Goal: Task Accomplishment & Management: Complete application form

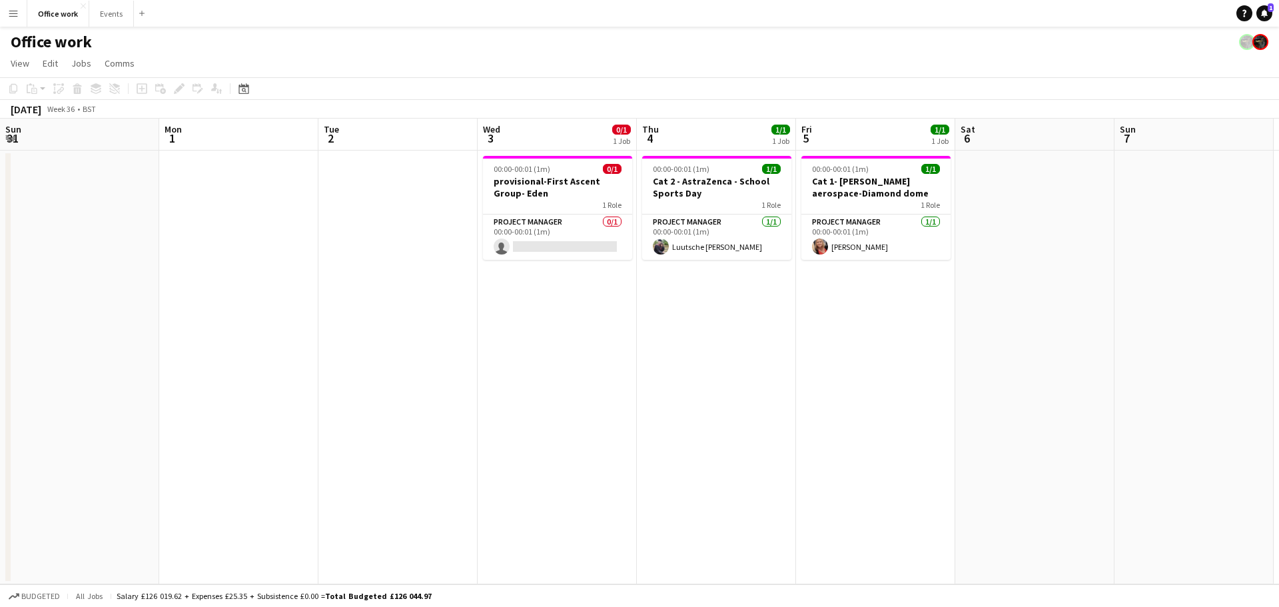
scroll to position [0, 412]
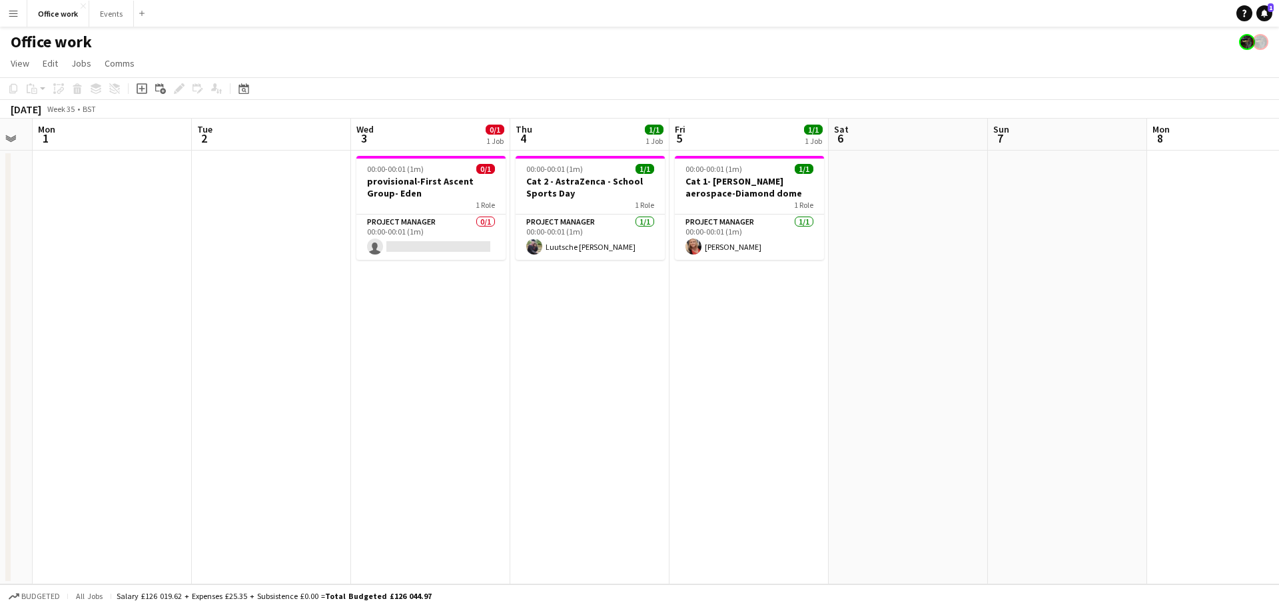
scroll to position [0, 281]
click at [109, 14] on button "Events Close" at bounding box center [111, 14] width 45 height 26
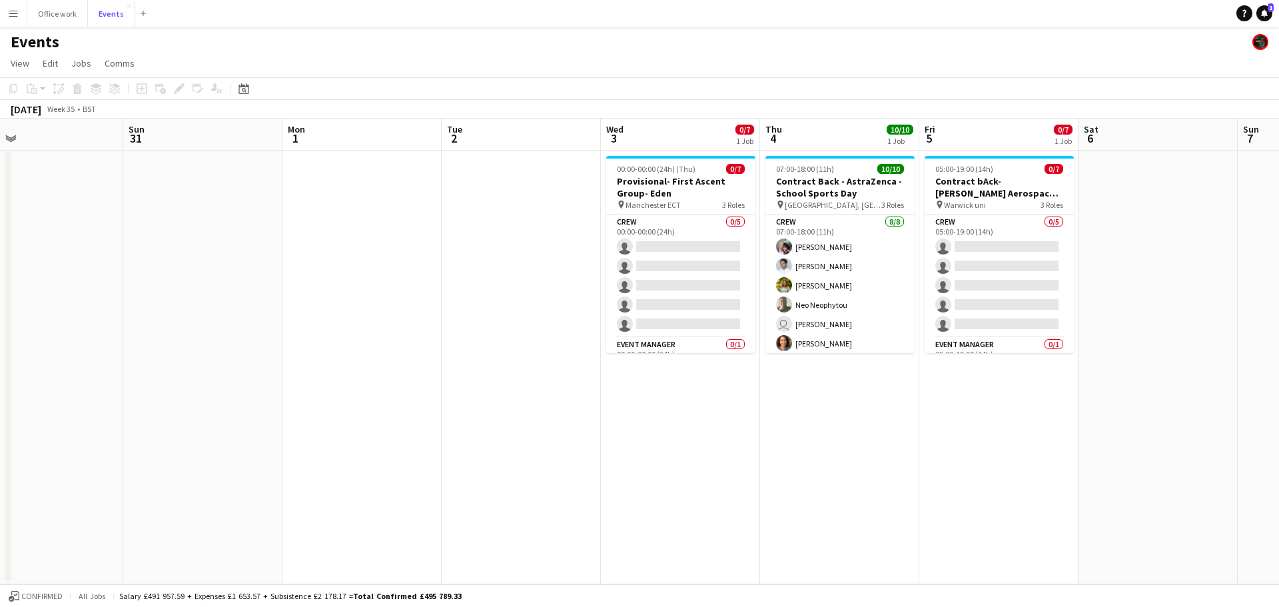
scroll to position [0, 518]
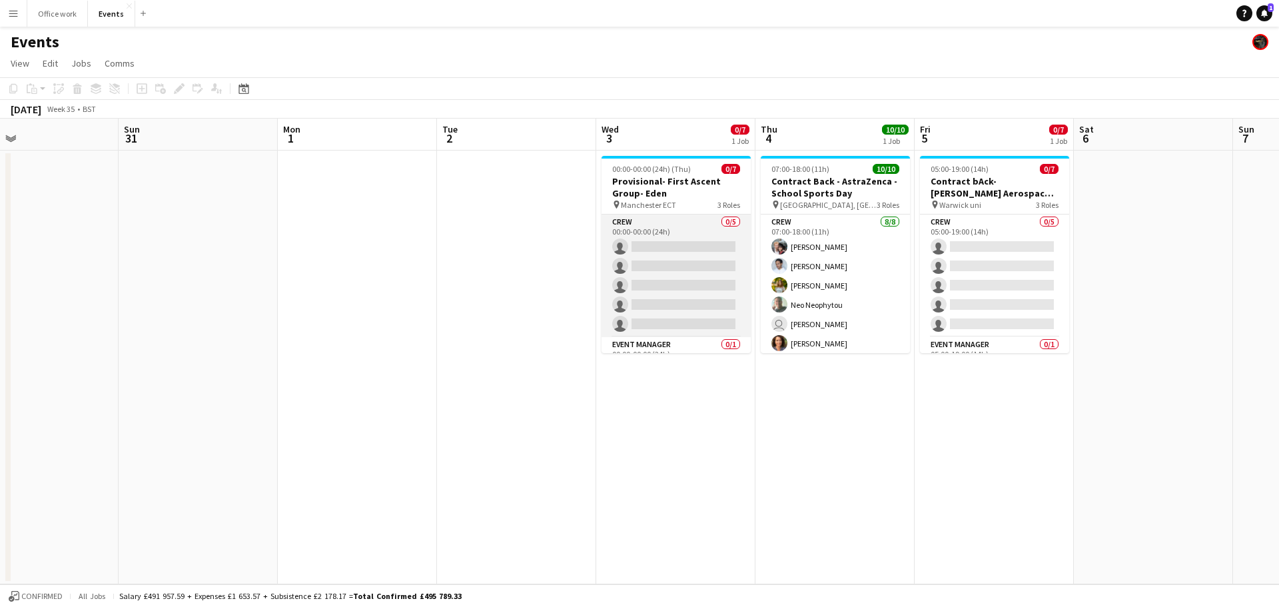
click at [650, 269] on app-card-role "Crew 0/5 00:00-00:00 (24h) single-neutral-actions single-neutral-actions single…" at bounding box center [675, 275] width 149 height 123
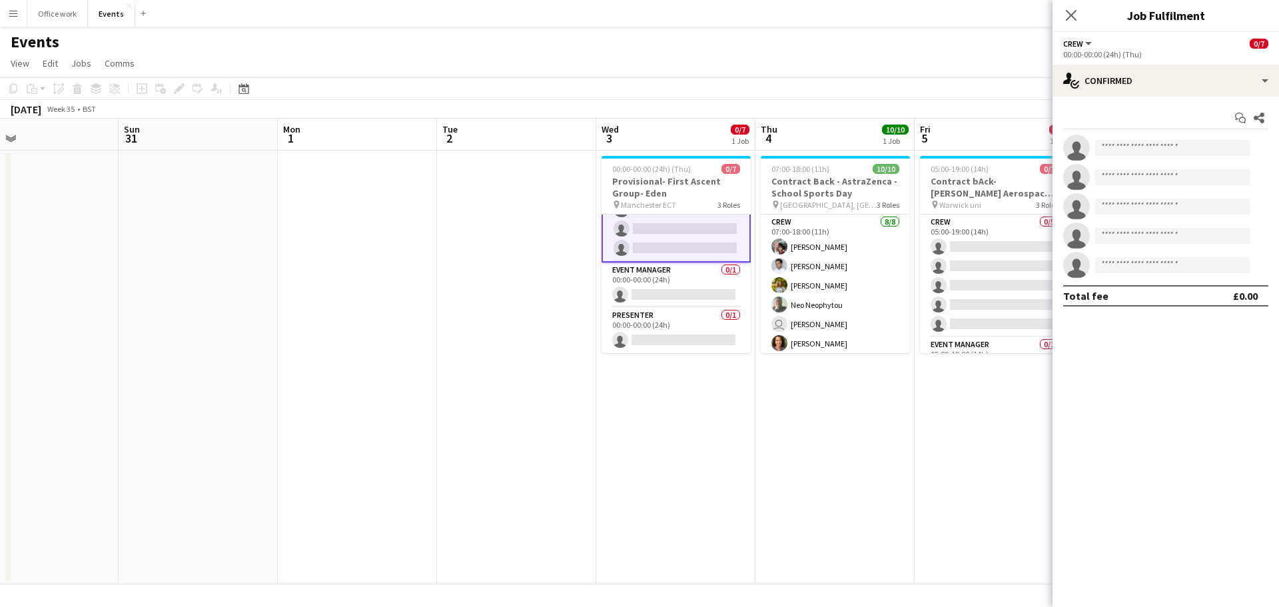
scroll to position [0, 0]
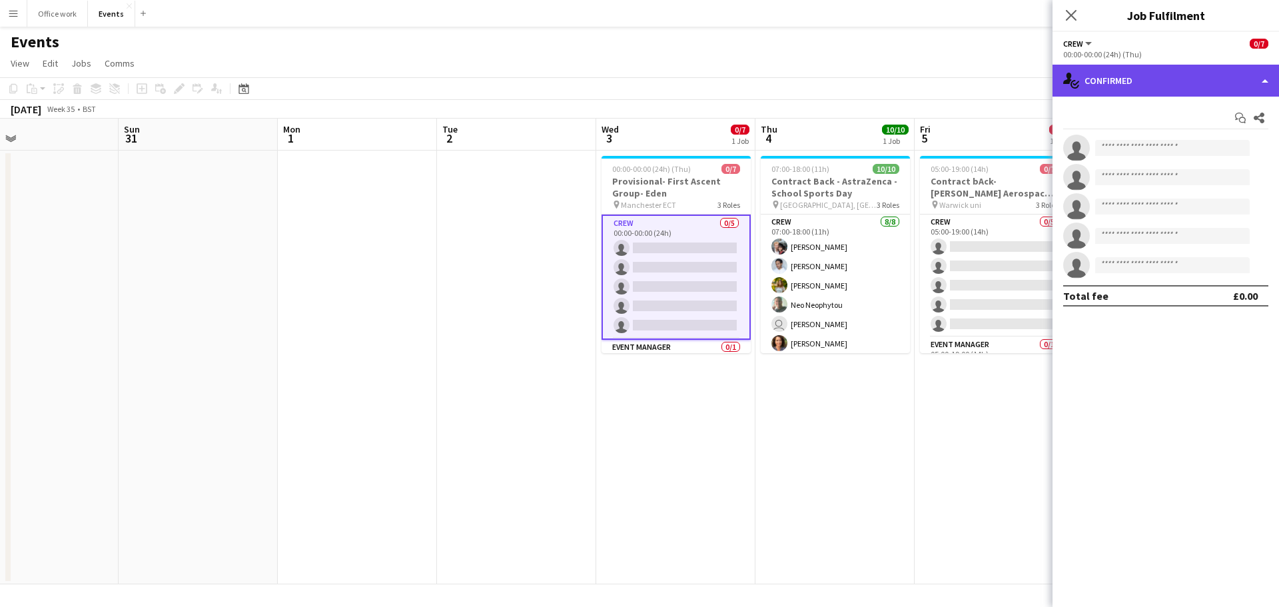
click at [1187, 73] on div "single-neutral-actions-check-2 Confirmed" at bounding box center [1165, 81] width 226 height 32
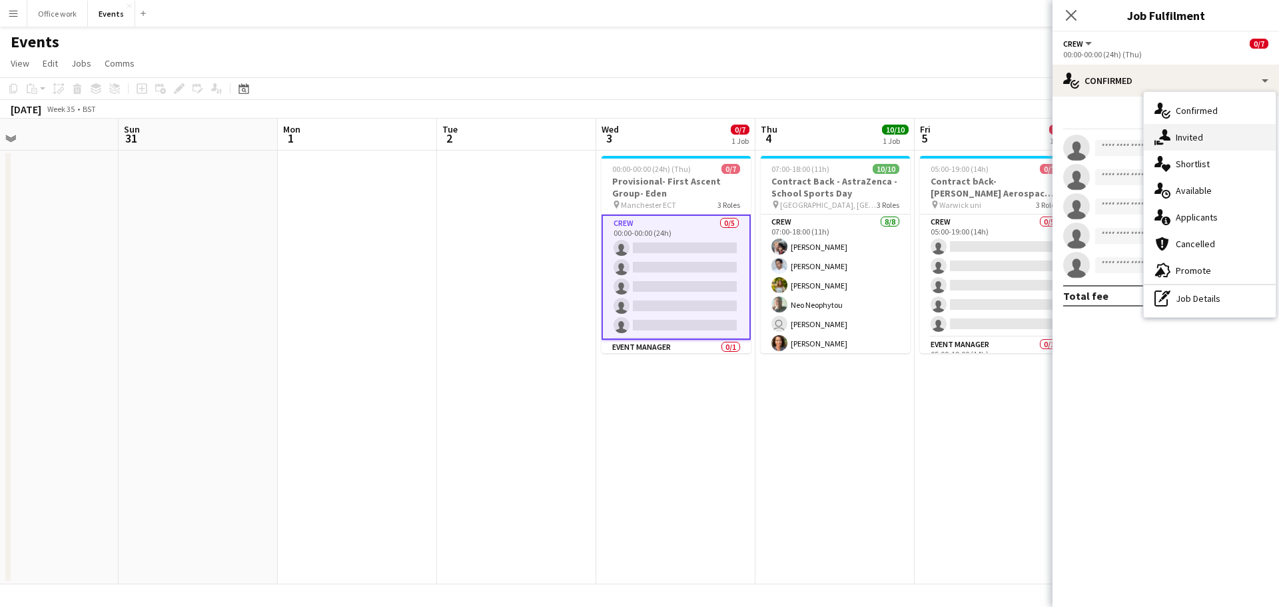
click at [1189, 139] on div "single-neutral-actions-share-1 Invited" at bounding box center [1209, 137] width 132 height 27
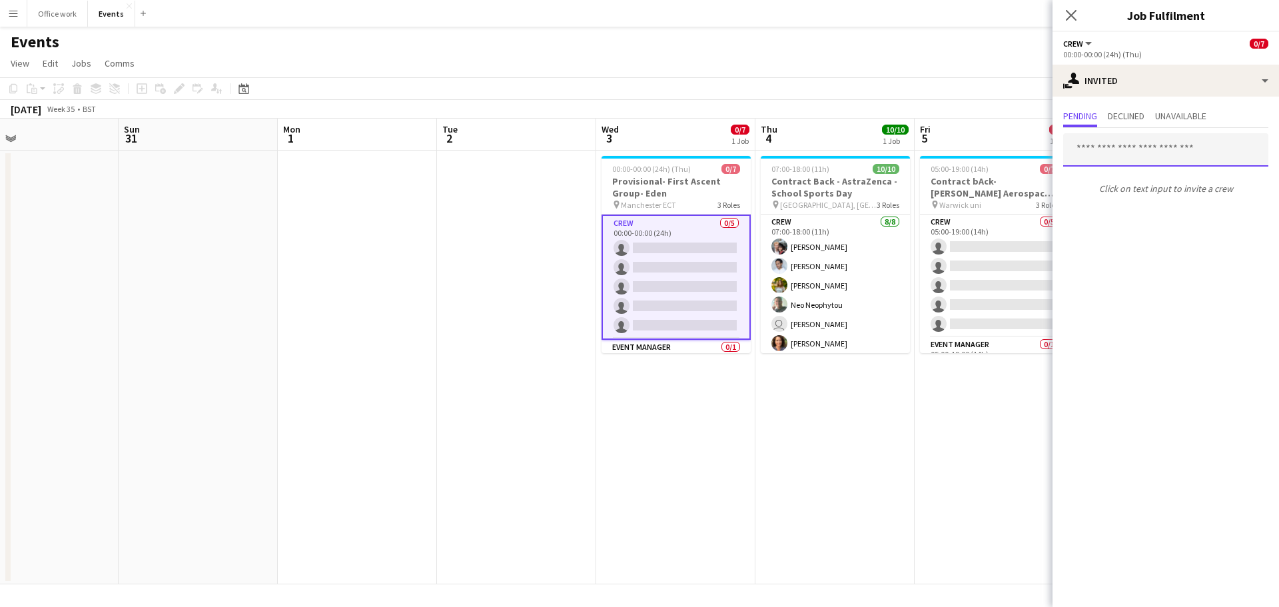
click at [1165, 154] on input "text" at bounding box center [1165, 149] width 205 height 33
type input "****"
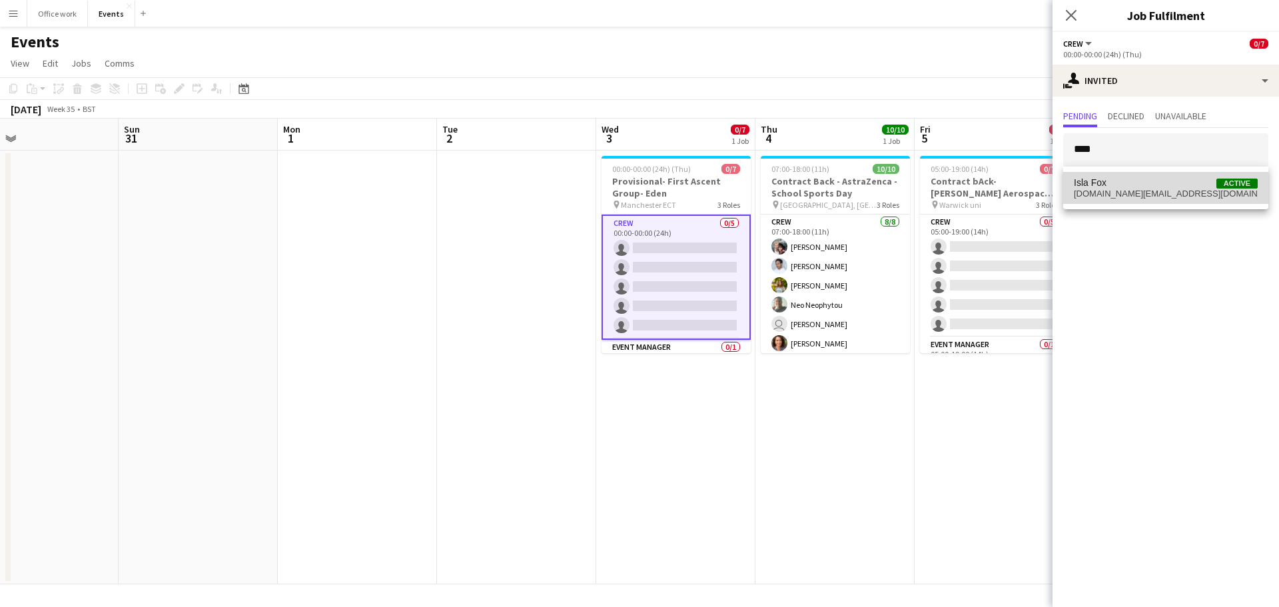
click at [1148, 190] on span "cam.fox@live.co.uk" at bounding box center [1166, 193] width 184 height 11
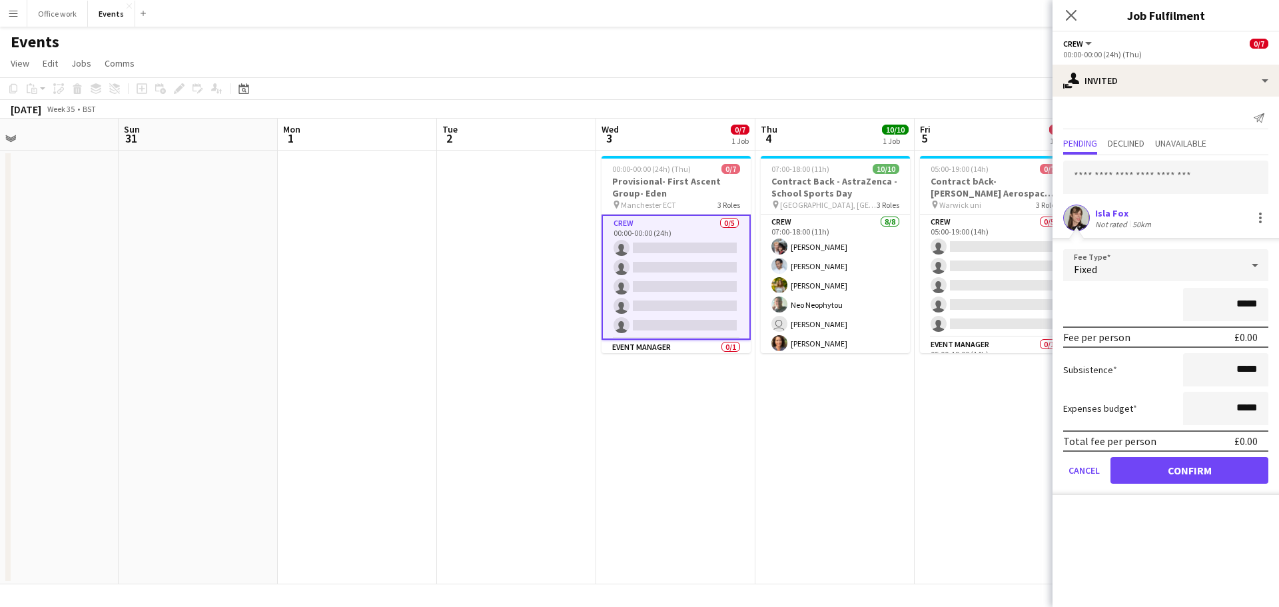
click at [1243, 303] on input "*****" at bounding box center [1225, 304] width 85 height 33
type input "**"
type input "*******"
click at [1175, 470] on button "Confirm" at bounding box center [1189, 470] width 158 height 27
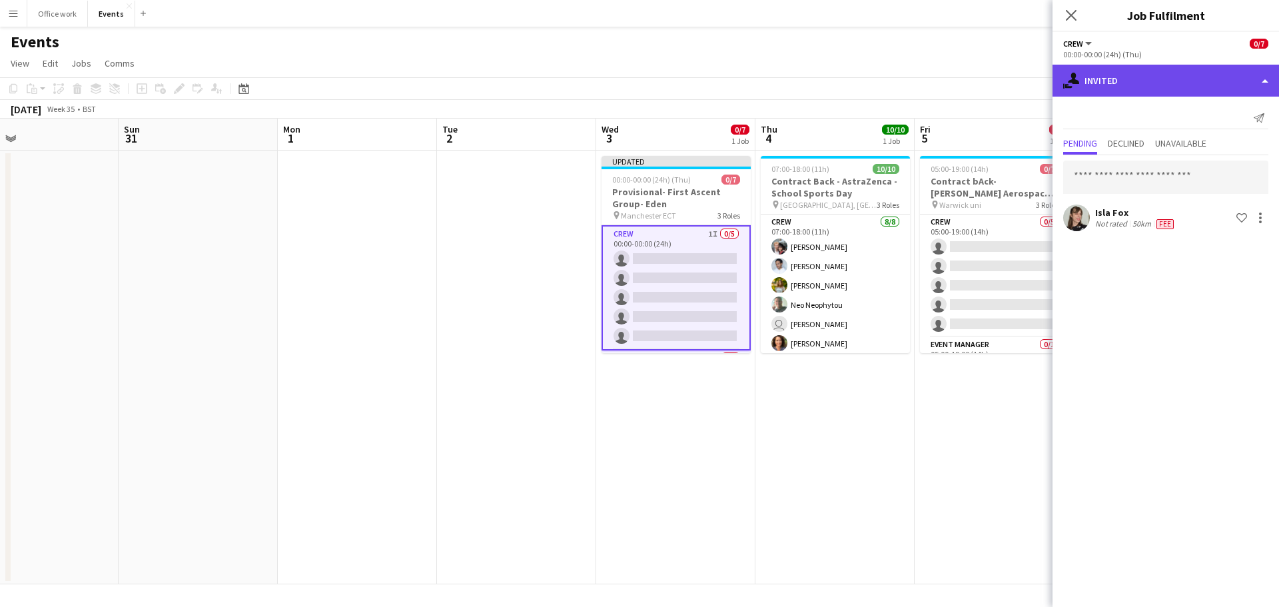
click at [1098, 80] on div "single-neutral-actions-share-1 Invited" at bounding box center [1165, 81] width 226 height 32
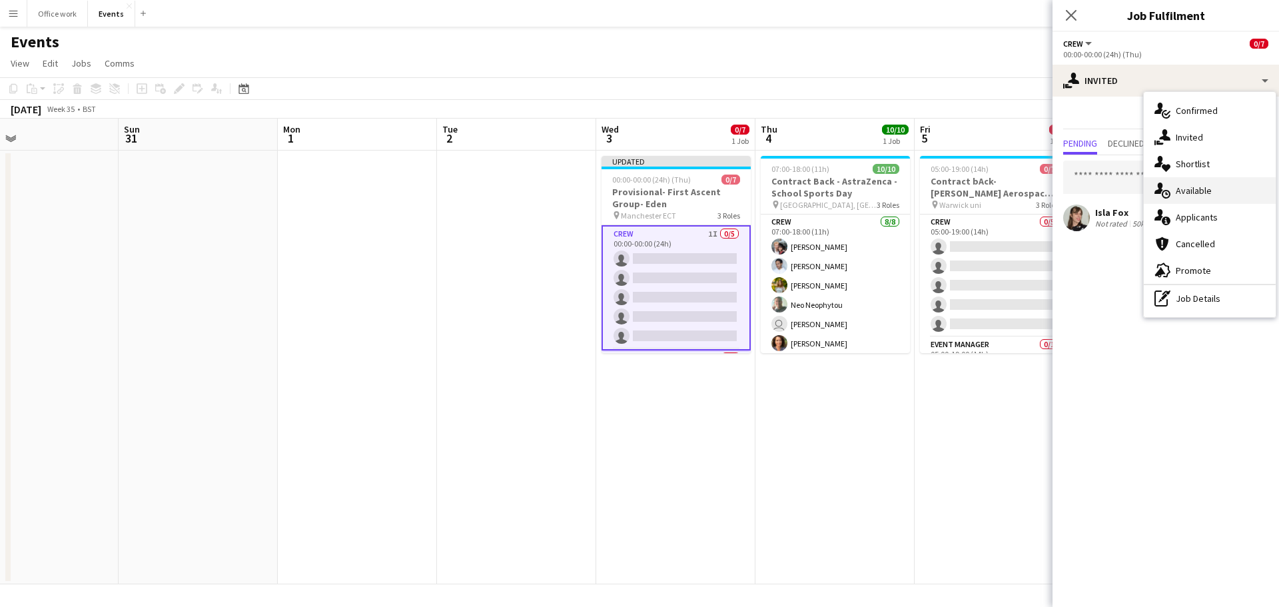
click at [1167, 198] on icon "single-neutral-actions-upload" at bounding box center [1162, 190] width 16 height 16
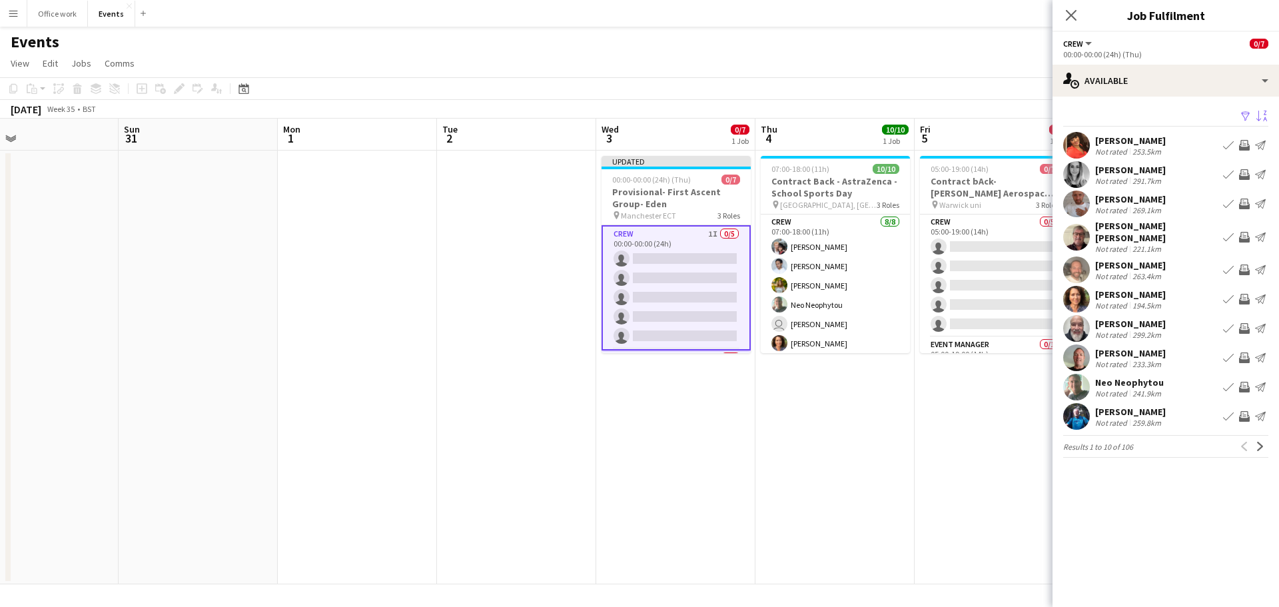
click at [1258, 112] on app-icon "Sort asc" at bounding box center [1261, 117] width 11 height 13
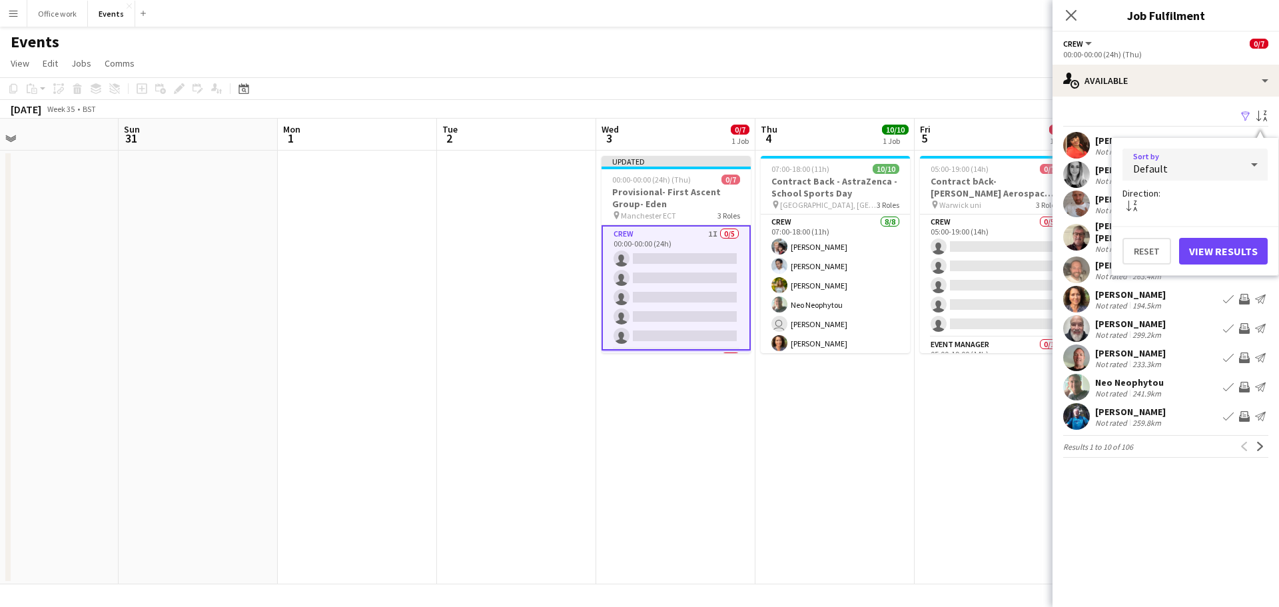
click at [1207, 153] on div "Default" at bounding box center [1181, 165] width 119 height 32
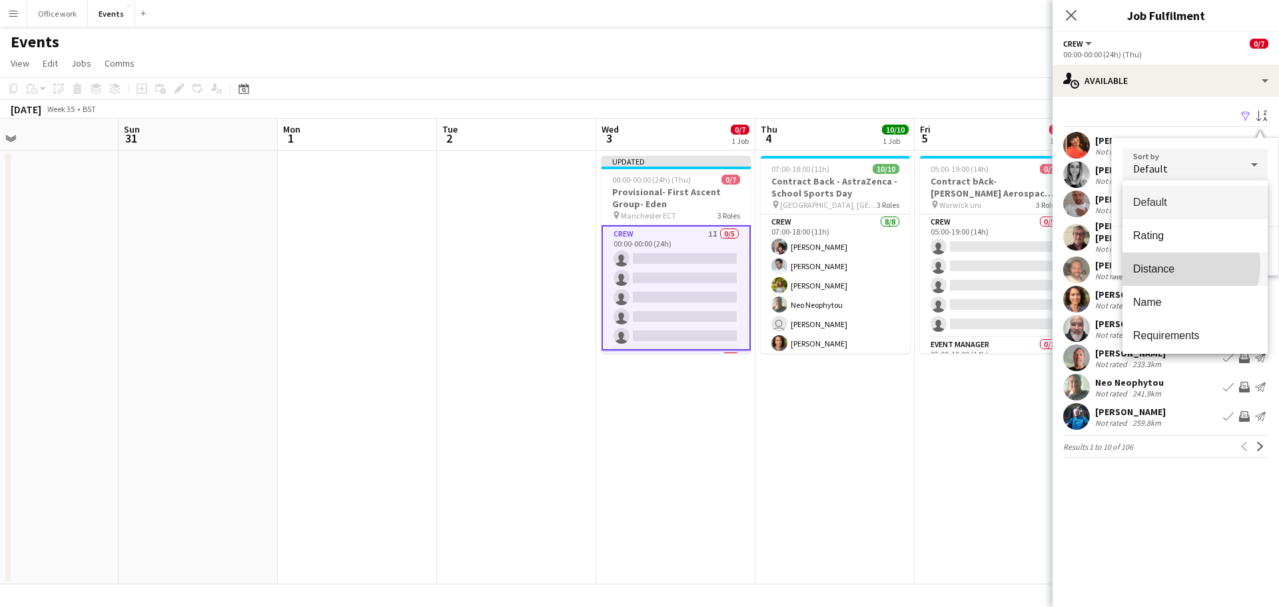
click at [1177, 264] on span "Distance" at bounding box center [1195, 268] width 124 height 13
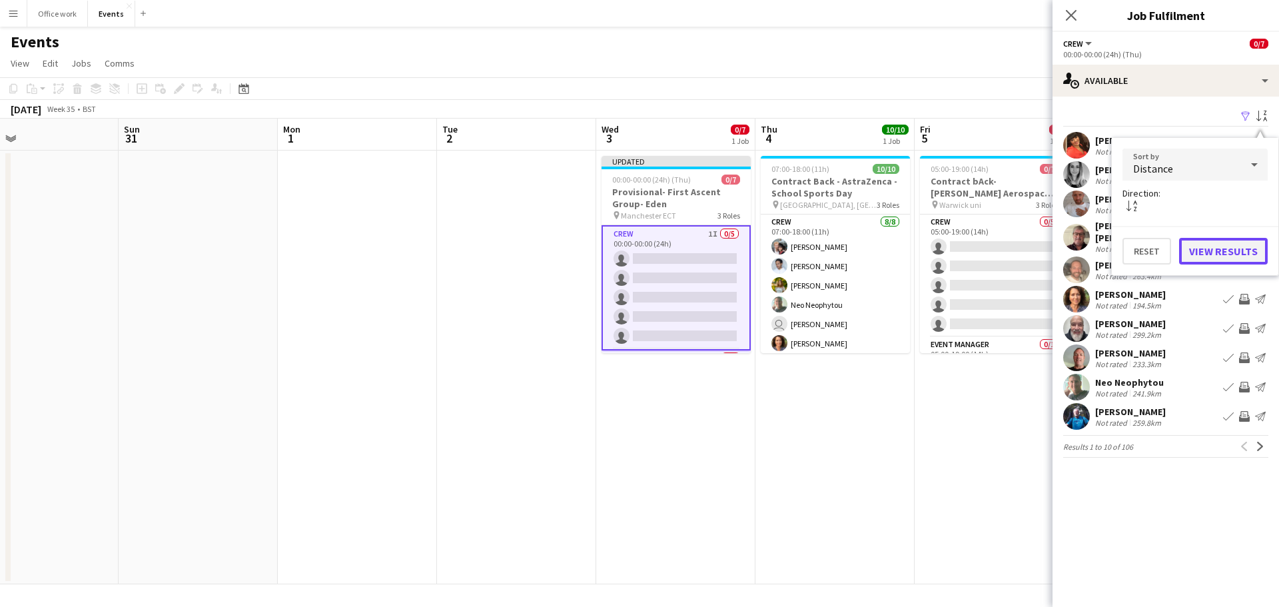
click at [1228, 242] on button "View Results" at bounding box center [1223, 251] width 89 height 27
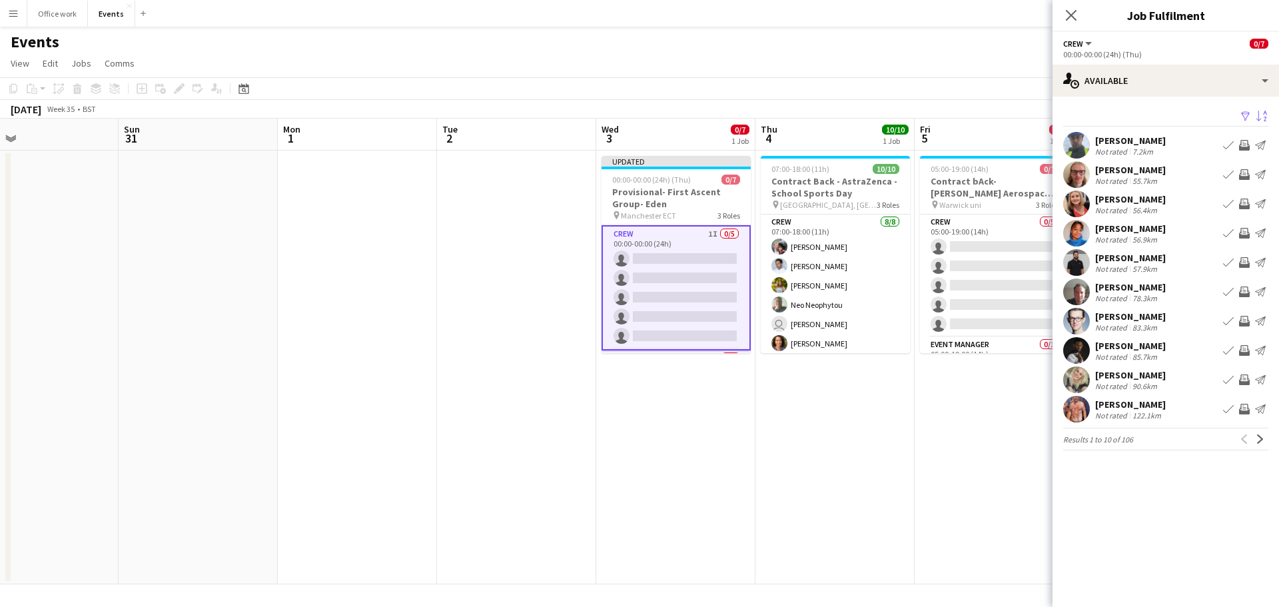
click at [1243, 199] on app-icon "Invite crew" at bounding box center [1244, 203] width 11 height 11
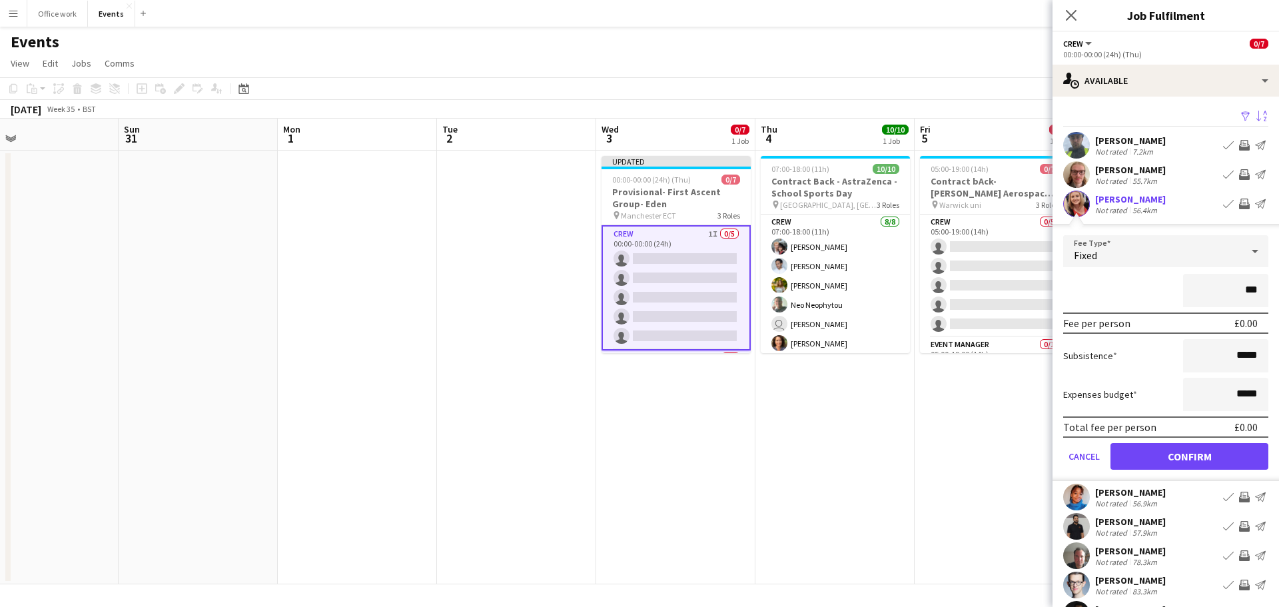
type input "**"
type input "*******"
click at [1161, 462] on button "Confirm" at bounding box center [1189, 456] width 158 height 27
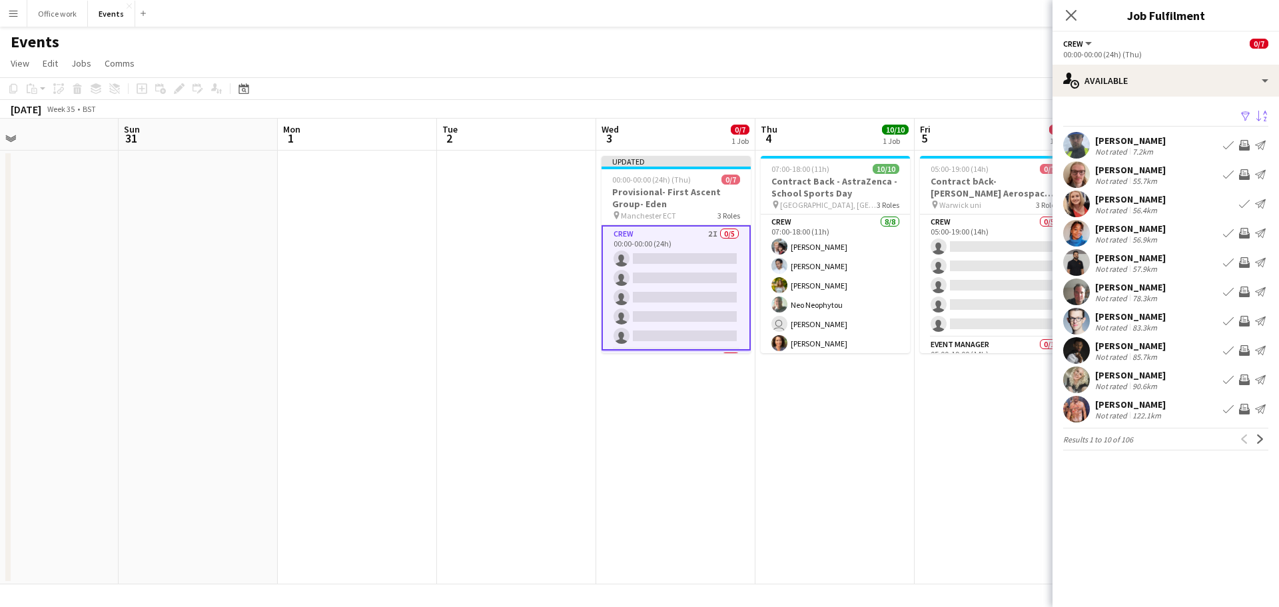
click at [1249, 230] on app-icon "Invite crew" at bounding box center [1244, 233] width 11 height 11
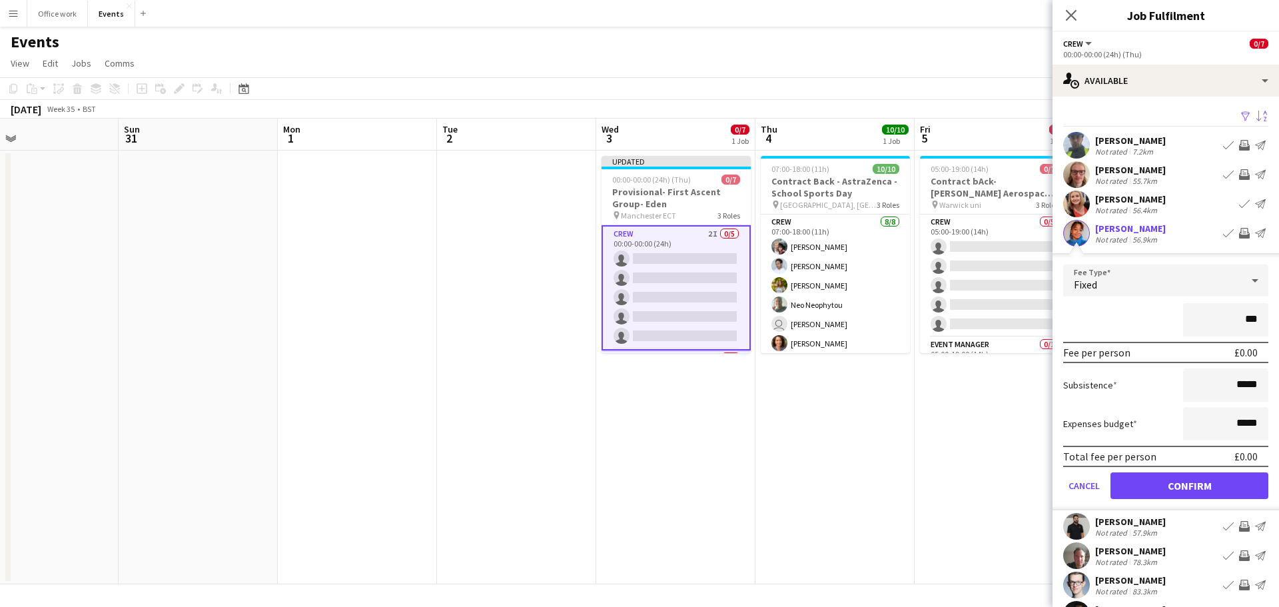
type input "**"
type input "*******"
click at [1173, 490] on button "Confirm" at bounding box center [1189, 485] width 158 height 27
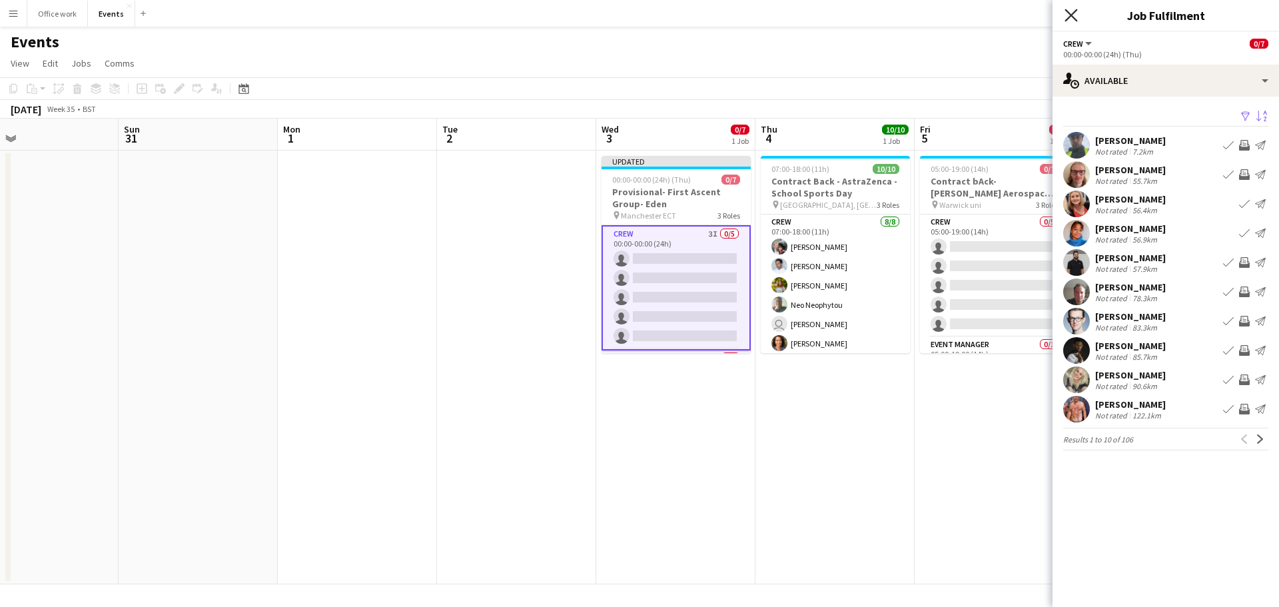
click at [1067, 9] on icon "Close pop-in" at bounding box center [1070, 15] width 13 height 13
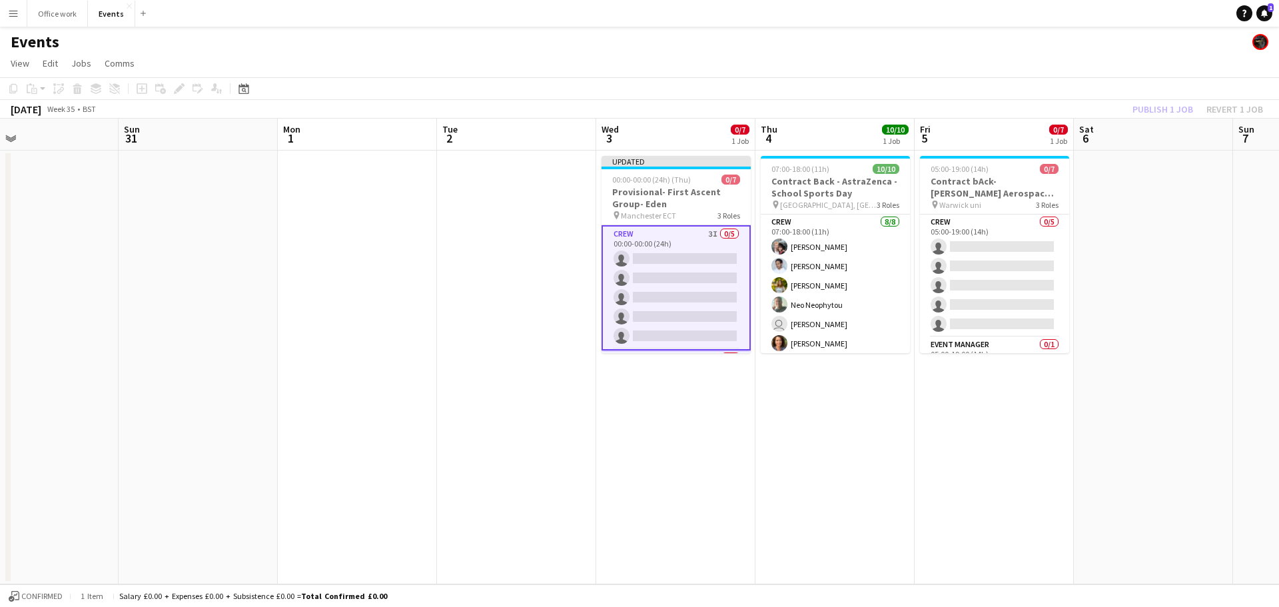
click at [685, 238] on app-card-role "Crew 3I 0/5 00:00-00:00 (24h) single-neutral-actions single-neutral-actions sin…" at bounding box center [675, 287] width 149 height 125
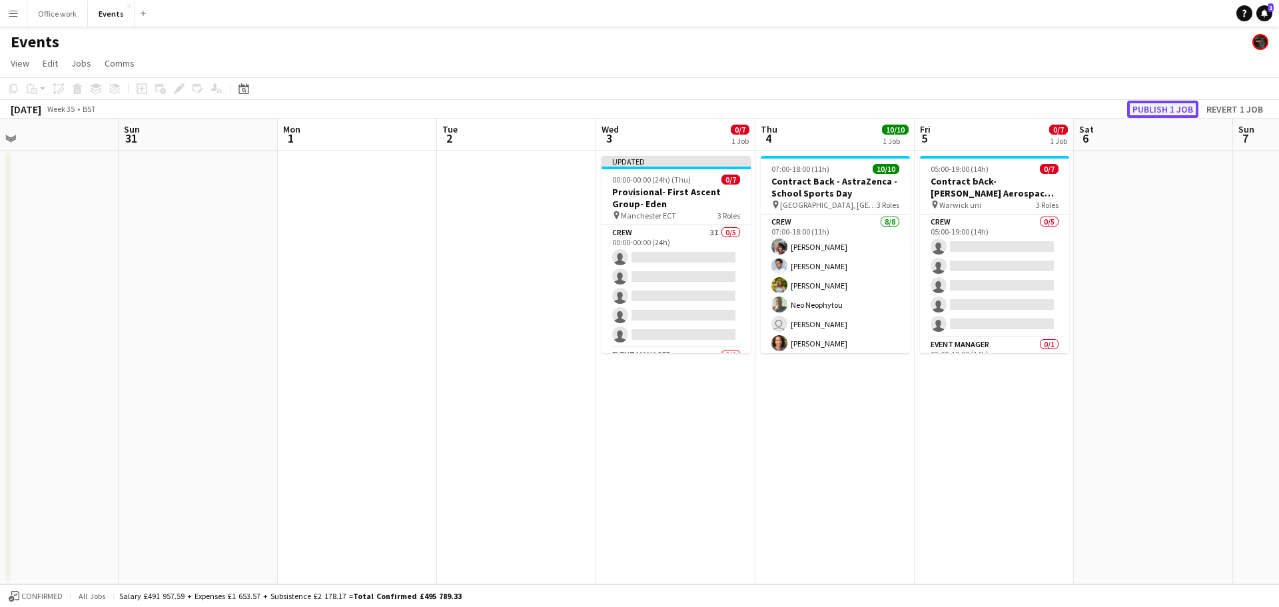
click at [1149, 112] on button "Publish 1 job" at bounding box center [1162, 109] width 71 height 17
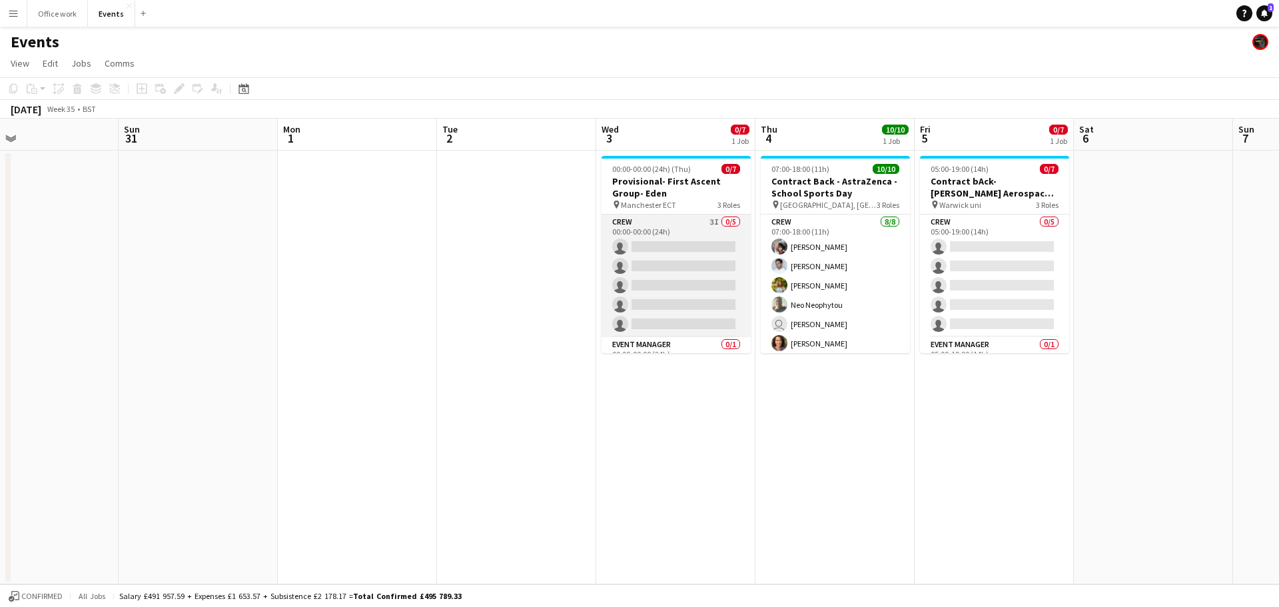
click at [679, 260] on app-card-role "Crew 3I 0/5 00:00-00:00 (24h) single-neutral-actions single-neutral-actions sin…" at bounding box center [675, 275] width 149 height 123
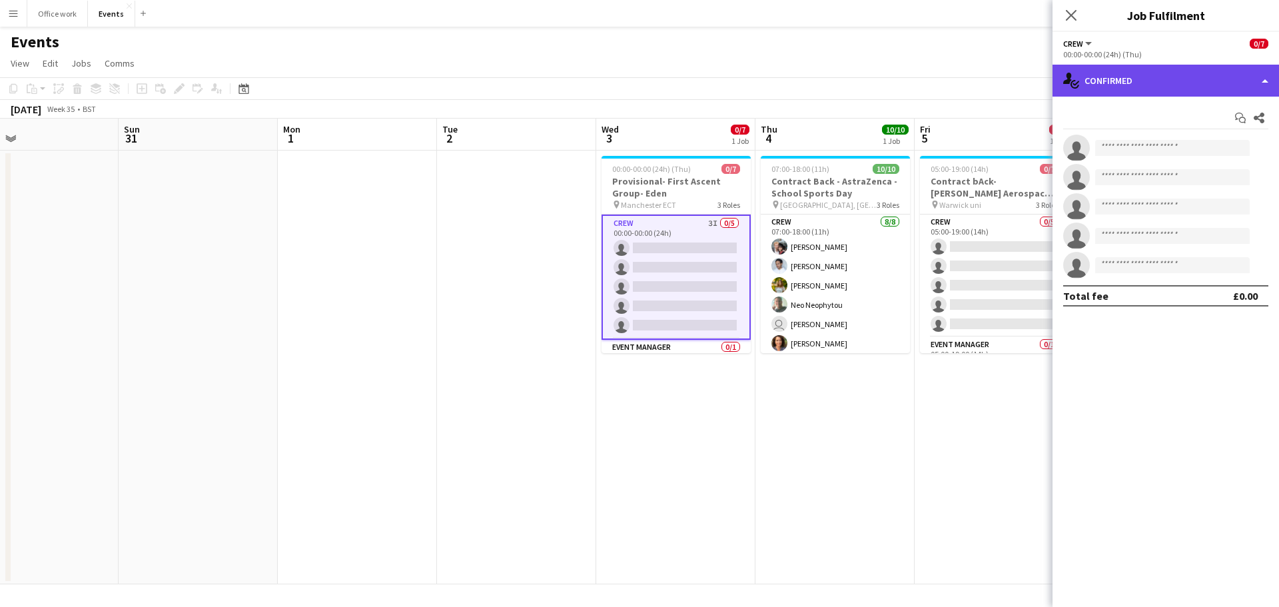
click at [1124, 87] on div "single-neutral-actions-check-2 Confirmed" at bounding box center [1165, 81] width 226 height 32
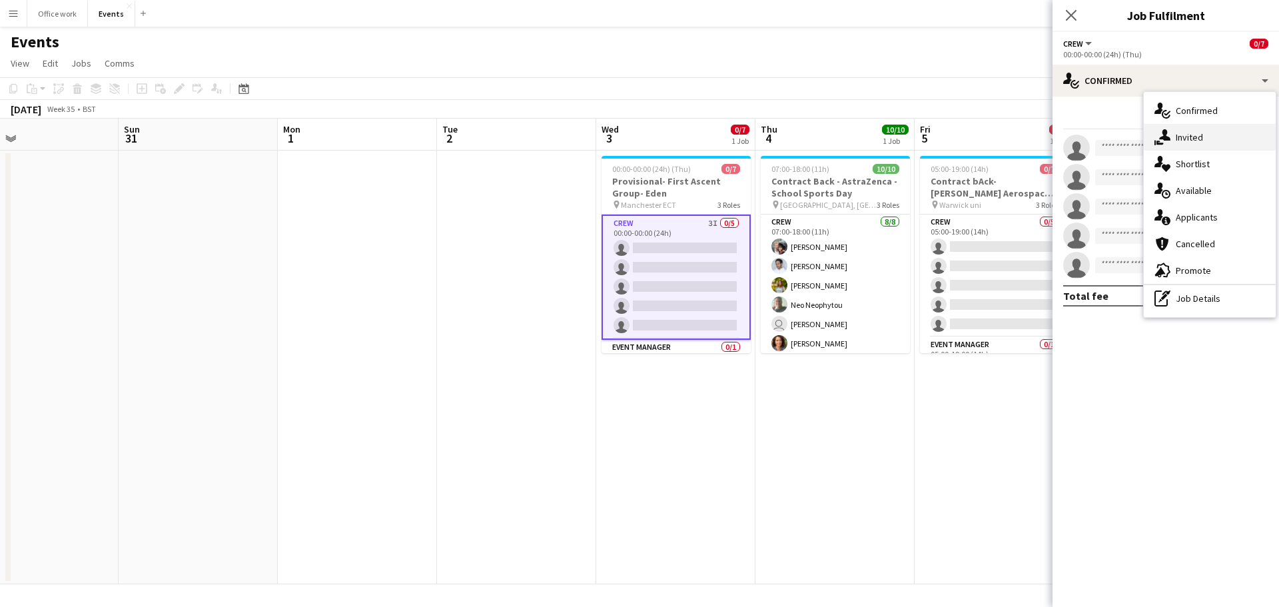
click at [1155, 149] on div "single-neutral-actions-share-1 Invited" at bounding box center [1209, 137] width 132 height 27
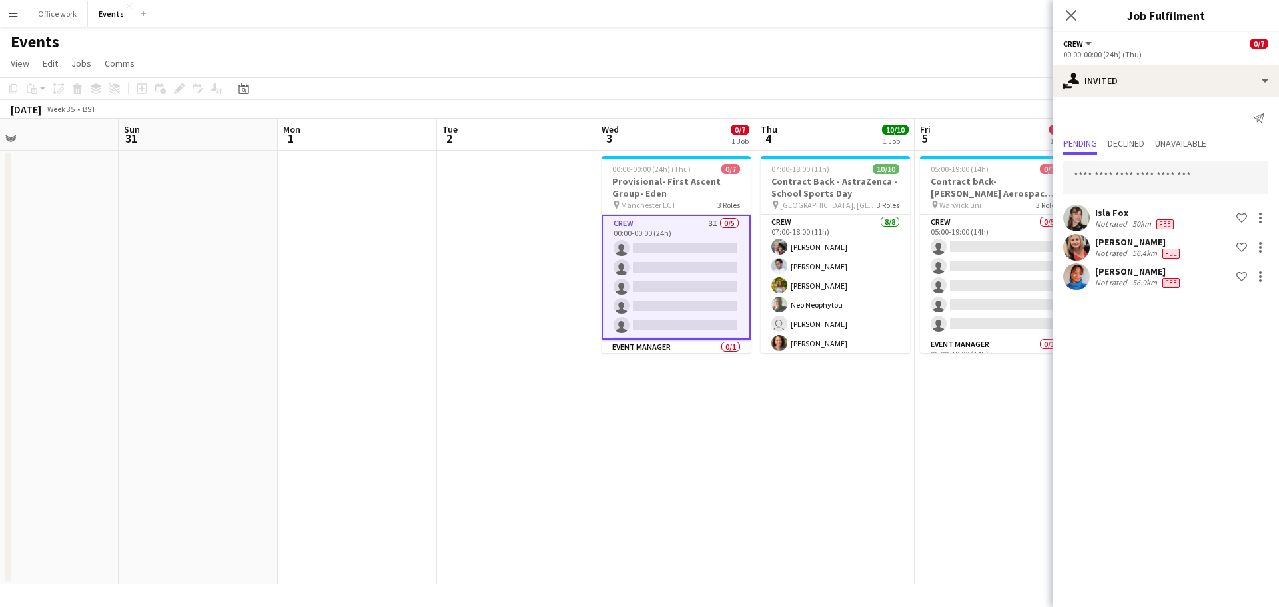
click at [1135, 216] on div "Isla Fox" at bounding box center [1135, 212] width 81 height 12
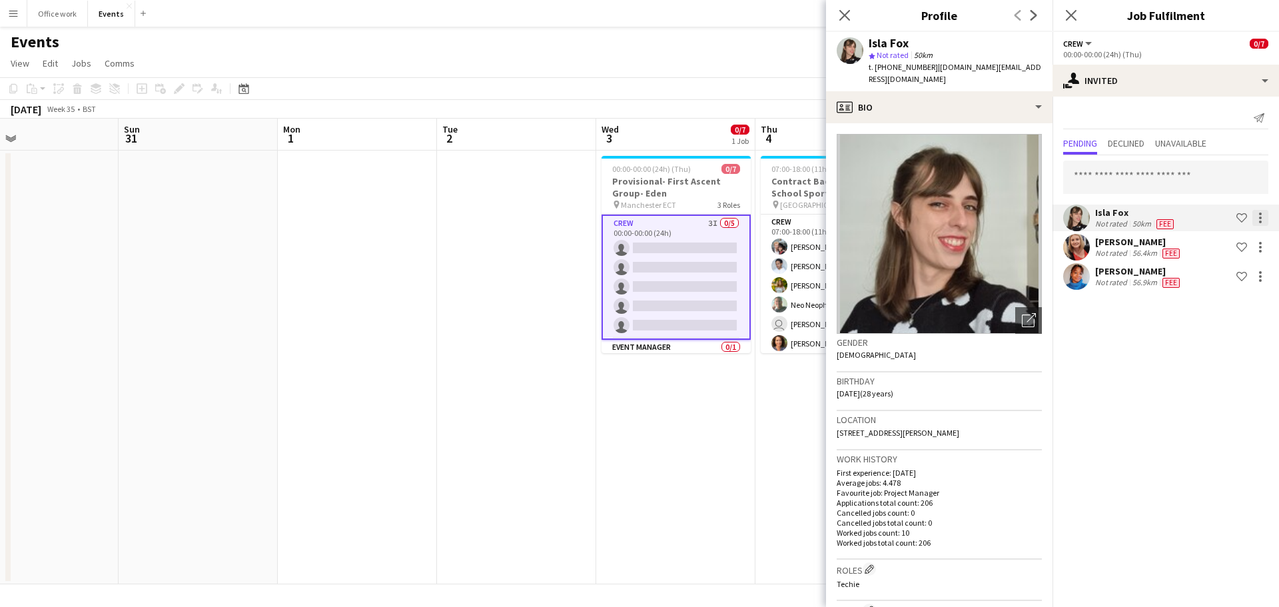
click at [1262, 221] on div at bounding box center [1260, 218] width 16 height 16
click at [1203, 243] on span "Edit fee" at bounding box center [1197, 241] width 36 height 11
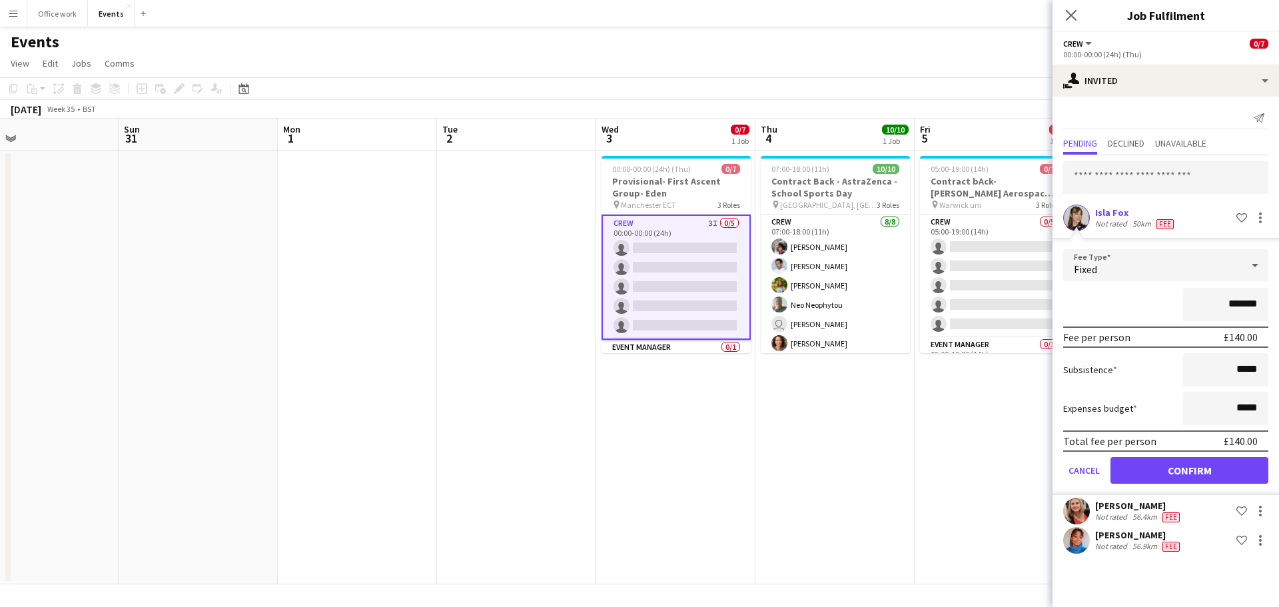
click at [1241, 305] on input "*******" at bounding box center [1225, 304] width 85 height 33
type input "*******"
click at [1153, 479] on button "Confirm" at bounding box center [1189, 470] width 158 height 27
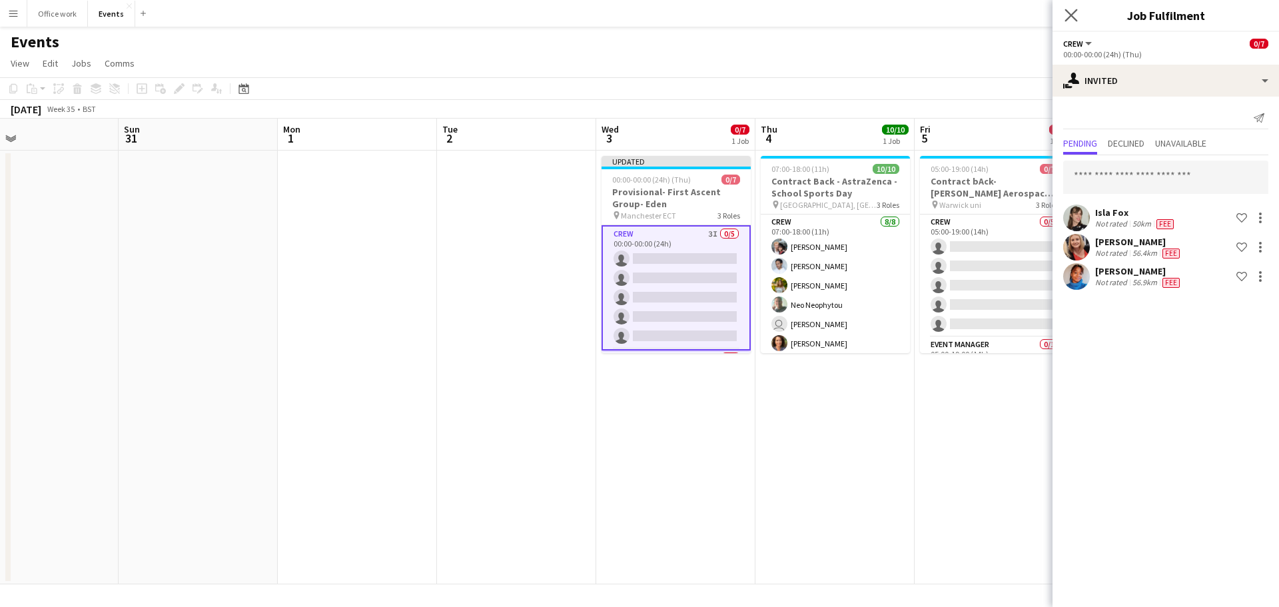
click at [1072, 22] on app-icon "Close pop-in" at bounding box center [1071, 15] width 19 height 19
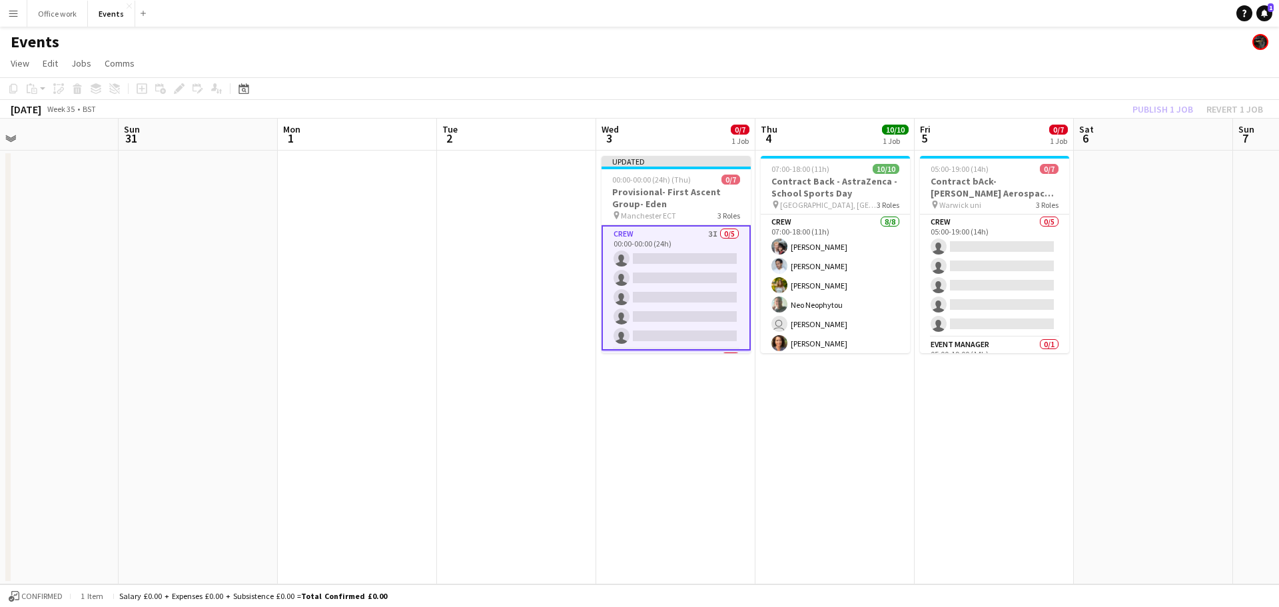
click at [1159, 103] on div "Publish 1 job Revert 1 job" at bounding box center [1197, 109] width 162 height 17
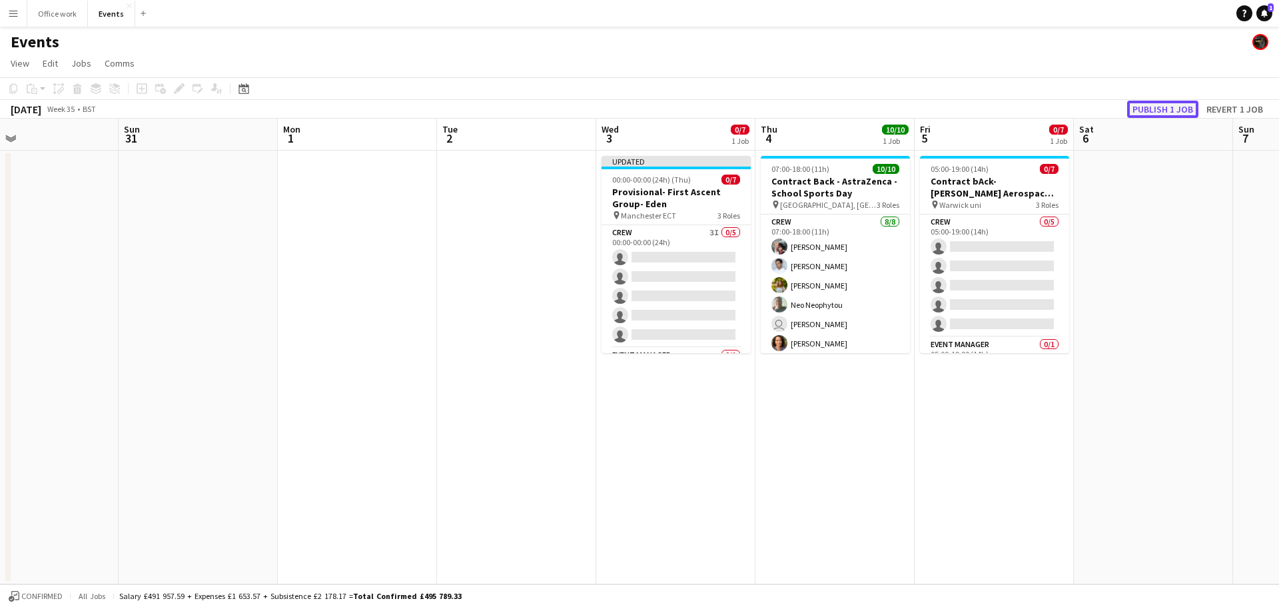
click at [1159, 103] on button "Publish 1 job" at bounding box center [1162, 109] width 71 height 17
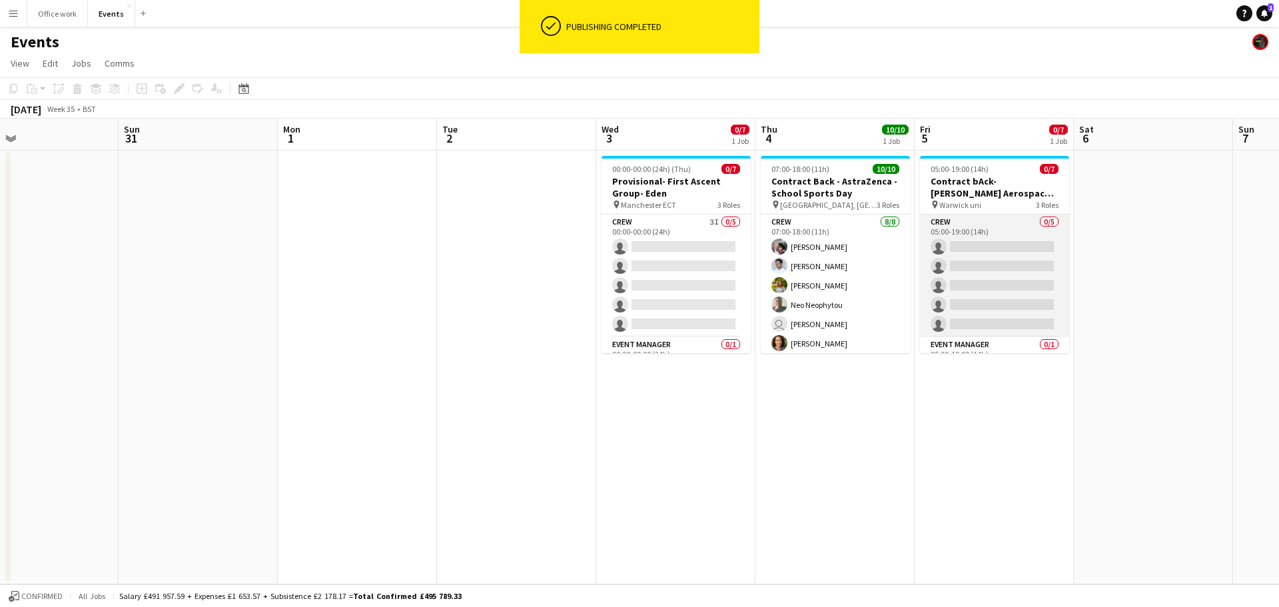
click at [982, 256] on app-card-role "Crew 0/5 05:00-19:00 (14h) single-neutral-actions single-neutral-actions single…" at bounding box center [994, 275] width 149 height 123
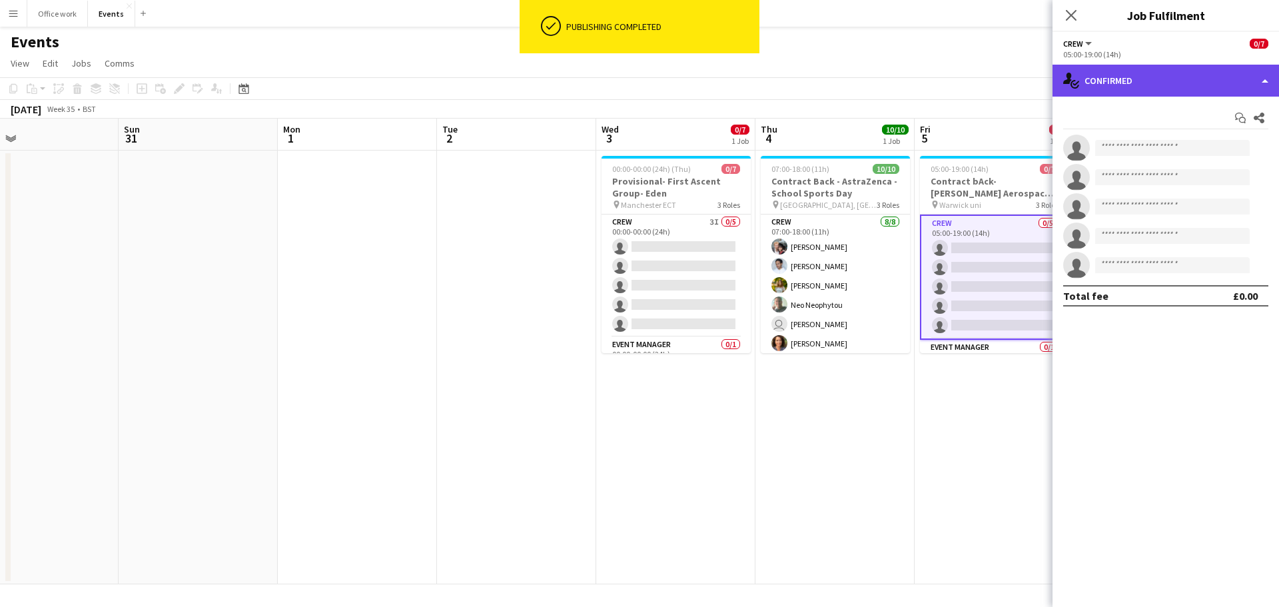
click at [1136, 77] on div "single-neutral-actions-check-2 Confirmed" at bounding box center [1165, 81] width 226 height 32
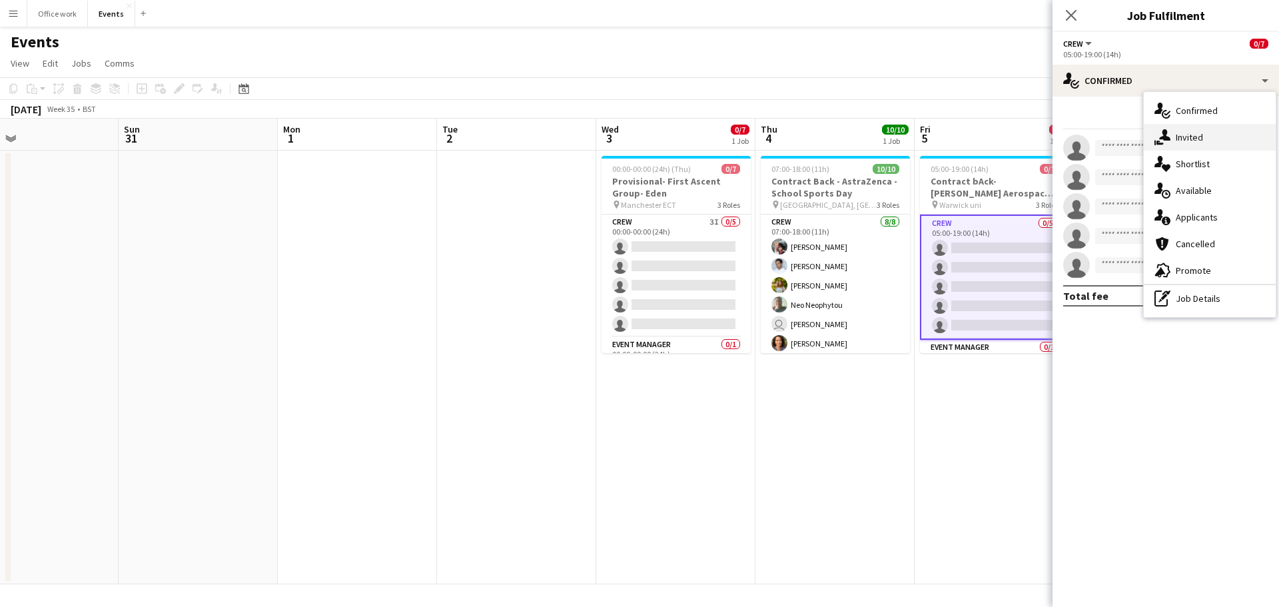
click at [1162, 133] on icon at bounding box center [1164, 134] width 11 height 11
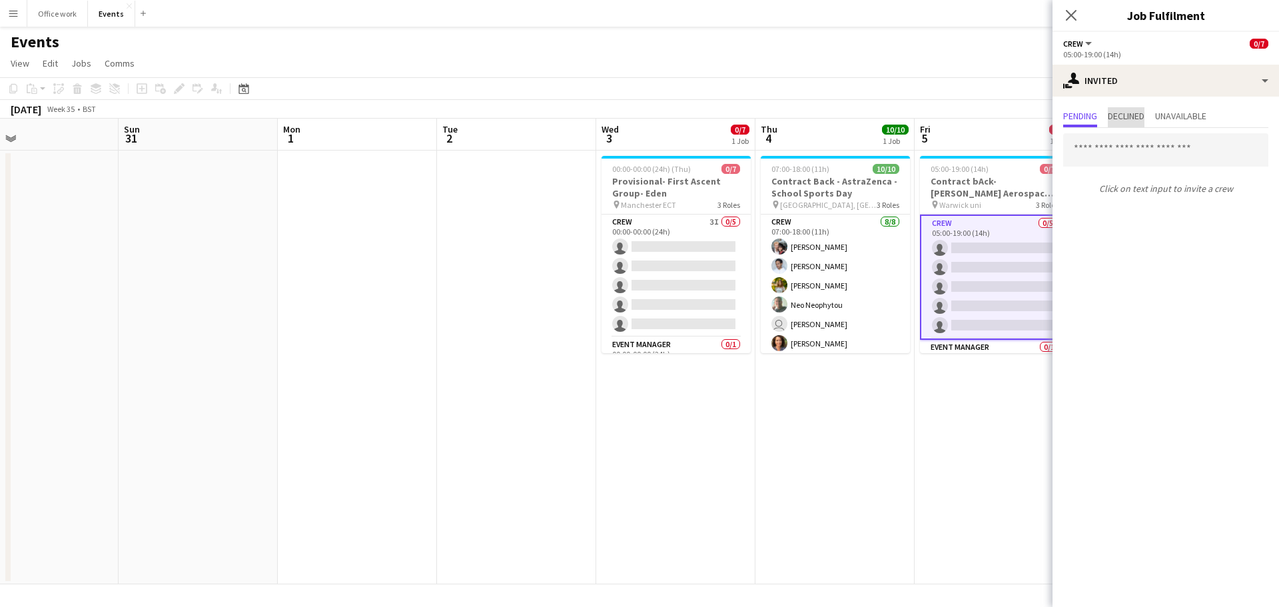
click at [1129, 111] on span "Declined" at bounding box center [1126, 115] width 37 height 9
click at [1072, 123] on span "Pending" at bounding box center [1080, 117] width 34 height 20
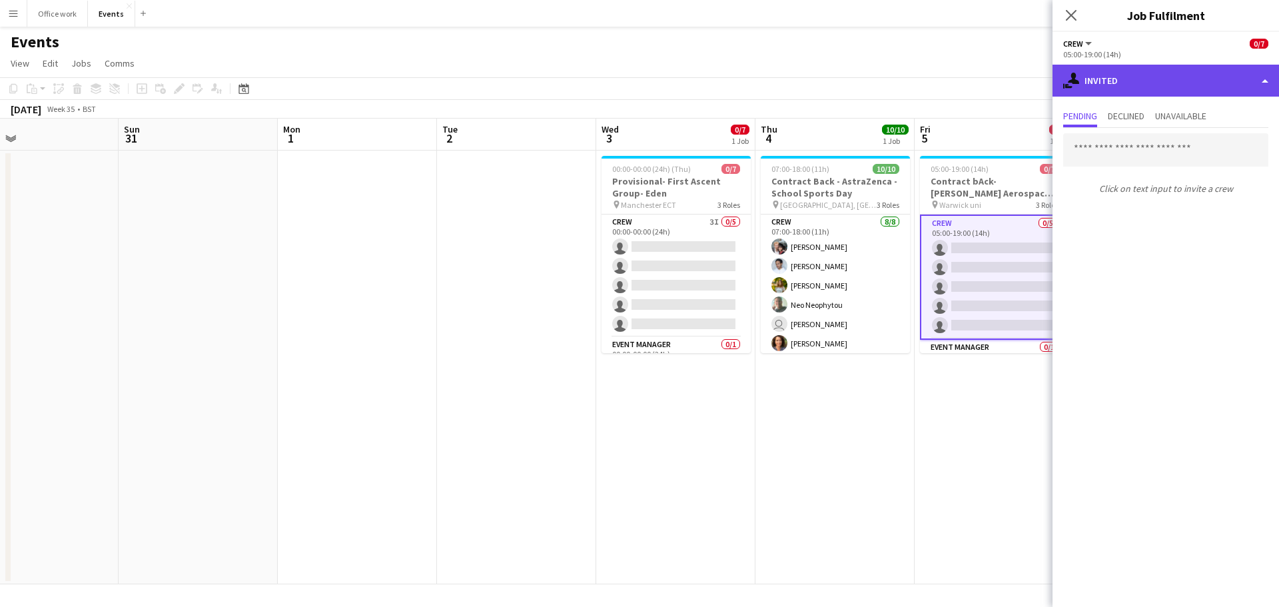
click at [1147, 92] on div "single-neutral-actions-share-1 Invited" at bounding box center [1165, 81] width 226 height 32
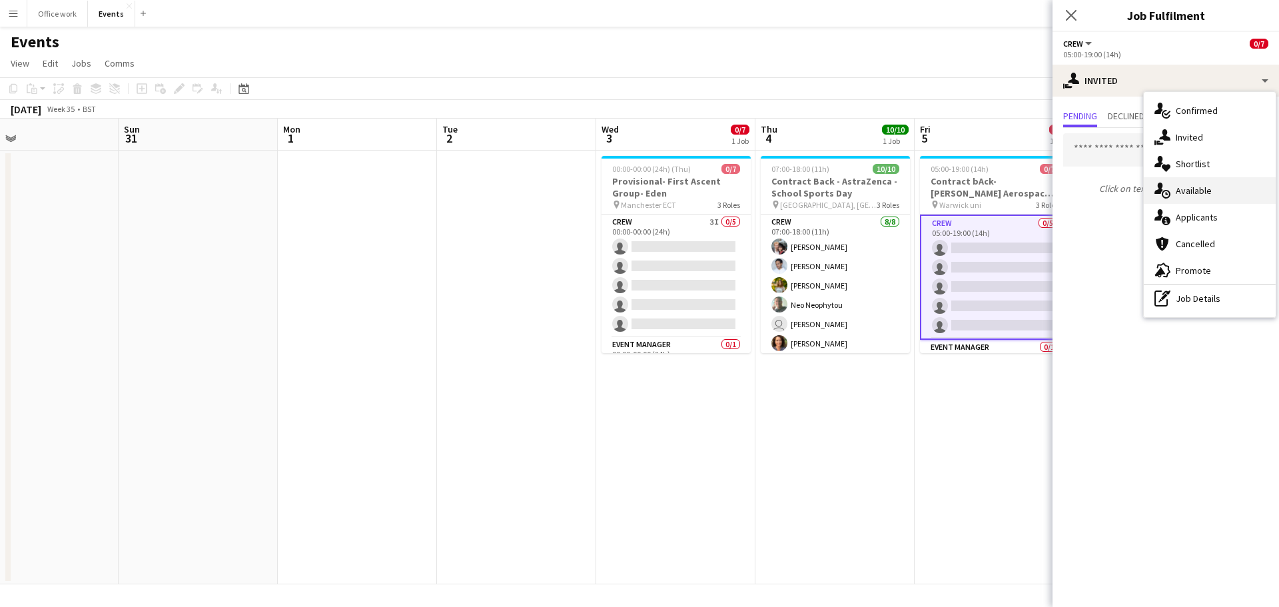
click at [1179, 195] on div "single-neutral-actions-upload Available" at bounding box center [1209, 190] width 132 height 27
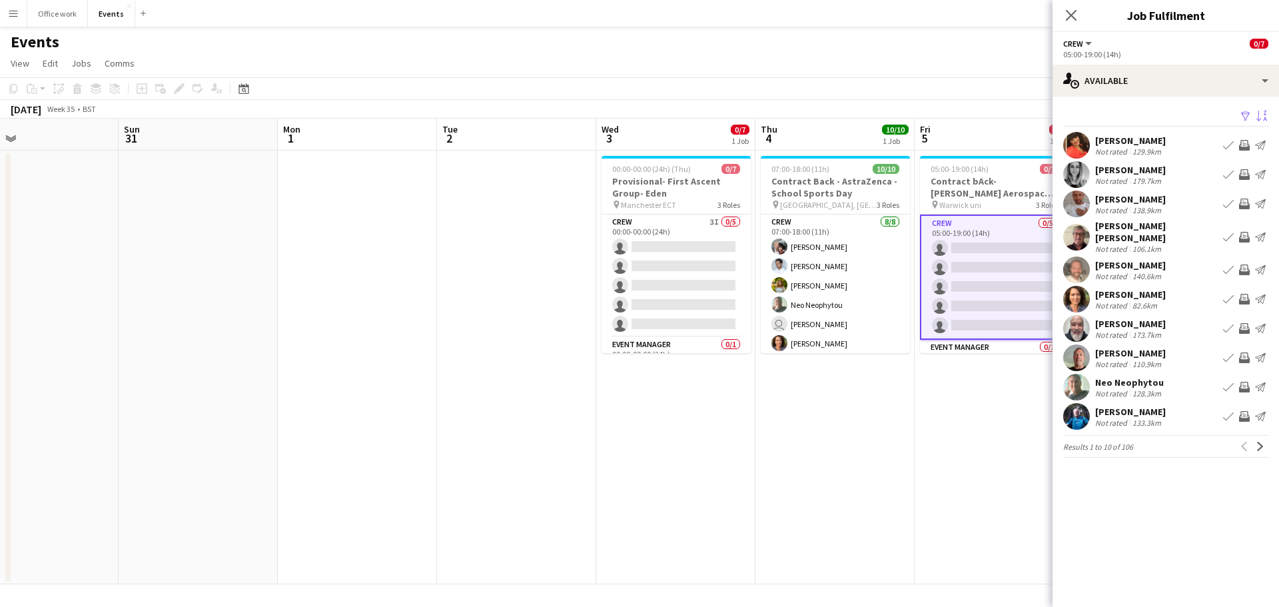
click at [1256, 116] on app-icon "Sort asc" at bounding box center [1261, 117] width 11 height 13
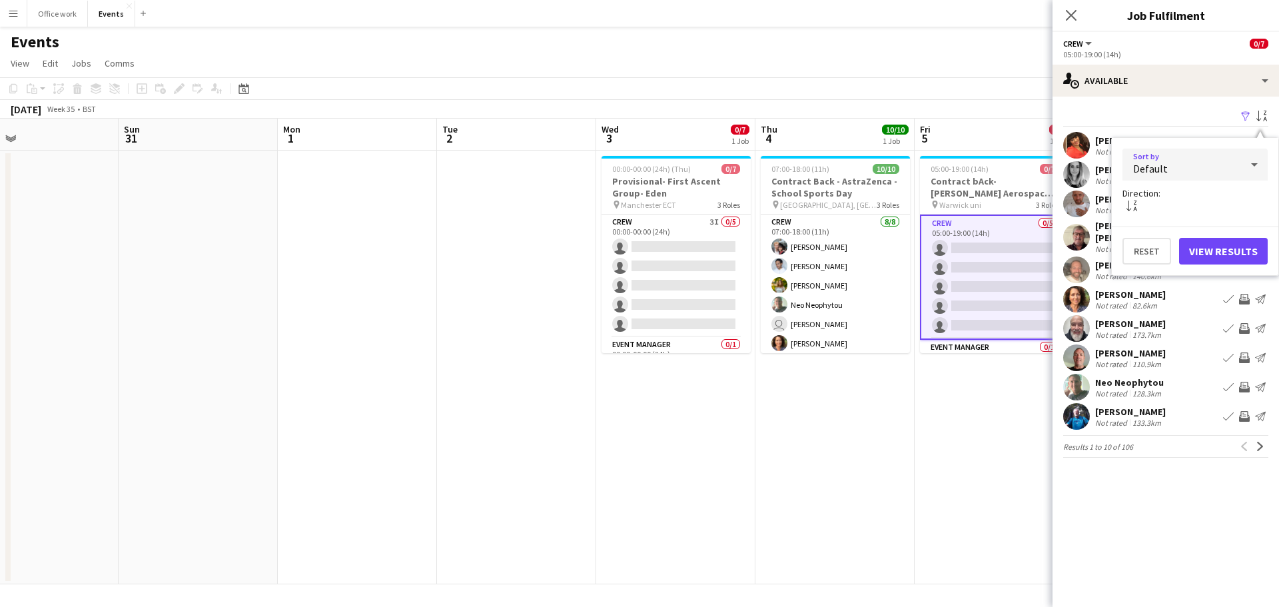
click at [1216, 160] on div "Default" at bounding box center [1181, 165] width 119 height 32
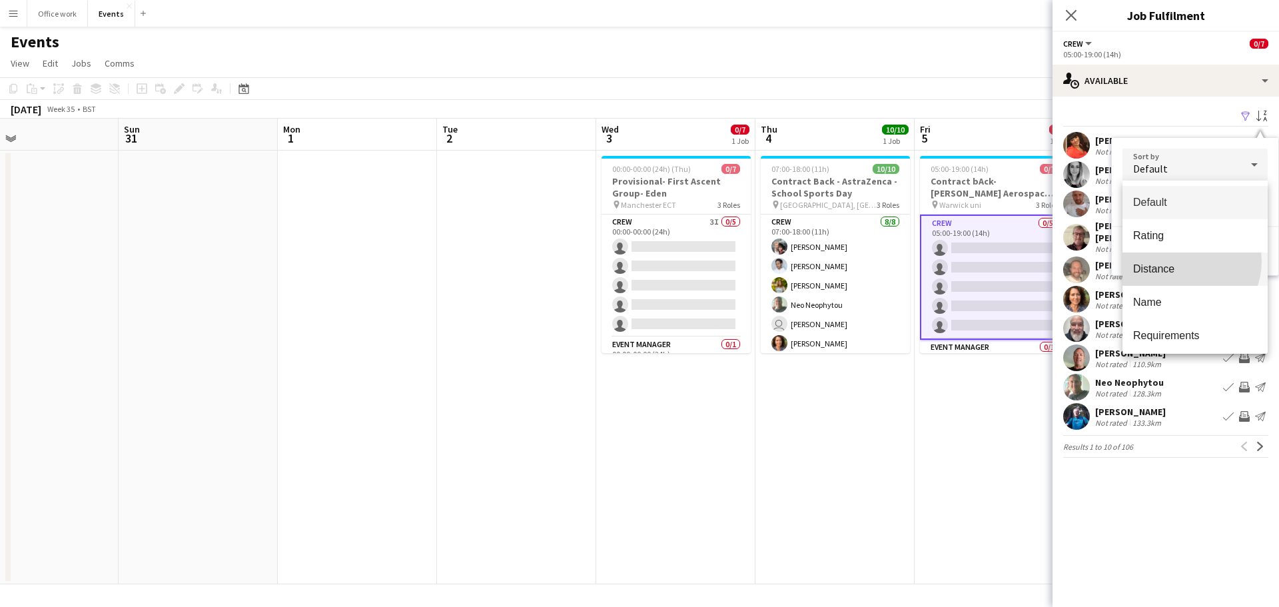
click at [1183, 261] on mat-option "Distance" at bounding box center [1194, 268] width 145 height 33
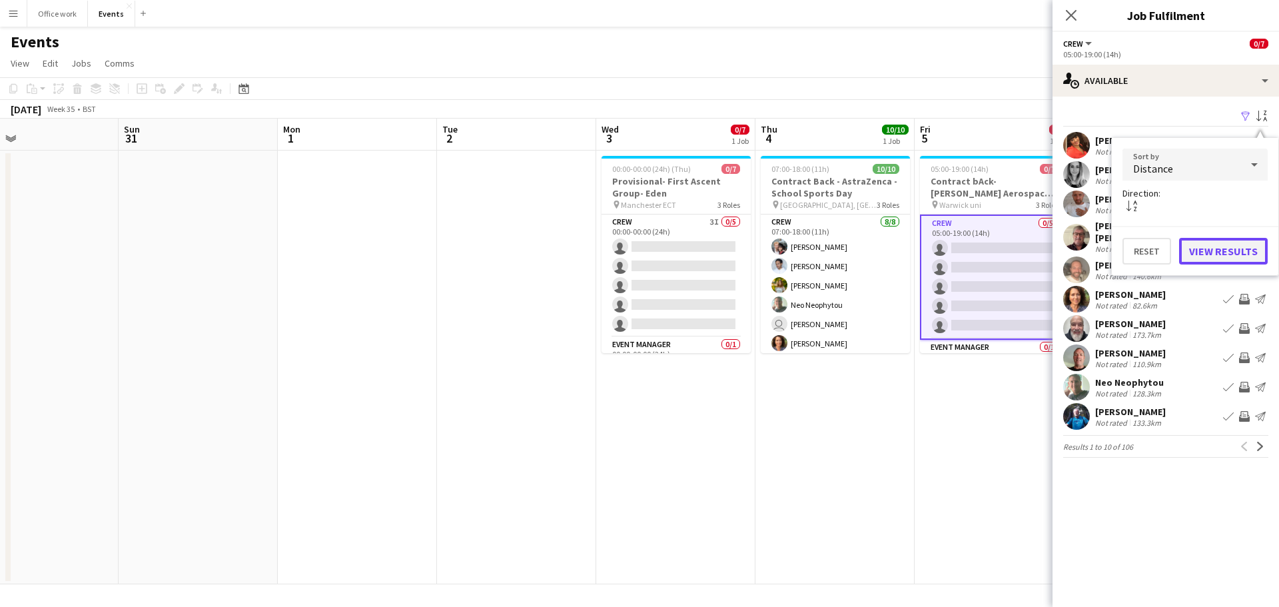
click at [1222, 248] on button "View Results" at bounding box center [1223, 251] width 89 height 27
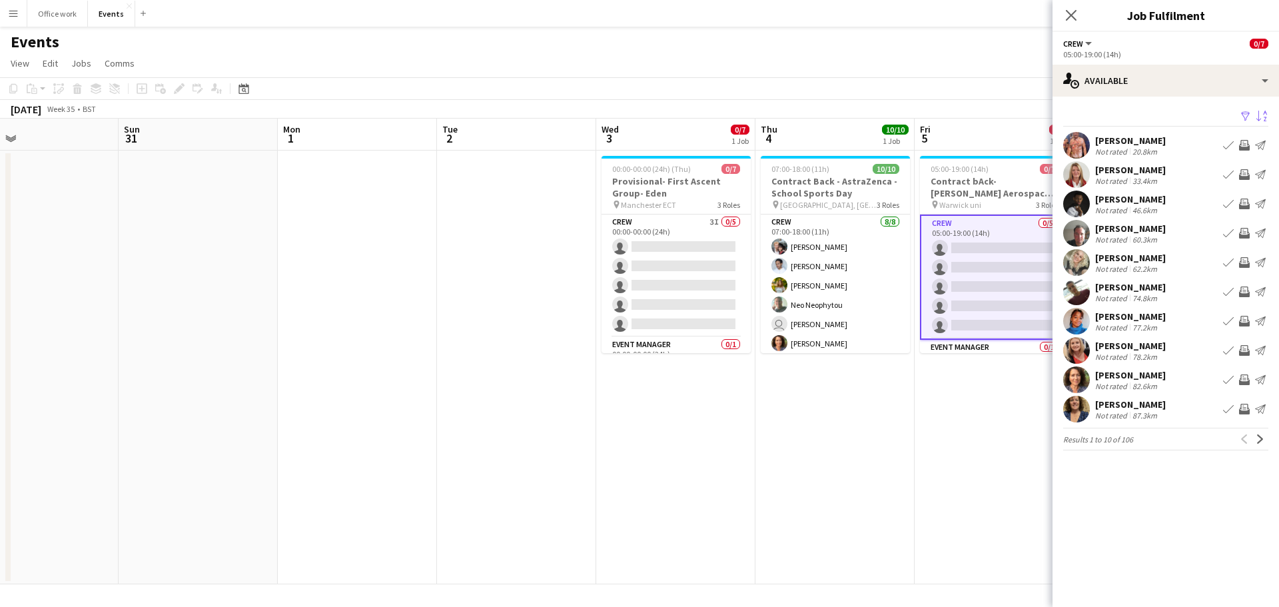
click at [1245, 143] on app-icon "Invite crew" at bounding box center [1244, 145] width 11 height 11
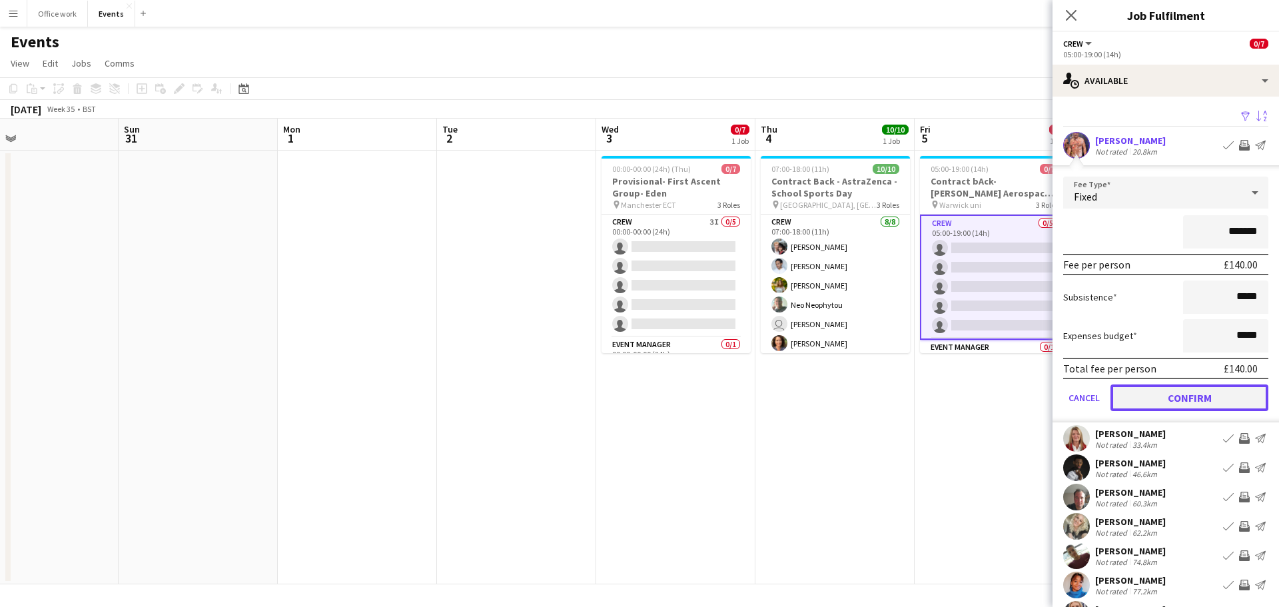
click at [1185, 404] on button "Confirm" at bounding box center [1189, 397] width 158 height 27
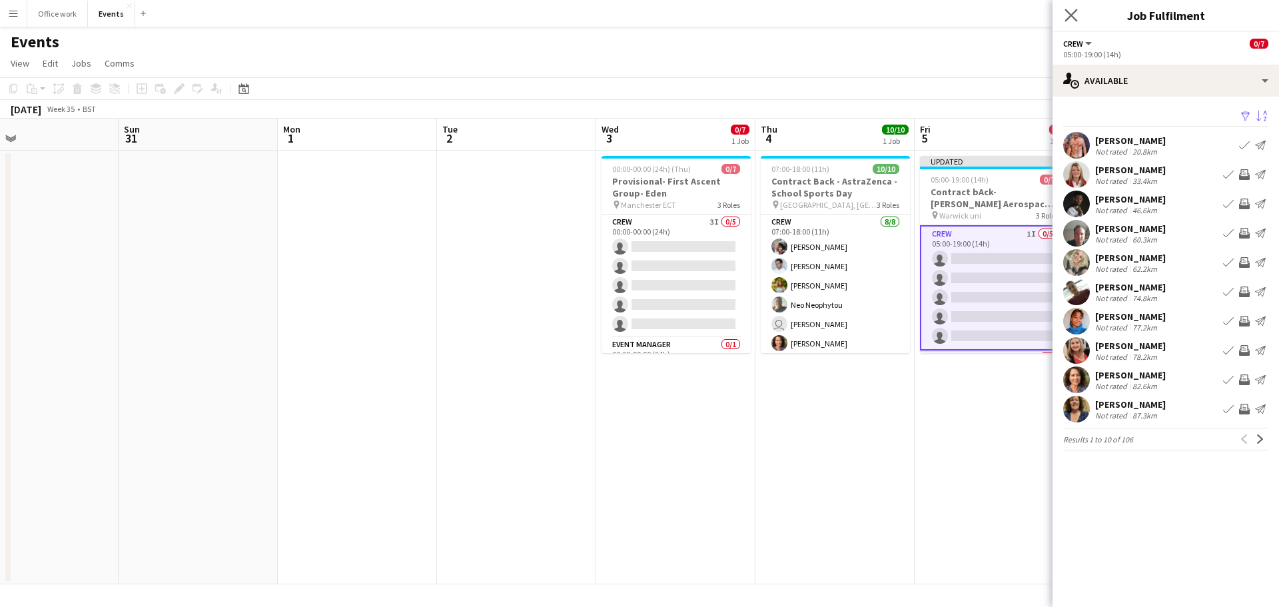
click at [1071, 23] on app-icon "Close pop-in" at bounding box center [1071, 15] width 19 height 19
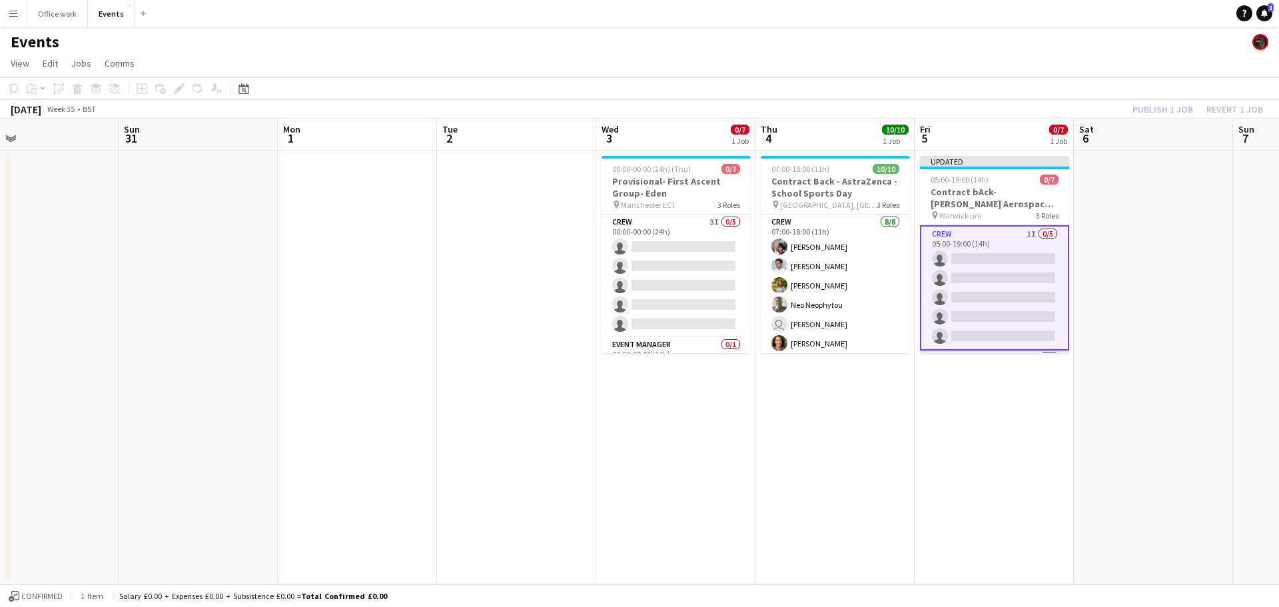
click at [1164, 103] on div "Publish 1 job Revert 1 job" at bounding box center [1197, 109] width 162 height 17
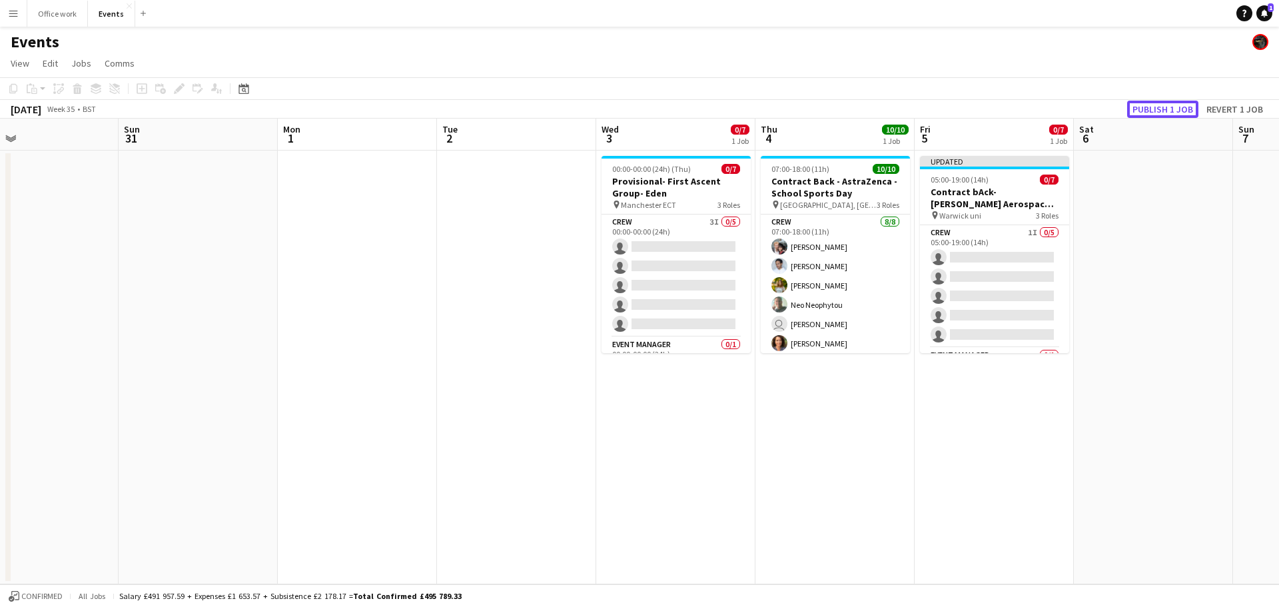
click at [1164, 103] on button "Publish 1 job" at bounding box center [1162, 109] width 71 height 17
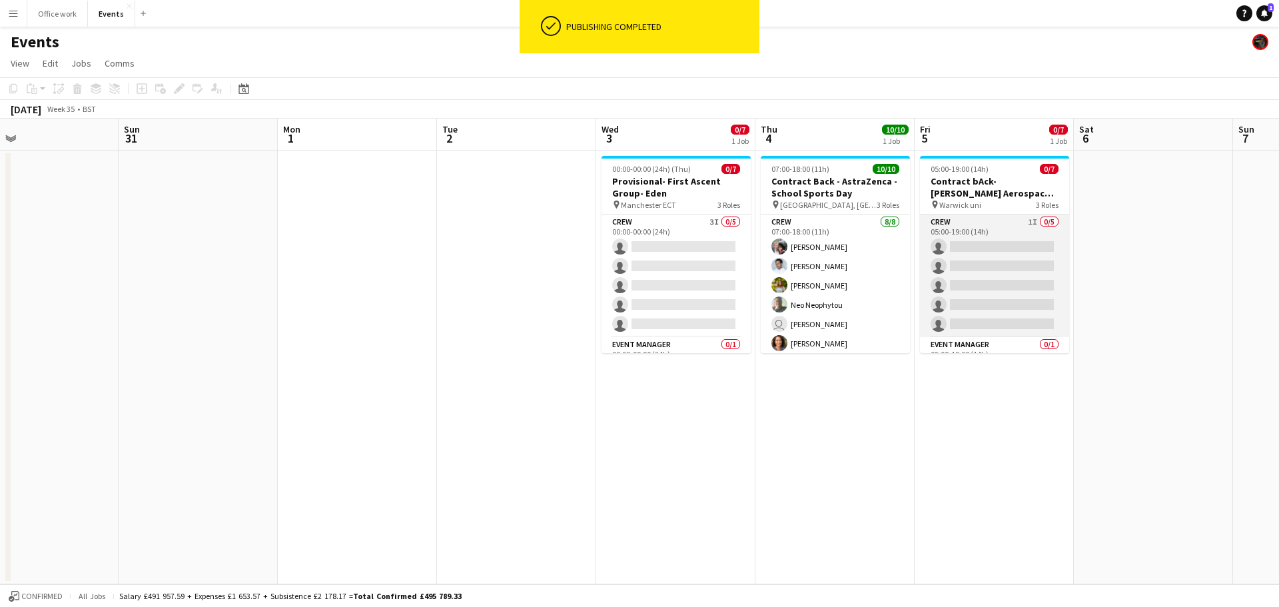
scroll to position [75, 0]
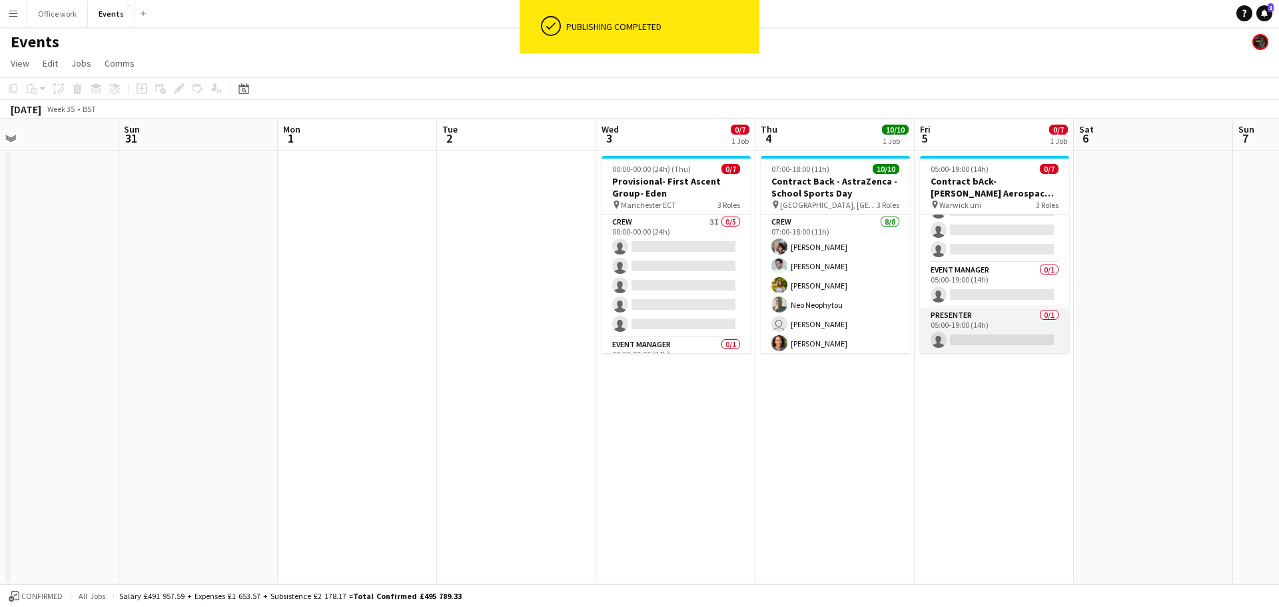
click at [1000, 319] on app-card-role "Presenter 0/1 05:00-19:00 (14h) single-neutral-actions" at bounding box center [994, 330] width 149 height 45
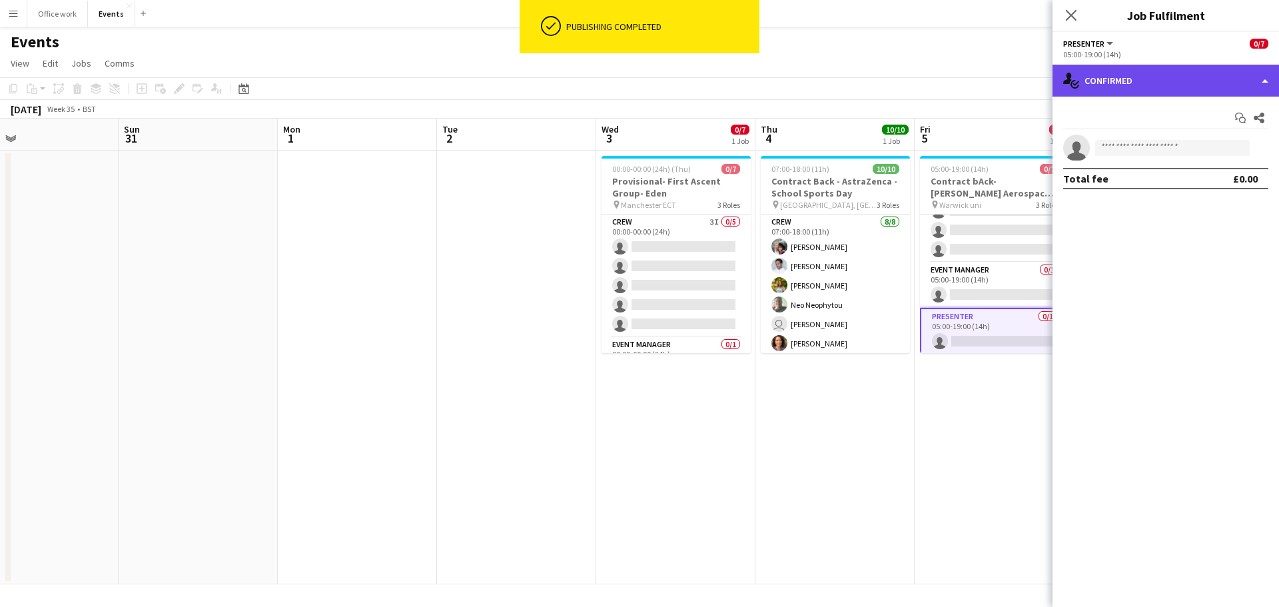
click at [1144, 79] on div "single-neutral-actions-check-2 Confirmed" at bounding box center [1165, 81] width 226 height 32
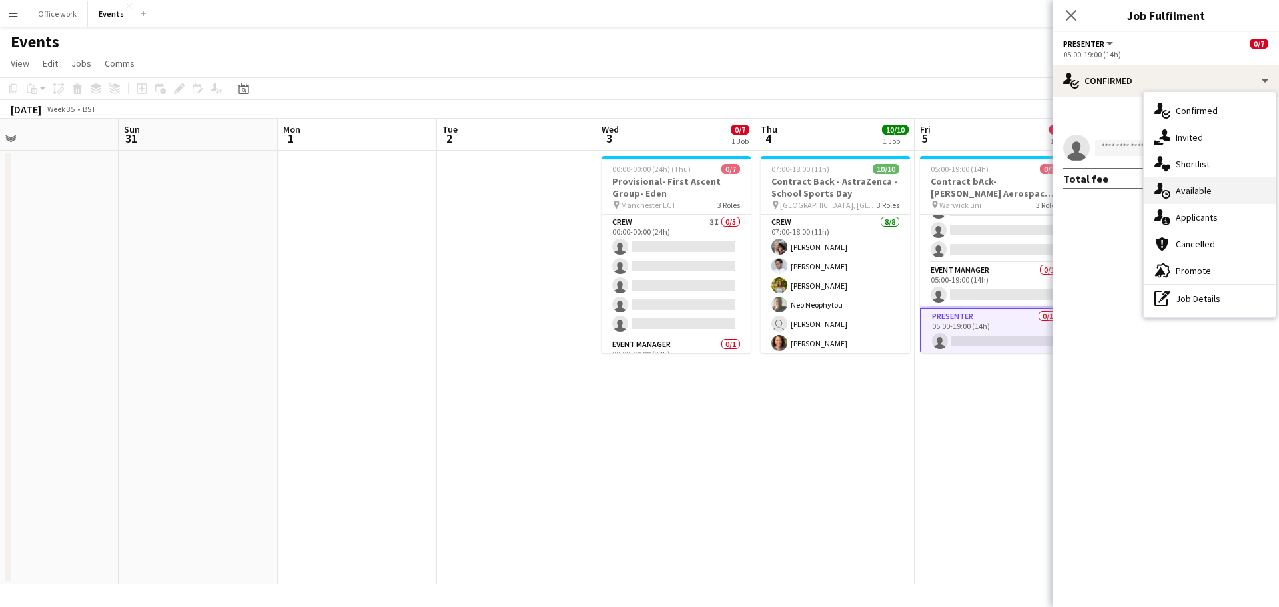
click at [1169, 192] on icon at bounding box center [1165, 194] width 9 height 9
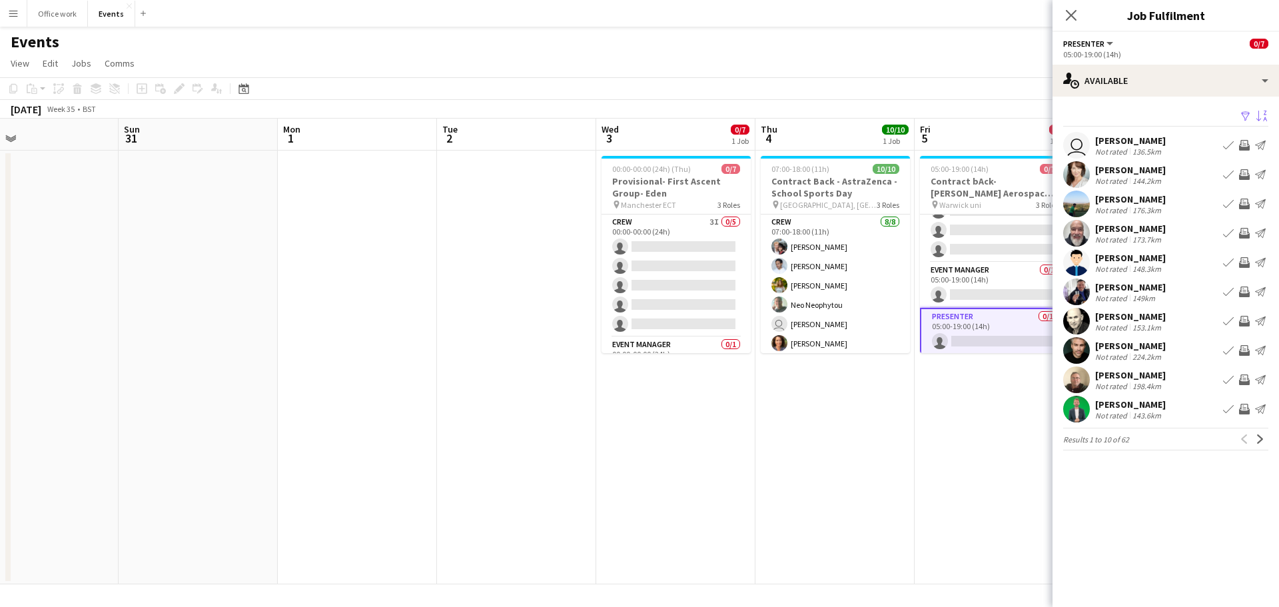
click at [1259, 115] on app-icon "Sort asc" at bounding box center [1261, 117] width 11 height 13
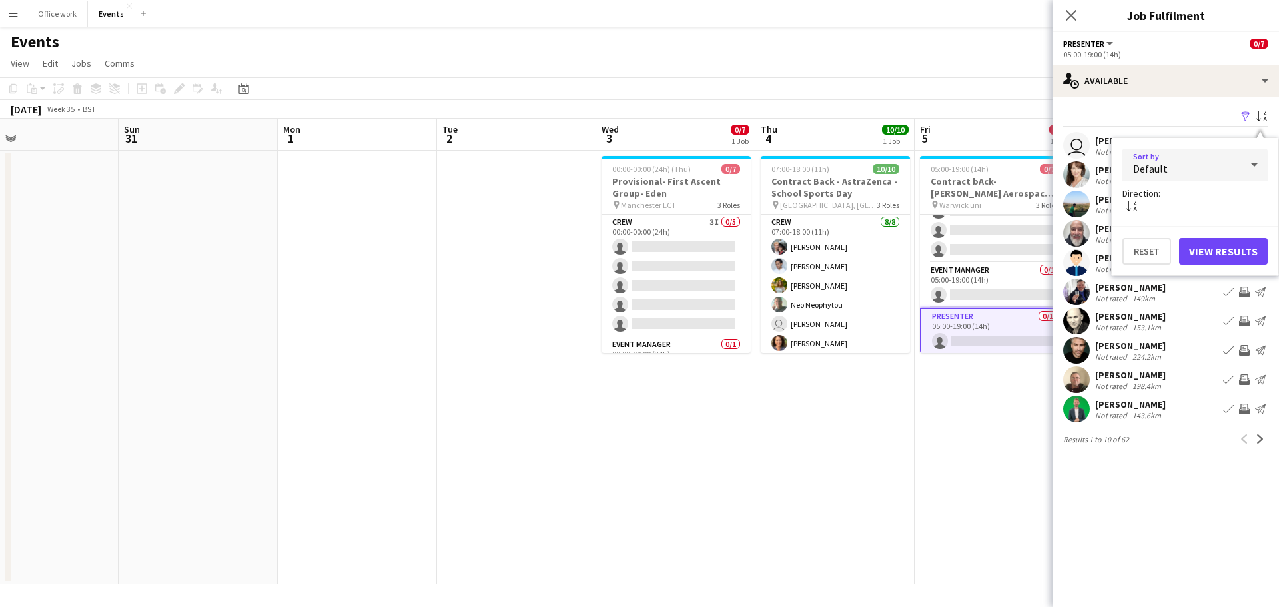
click at [1222, 164] on div "Default" at bounding box center [1181, 165] width 119 height 32
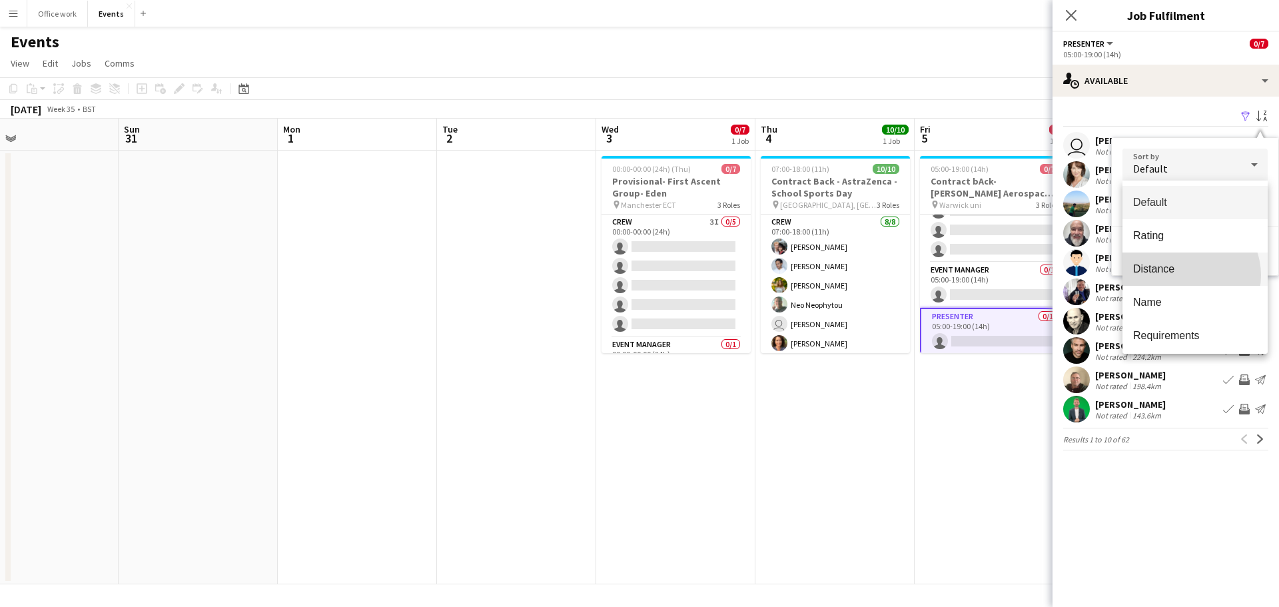
click at [1186, 275] on span "Distance" at bounding box center [1195, 268] width 124 height 13
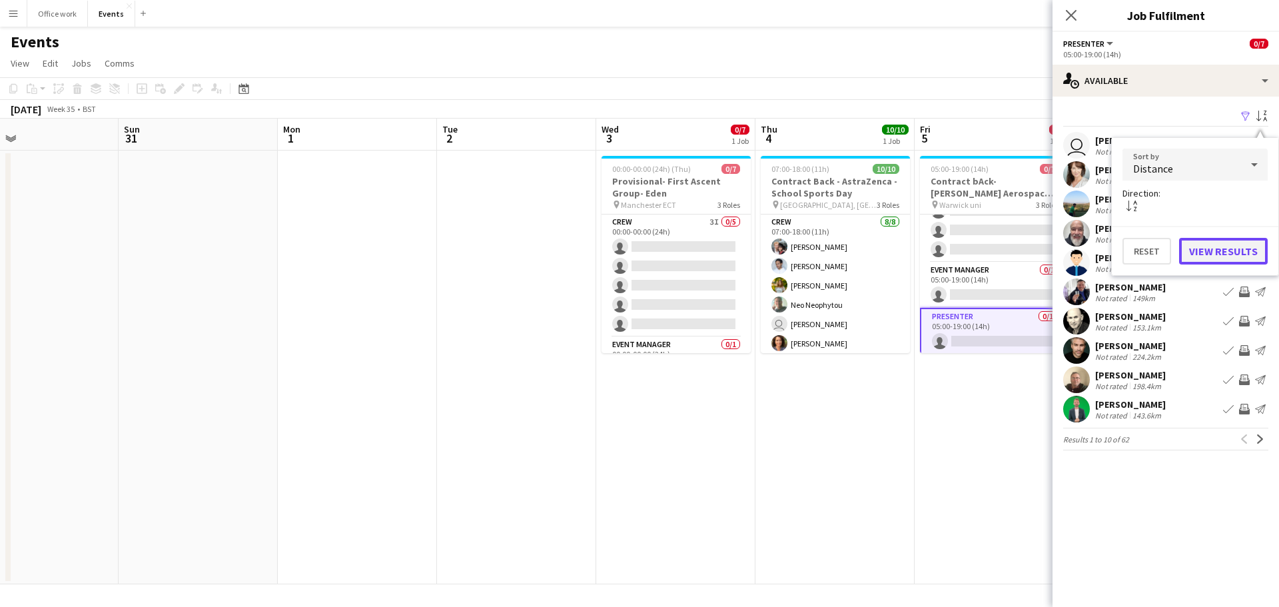
click at [1207, 250] on button "View Results" at bounding box center [1223, 251] width 89 height 27
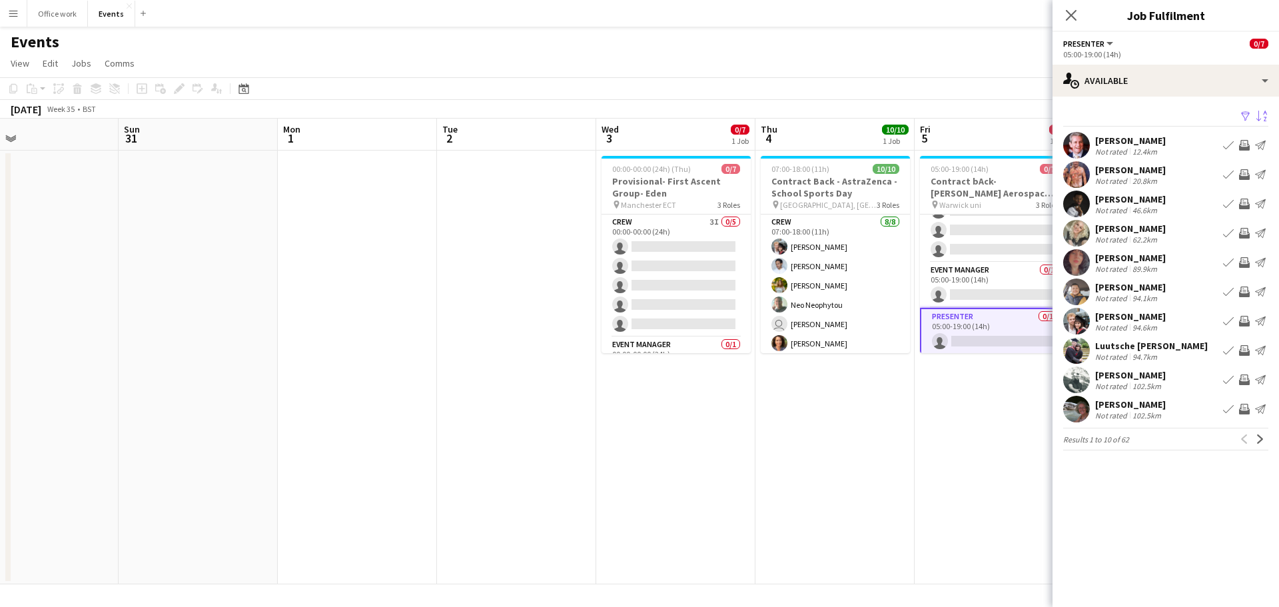
click at [1245, 135] on div "Neil Griffiths Not rated 12.4km Book crew Invite crew Send notification" at bounding box center [1165, 145] width 226 height 27
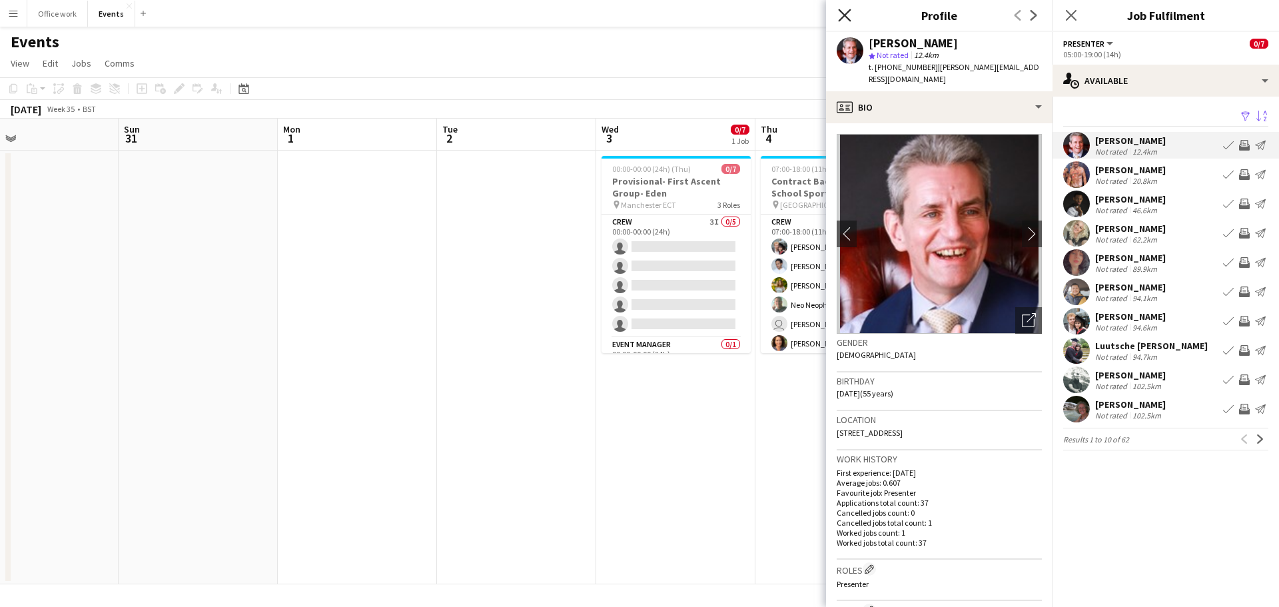
click at [842, 11] on icon "Close pop-in" at bounding box center [844, 15] width 13 height 13
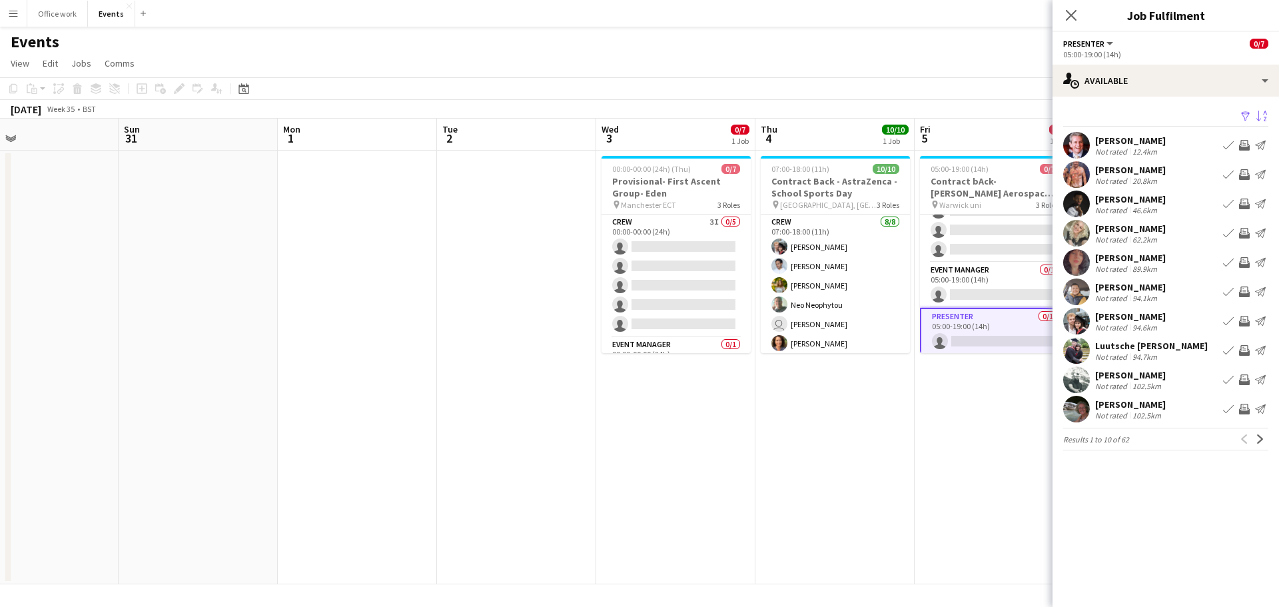
click at [1245, 145] on app-icon "Invite crew" at bounding box center [1244, 145] width 11 height 11
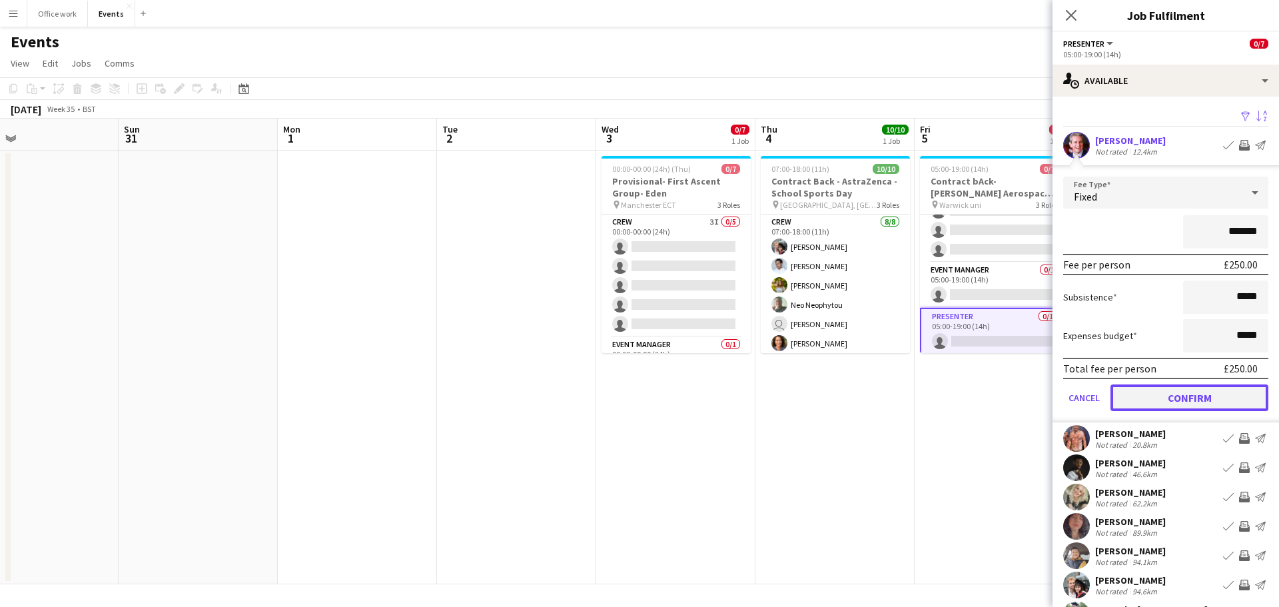
click at [1210, 394] on button "Confirm" at bounding box center [1189, 397] width 158 height 27
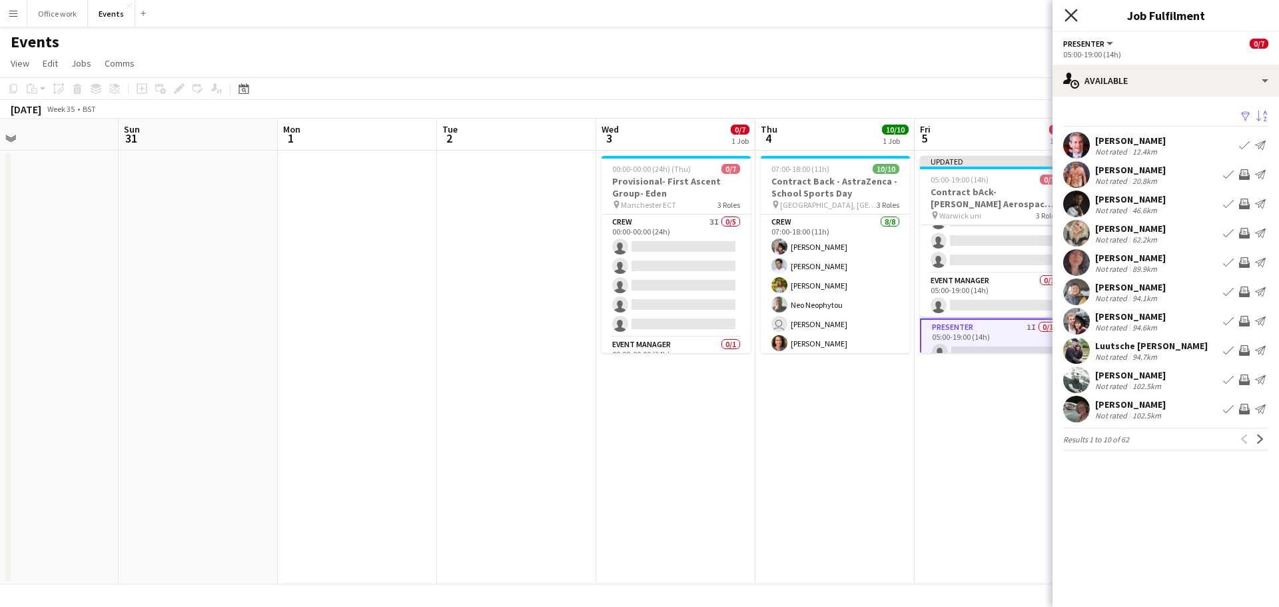
click at [1076, 13] on icon "Close pop-in" at bounding box center [1070, 15] width 13 height 13
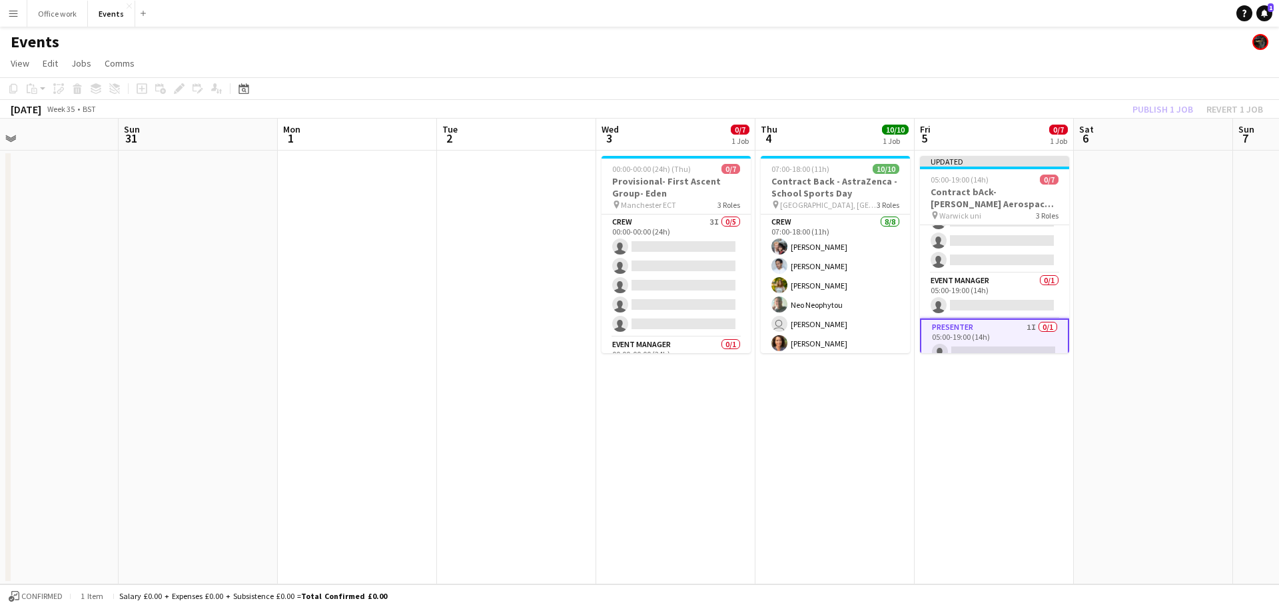
click at [1174, 115] on div "Publish 1 job Revert 1 job" at bounding box center [1197, 109] width 162 height 17
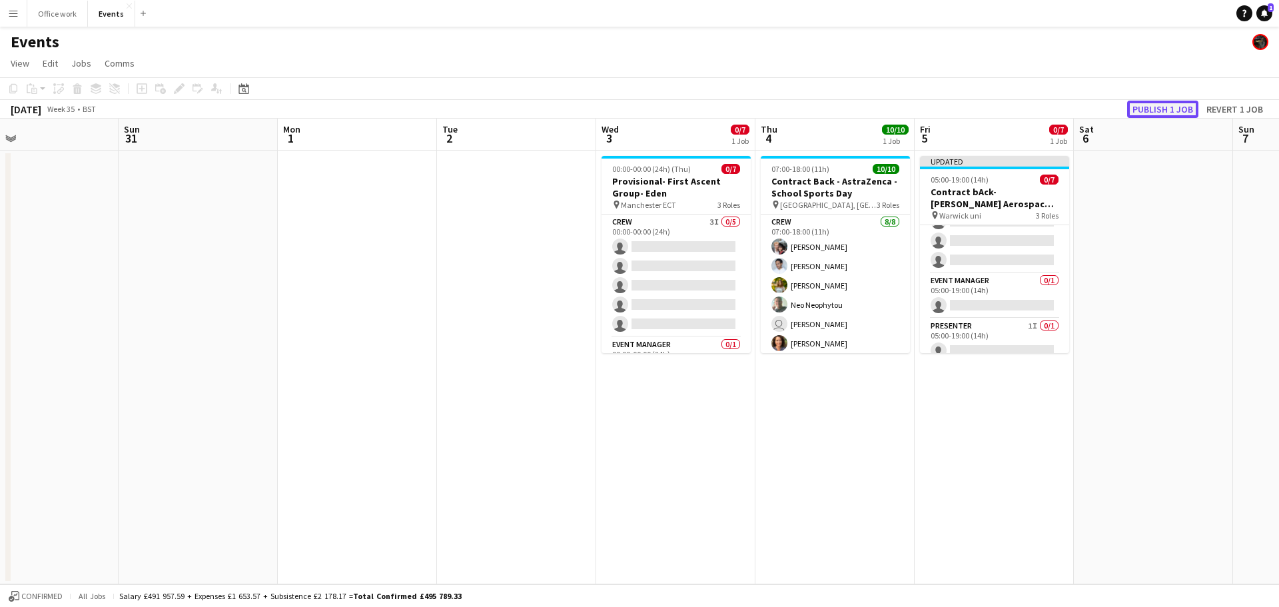
click at [1163, 101] on button "Publish 1 job" at bounding box center [1162, 109] width 71 height 17
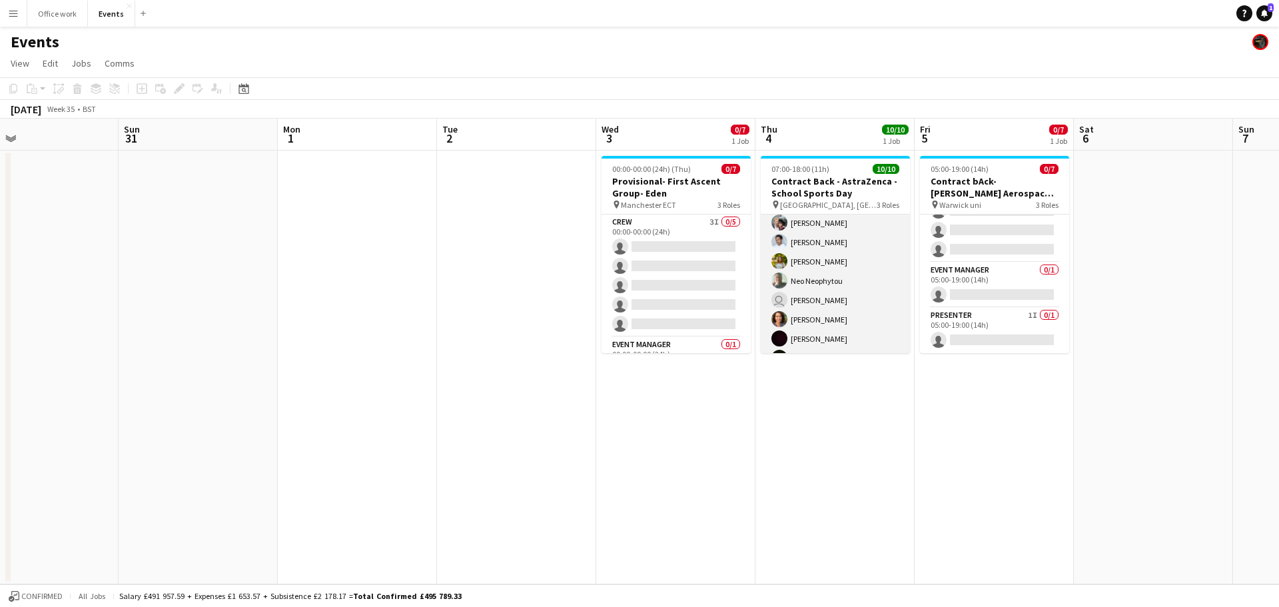
scroll to position [23, 0]
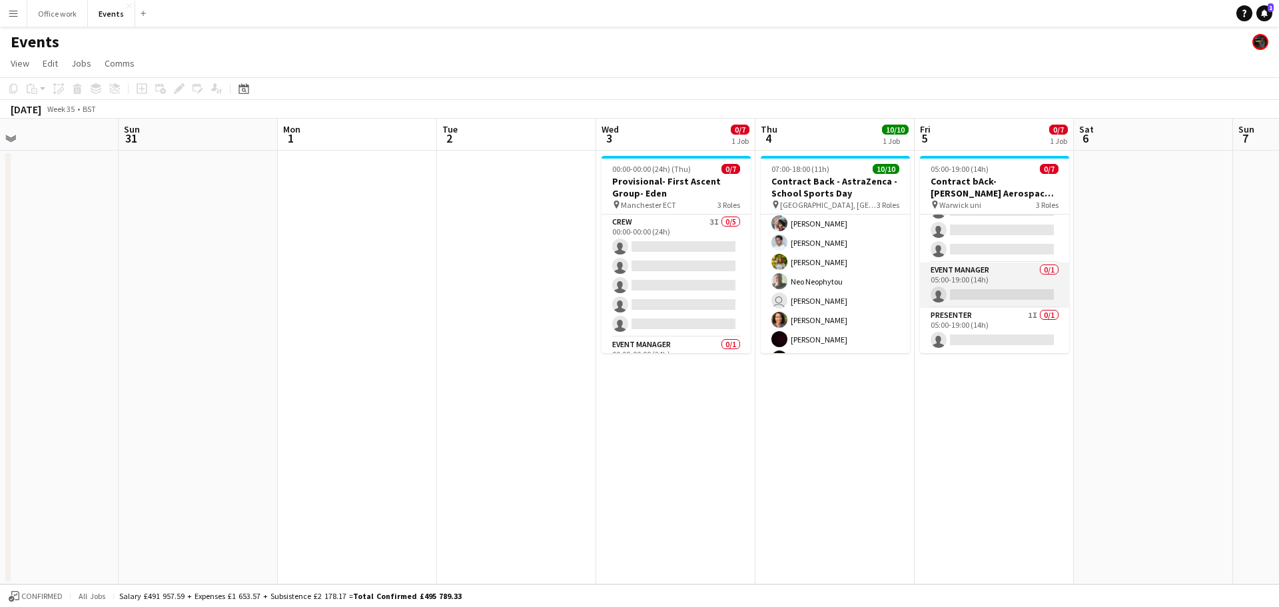
click at [970, 280] on app-card-role "Event Manager 0/1 05:00-19:00 (14h) single-neutral-actions" at bounding box center [994, 284] width 149 height 45
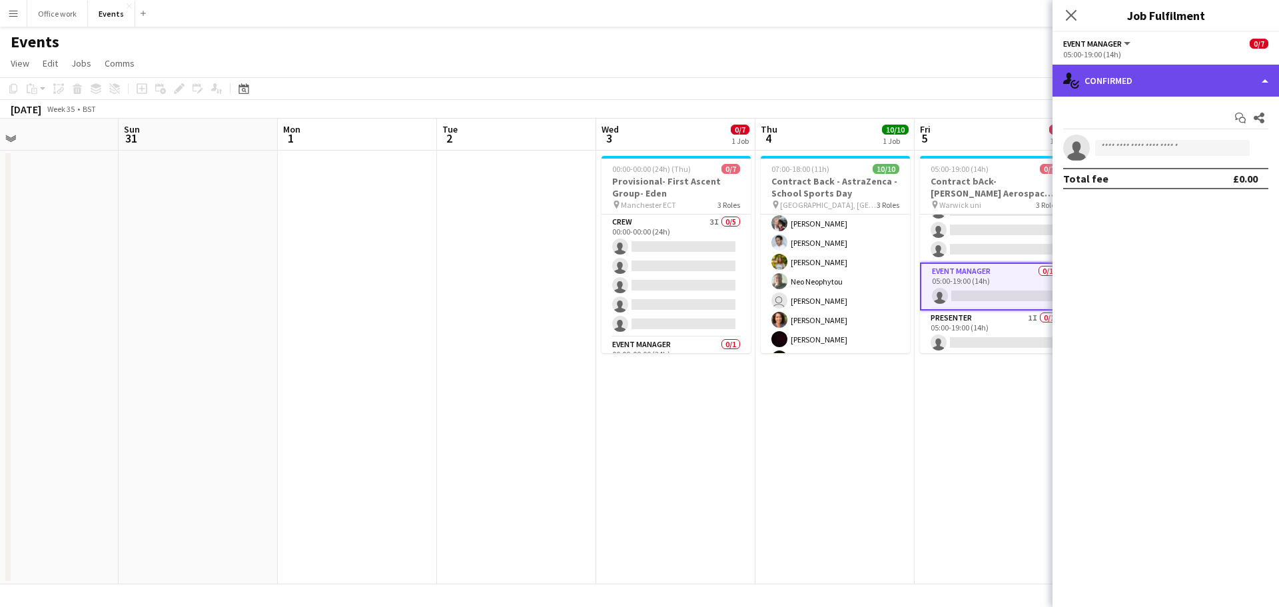
click at [1149, 77] on div "single-neutral-actions-check-2 Confirmed" at bounding box center [1165, 81] width 226 height 32
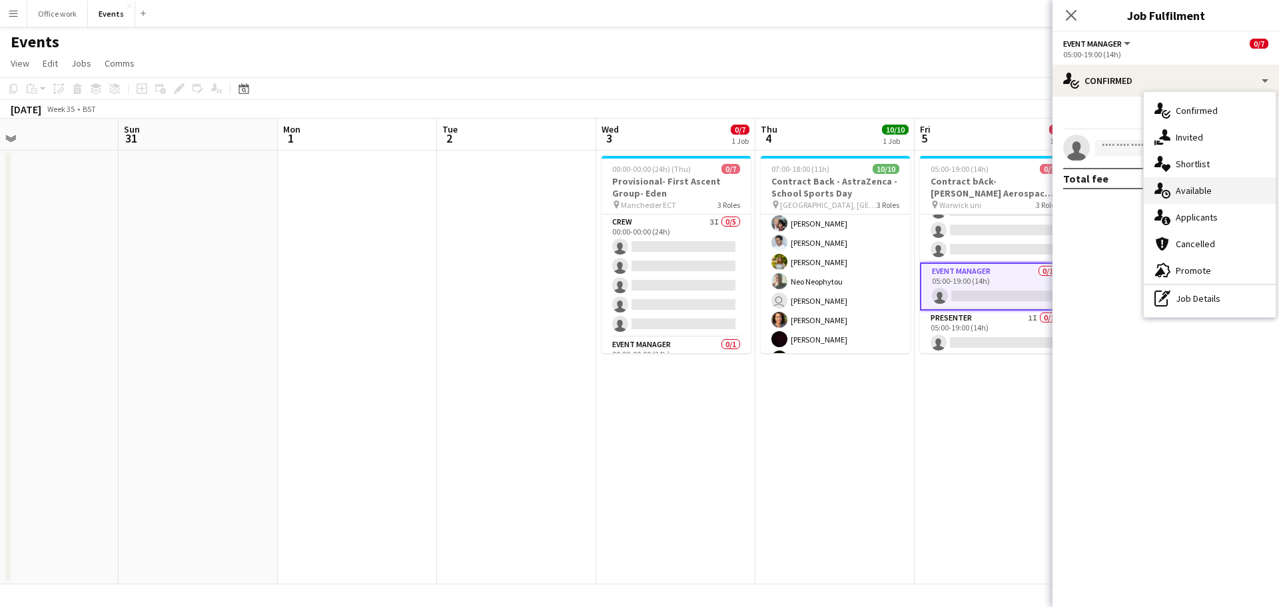
click at [1178, 192] on div "single-neutral-actions-upload Available" at bounding box center [1209, 190] width 132 height 27
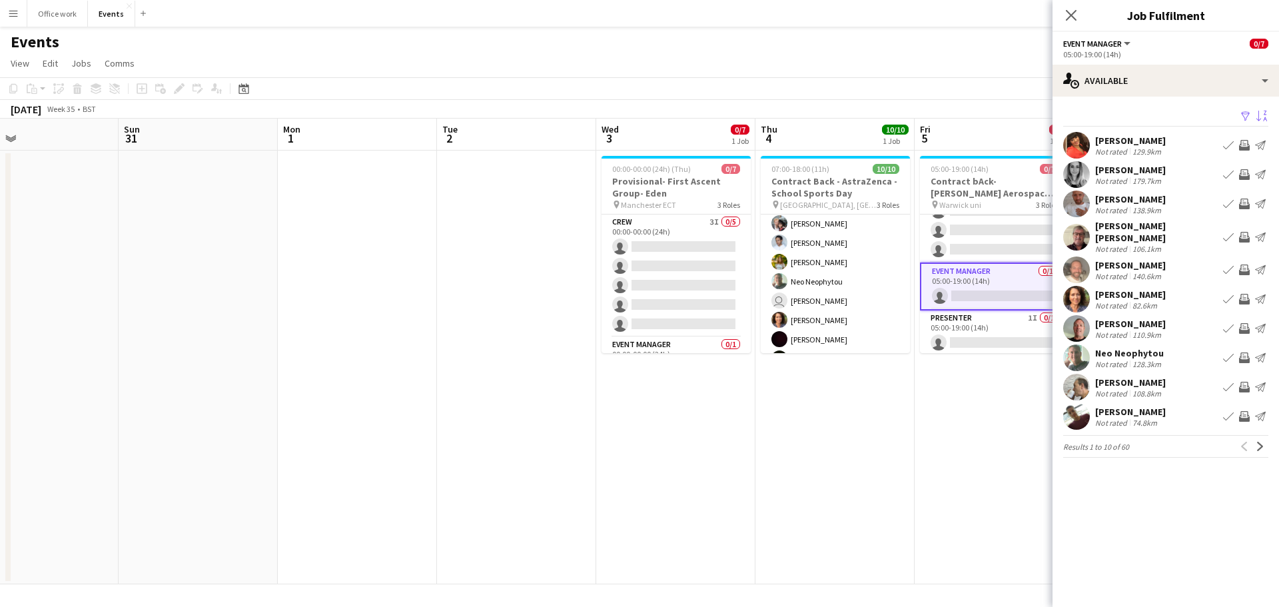
click at [1259, 117] on app-icon "Sort asc" at bounding box center [1261, 117] width 11 height 13
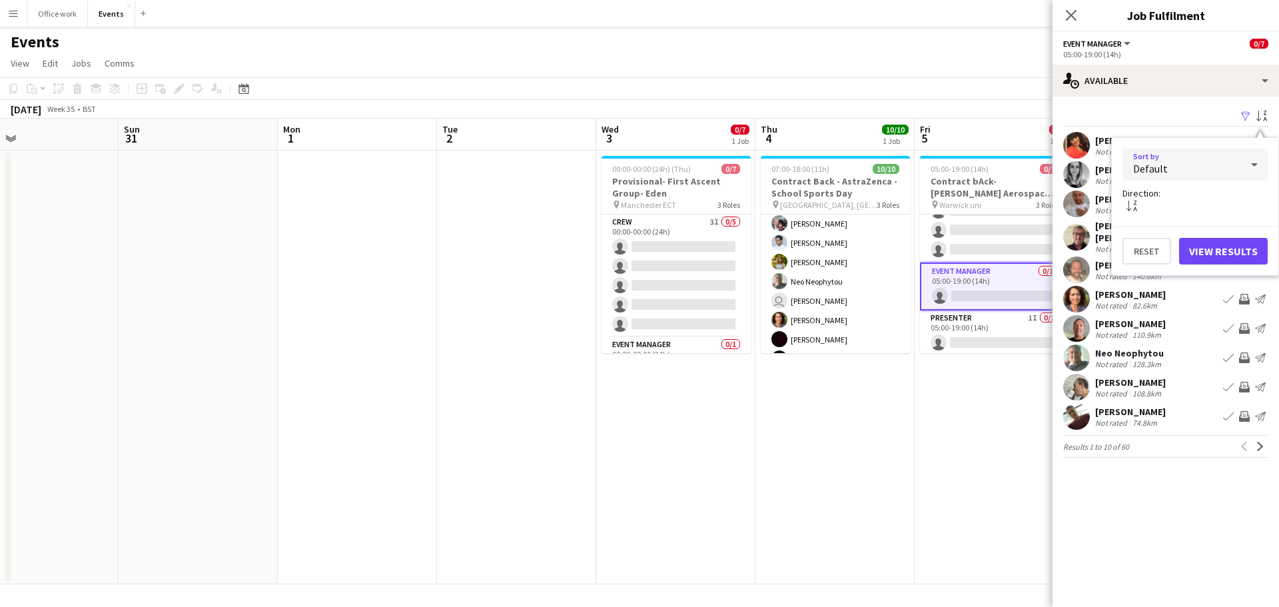
click at [1210, 164] on div "Default" at bounding box center [1181, 165] width 119 height 32
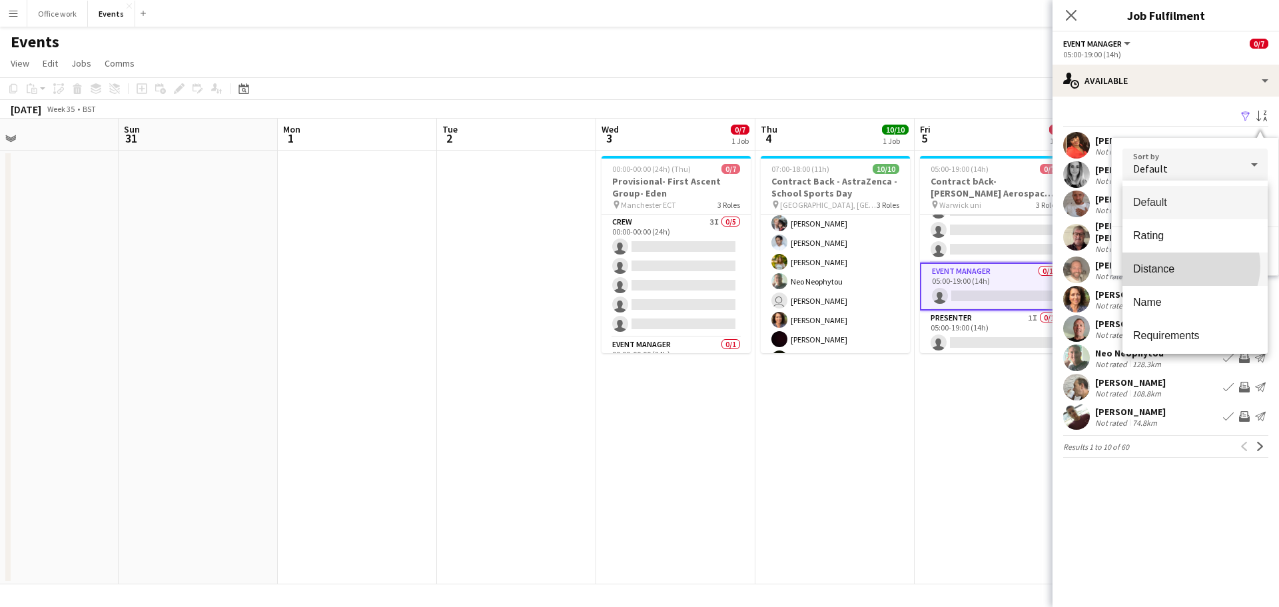
click at [1187, 266] on span "Distance" at bounding box center [1195, 268] width 124 height 13
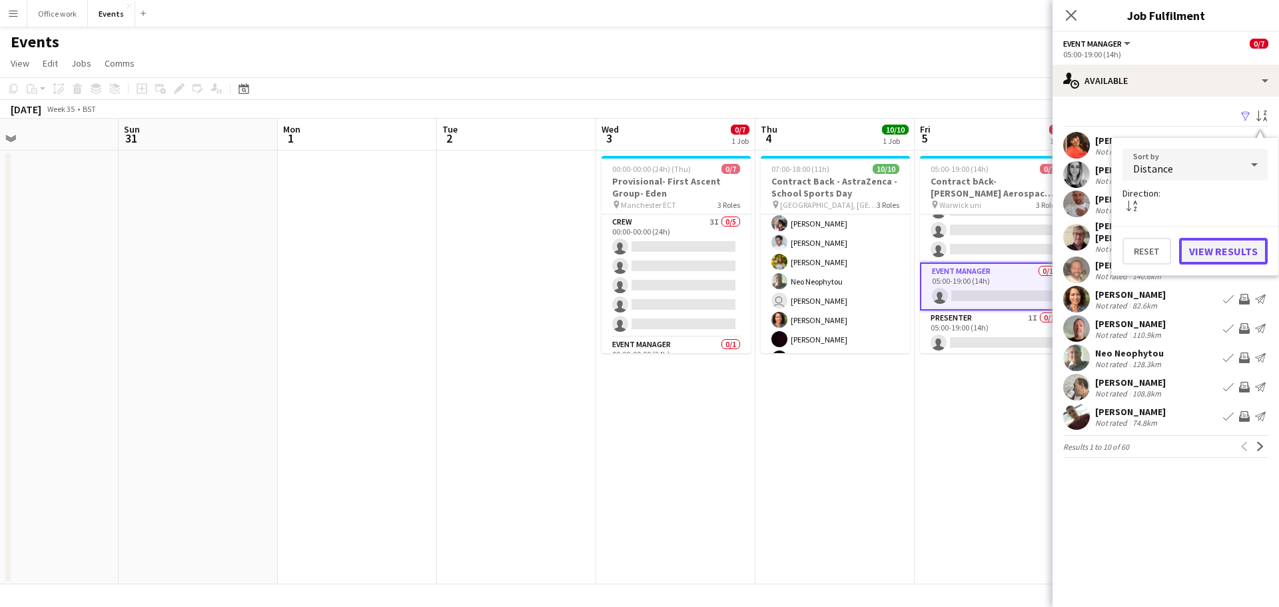
click at [1235, 246] on button "View Results" at bounding box center [1223, 251] width 89 height 27
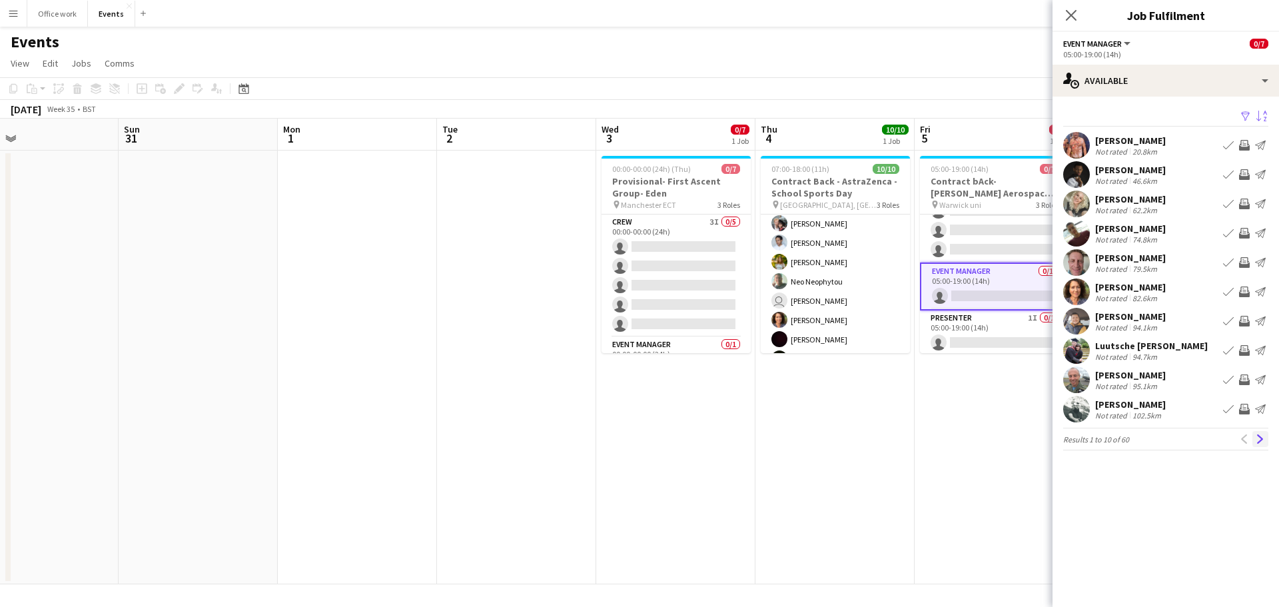
click at [1261, 434] on app-icon "Next" at bounding box center [1259, 438] width 9 height 9
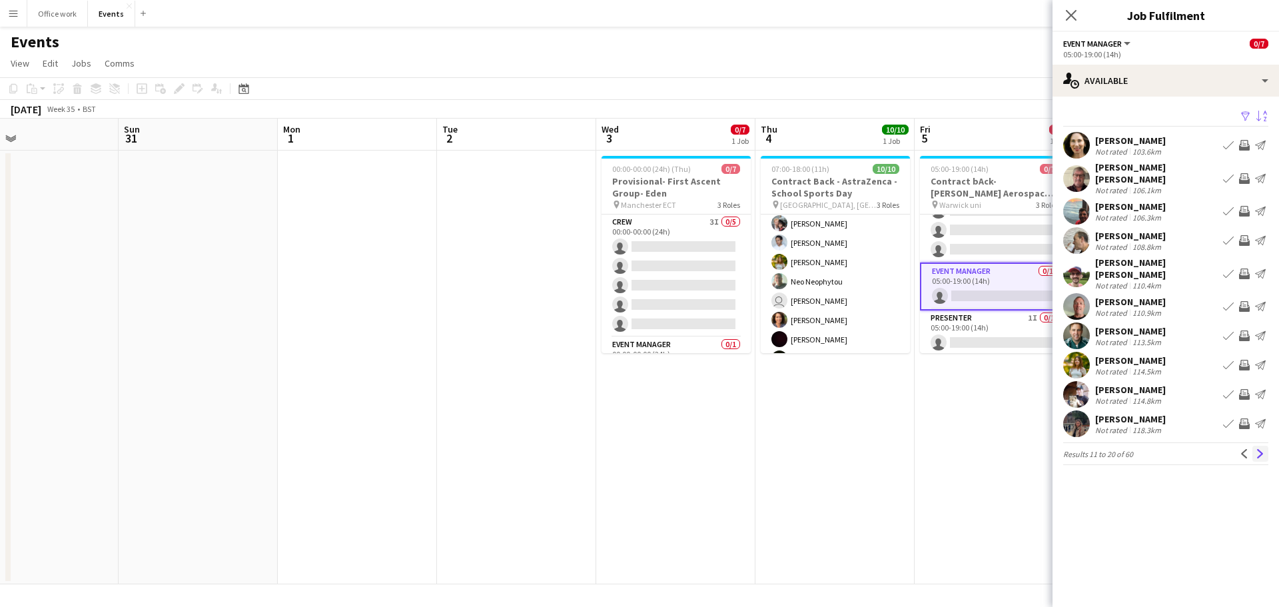
click at [1265, 446] on button "Next" at bounding box center [1260, 454] width 16 height 16
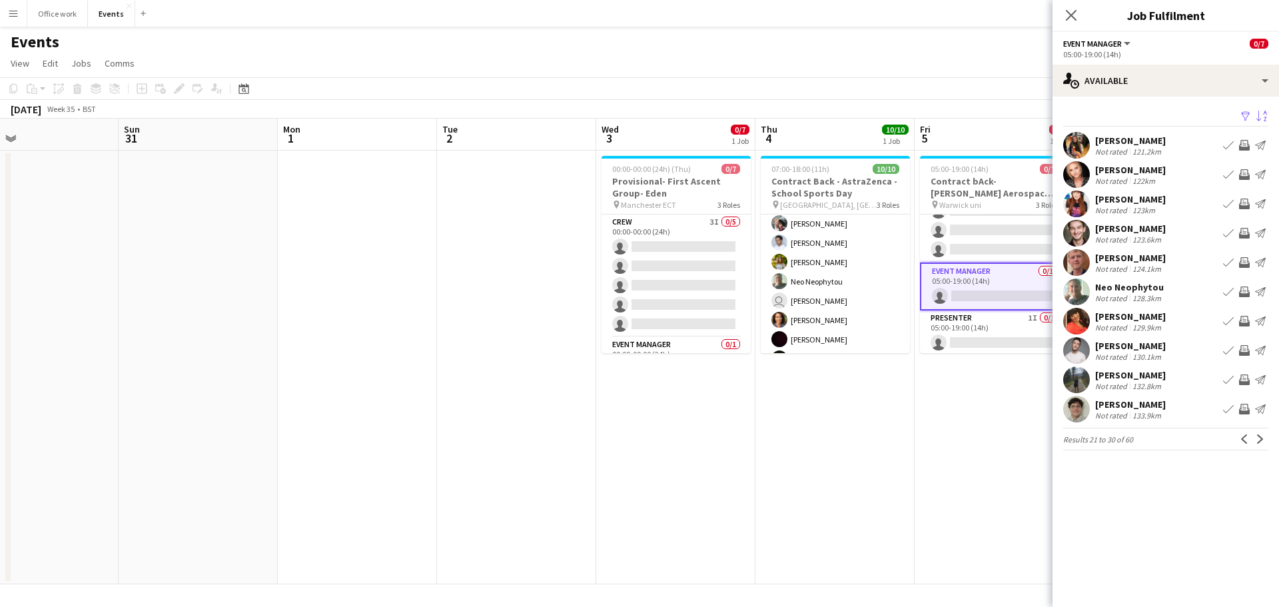
click at [1265, 437] on button "Next" at bounding box center [1260, 439] width 16 height 16
click at [1249, 444] on button "Previous" at bounding box center [1244, 439] width 16 height 16
click at [1249, 444] on mat-expansion-panel "users Available Filter Sort desc Hannah Palmer Not rated 121.2km Book crew Invi…" at bounding box center [1165, 352] width 226 height 510
click at [1249, 444] on button "Previous" at bounding box center [1244, 439] width 16 height 16
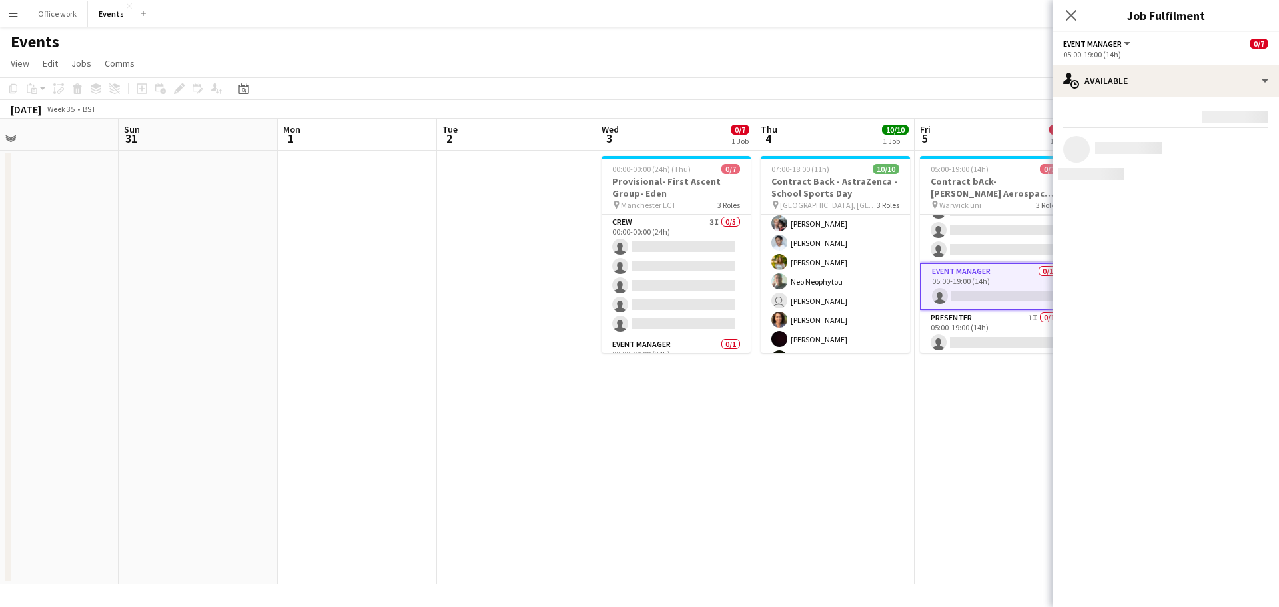
click at [1249, 444] on mat-expansion-panel "users Available Rating: 0 - 5 0 5 Distance: 1km - 1001km+ 1001km+ To use matche…" at bounding box center [1165, 352] width 226 height 510
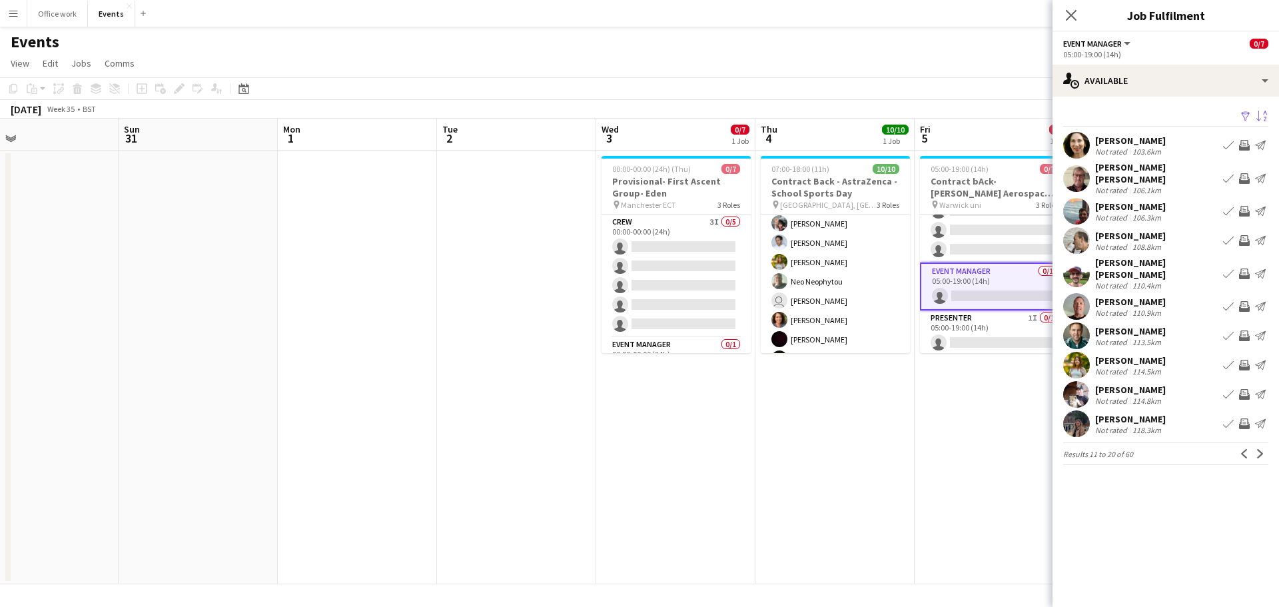
click at [1249, 446] on button "Previous" at bounding box center [1244, 454] width 16 height 16
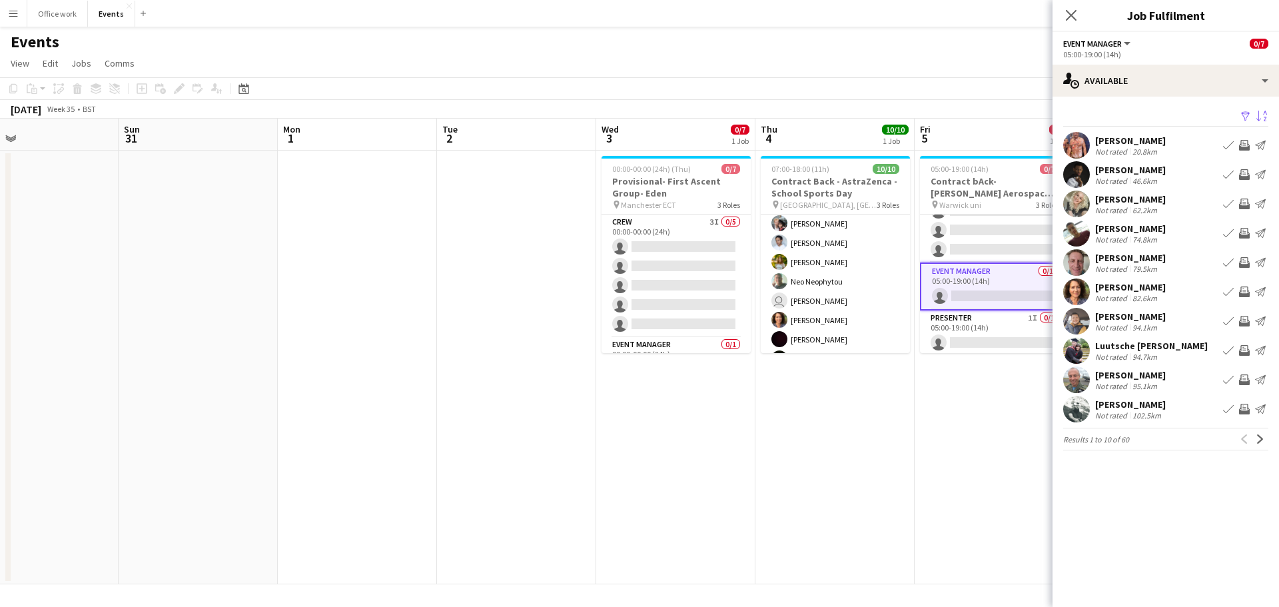
click at [1249, 444] on div "Previous Next" at bounding box center [1252, 439] width 32 height 16
click at [1260, 440] on app-icon "Next" at bounding box center [1259, 438] width 9 height 9
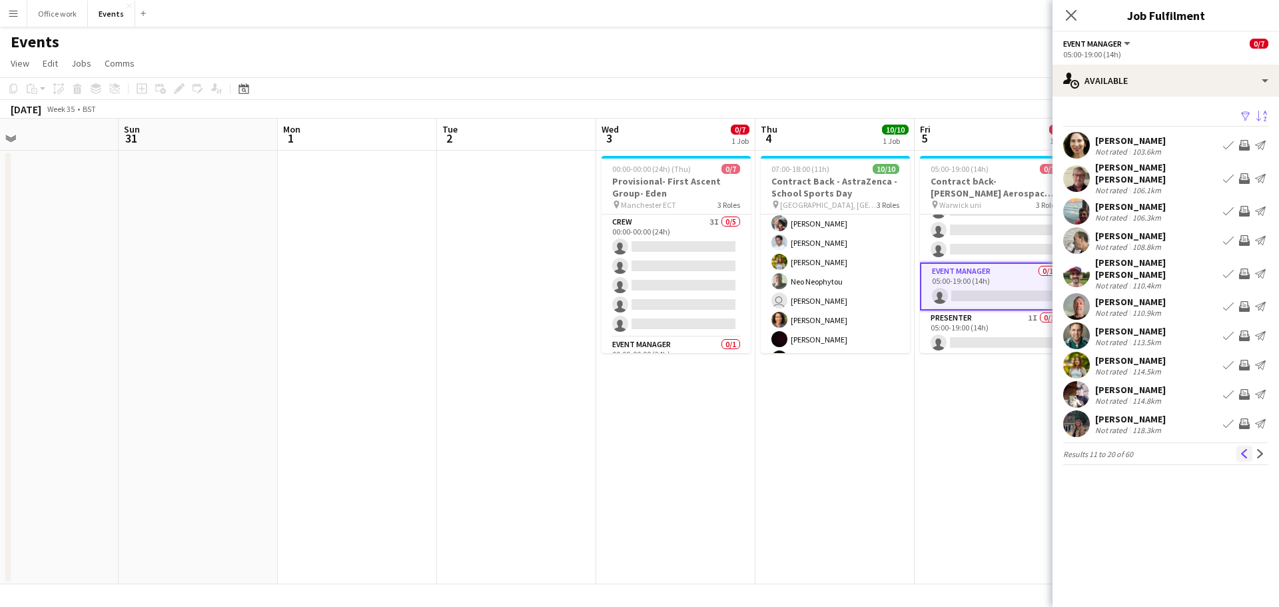
click at [1237, 446] on button "Previous" at bounding box center [1244, 454] width 16 height 16
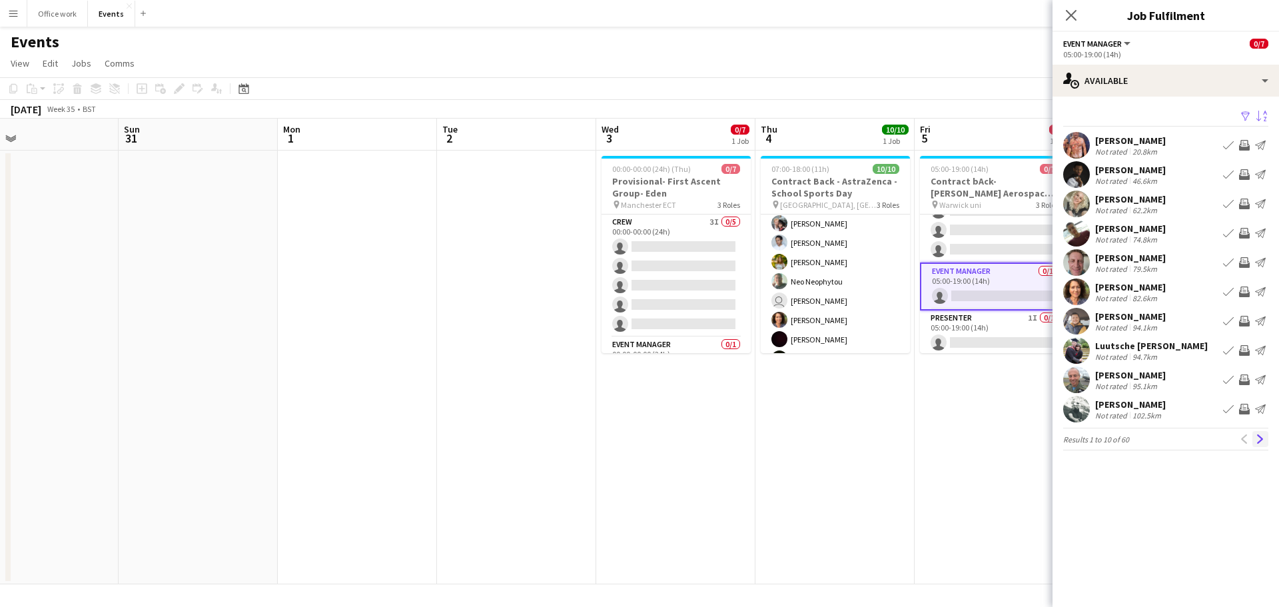
click at [1258, 432] on button "Next" at bounding box center [1260, 439] width 16 height 16
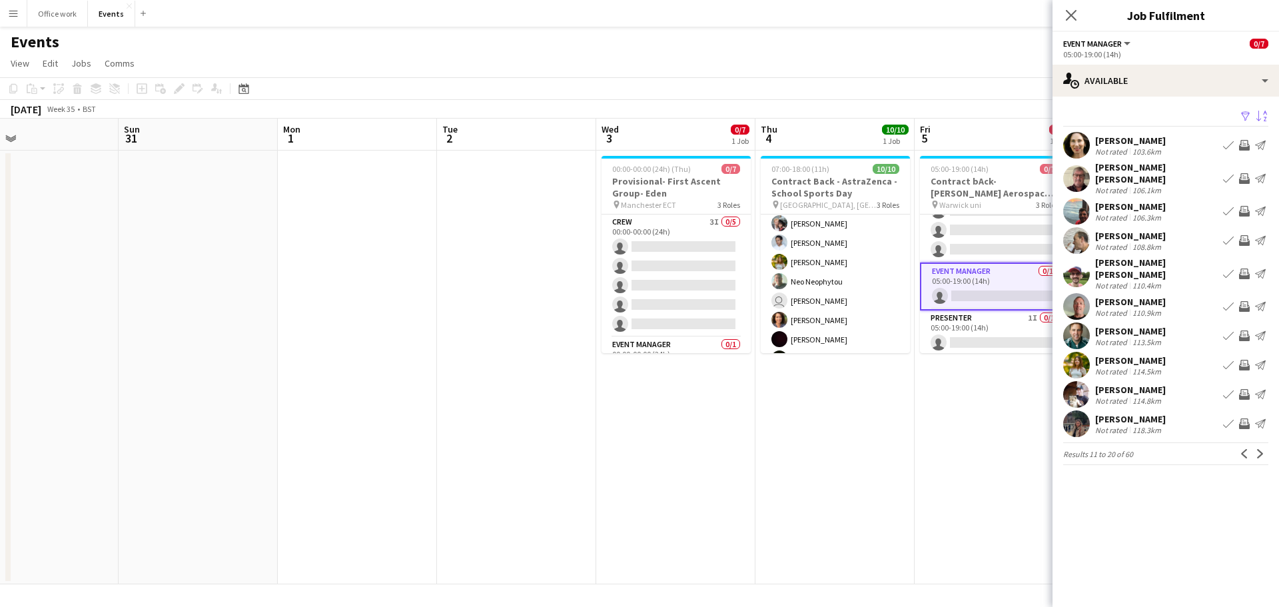
click at [1258, 446] on button "Next" at bounding box center [1260, 454] width 16 height 16
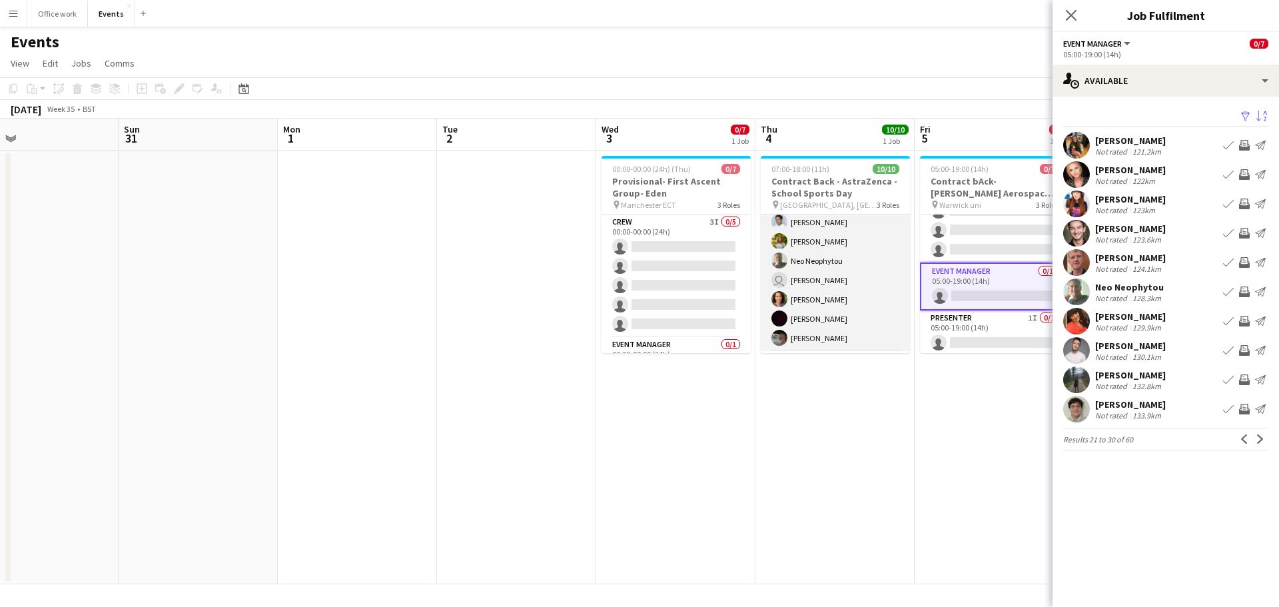
scroll to position [43, 0]
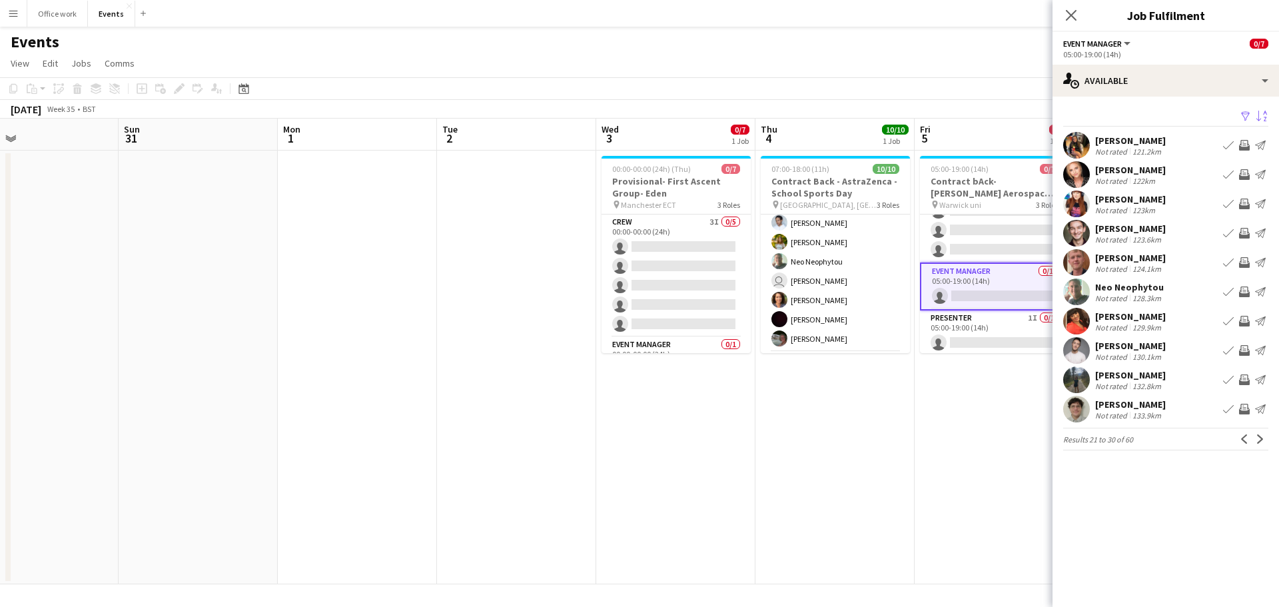
click at [1245, 290] on app-icon "Invite crew" at bounding box center [1244, 291] width 11 height 11
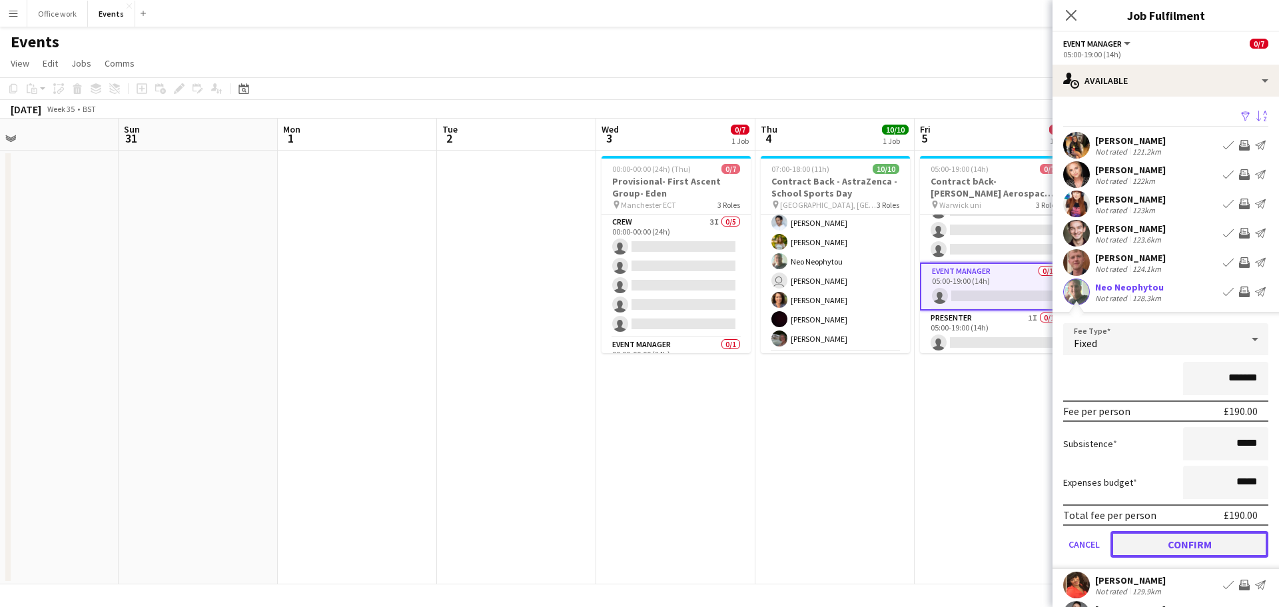
click at [1175, 538] on button "Confirm" at bounding box center [1189, 544] width 158 height 27
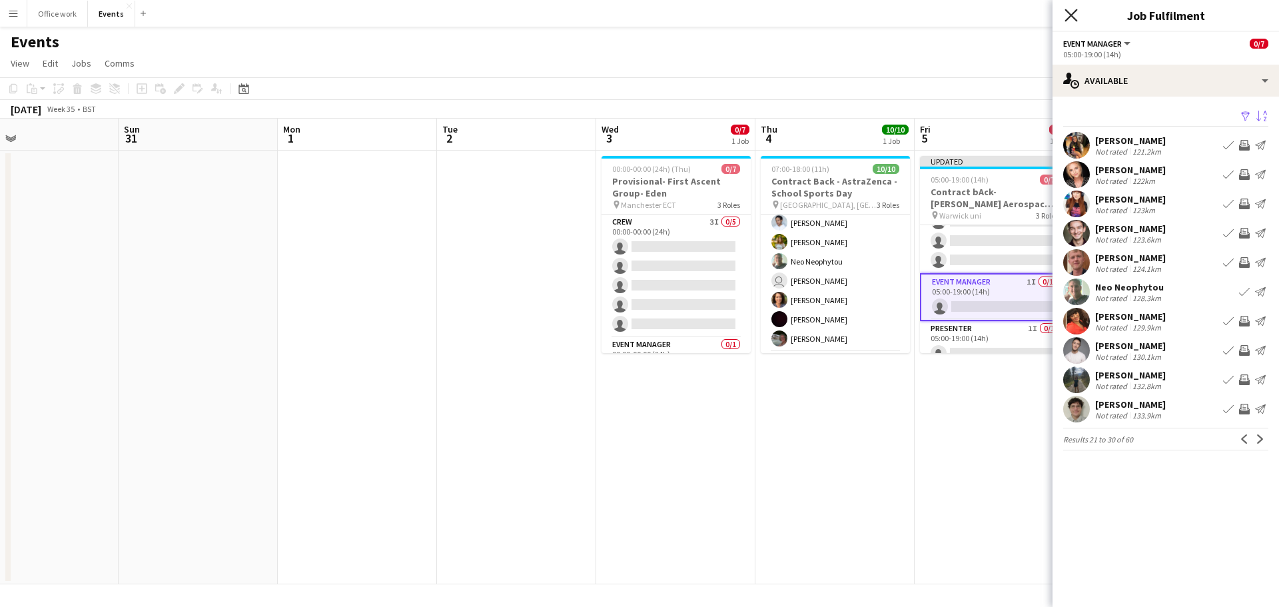
click at [1066, 15] on icon "Close pop-in" at bounding box center [1070, 15] width 13 height 13
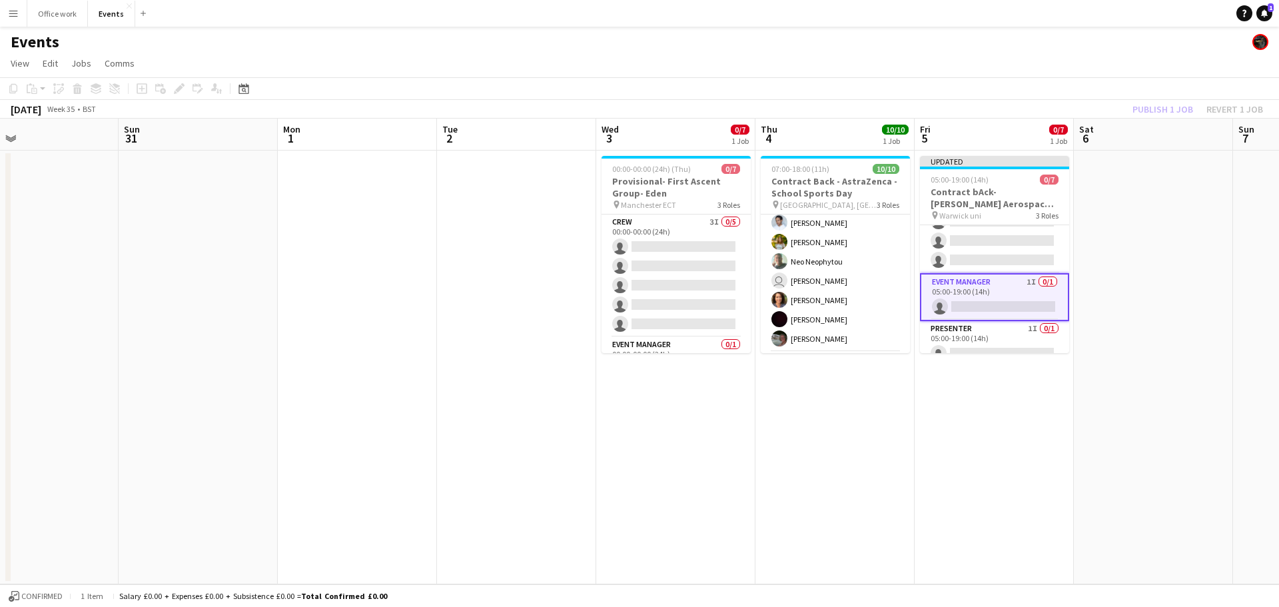
click at [1157, 105] on div "Publish 1 job Revert 1 job" at bounding box center [1197, 109] width 162 height 17
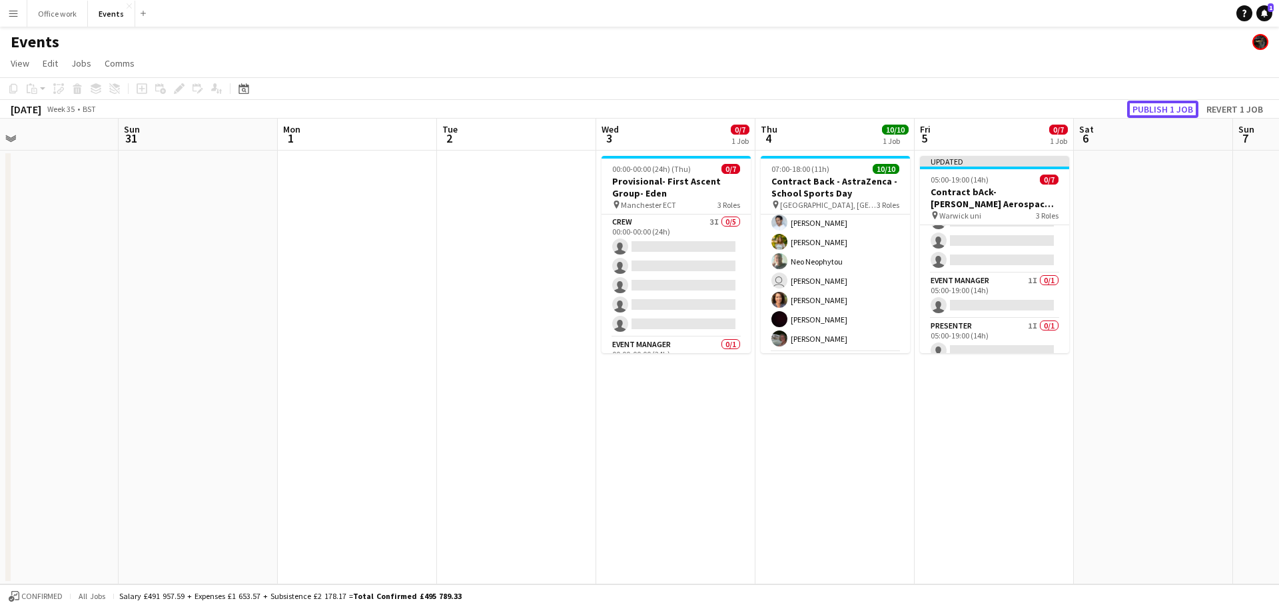
click at [1157, 105] on button "Publish 1 job" at bounding box center [1162, 109] width 71 height 17
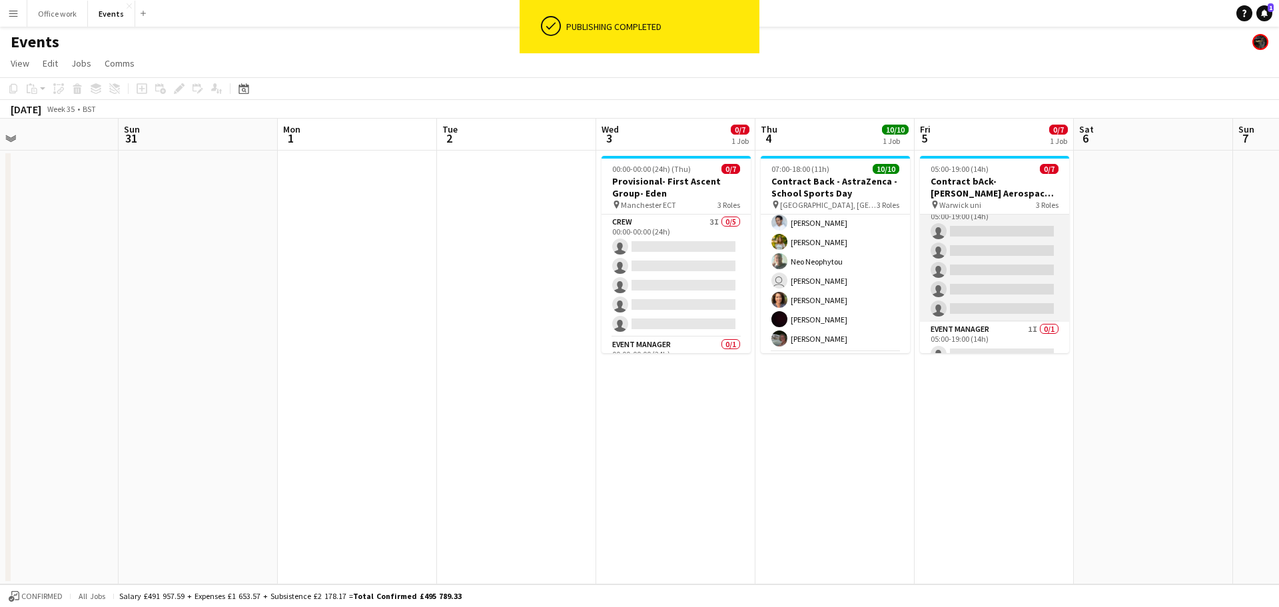
scroll to position [0, 0]
click at [1005, 260] on app-card-role "Crew 1I 0/5 05:00-19:00 (14h) single-neutral-actions single-neutral-actions sin…" at bounding box center [994, 275] width 149 height 123
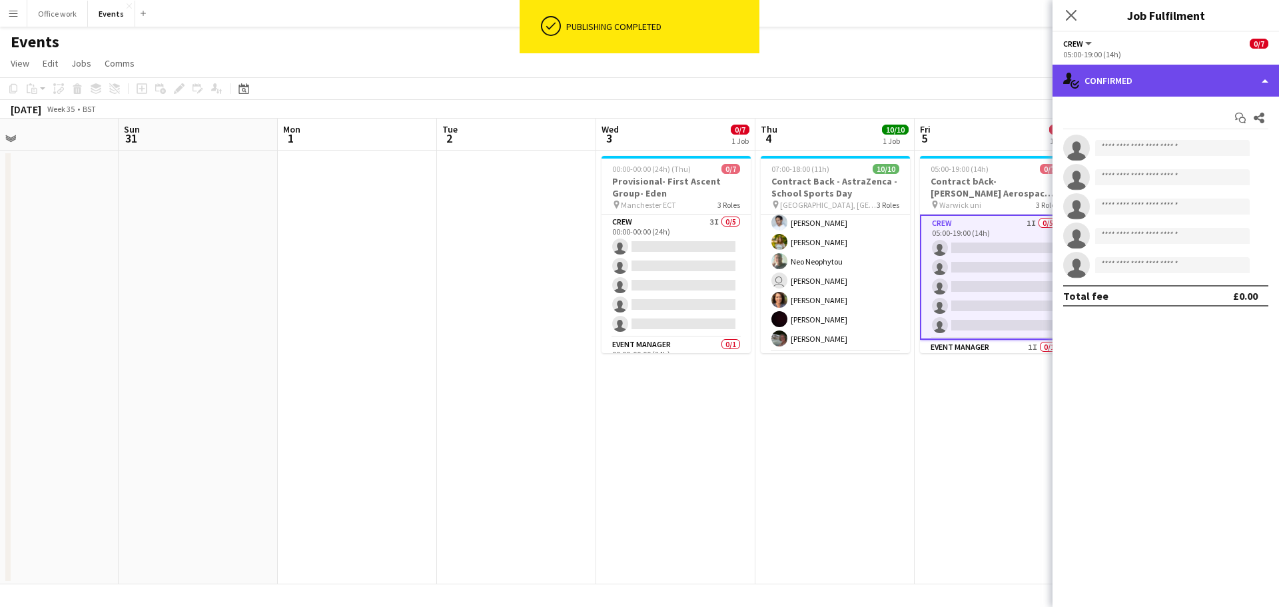
click at [1128, 81] on div "single-neutral-actions-check-2 Confirmed" at bounding box center [1165, 81] width 226 height 32
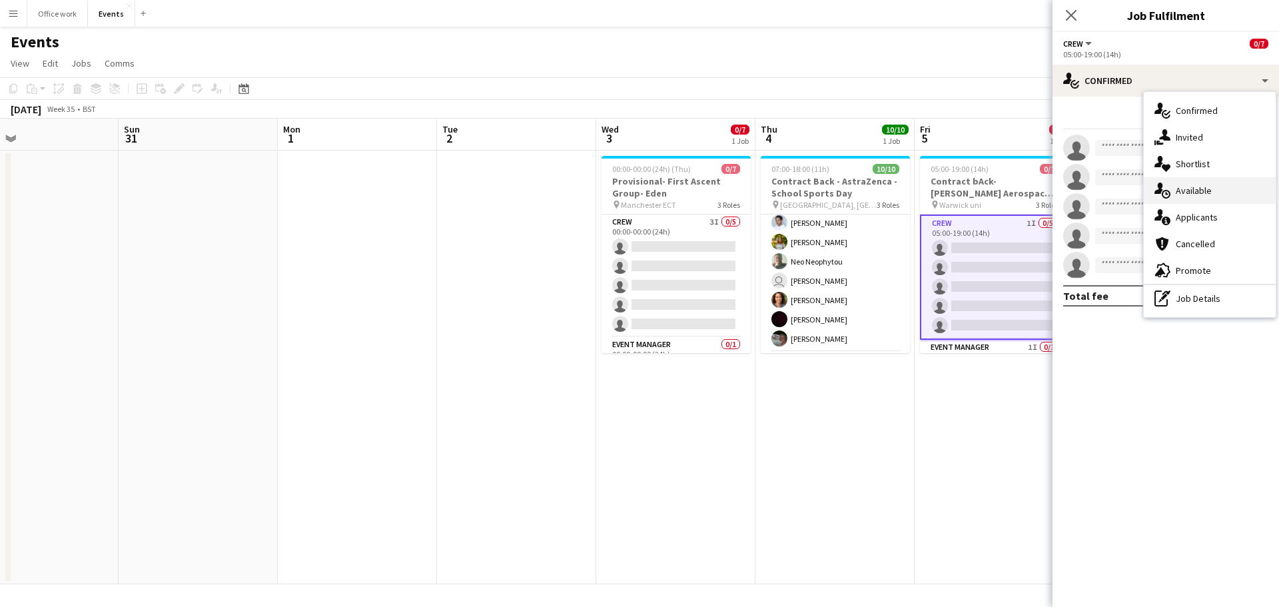
click at [1171, 194] on div "single-neutral-actions-upload Available" at bounding box center [1209, 190] width 132 height 27
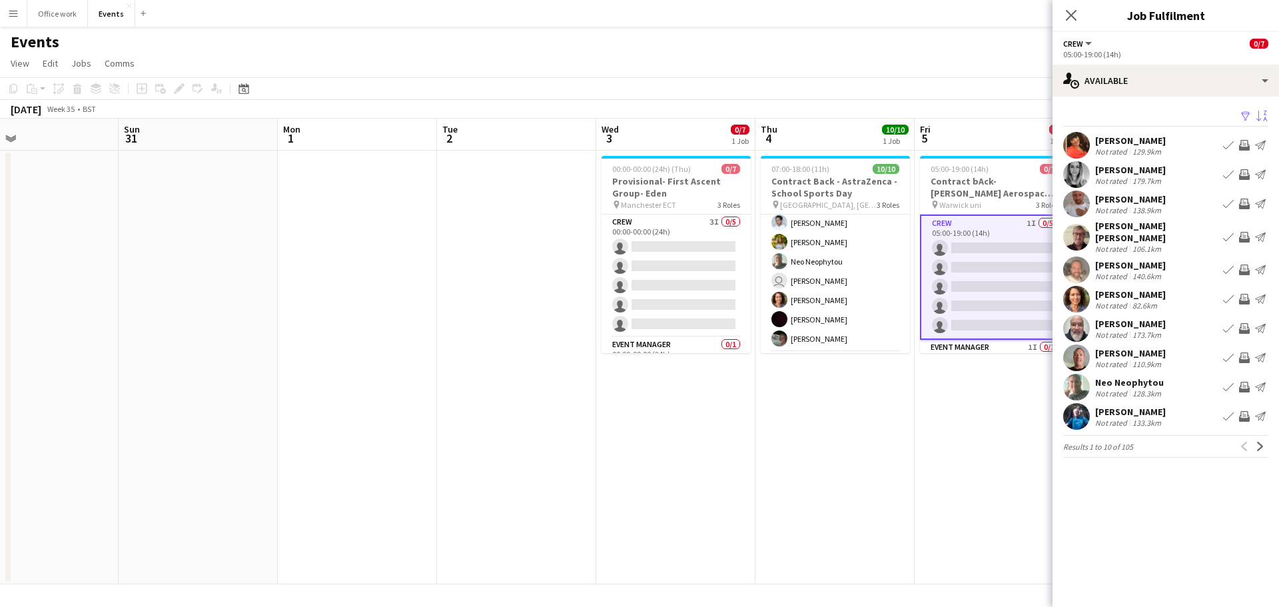
click at [1263, 114] on app-icon "Sort asc" at bounding box center [1261, 117] width 11 height 13
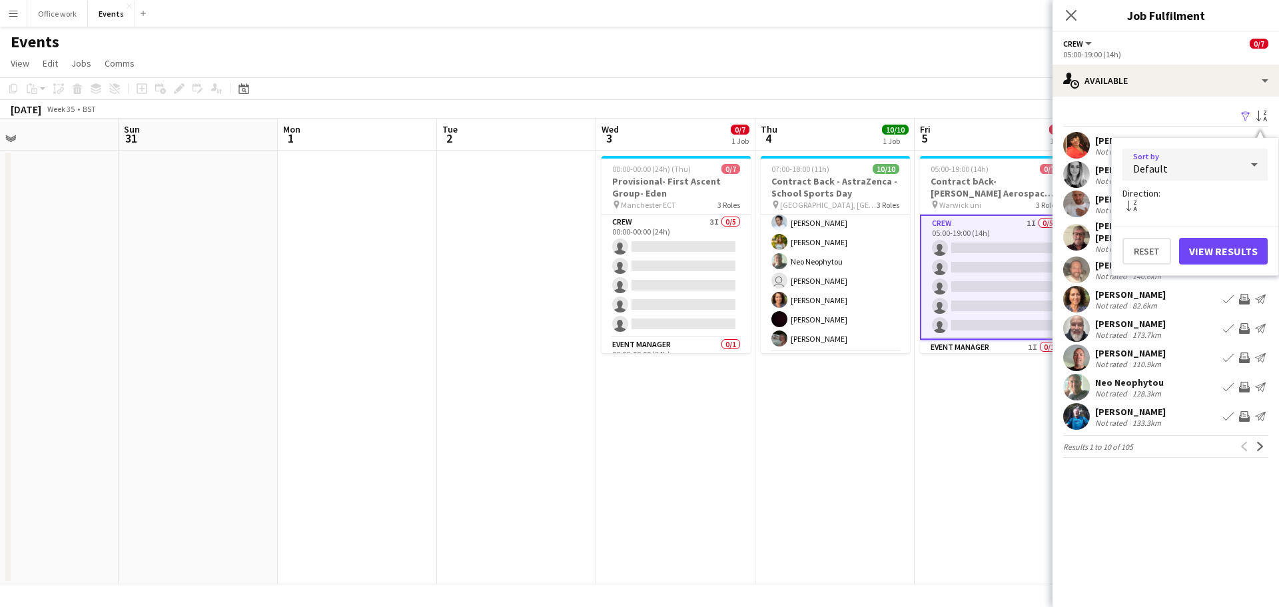
click at [1195, 164] on div "Default" at bounding box center [1181, 165] width 119 height 32
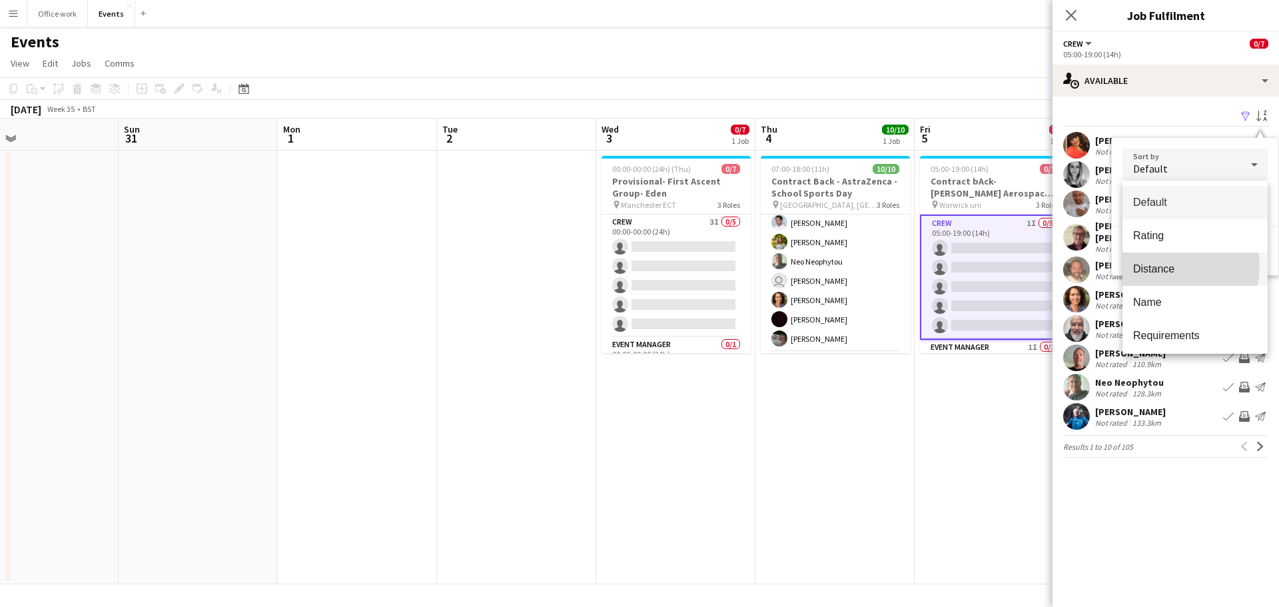
click at [1178, 266] on span "Distance" at bounding box center [1195, 268] width 124 height 13
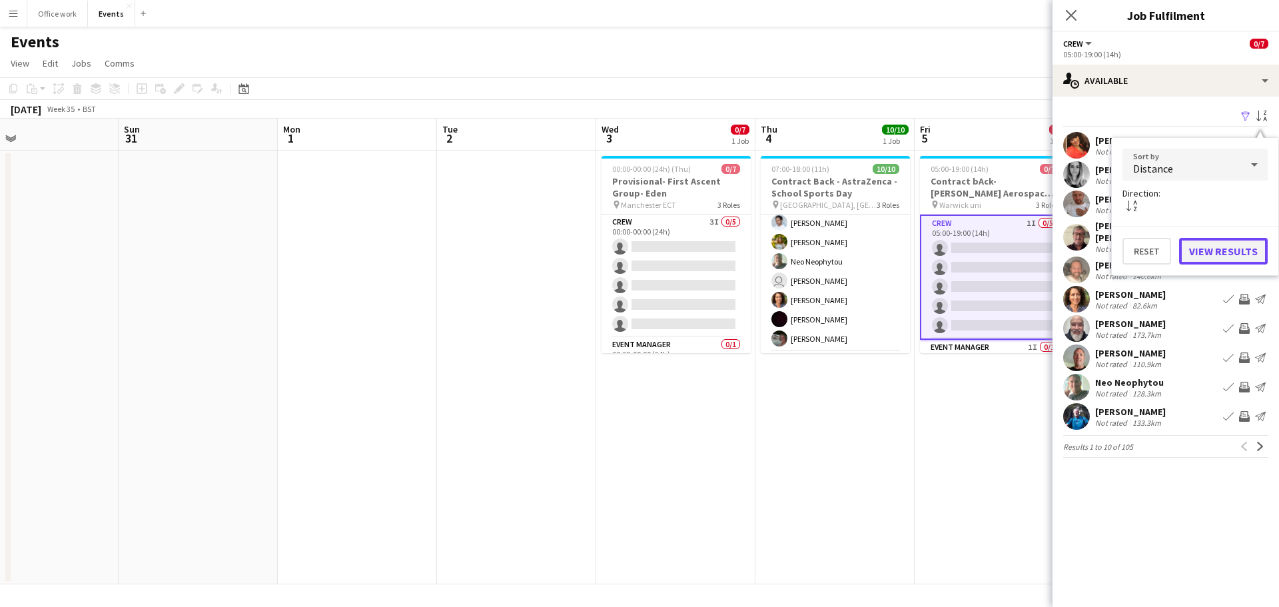
click at [1208, 248] on button "View Results" at bounding box center [1223, 251] width 89 height 27
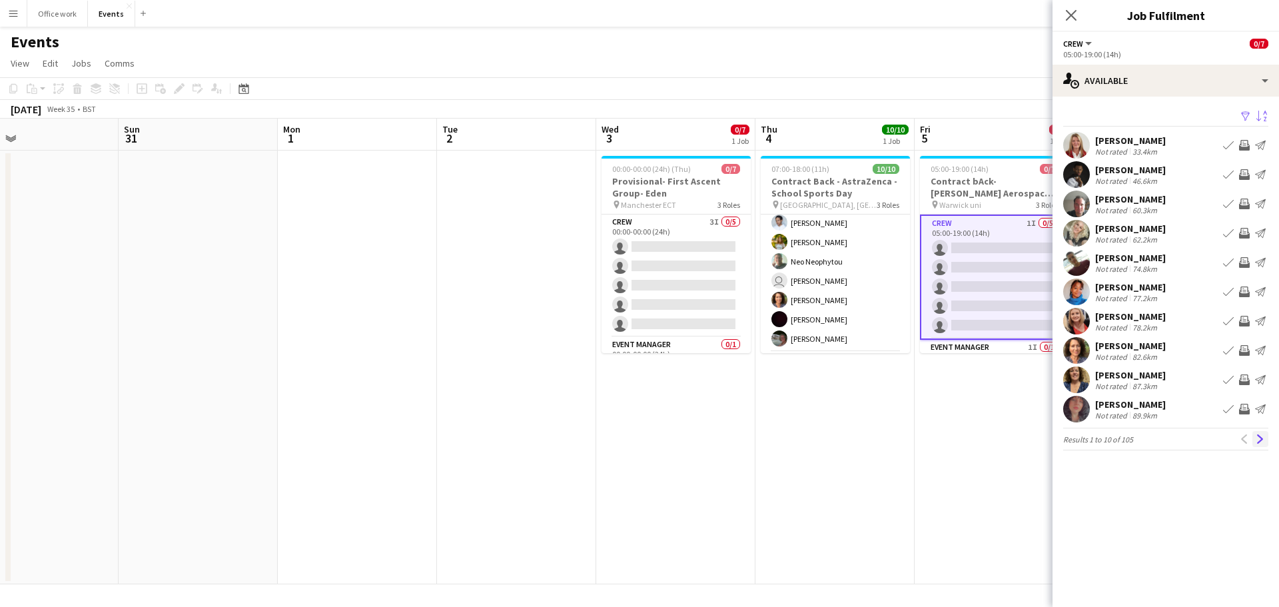
click at [1259, 438] on app-icon "Next" at bounding box center [1259, 438] width 9 height 9
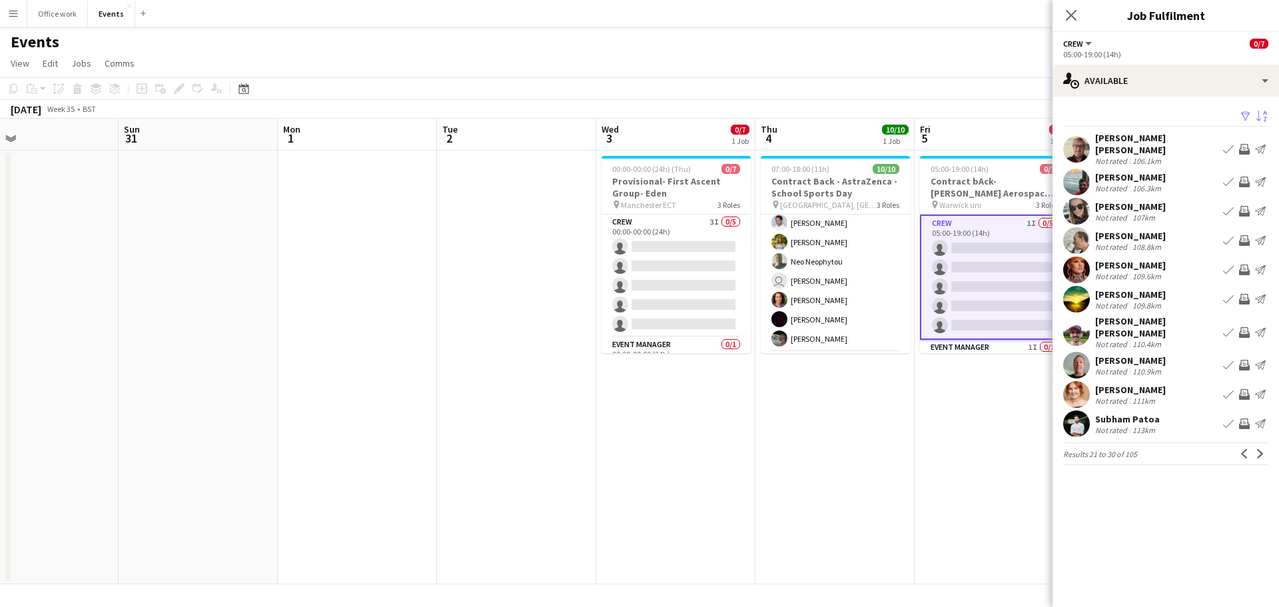
click at [1259, 449] on app-icon "Next" at bounding box center [1259, 453] width 9 height 9
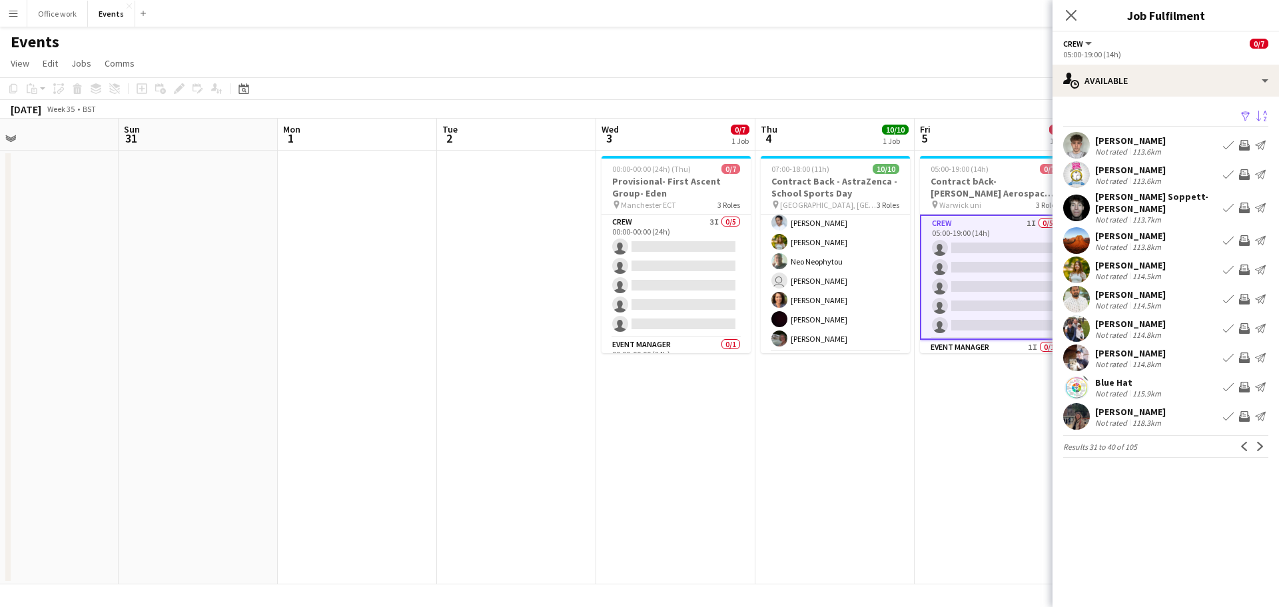
click at [1244, 146] on app-icon "Invite crew" at bounding box center [1244, 145] width 11 height 11
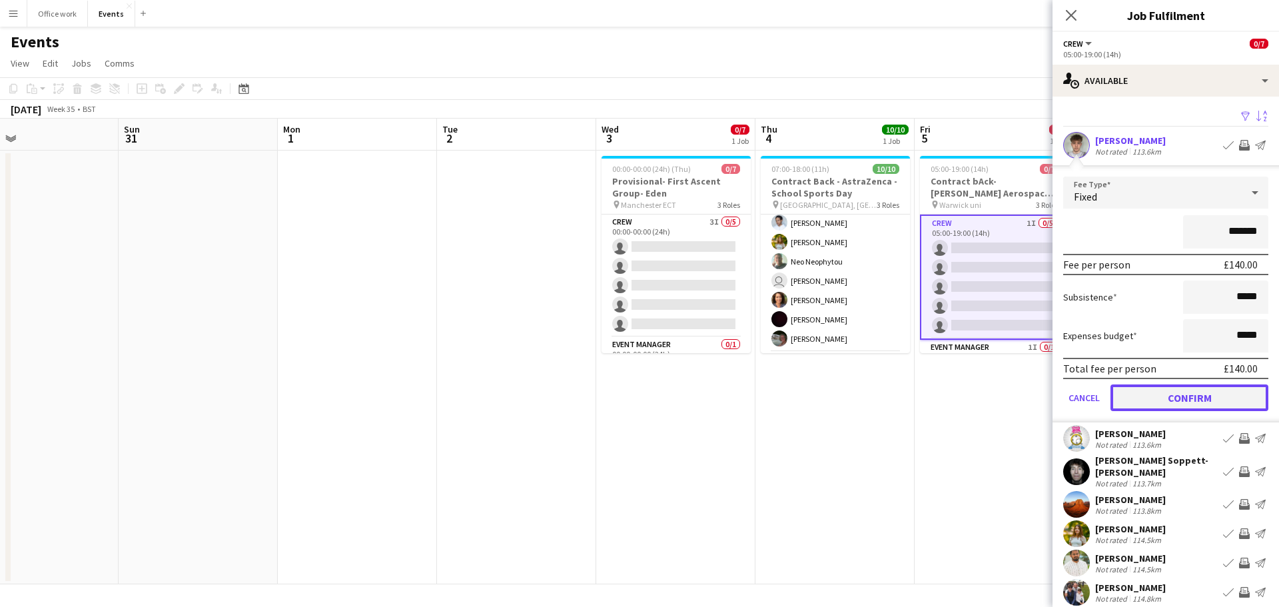
click at [1207, 396] on button "Confirm" at bounding box center [1189, 397] width 158 height 27
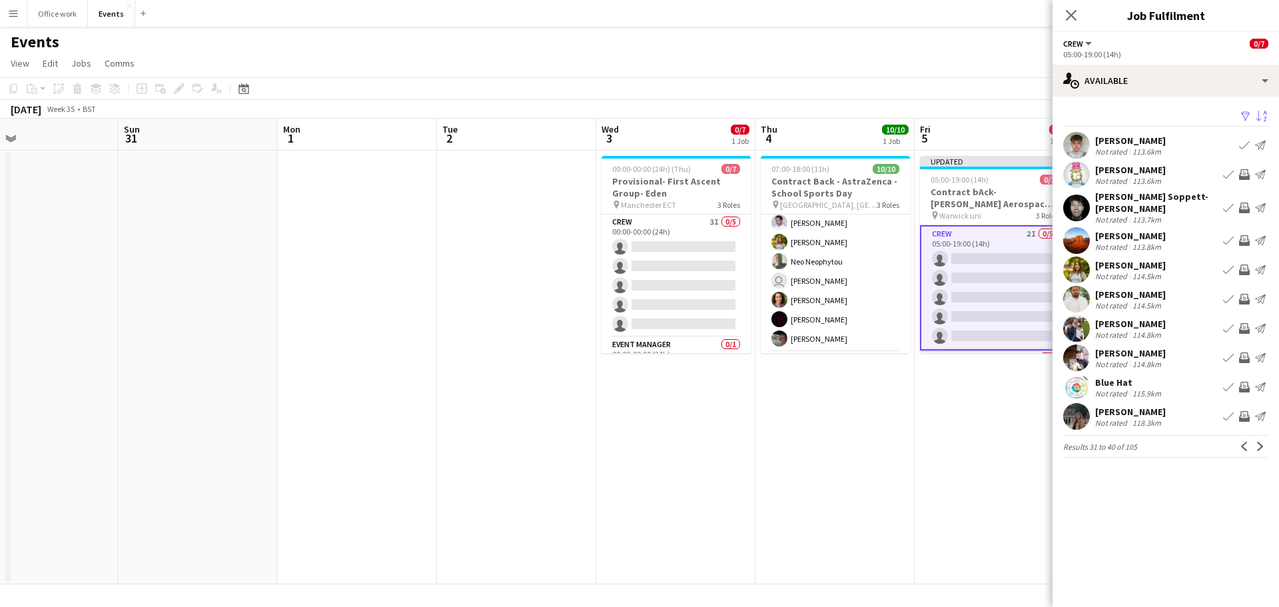
click at [1241, 264] on app-icon "Invite crew" at bounding box center [1244, 269] width 11 height 11
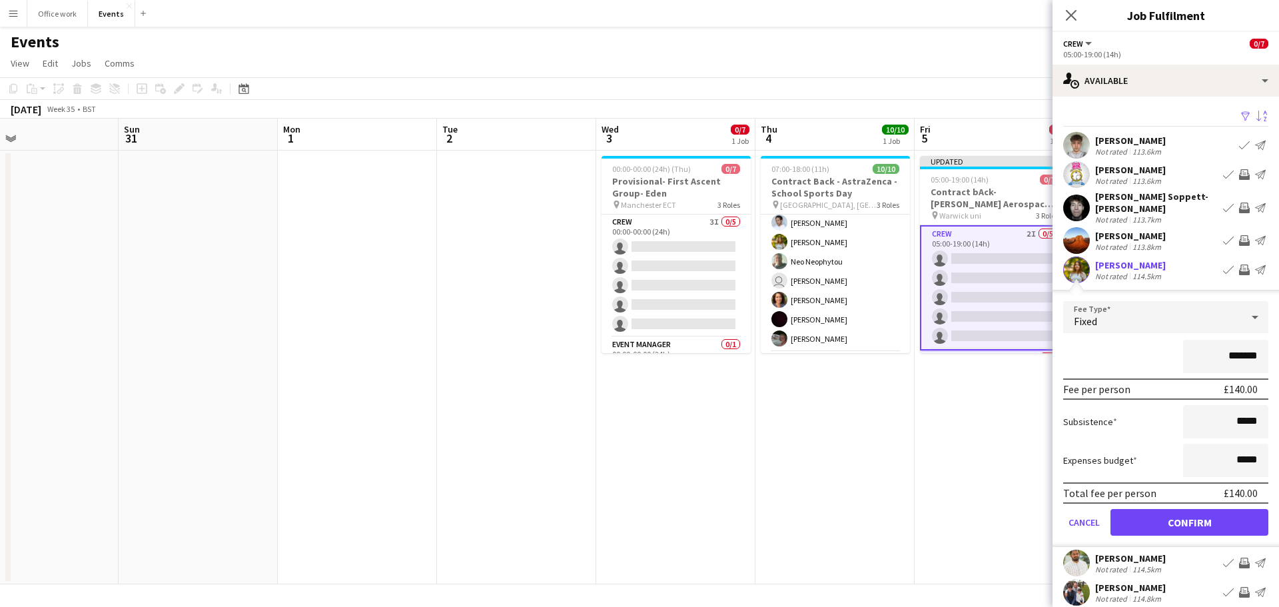
click at [1239, 264] on app-icon "Invite crew" at bounding box center [1244, 269] width 11 height 11
click at [1072, 20] on icon "Close pop-in" at bounding box center [1070, 15] width 13 height 13
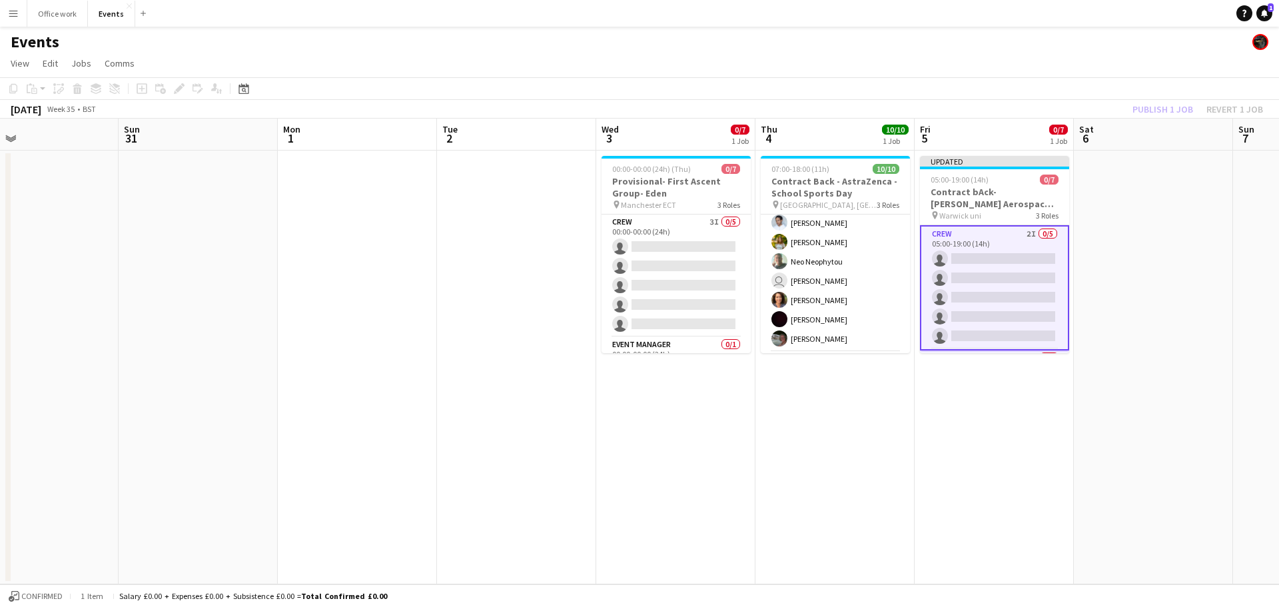
click at [1153, 108] on div "Publish 1 job Revert 1 job" at bounding box center [1197, 109] width 162 height 17
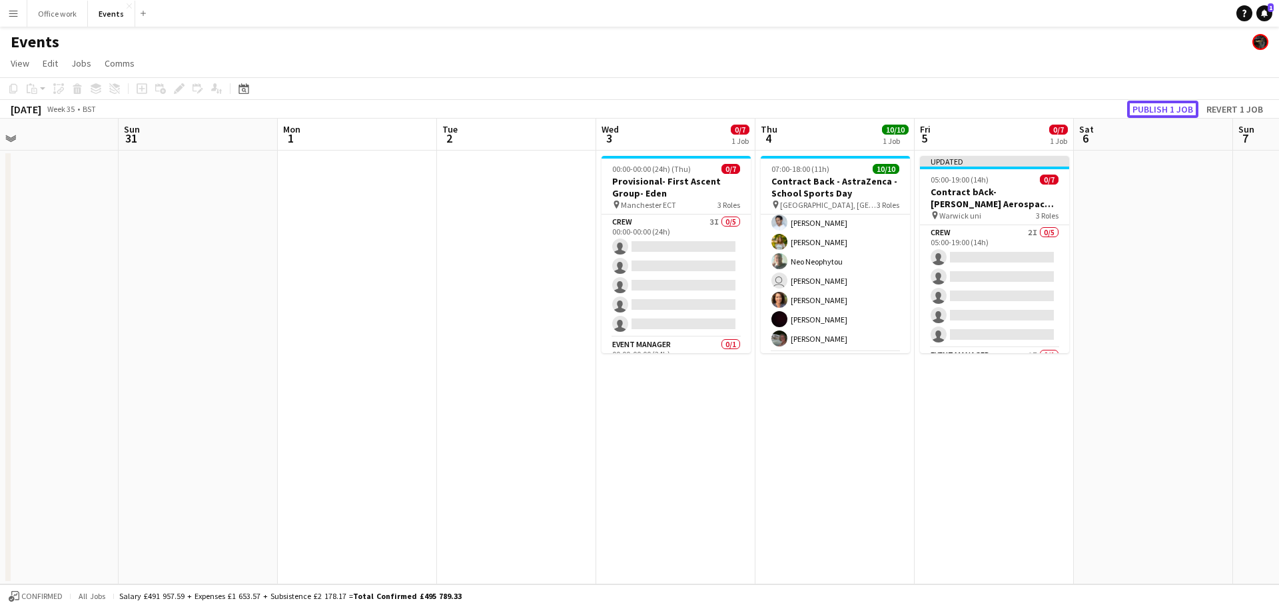
click at [1153, 108] on button "Publish 1 job" at bounding box center [1162, 109] width 71 height 17
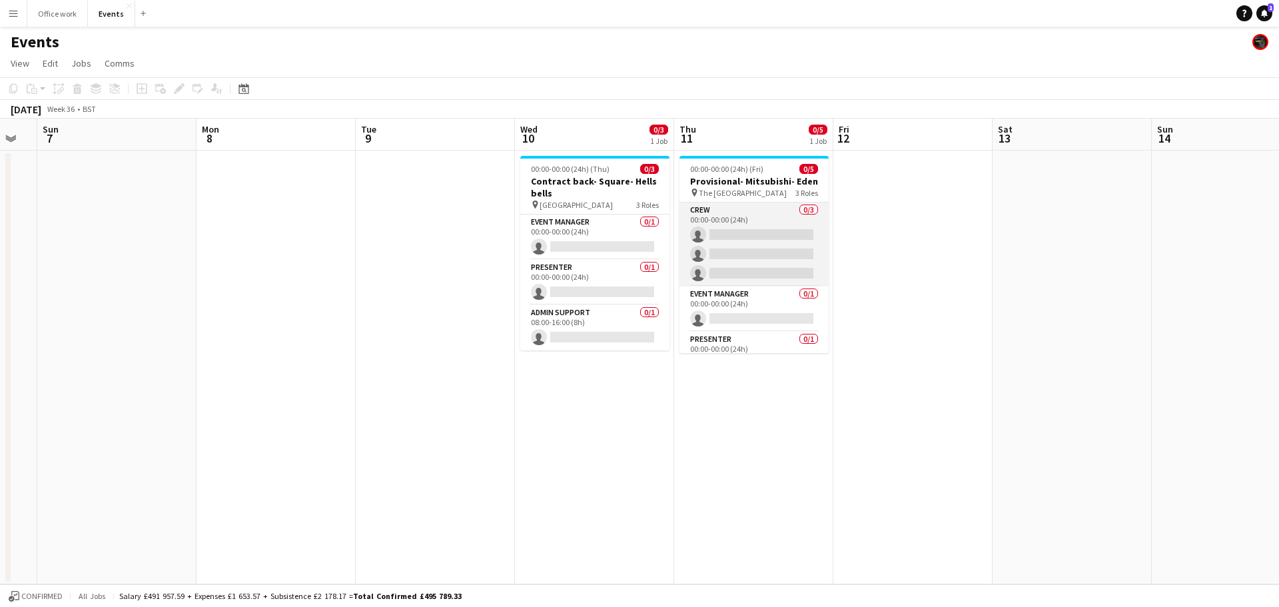
scroll to position [24, 0]
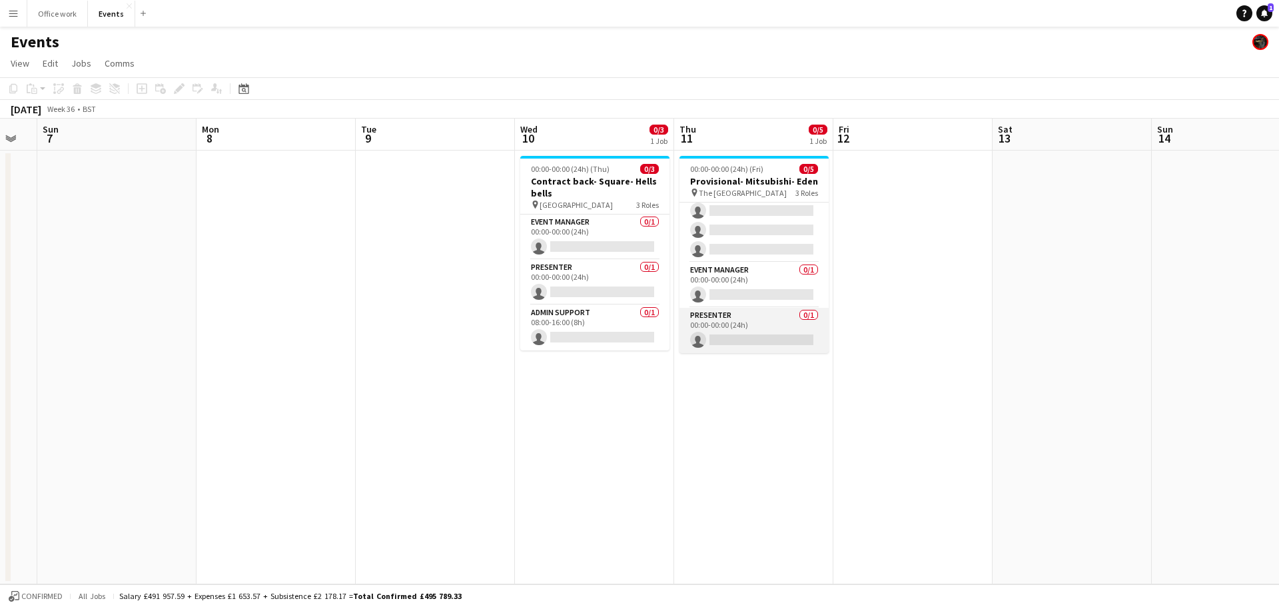
click at [755, 320] on app-card-role "Presenter 0/1 00:00-00:00 (24h) single-neutral-actions" at bounding box center [753, 330] width 149 height 45
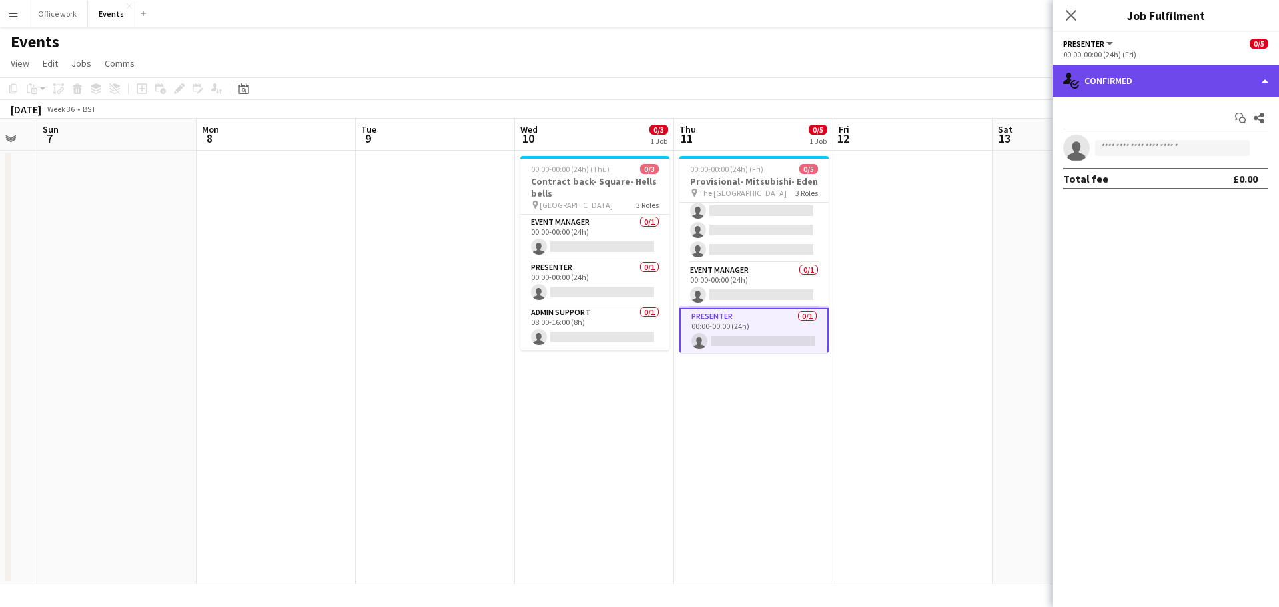
click at [1098, 69] on div "single-neutral-actions-check-2 Confirmed" at bounding box center [1165, 81] width 226 height 32
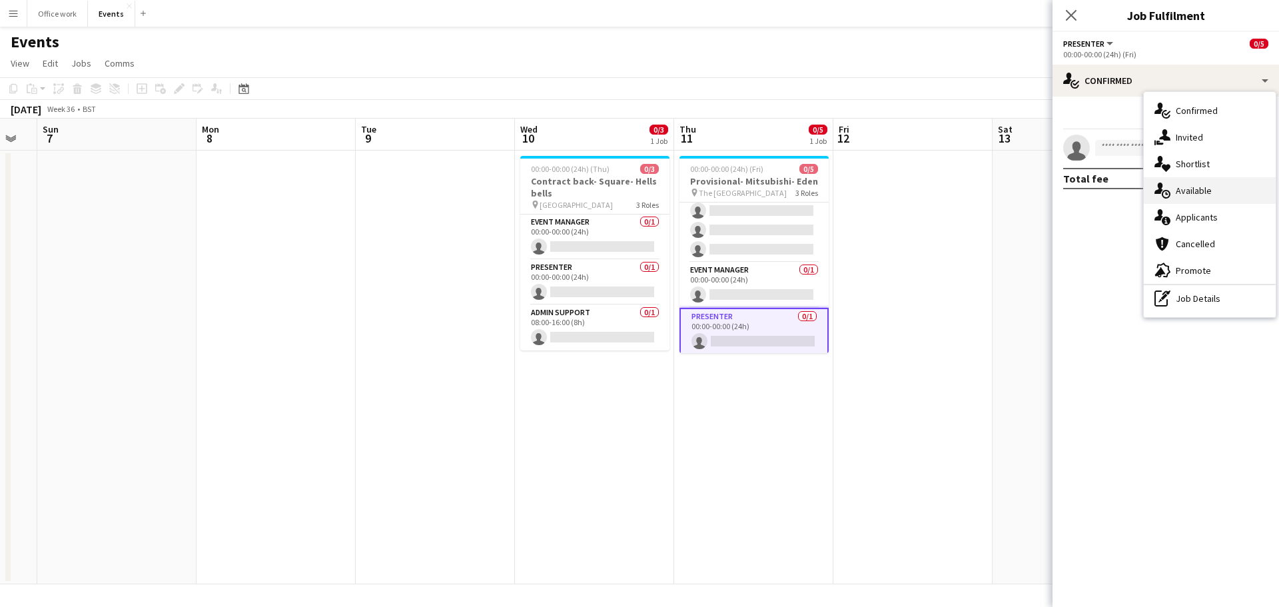
click at [1189, 190] on div "single-neutral-actions-upload Available" at bounding box center [1209, 190] width 132 height 27
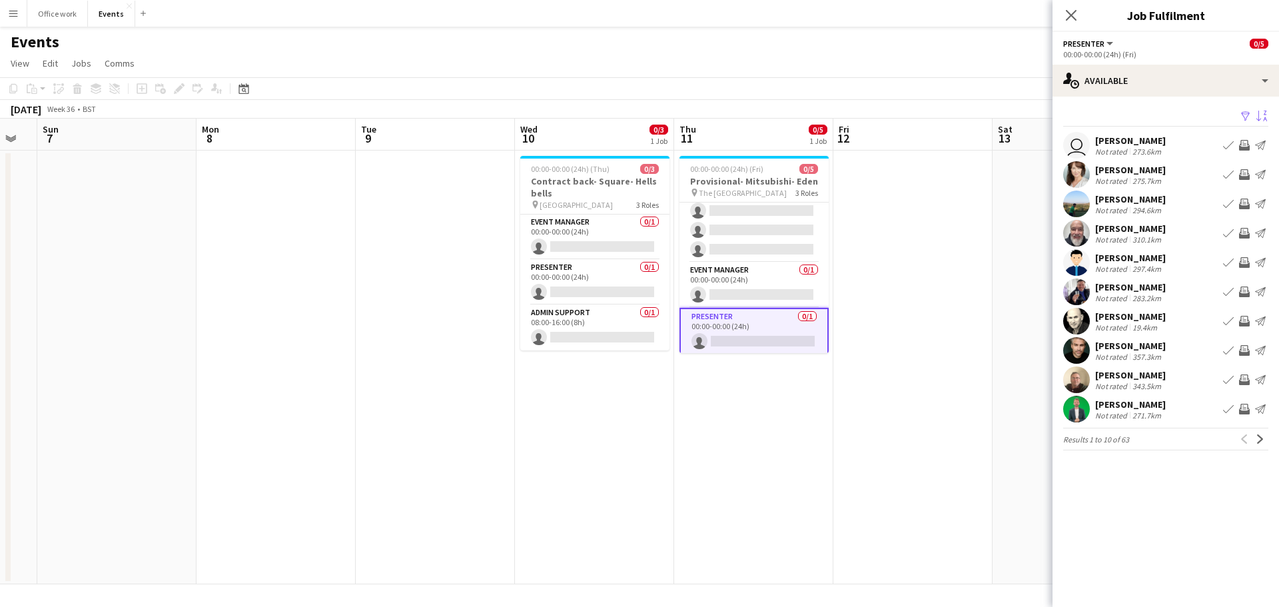
click at [1259, 111] on app-icon "Sort asc" at bounding box center [1261, 117] width 11 height 13
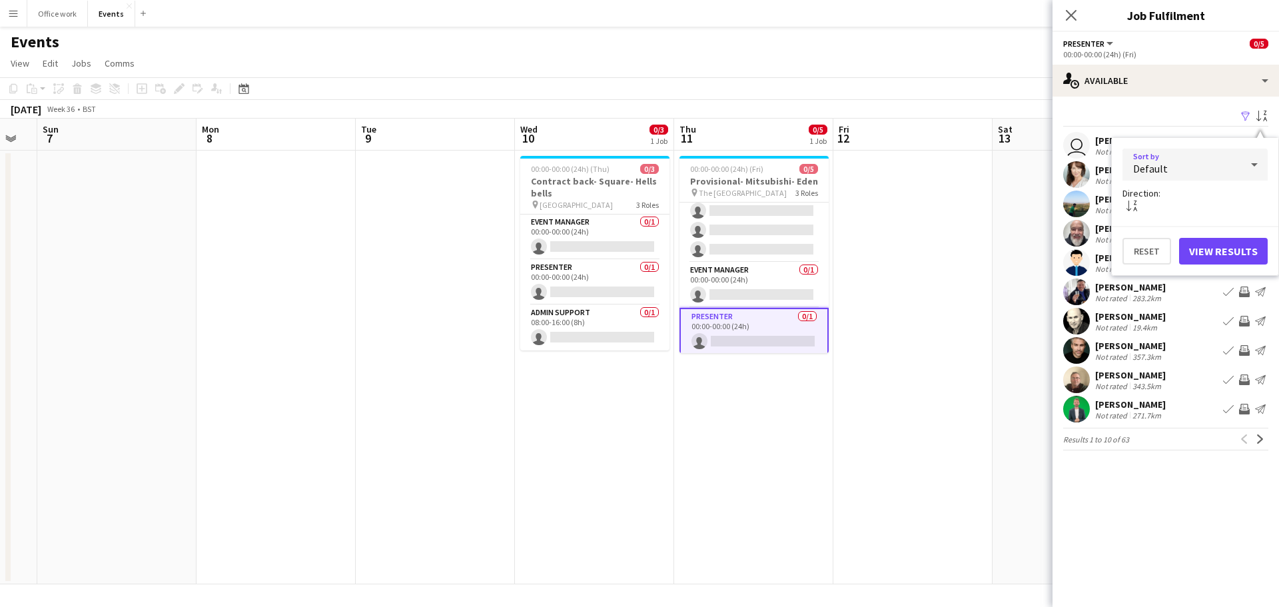
click at [1215, 173] on div "Default" at bounding box center [1181, 165] width 119 height 32
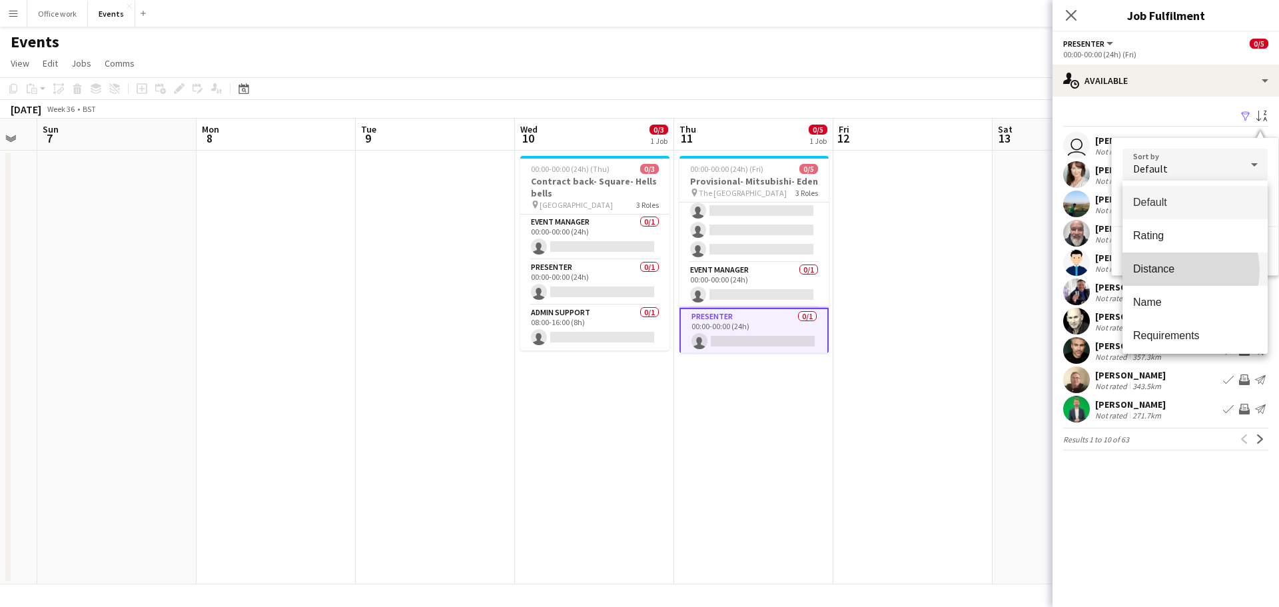
click at [1183, 270] on span "Distance" at bounding box center [1195, 268] width 124 height 13
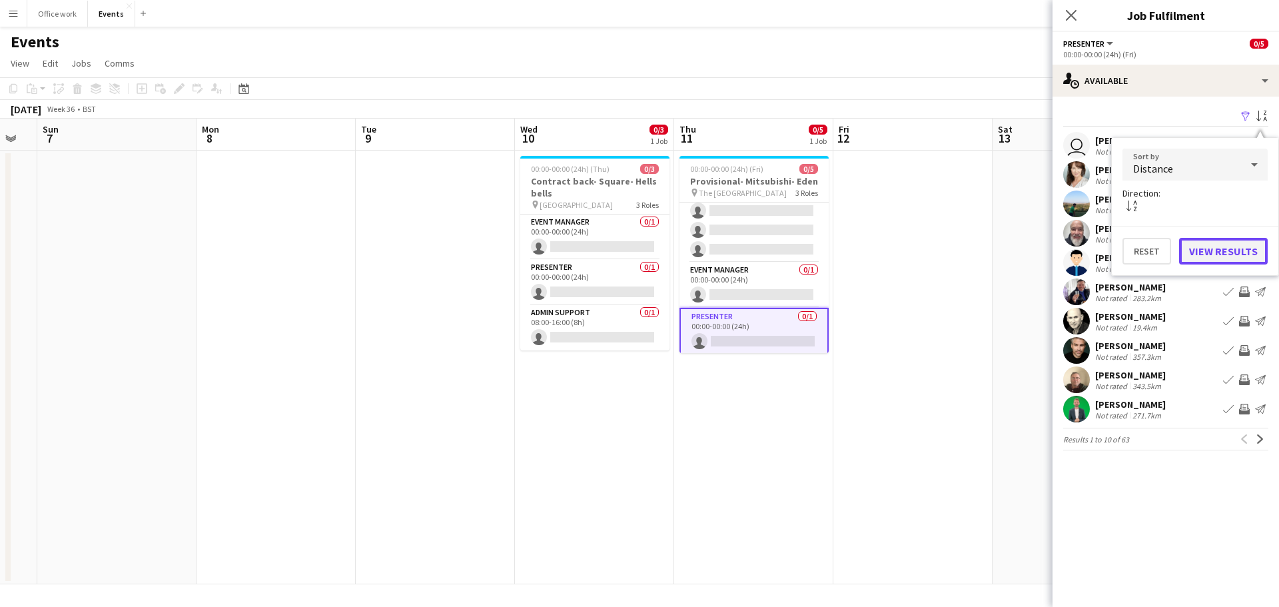
click at [1239, 247] on button "View Results" at bounding box center [1223, 251] width 89 height 27
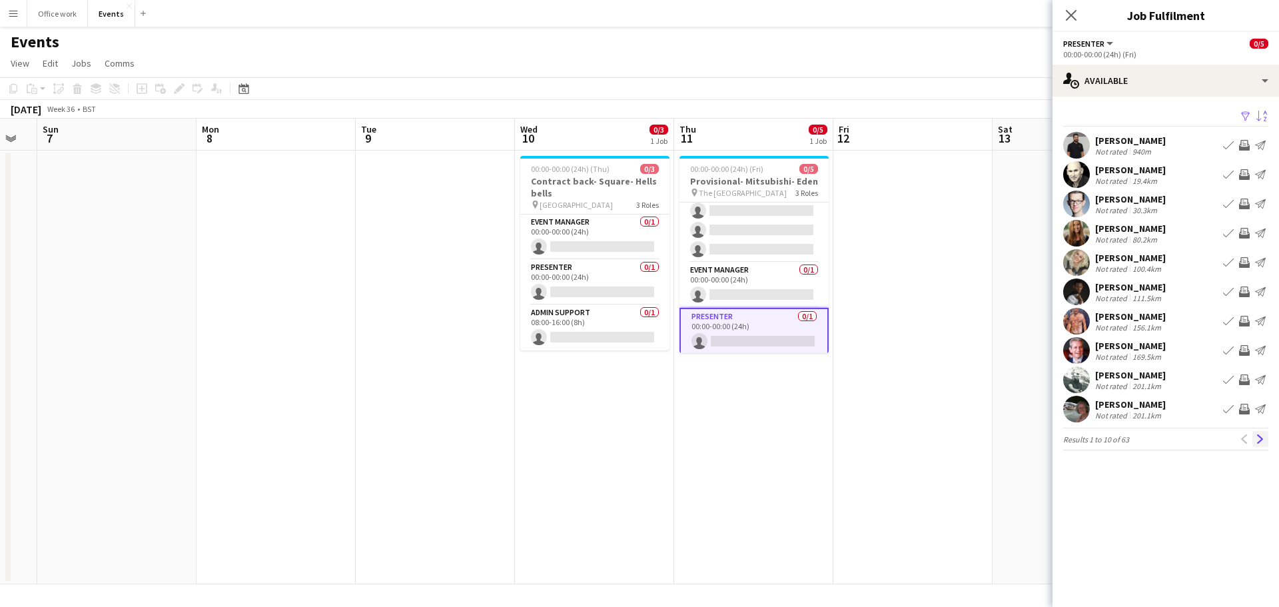
click at [1263, 438] on app-icon "Next" at bounding box center [1259, 438] width 9 height 9
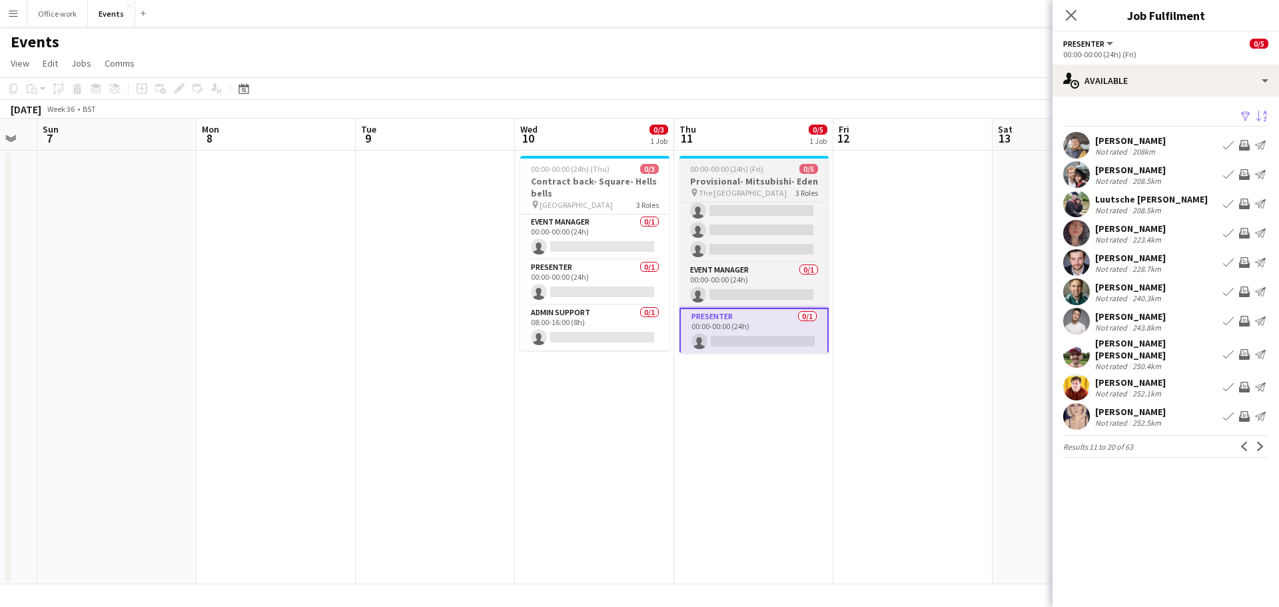
click at [769, 186] on h3 "Provisional- Mitsubishi- Eden" at bounding box center [753, 181] width 149 height 12
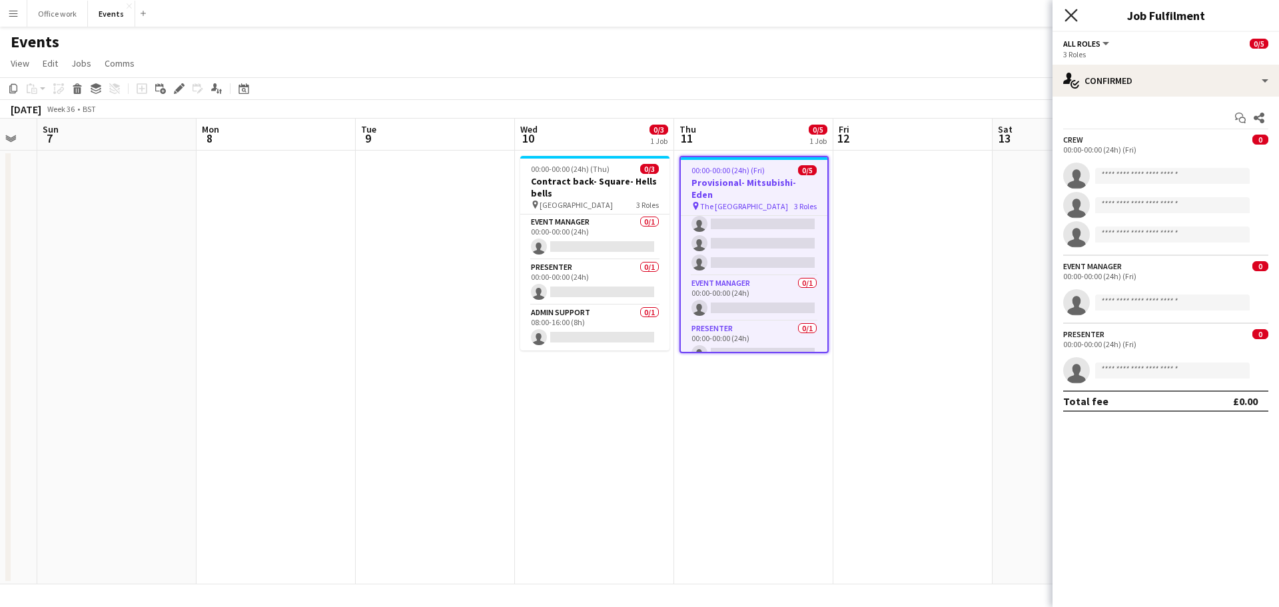
click at [1069, 13] on icon at bounding box center [1070, 15] width 13 height 13
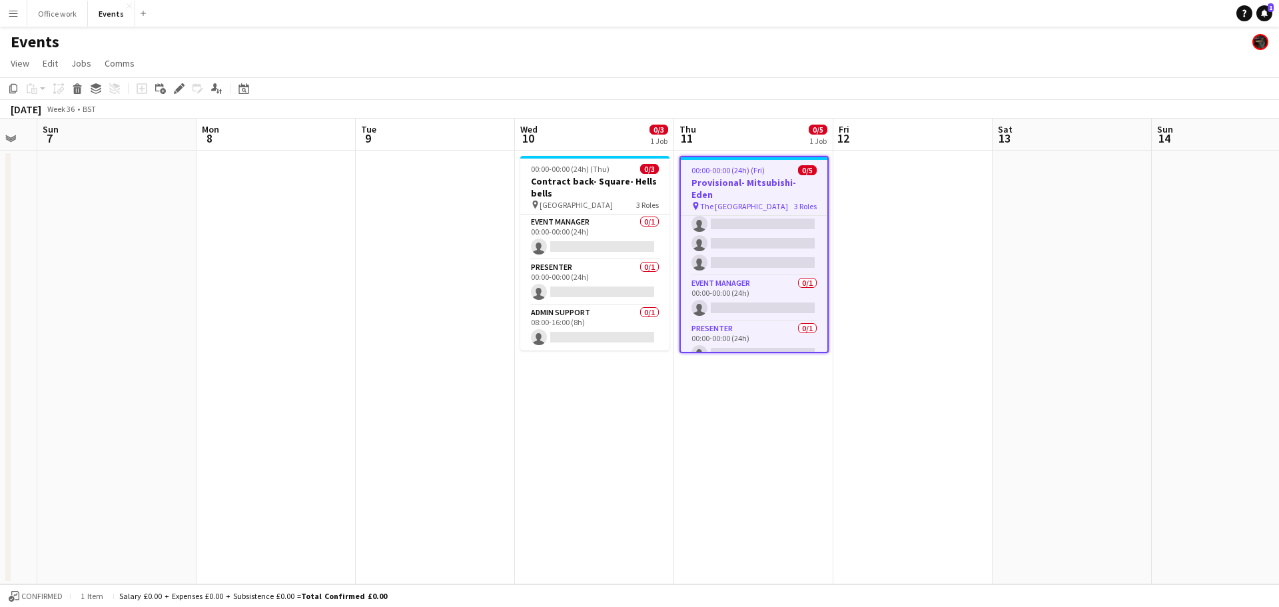
click at [924, 266] on app-date-cell at bounding box center [912, 368] width 159 height 434
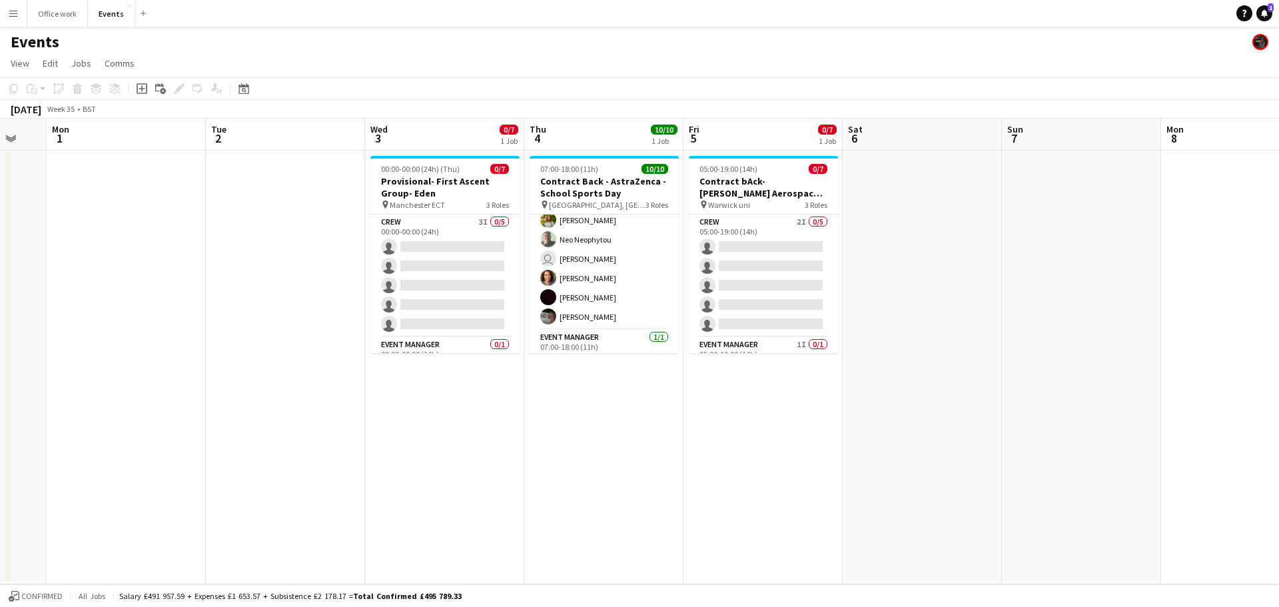
scroll to position [66, 0]
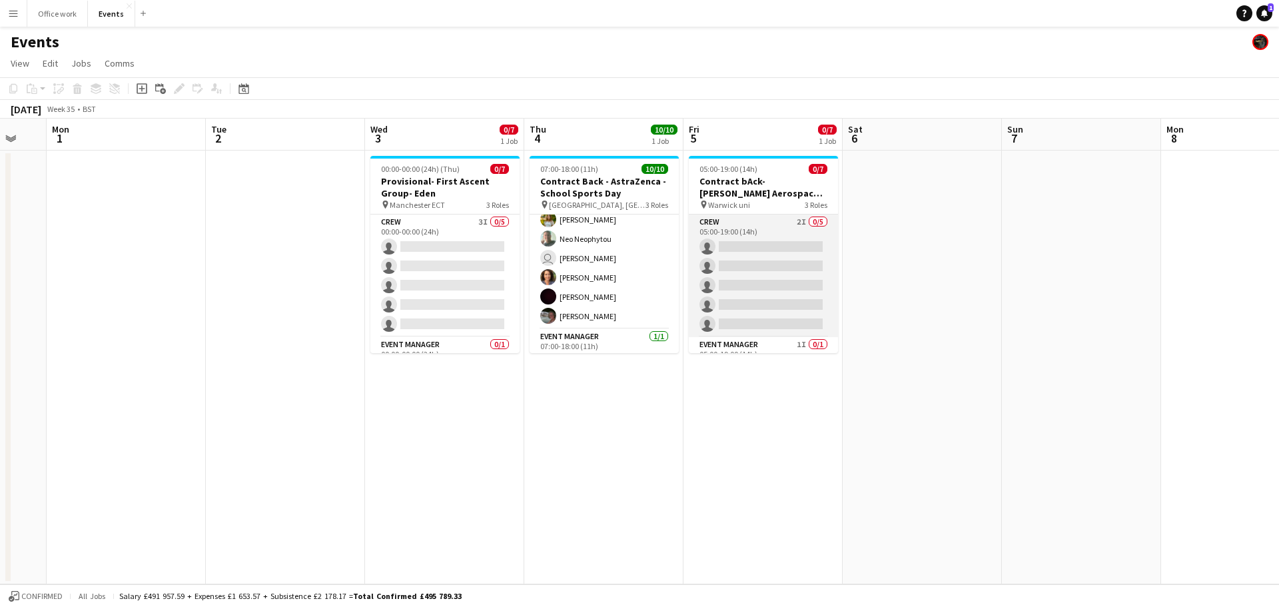
click at [737, 325] on app-card-role "Crew 2I 0/5 05:00-19:00 (14h) single-neutral-actions single-neutral-actions sin…" at bounding box center [763, 275] width 149 height 123
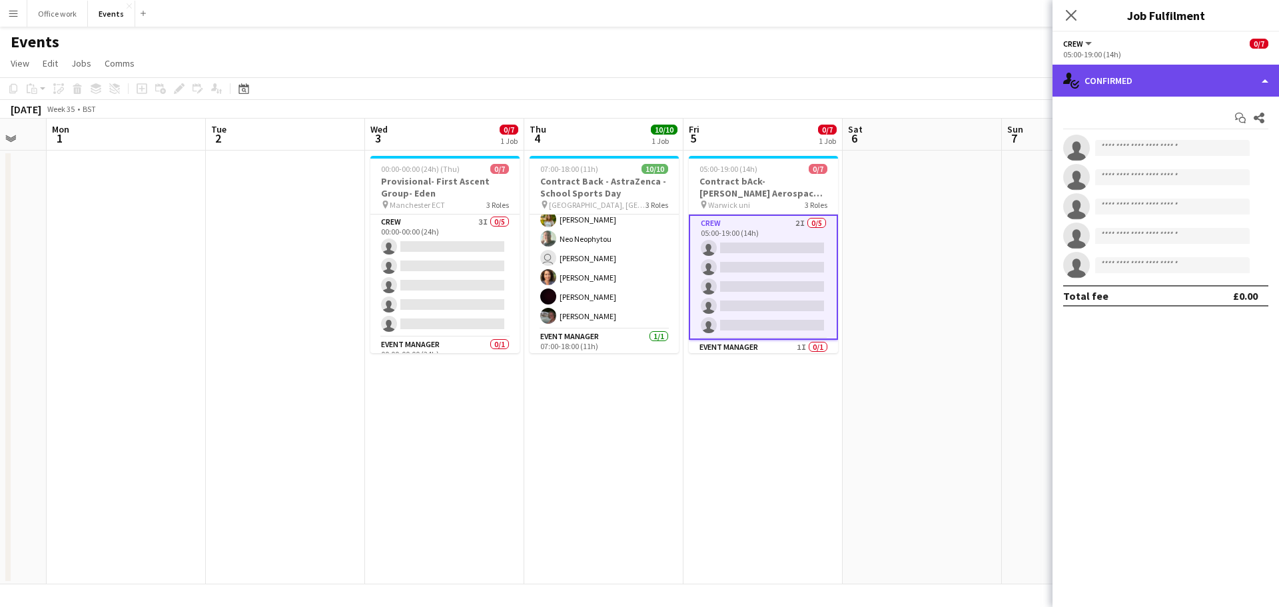
click at [1161, 79] on div "single-neutral-actions-check-2 Confirmed" at bounding box center [1165, 81] width 226 height 32
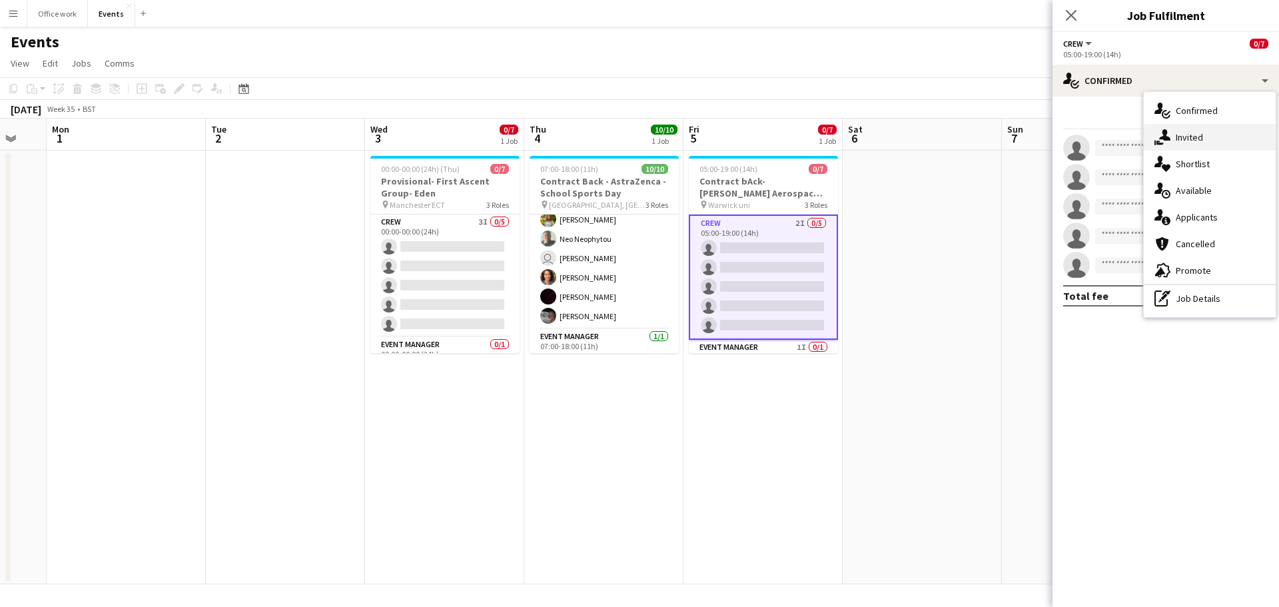
click at [1185, 145] on div "single-neutral-actions-share-1 Invited" at bounding box center [1209, 137] width 132 height 27
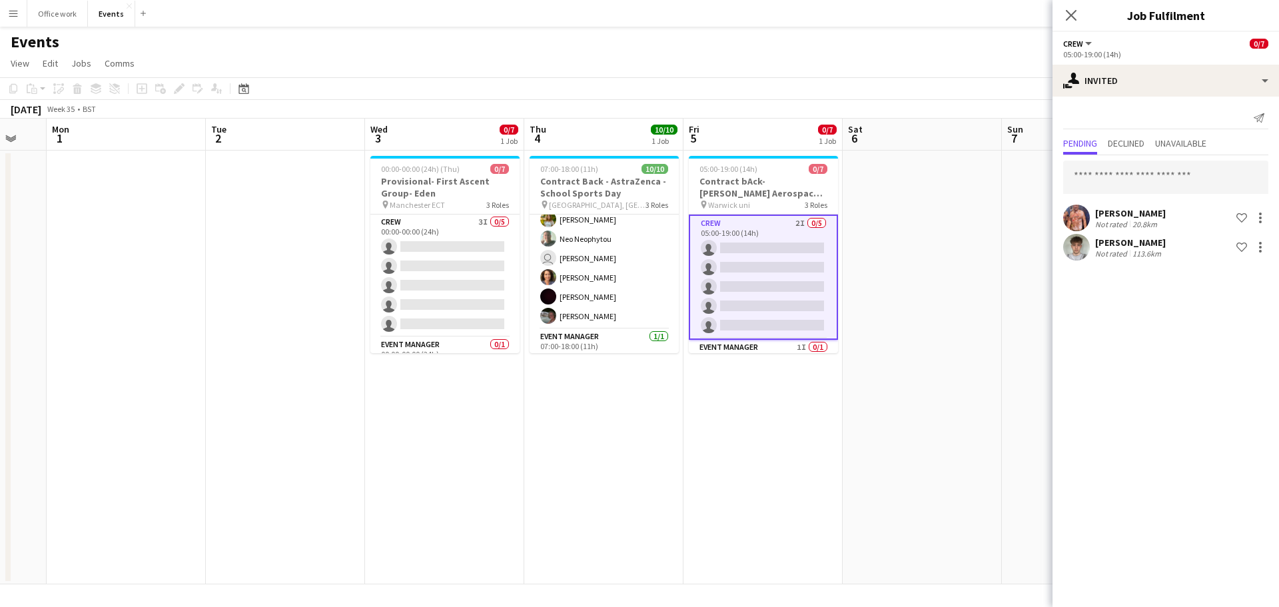
click at [1131, 133] on div "Send notification Pending Declined Unavailable Chris Ebbon Not rated 20.8km Sho…" at bounding box center [1165, 185] width 226 height 177
click at [1134, 146] on span "Declined" at bounding box center [1126, 143] width 37 height 9
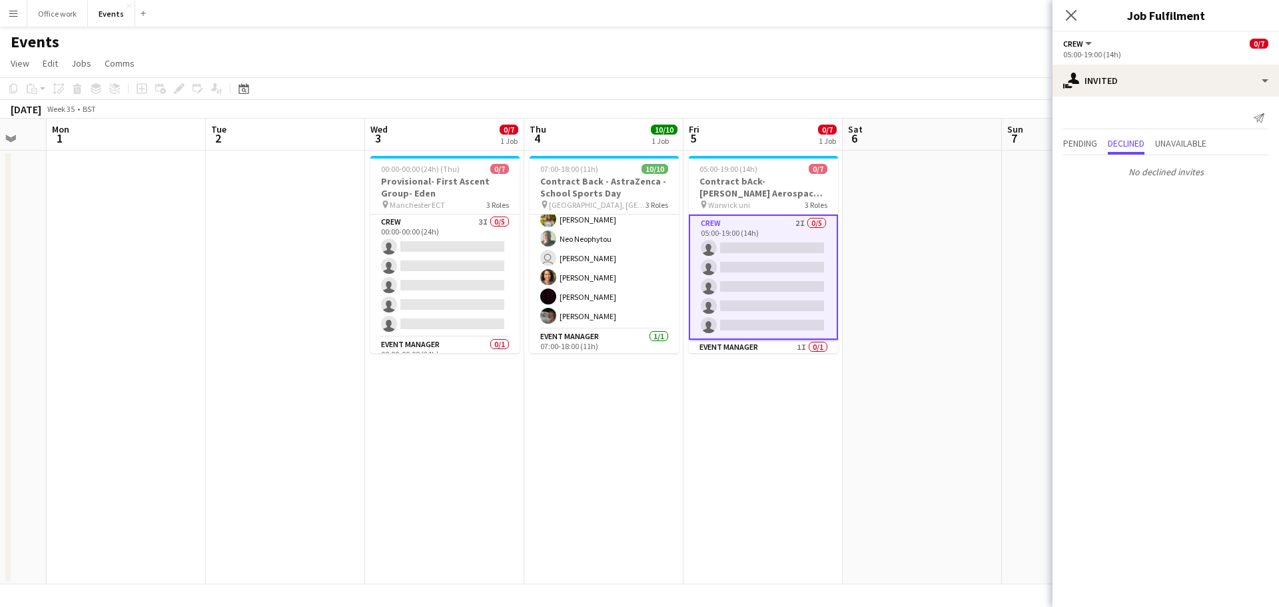
click at [1105, 139] on div "Pending Declined Unavailable" at bounding box center [1165, 145] width 205 height 21
click at [1089, 140] on span "Pending" at bounding box center [1080, 143] width 34 height 9
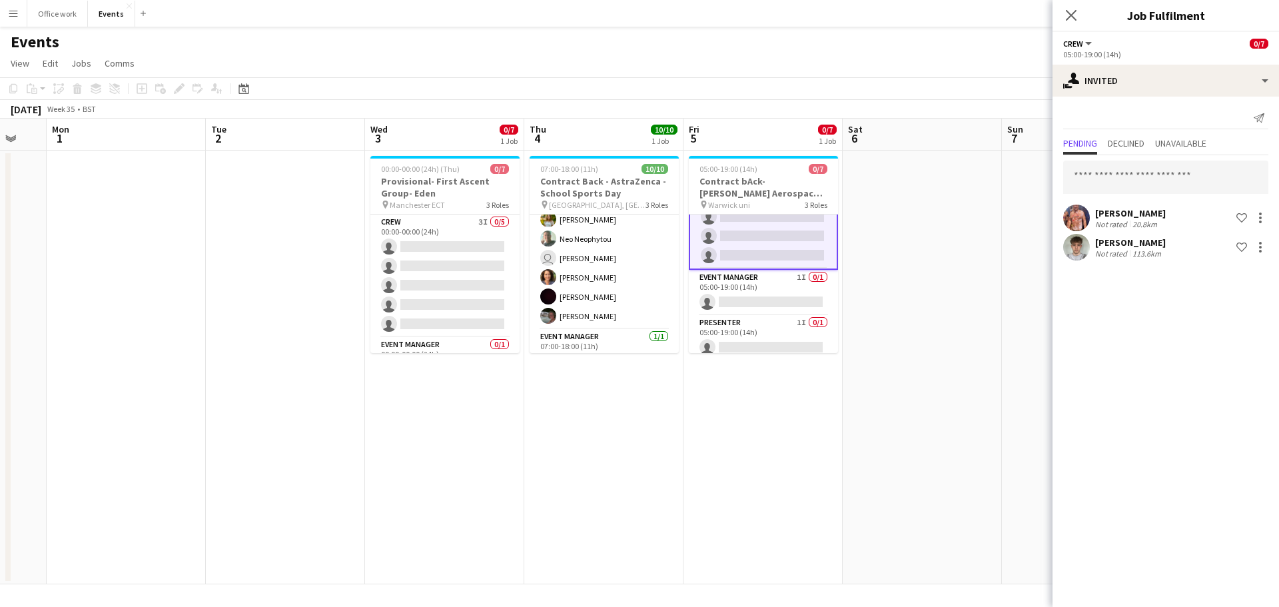
scroll to position [77, 0]
click at [1064, 18] on icon "Close pop-in" at bounding box center [1070, 15] width 13 height 13
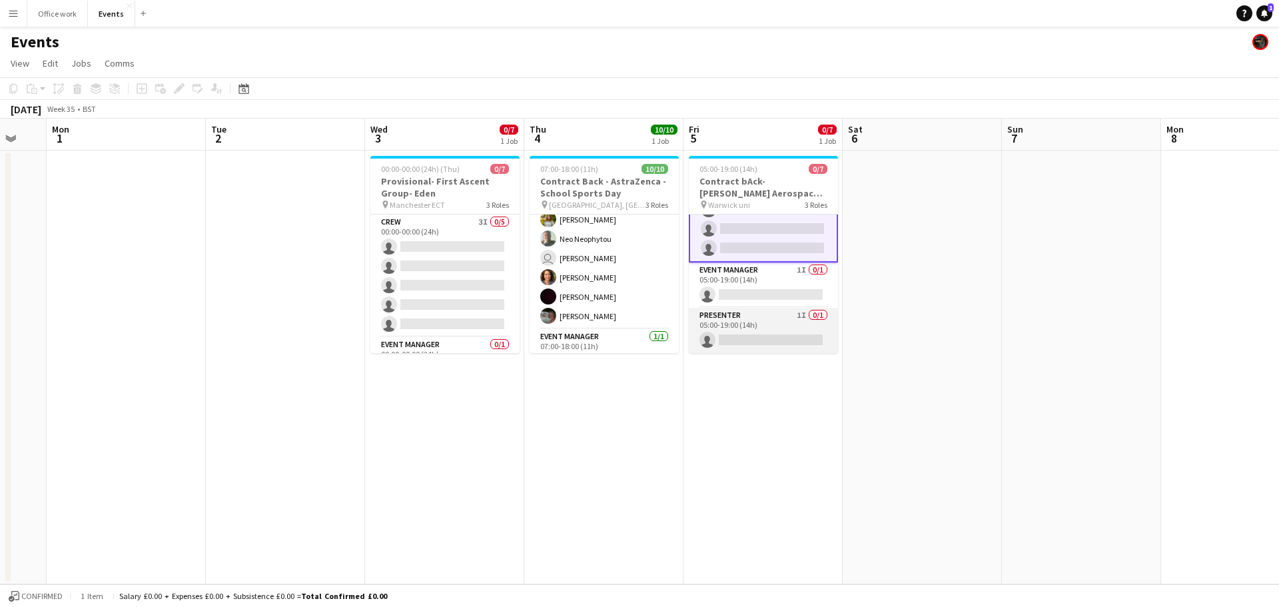
scroll to position [0, 0]
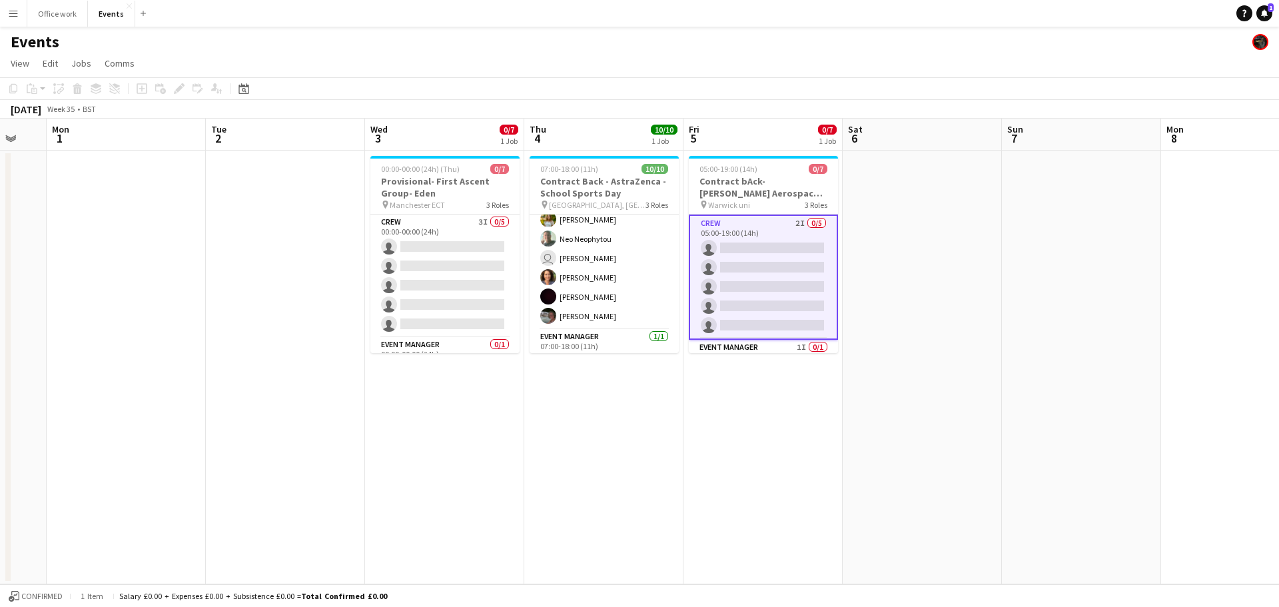
click at [898, 356] on app-date-cell at bounding box center [921, 368] width 159 height 434
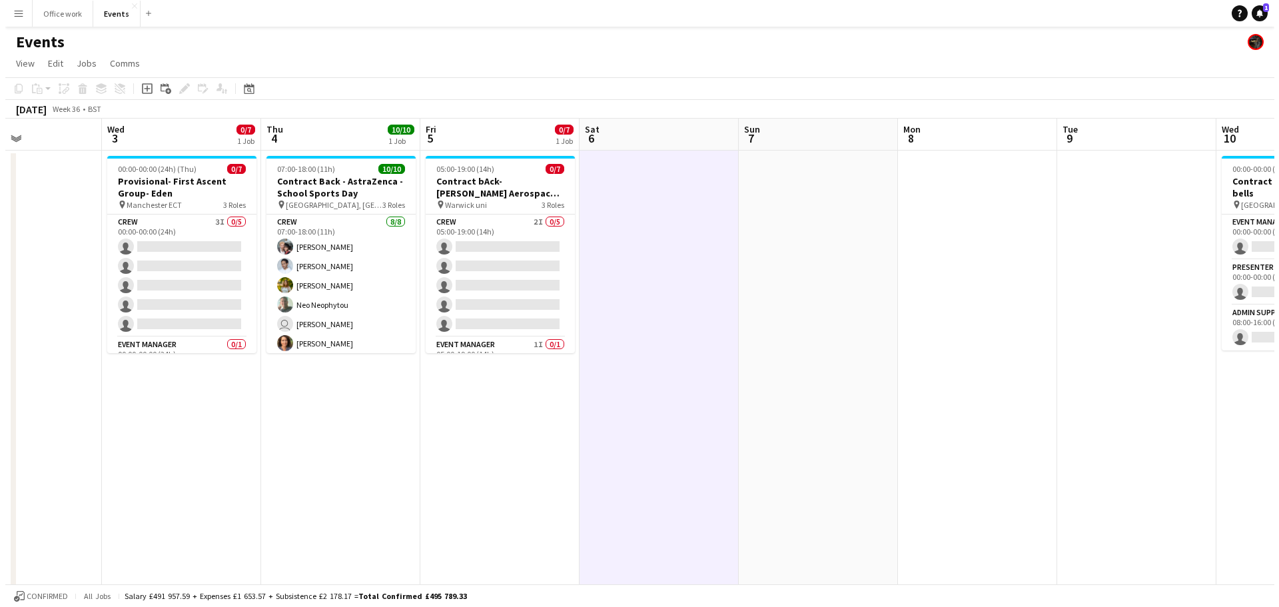
scroll to position [0, 380]
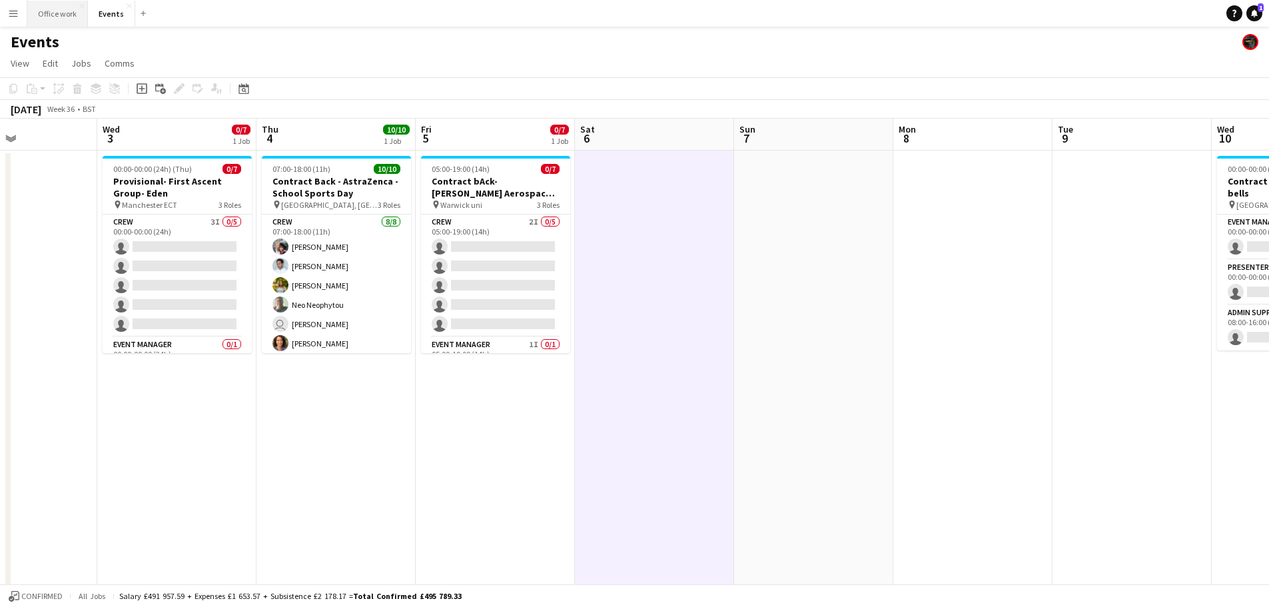
click at [68, 19] on button "Office work Close" at bounding box center [57, 14] width 61 height 26
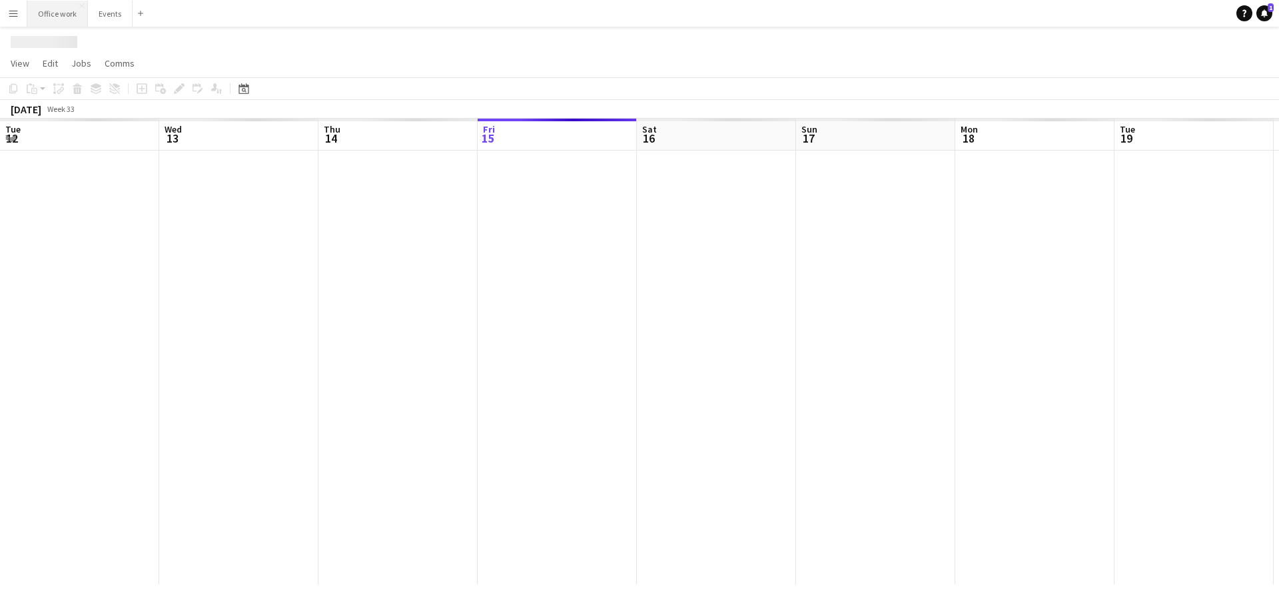
scroll to position [0, 318]
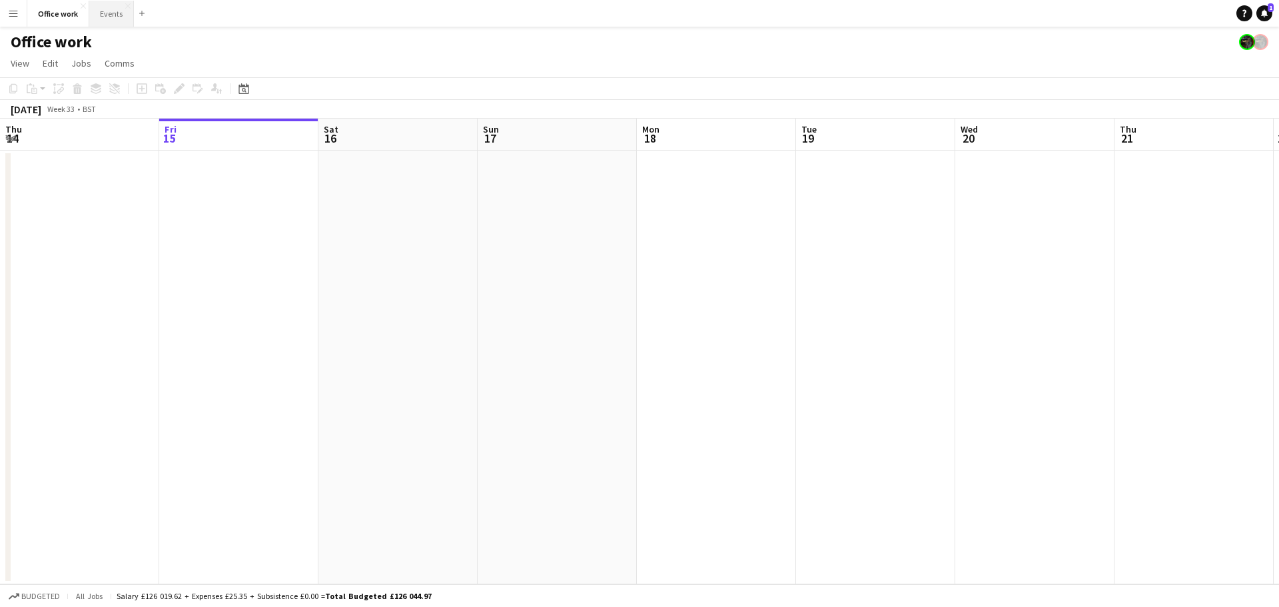
click at [109, 16] on button "Events Close" at bounding box center [111, 14] width 45 height 26
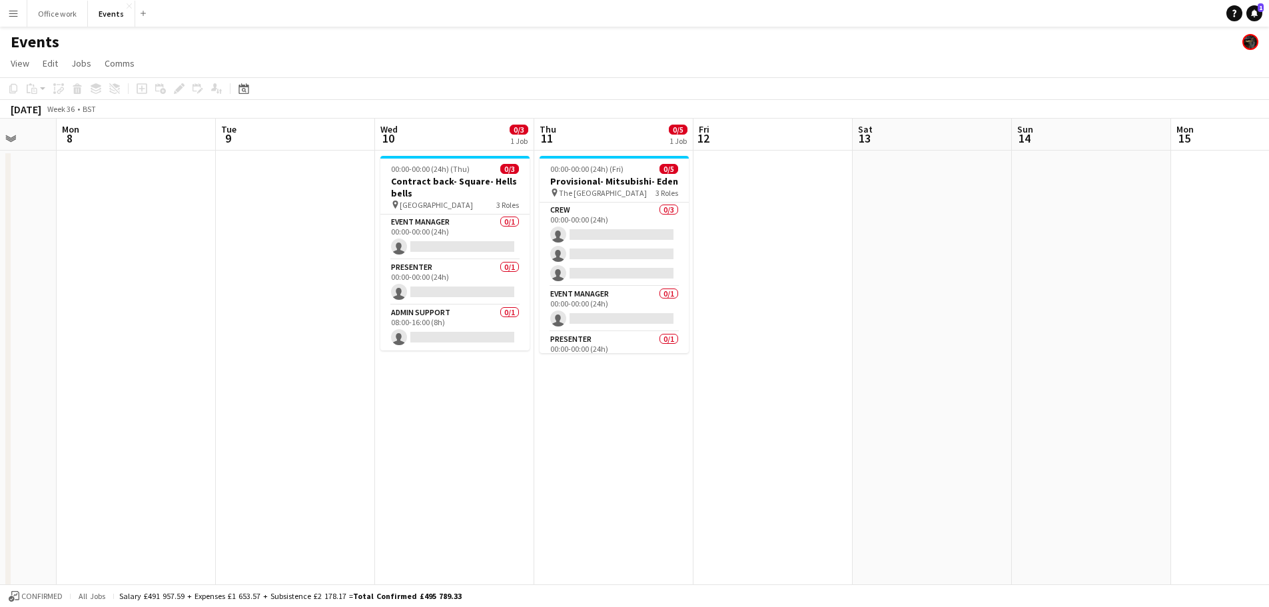
scroll to position [0, 422]
click at [609, 452] on app-date-cell "00:00-00:00 (24h) (Fri) 0/5 Provisional- Mitsubishi- Eden pin The Queens hotel …" at bounding box center [612, 467] width 159 height 633
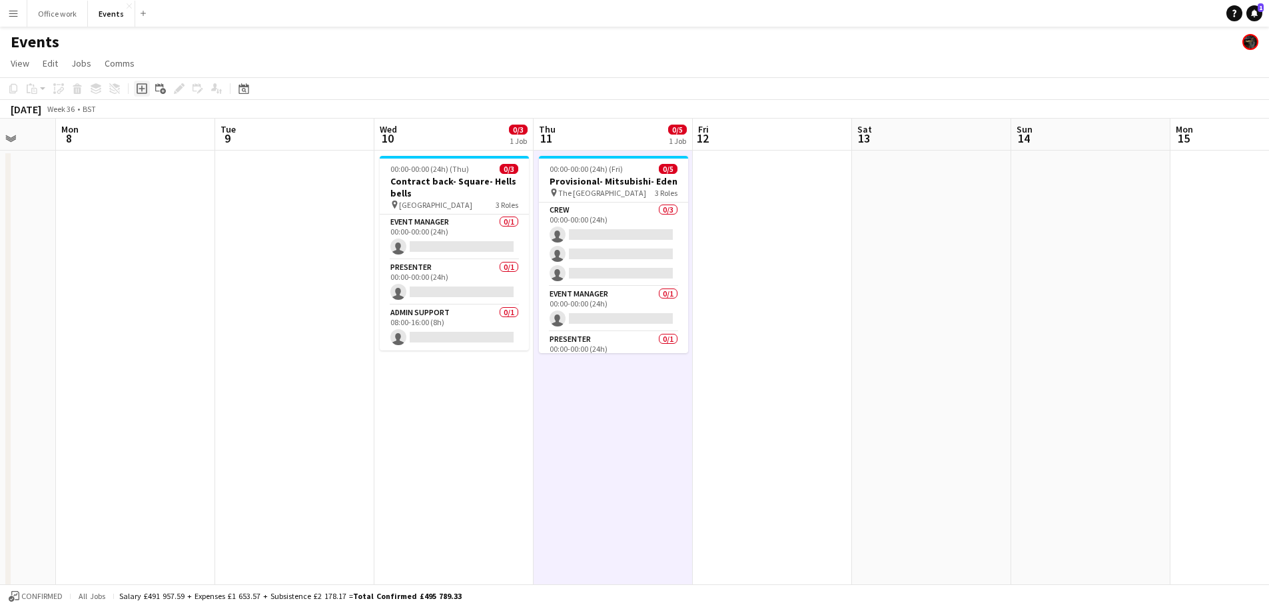
click at [142, 87] on icon at bounding box center [142, 89] width 6 height 6
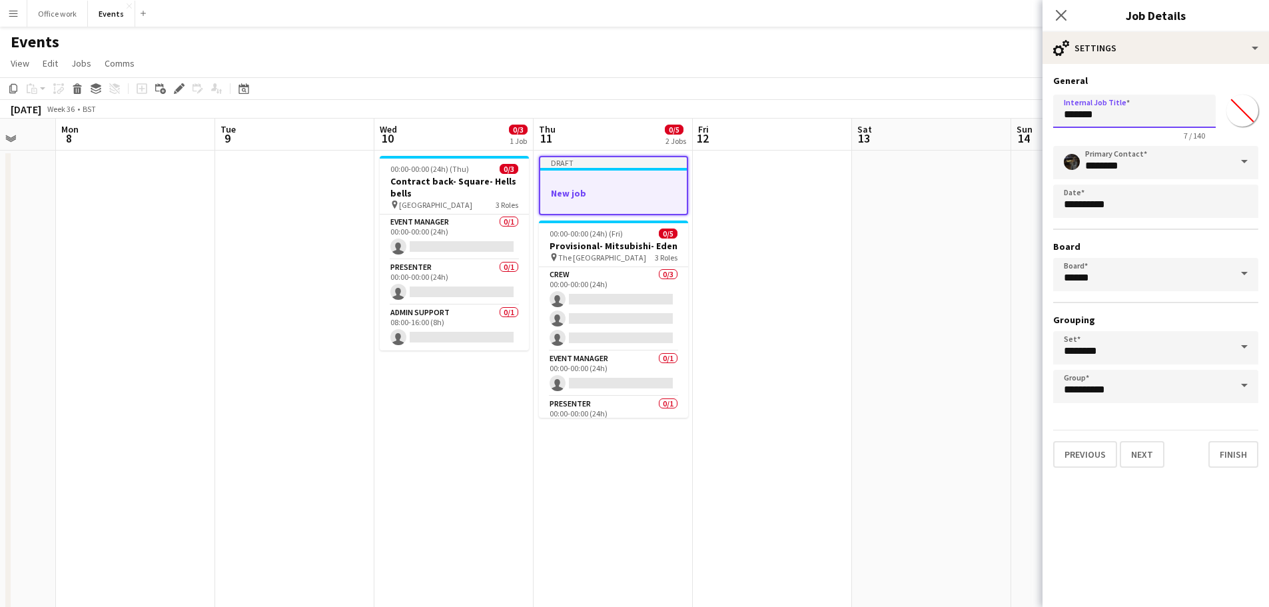
click at [1112, 112] on input "*******" at bounding box center [1134, 111] width 162 height 33
type input "*"
click at [1112, 112] on input "Internal Job Title" at bounding box center [1134, 111] width 162 height 33
paste input "**********"
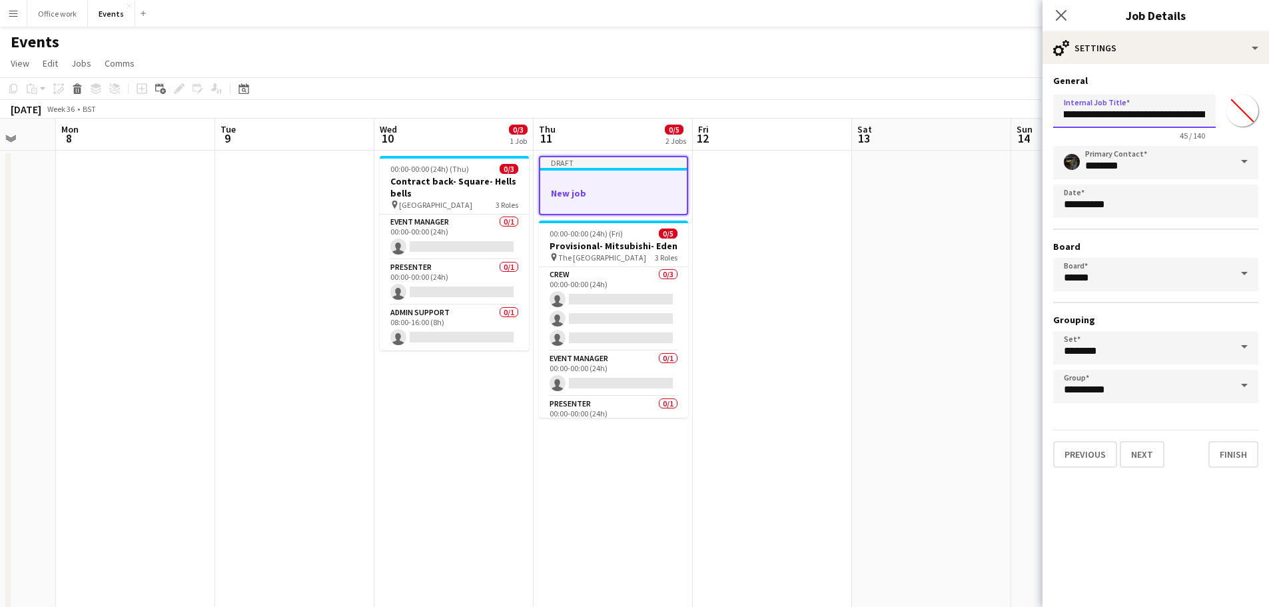
scroll to position [0, 0]
drag, startPoint x: 1133, startPoint y: 117, endPoint x: 1052, endPoint y: 120, distance: 81.3
click at [1052, 120] on form "**********" at bounding box center [1155, 271] width 226 height 393
click at [1157, 111] on input "**********" at bounding box center [1134, 111] width 162 height 33
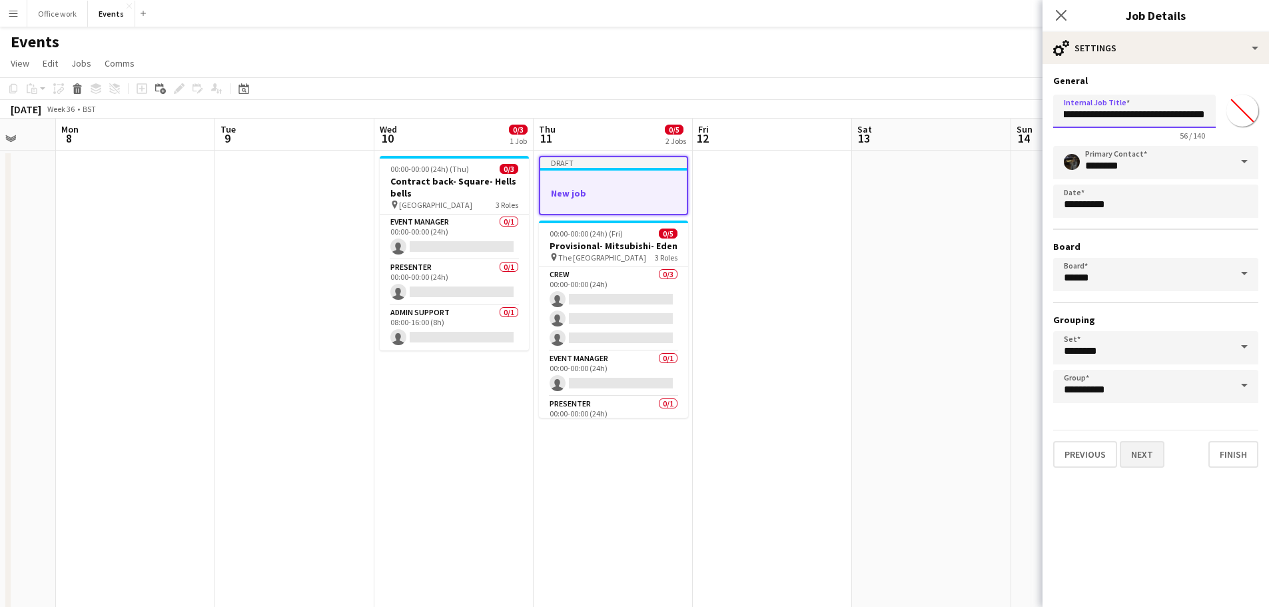
type input "**********"
click at [1137, 452] on button "Next" at bounding box center [1142, 454] width 45 height 27
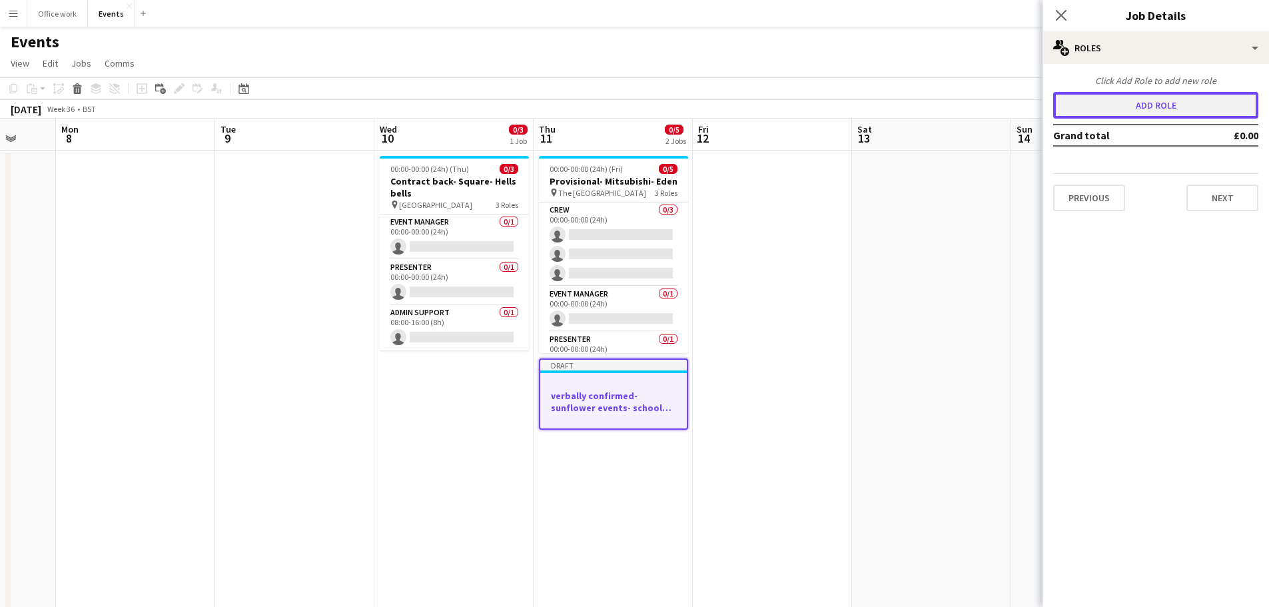
click at [1133, 101] on button "Add role" at bounding box center [1155, 105] width 205 height 27
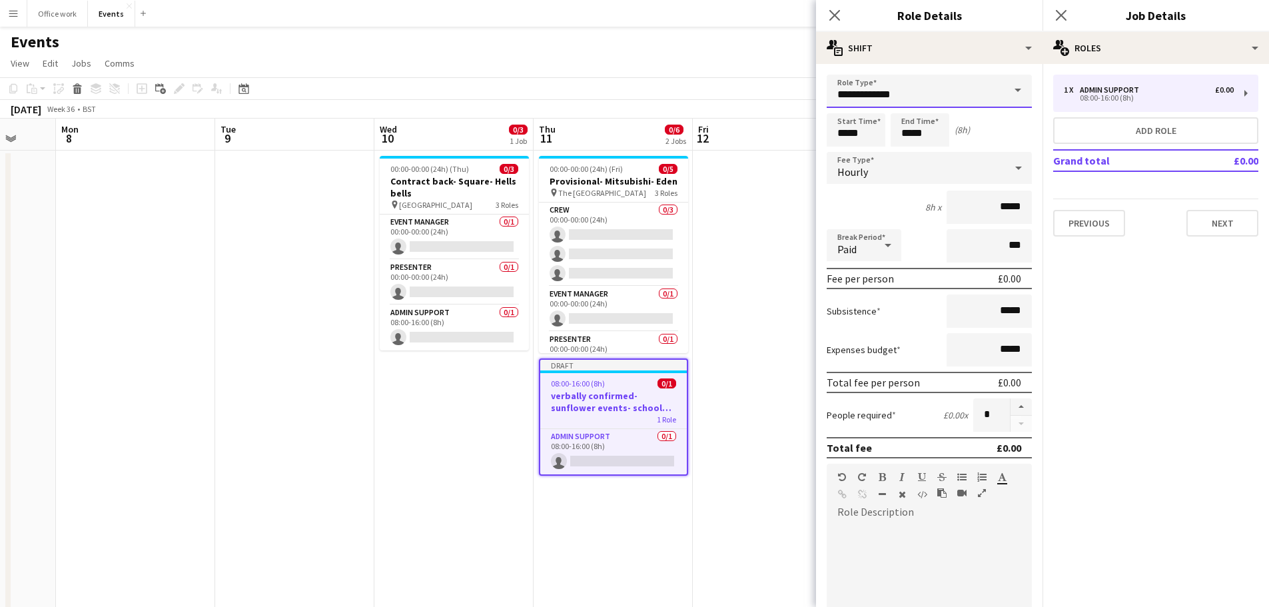
click at [958, 97] on input "**********" at bounding box center [928, 91] width 205 height 33
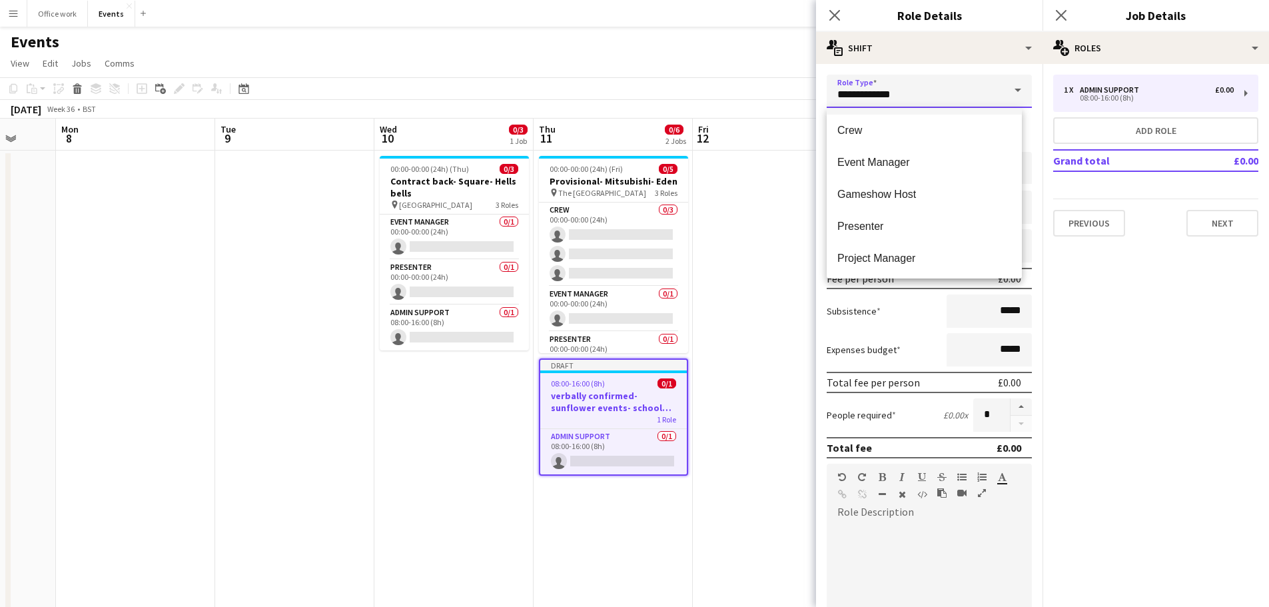
scroll to position [129, 0]
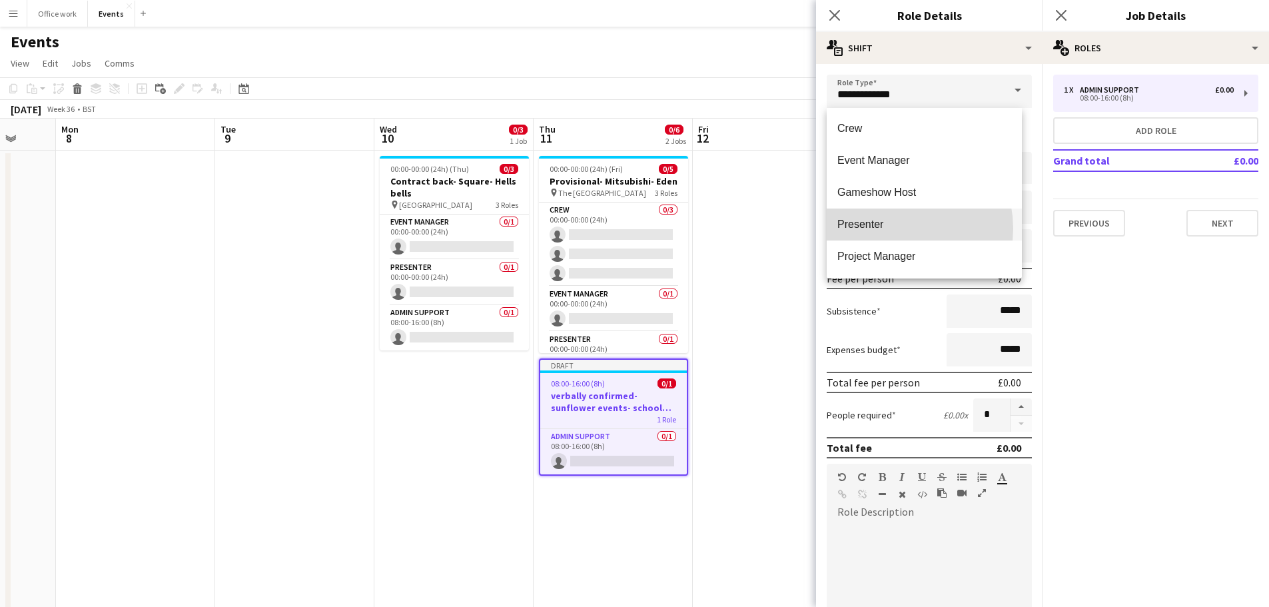
click at [890, 228] on span "Presenter" at bounding box center [924, 224] width 174 height 13
type input "*********"
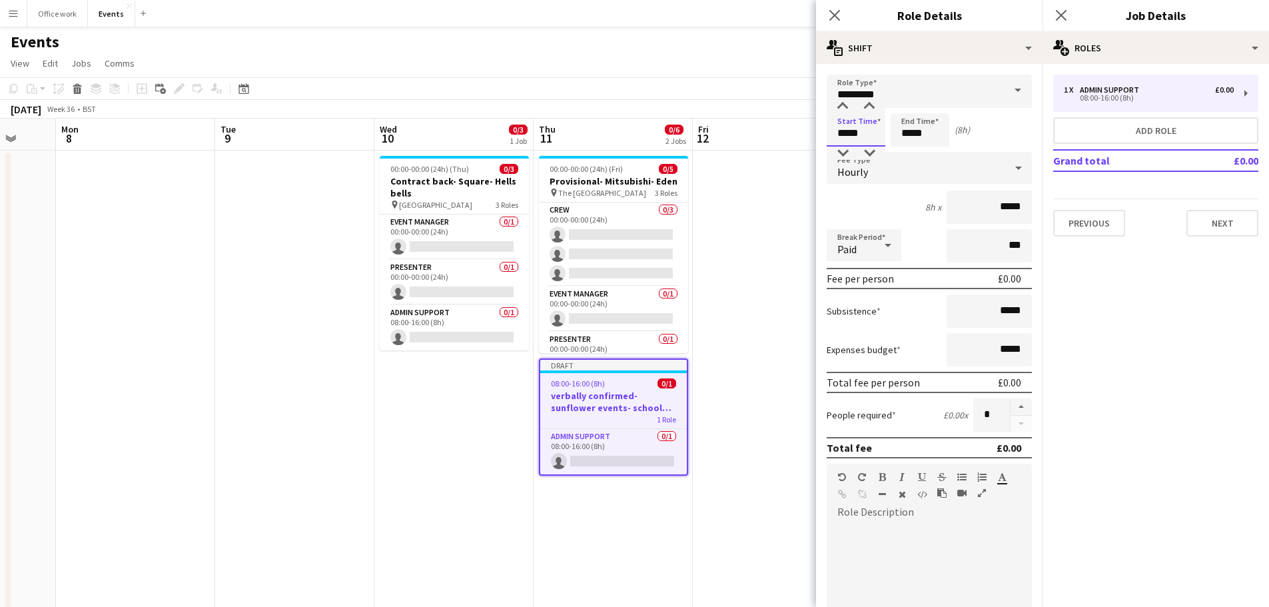
click at [849, 133] on input "*****" at bounding box center [855, 129] width 59 height 33
click at [847, 133] on input "*****" at bounding box center [855, 129] width 59 height 33
type input "*****"
click at [910, 133] on input "*****" at bounding box center [919, 129] width 59 height 33
click at [914, 134] on input "*****" at bounding box center [919, 129] width 59 height 33
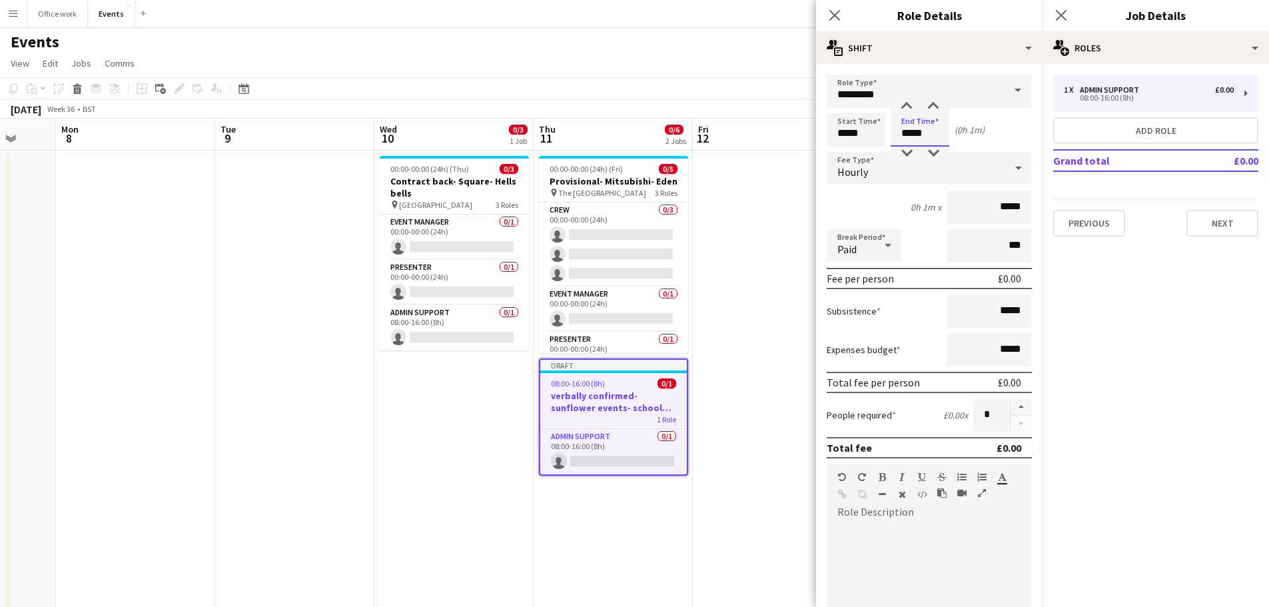
type input "*****"
click at [1010, 165] on icon at bounding box center [1018, 168] width 16 height 27
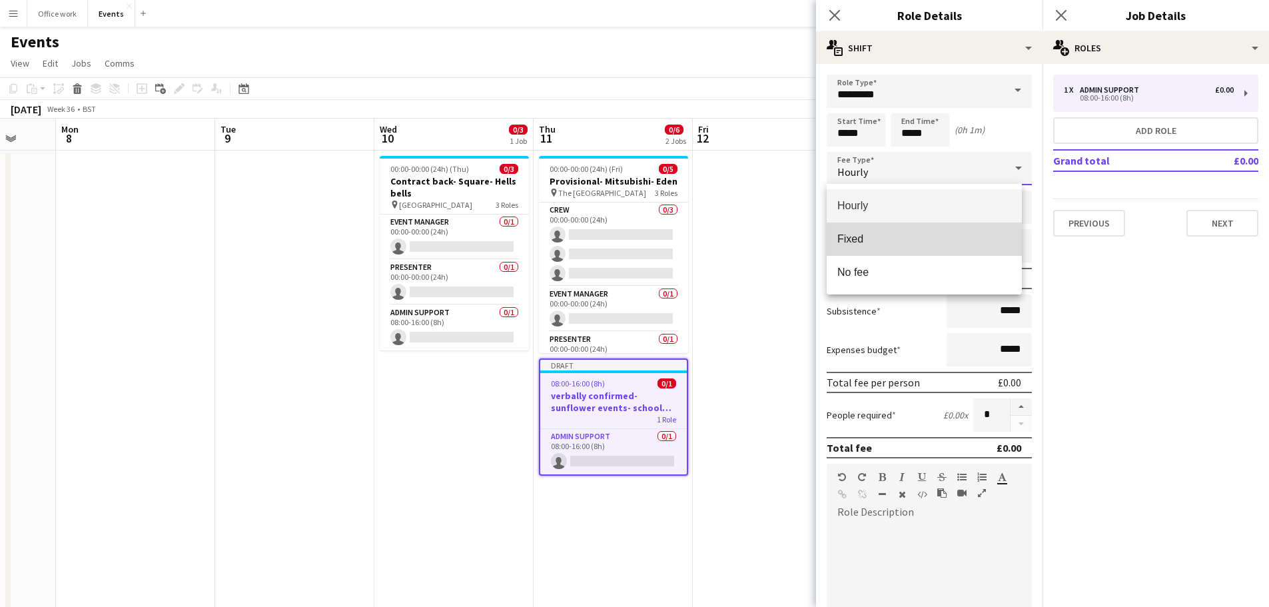
click at [924, 236] on span "Fixed" at bounding box center [924, 238] width 174 height 13
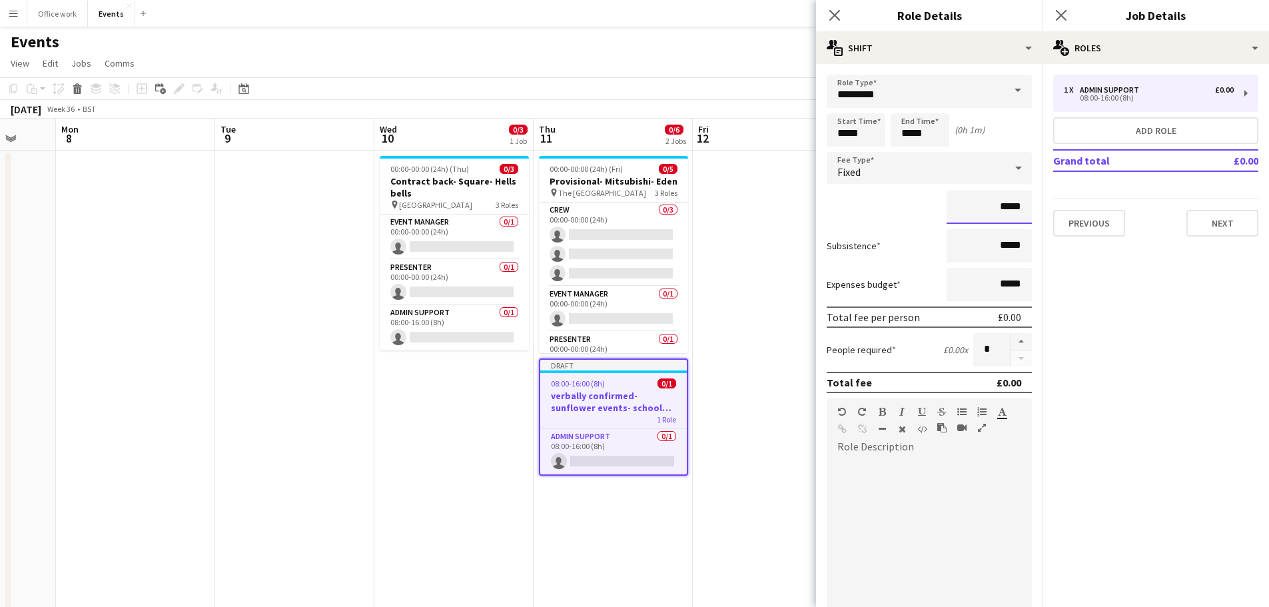
click at [995, 207] on input "*****" at bounding box center [988, 206] width 85 height 33
click at [997, 206] on input "*****" at bounding box center [988, 206] width 85 height 33
type input "**"
type input "*******"
click at [1095, 131] on button "Add role" at bounding box center [1155, 130] width 205 height 27
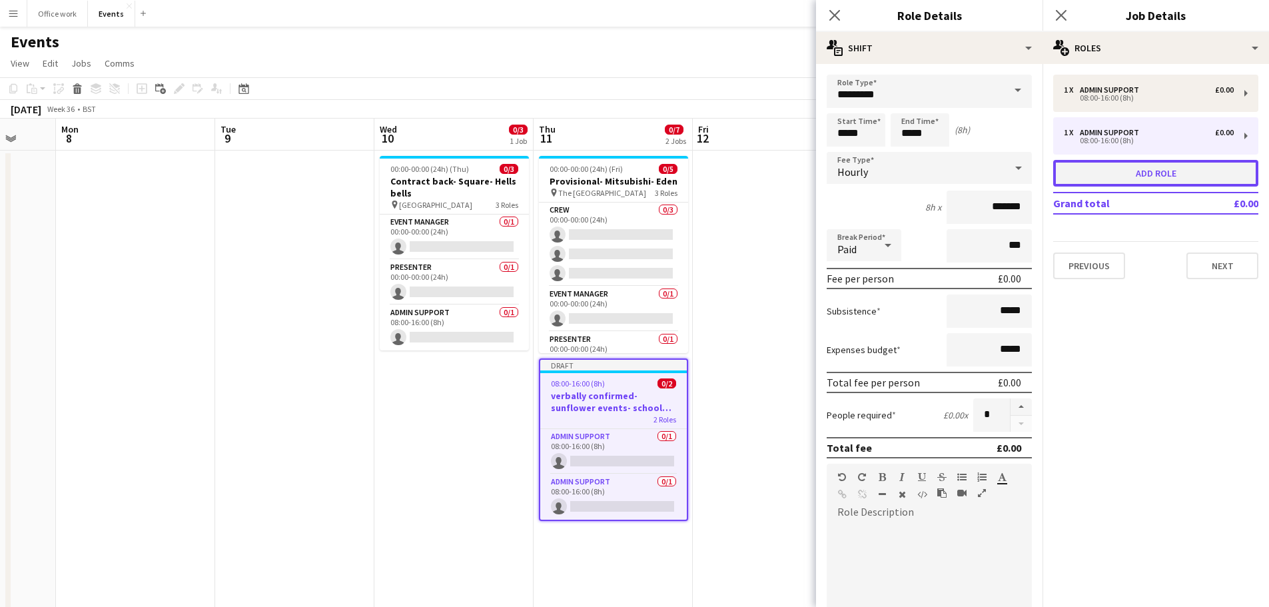
type input "**********"
type input "*****"
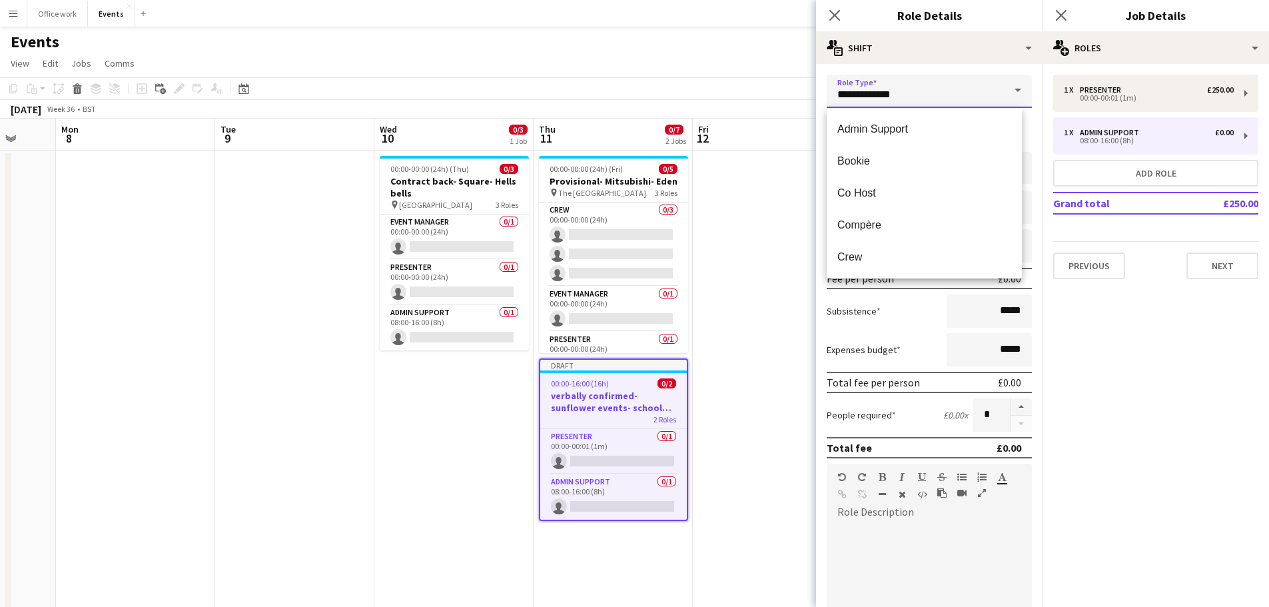
click at [992, 87] on input "**********" at bounding box center [928, 91] width 205 height 33
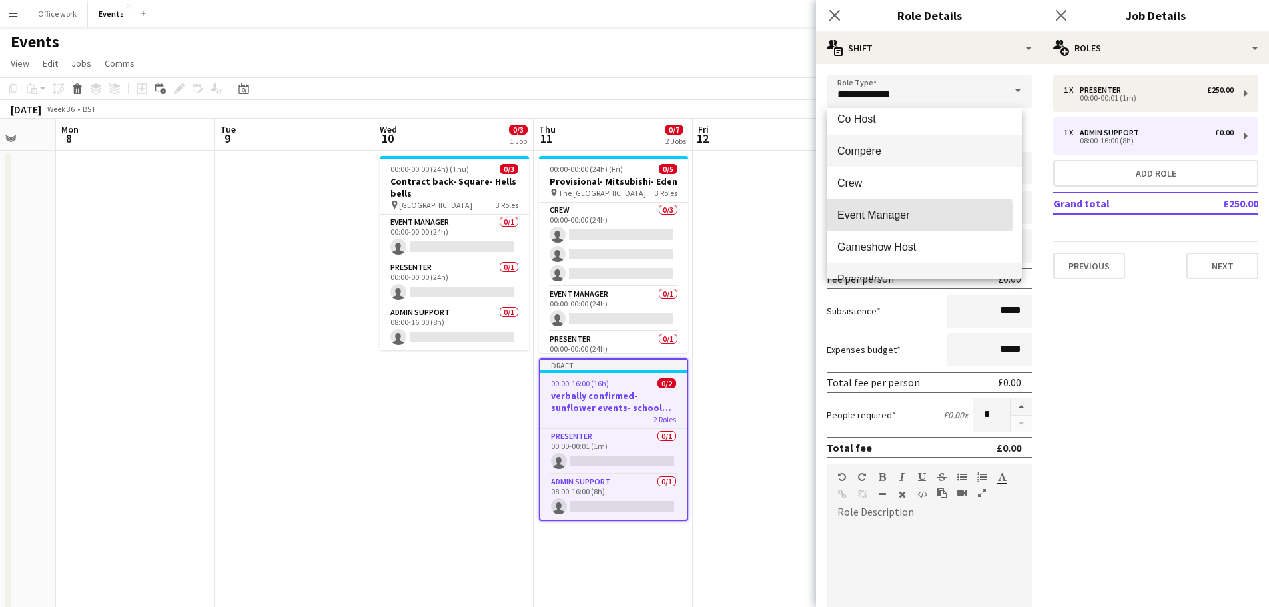
click at [910, 215] on span "Event Manager" at bounding box center [924, 214] width 174 height 13
type input "**********"
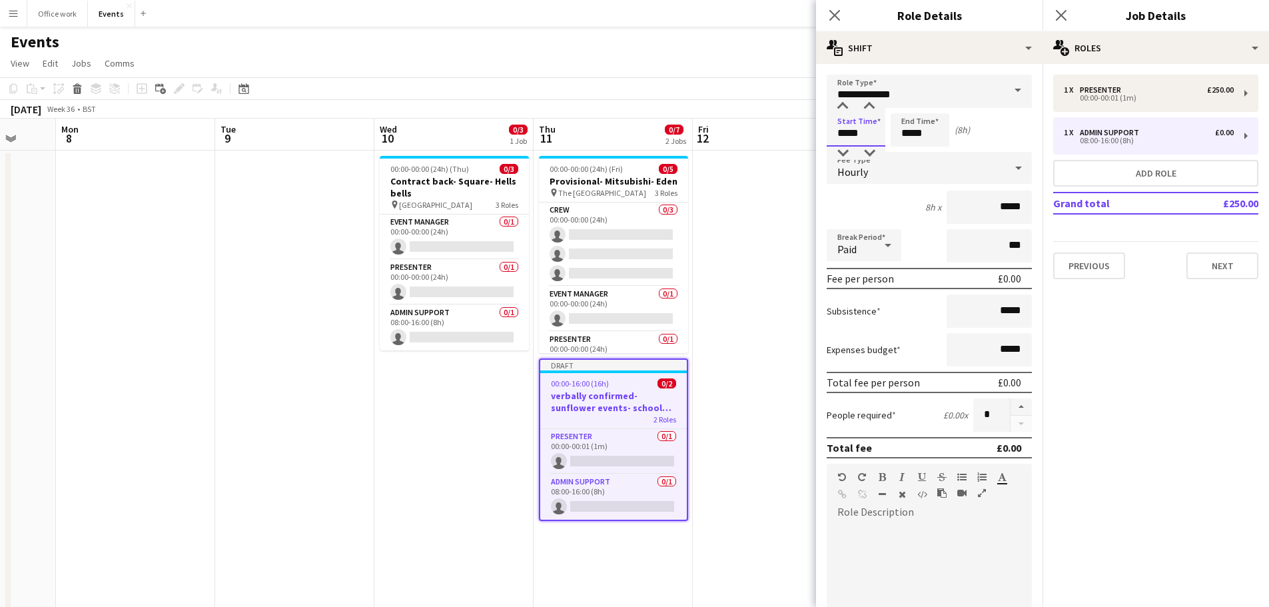
click at [846, 135] on input "*****" at bounding box center [855, 129] width 59 height 33
type input "*****"
click at [910, 137] on input "*****" at bounding box center [919, 129] width 59 height 33
type input "*****"
click at [904, 222] on div "24h x *****" at bounding box center [928, 206] width 205 height 33
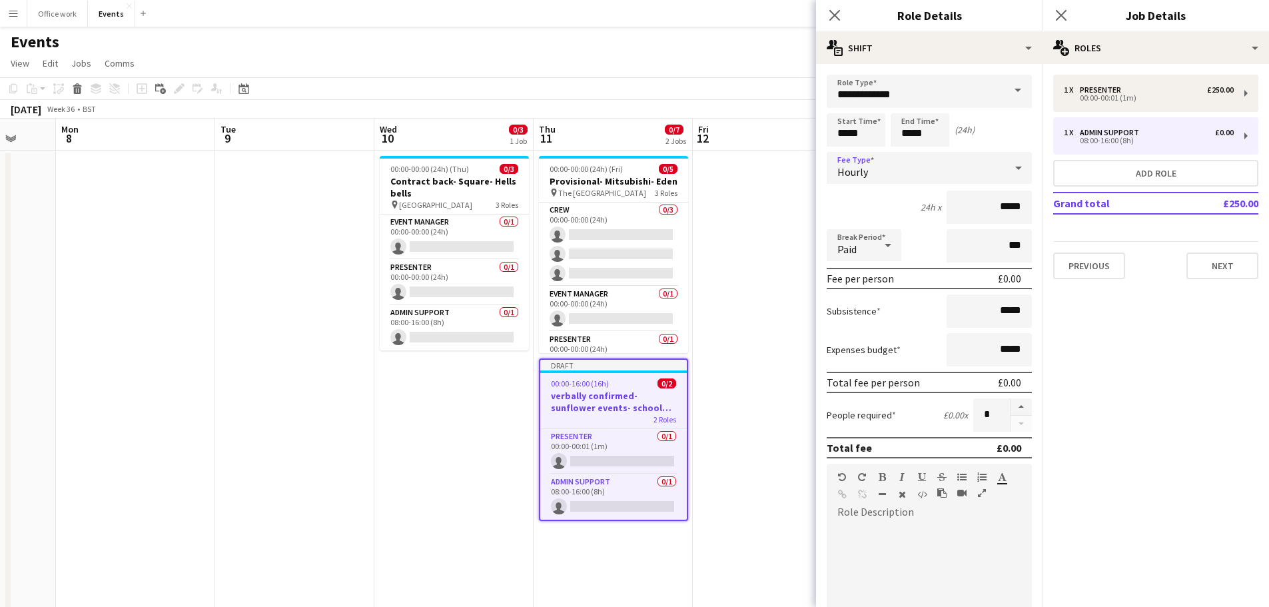
click at [972, 171] on div "Hourly" at bounding box center [915, 168] width 178 height 32
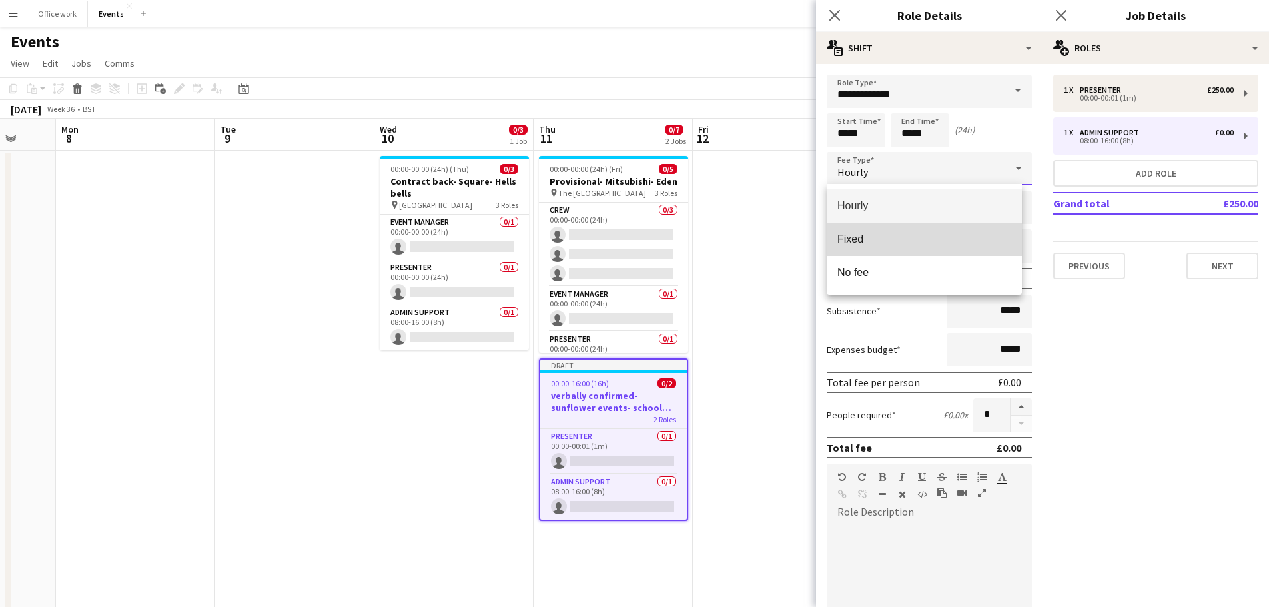
click at [920, 237] on span "Fixed" at bounding box center [924, 238] width 174 height 13
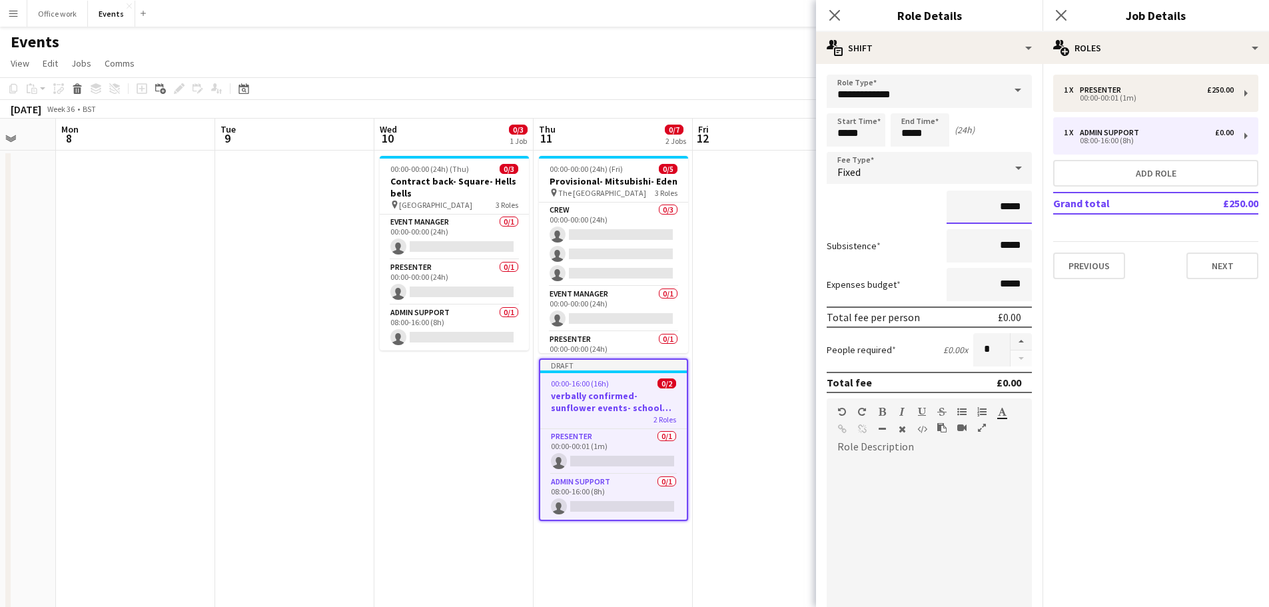
click at [998, 210] on input "*****" at bounding box center [988, 206] width 85 height 33
type input "**"
type input "*******"
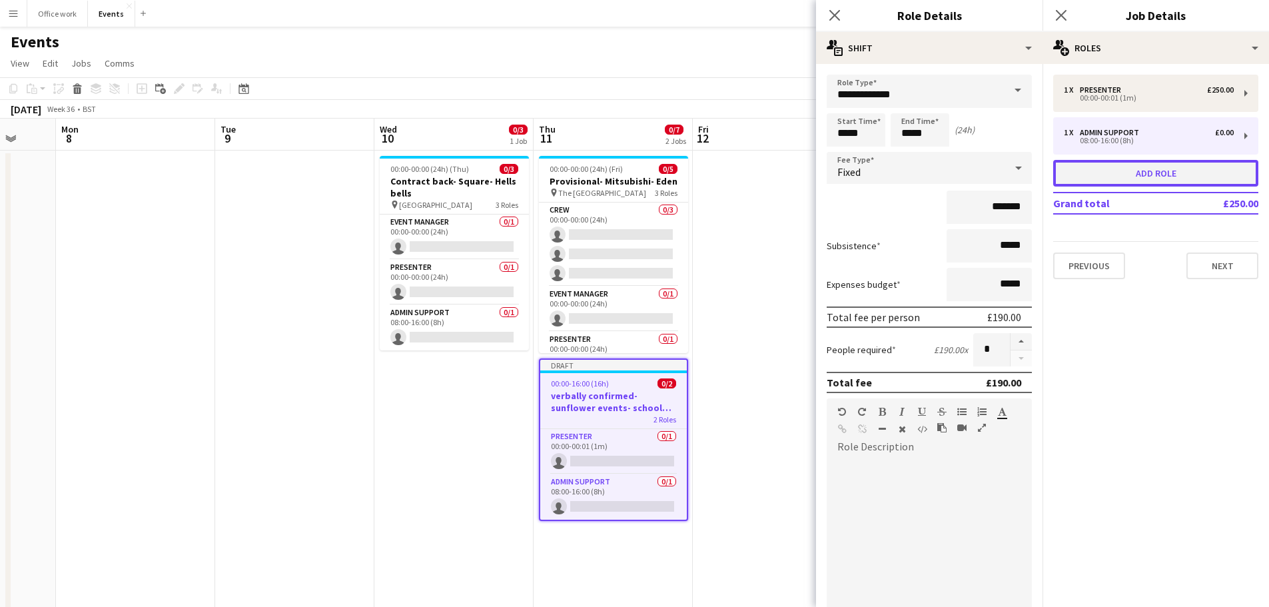
click at [1075, 183] on button "Add role" at bounding box center [1155, 173] width 205 height 27
type input "**********"
type input "*****"
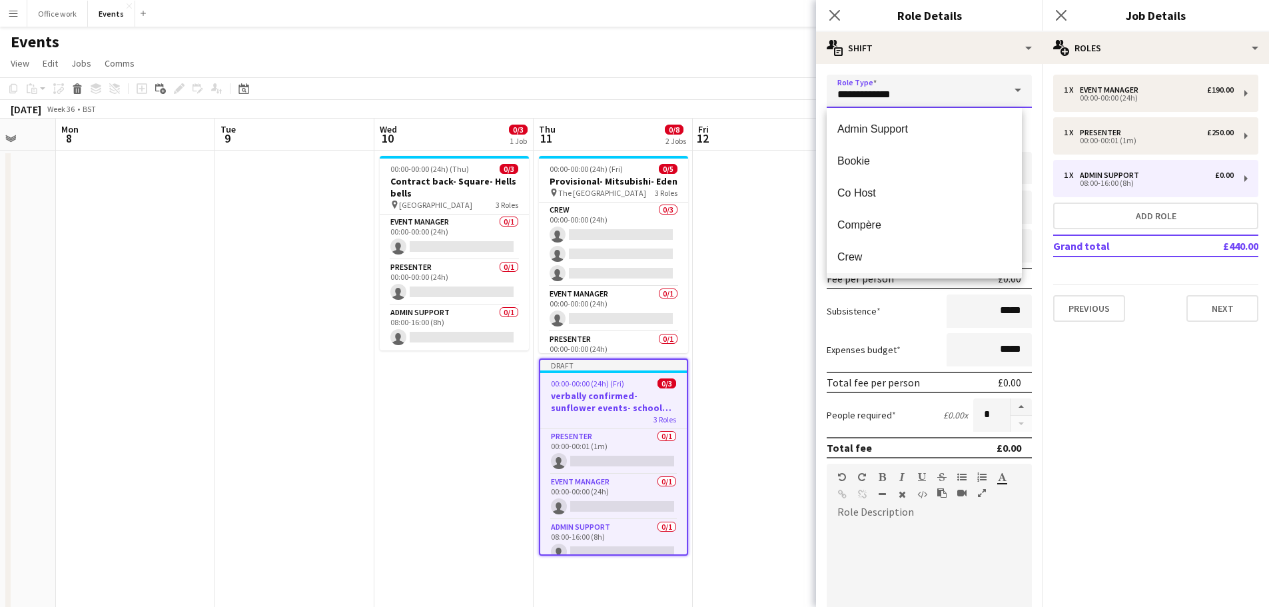
click at [976, 93] on input "**********" at bounding box center [928, 91] width 205 height 33
click at [893, 242] on mat-option "Crew" at bounding box center [923, 257] width 195 height 32
type input "****"
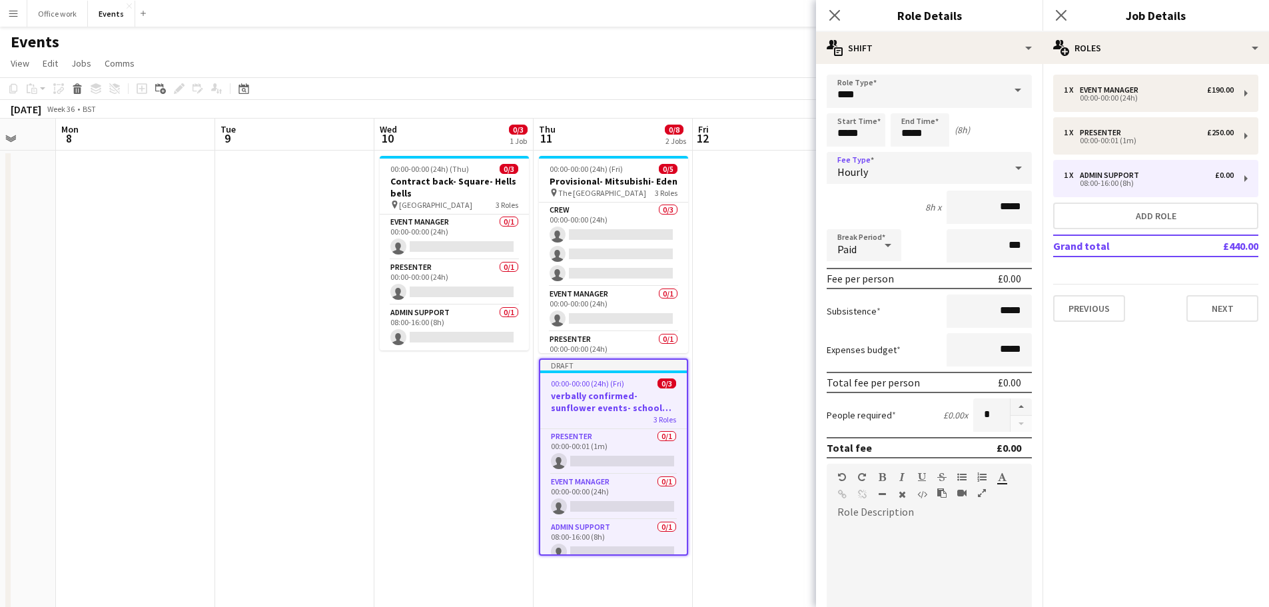
click at [936, 162] on div "Hourly" at bounding box center [915, 168] width 178 height 32
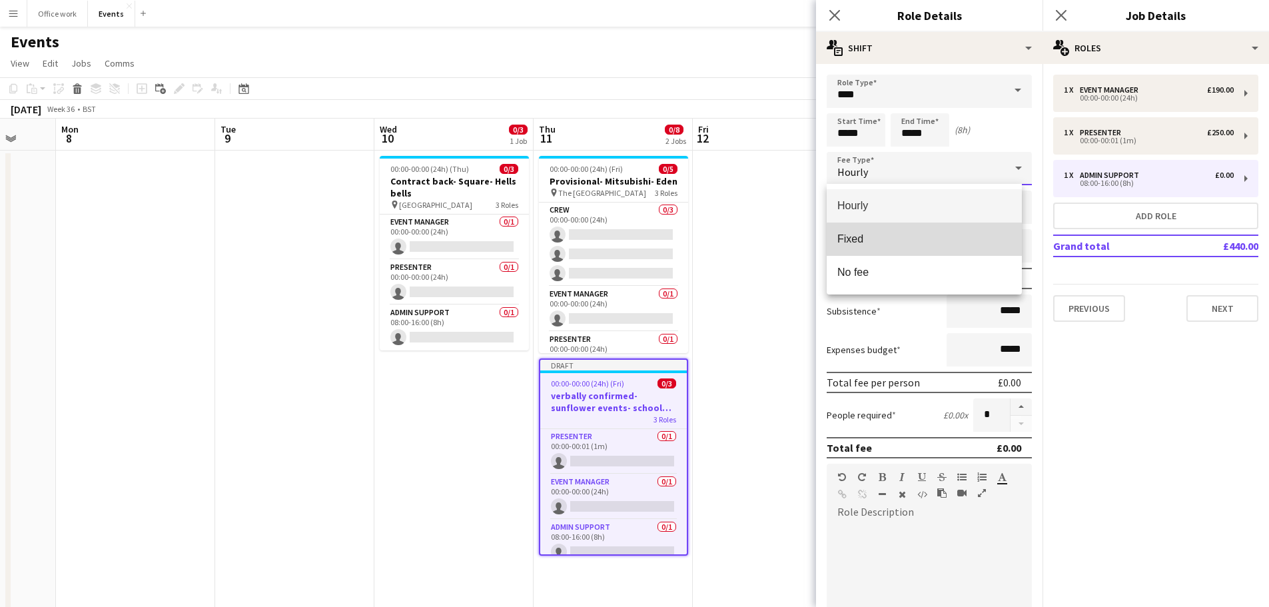
click at [898, 240] on span "Fixed" at bounding box center [924, 238] width 174 height 13
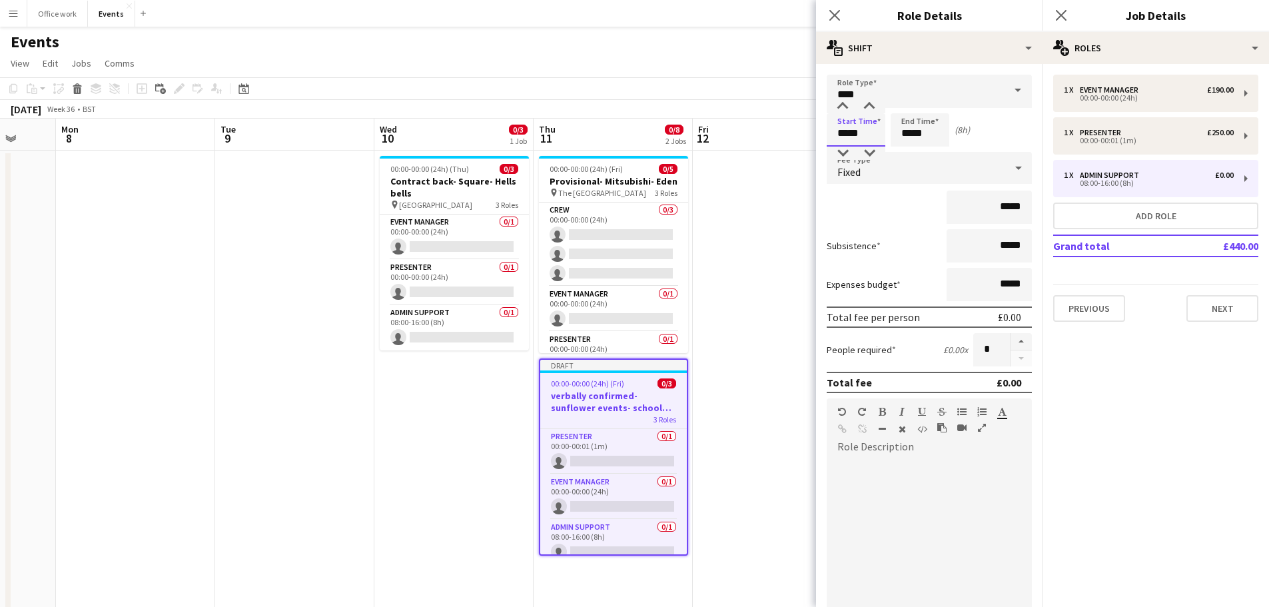
click at [846, 135] on input "*****" at bounding box center [855, 129] width 59 height 33
type input "*****"
click at [910, 132] on input "*****" at bounding box center [919, 129] width 59 height 33
type input "*****"
click at [999, 210] on input "*****" at bounding box center [988, 206] width 85 height 33
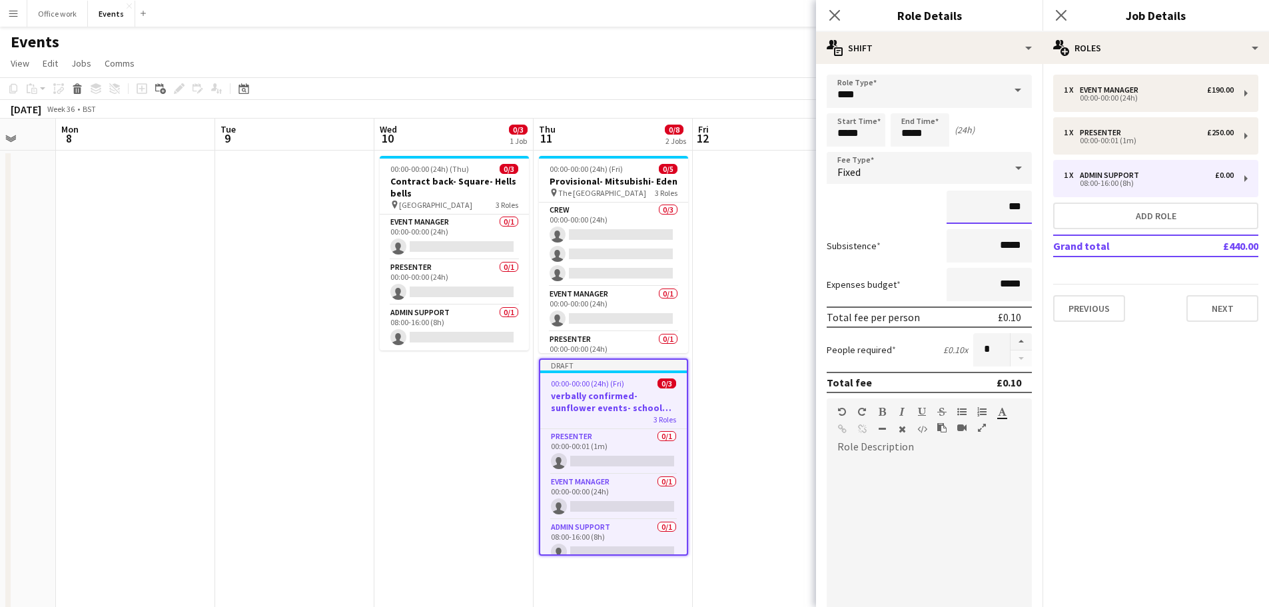
type input "**"
type input "*******"
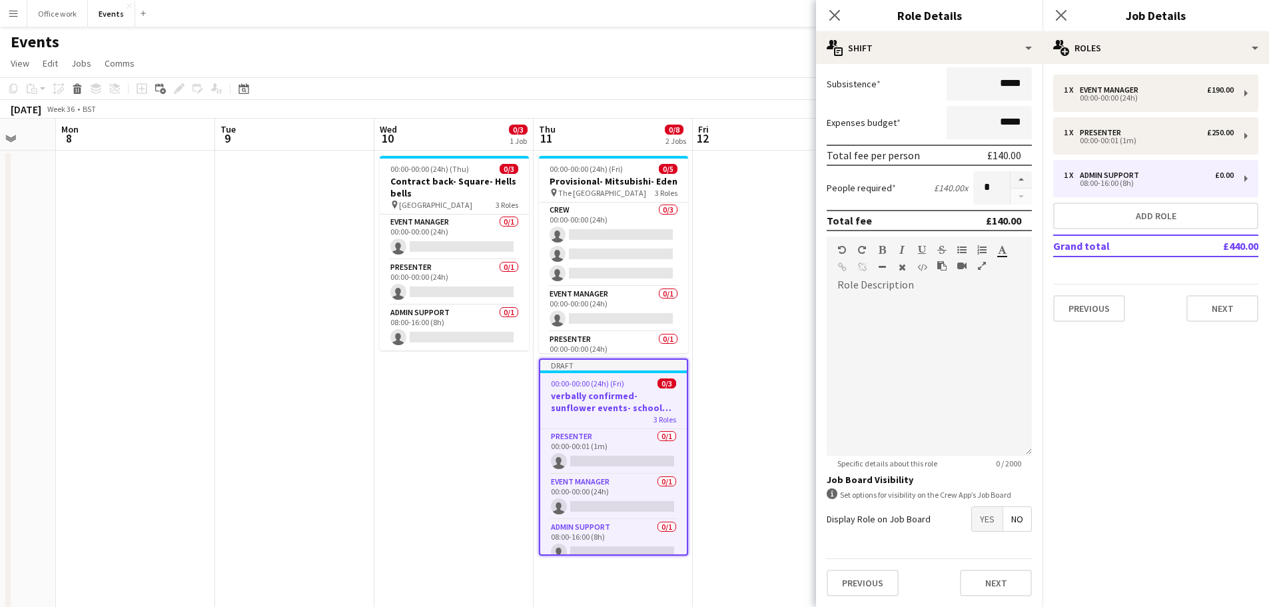
scroll to position [161, 0]
click at [1015, 181] on button "button" at bounding box center [1020, 180] width 21 height 17
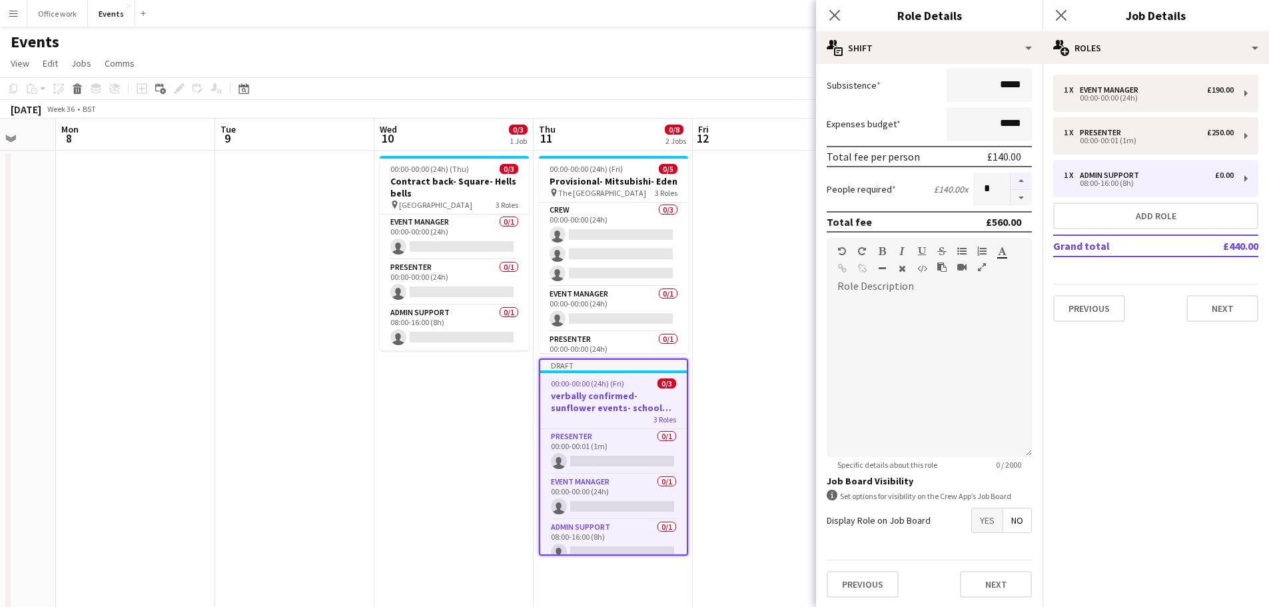
type input "*"
click at [986, 590] on button "Next" at bounding box center [996, 584] width 72 height 27
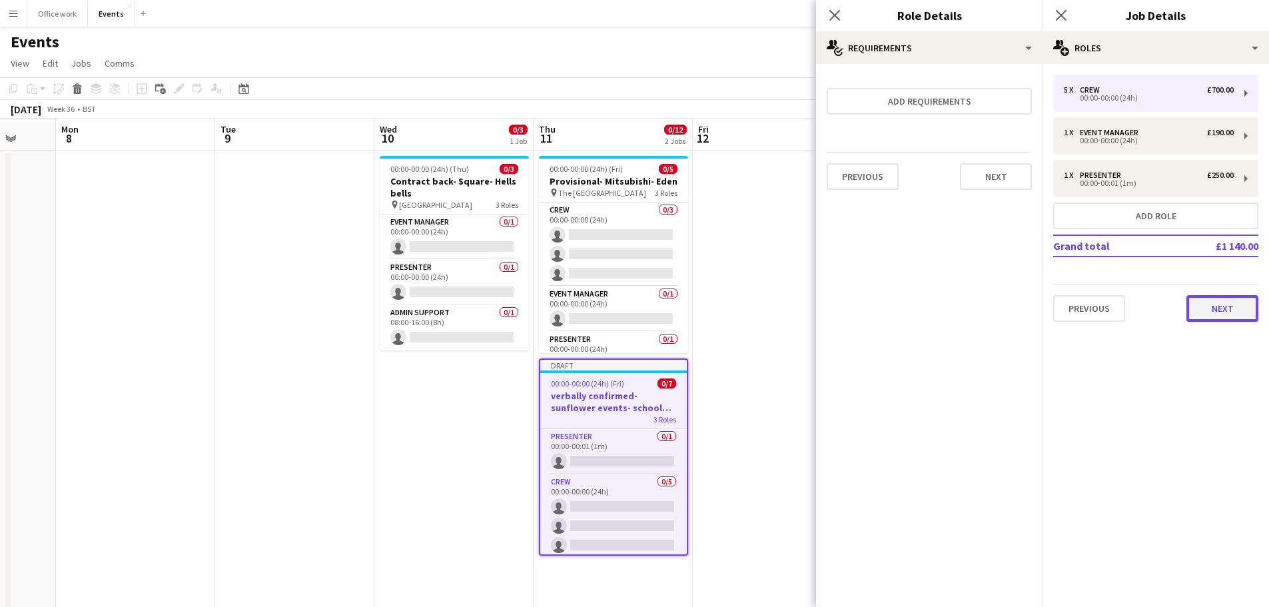
click at [1213, 310] on button "Next" at bounding box center [1222, 308] width 72 height 27
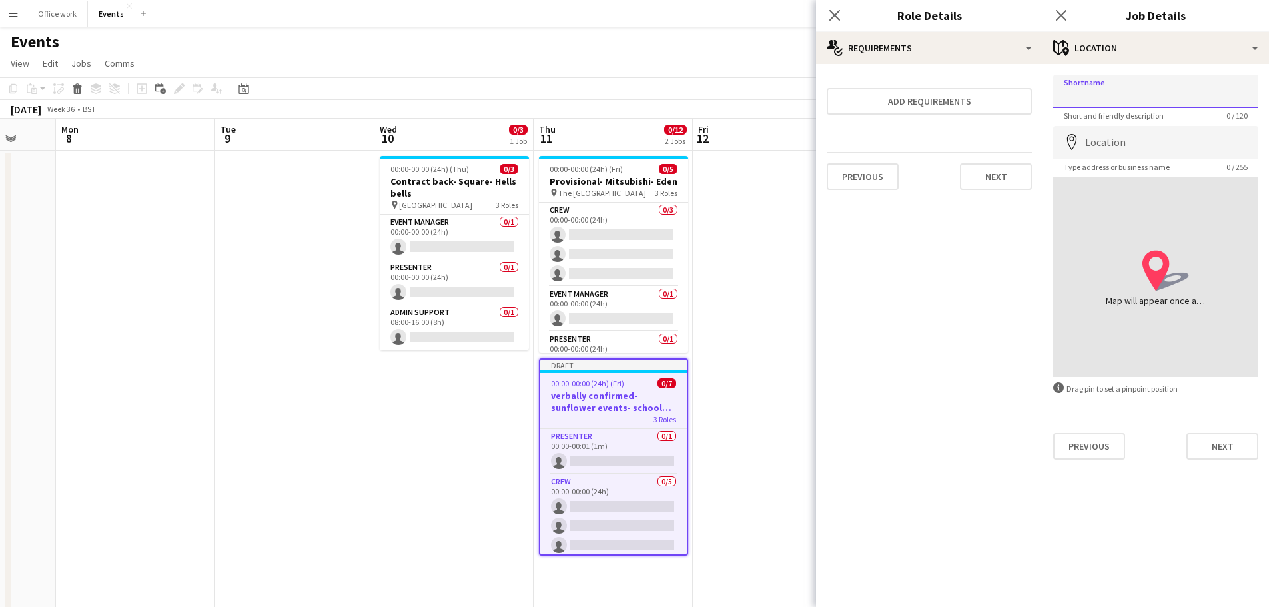
click at [1083, 93] on input "Shortname" at bounding box center [1155, 91] width 205 height 33
type input "**********"
click at [1088, 146] on input "Location" at bounding box center [1155, 142] width 205 height 33
type input "*"
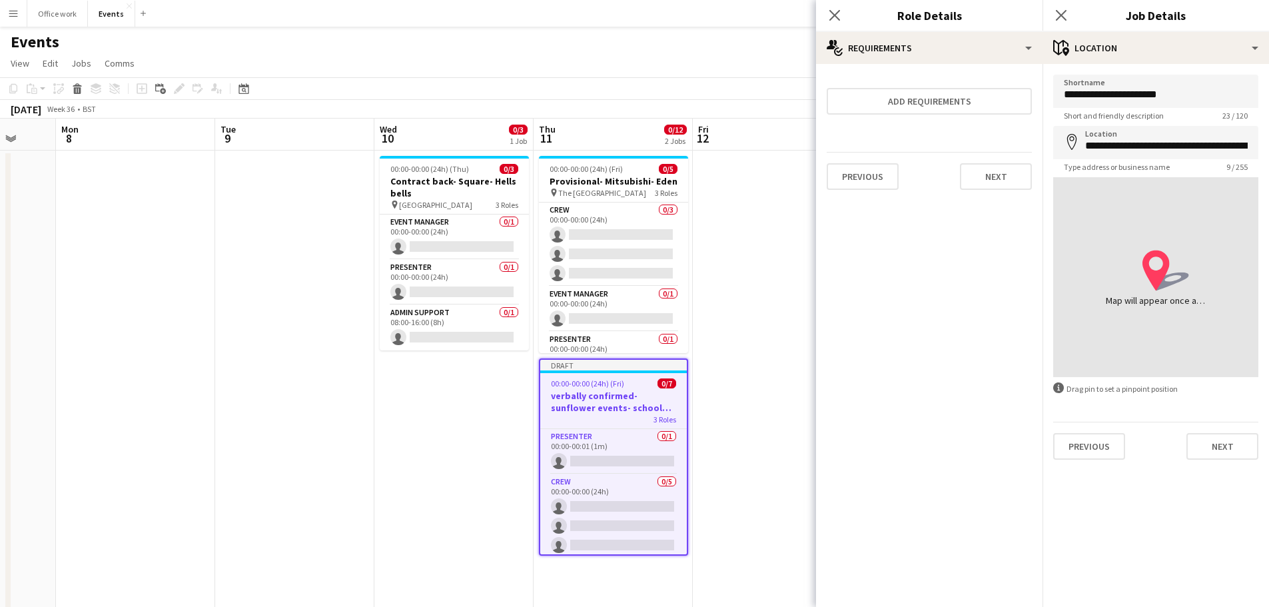
type input "**********"
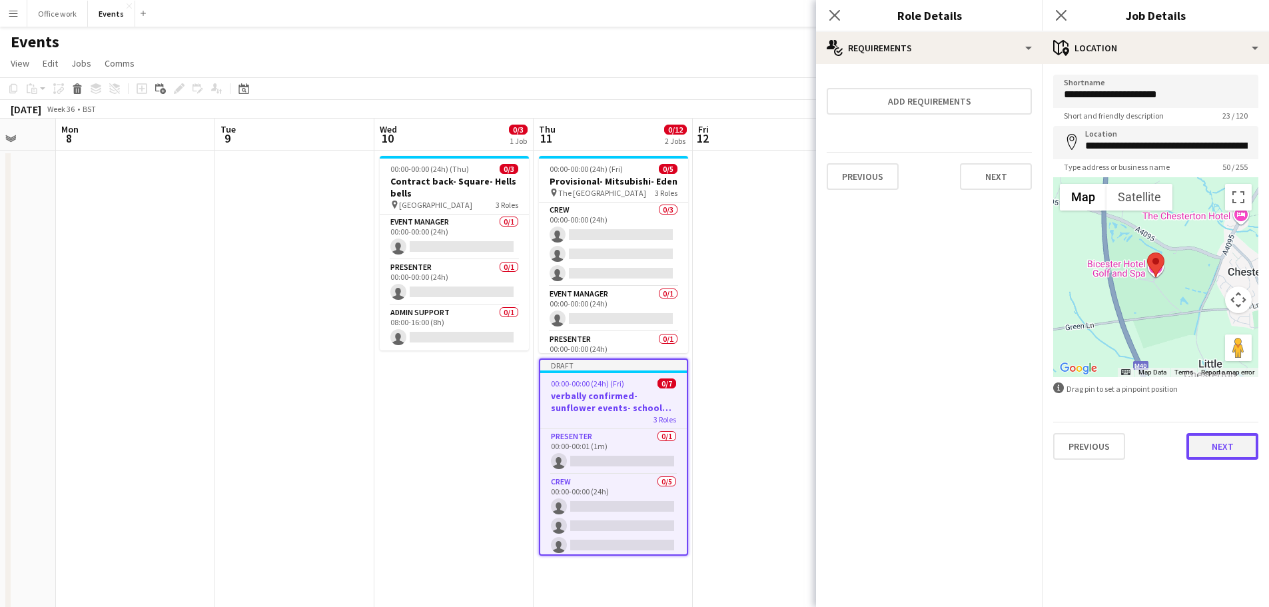
click at [1219, 450] on button "Next" at bounding box center [1222, 446] width 72 height 27
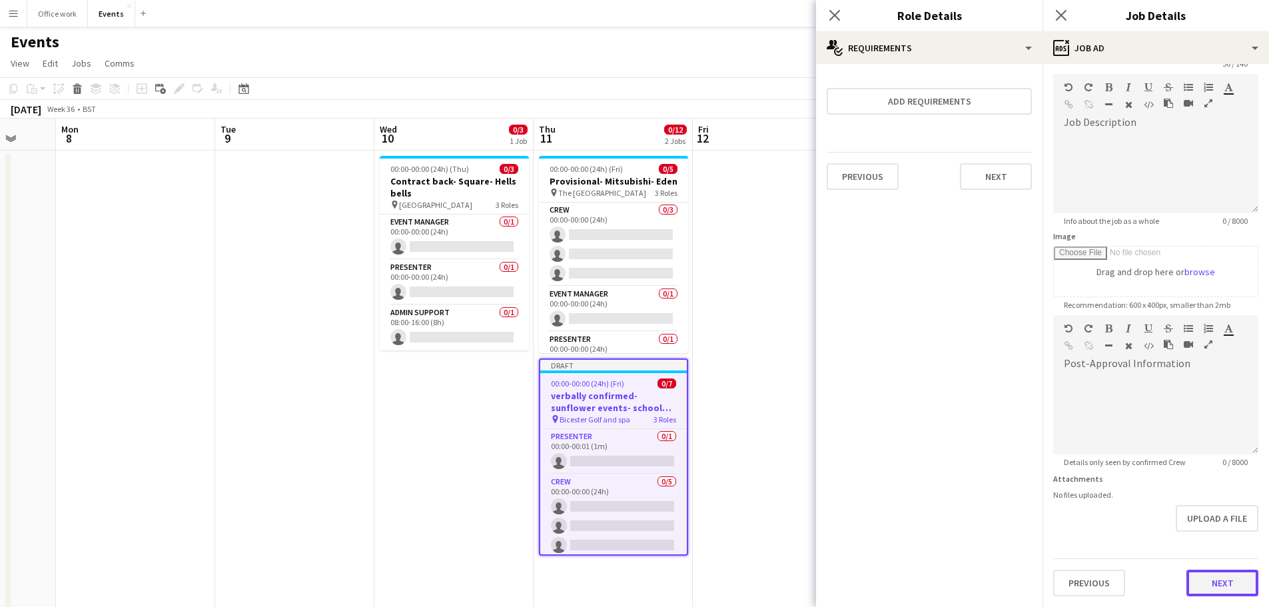
scroll to position [52, 0]
click at [1201, 531] on form "**********" at bounding box center [1155, 309] width 226 height 573
click at [1202, 577] on button "Next" at bounding box center [1222, 582] width 72 height 27
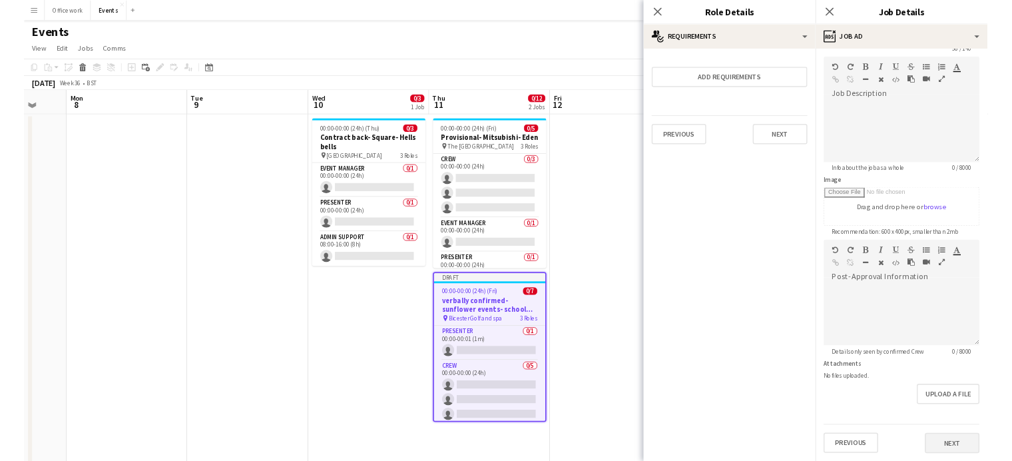
scroll to position [0, 0]
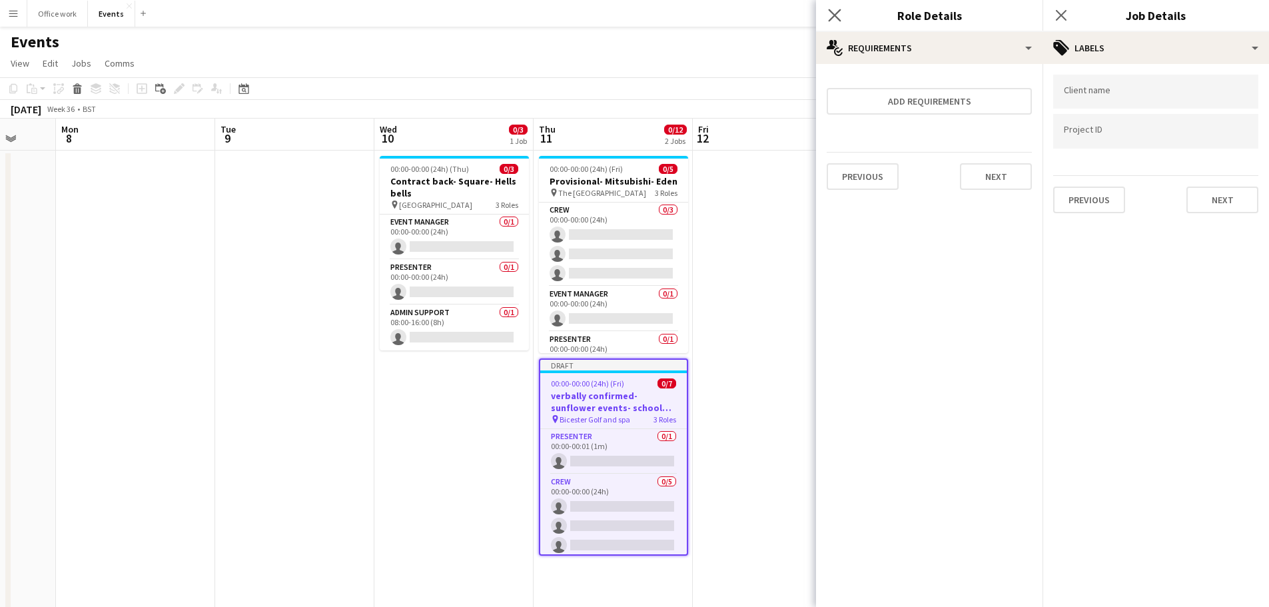
click at [830, 7] on app-icon "Close pop-in" at bounding box center [834, 15] width 19 height 19
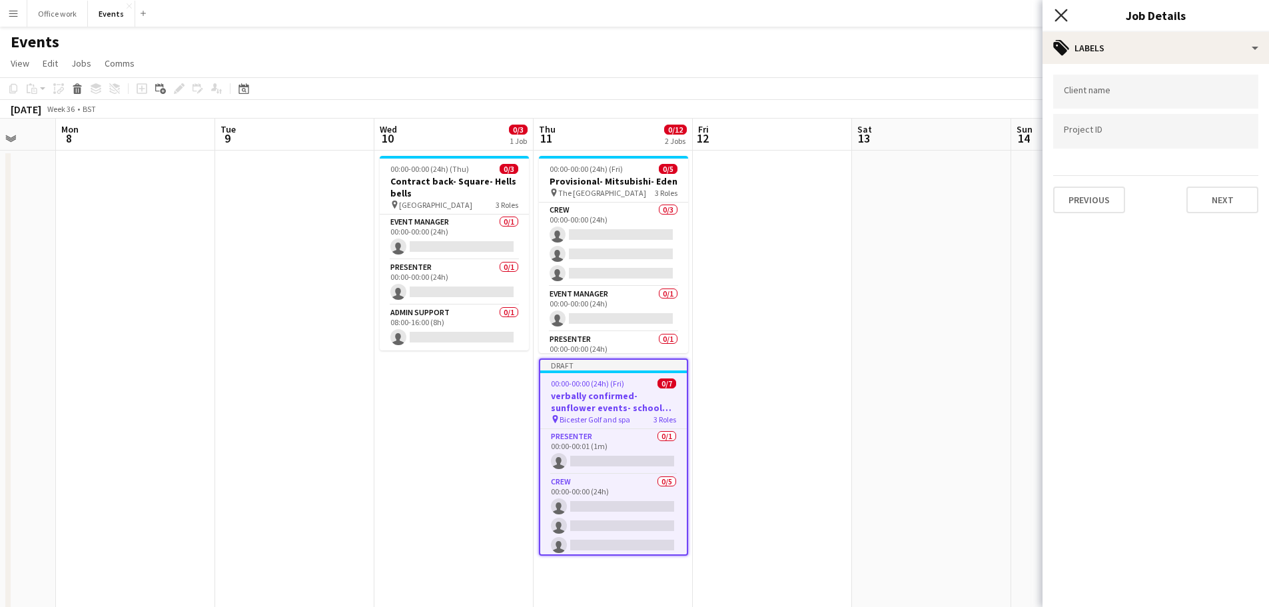
click at [1065, 11] on icon at bounding box center [1060, 15] width 13 height 13
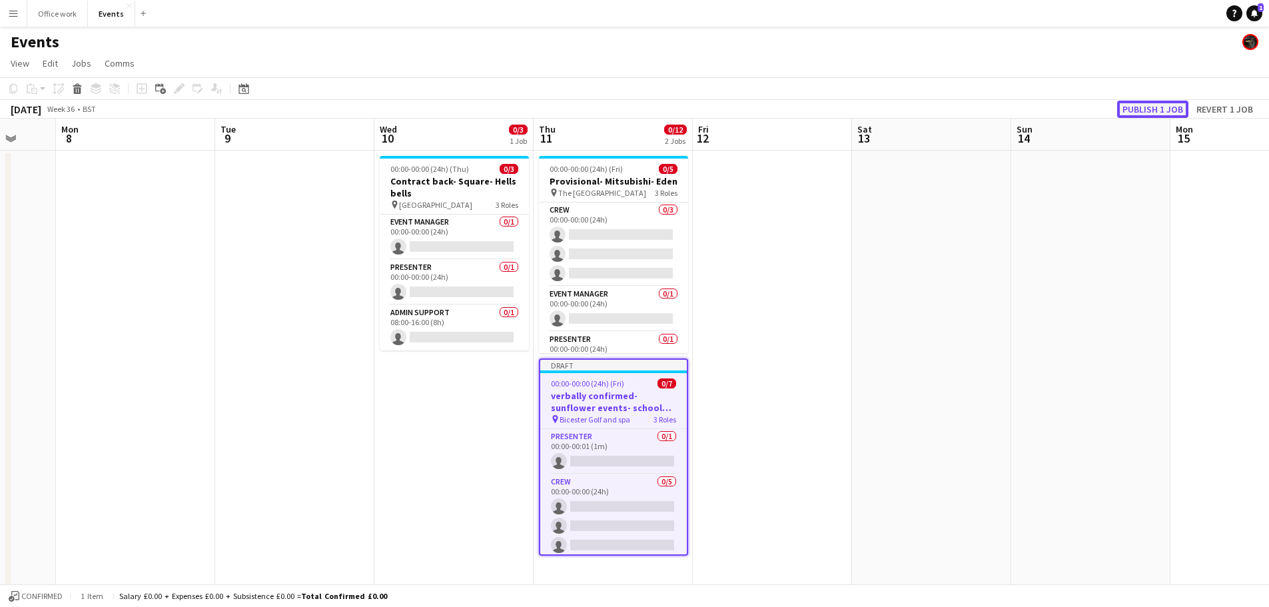
click at [1159, 107] on button "Publish 1 job" at bounding box center [1152, 109] width 71 height 17
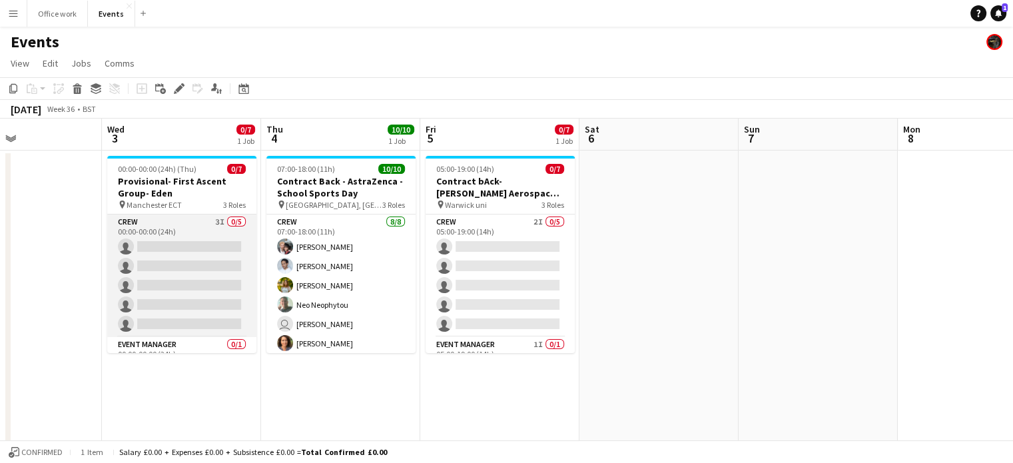
scroll to position [75, 0]
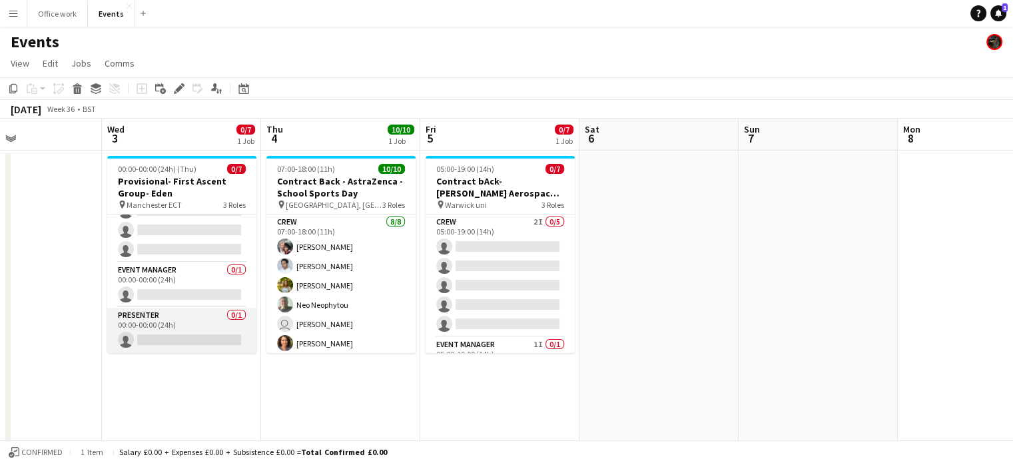
click at [194, 341] on app-card-role "Presenter 0/1 00:00-00:00 (24h) single-neutral-actions" at bounding box center [181, 330] width 149 height 45
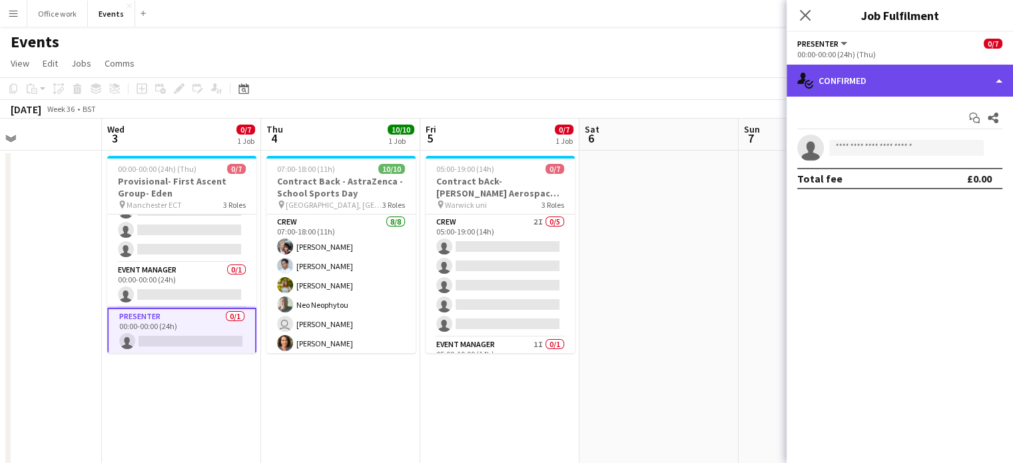
click at [900, 82] on div "single-neutral-actions-check-2 Confirmed" at bounding box center [900, 81] width 226 height 32
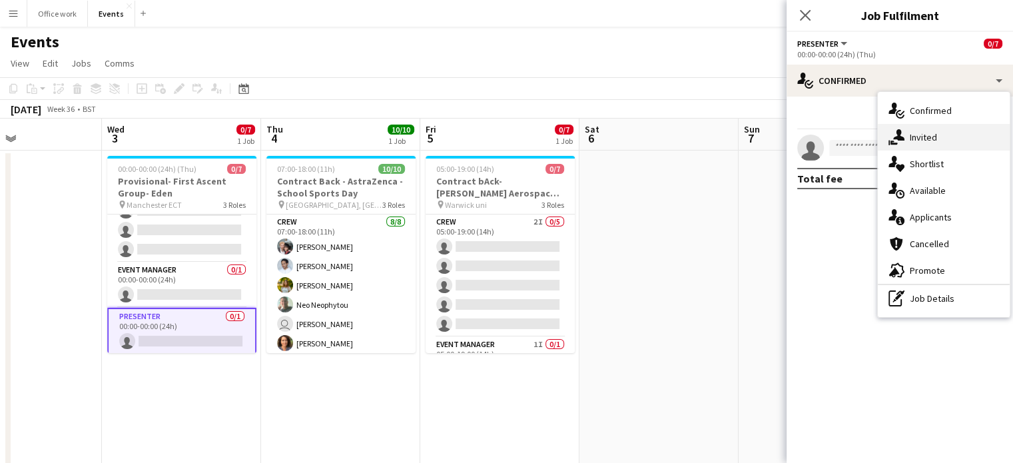
click at [903, 131] on icon "single-neutral-actions-share-1" at bounding box center [896, 137] width 16 height 16
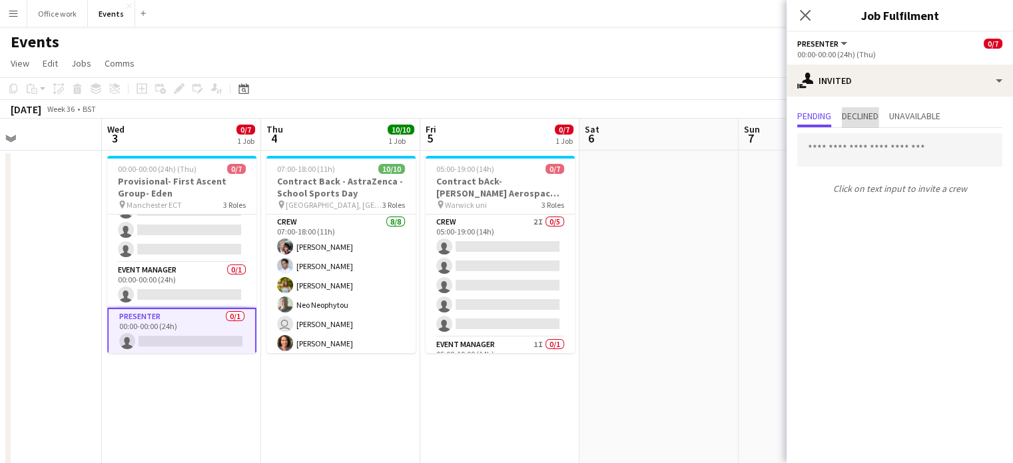
click at [853, 121] on span "Declined" at bounding box center [860, 115] width 37 height 9
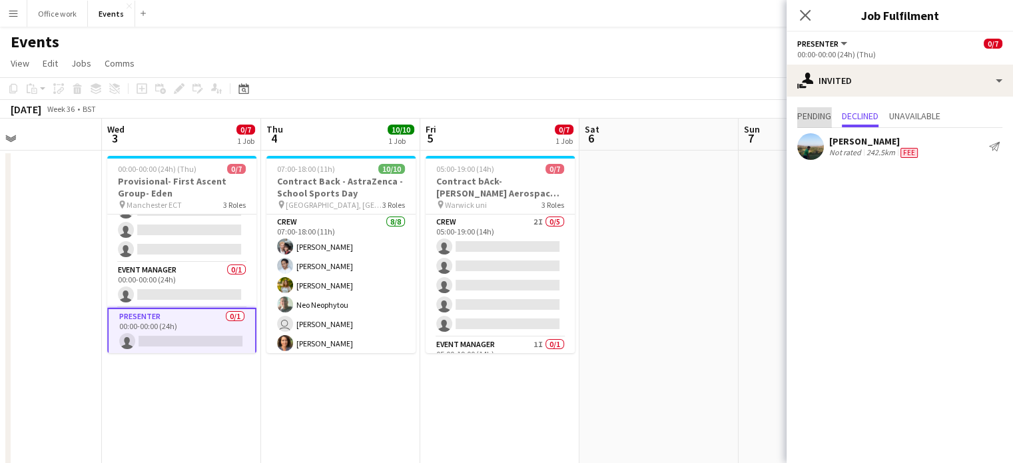
click at [828, 117] on span "Pending" at bounding box center [814, 115] width 34 height 9
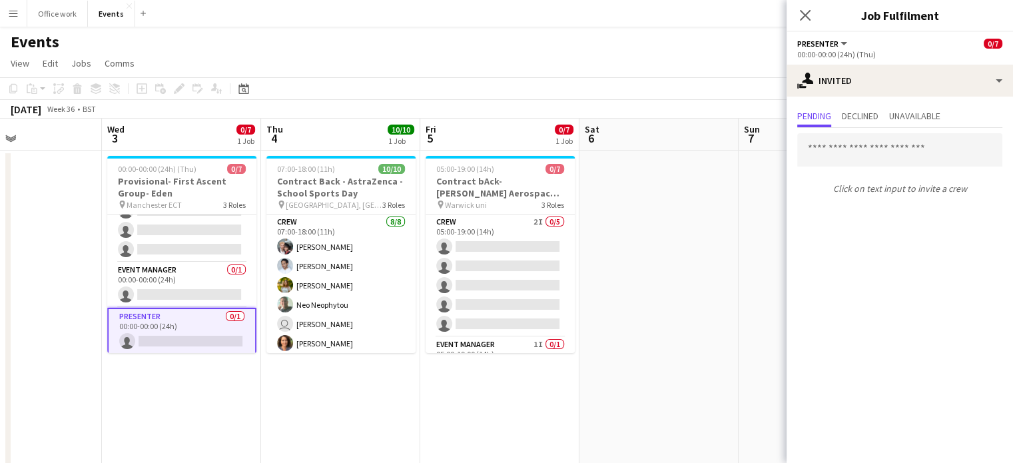
click at [190, 330] on app-card-role "Presenter 0/1 00:00-00:00 (24h) single-neutral-actions" at bounding box center [181, 332] width 149 height 48
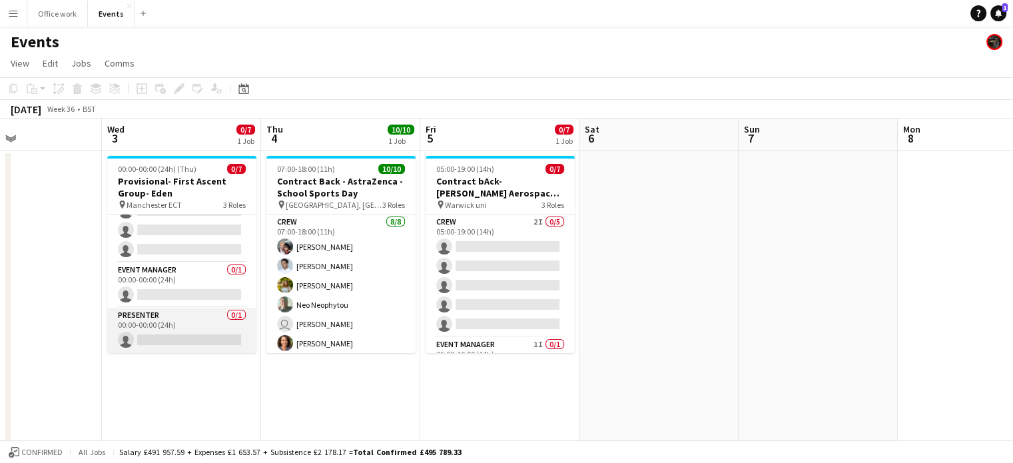
click at [186, 317] on app-card-role "Presenter 0/1 00:00-00:00 (24h) single-neutral-actions" at bounding box center [181, 330] width 149 height 45
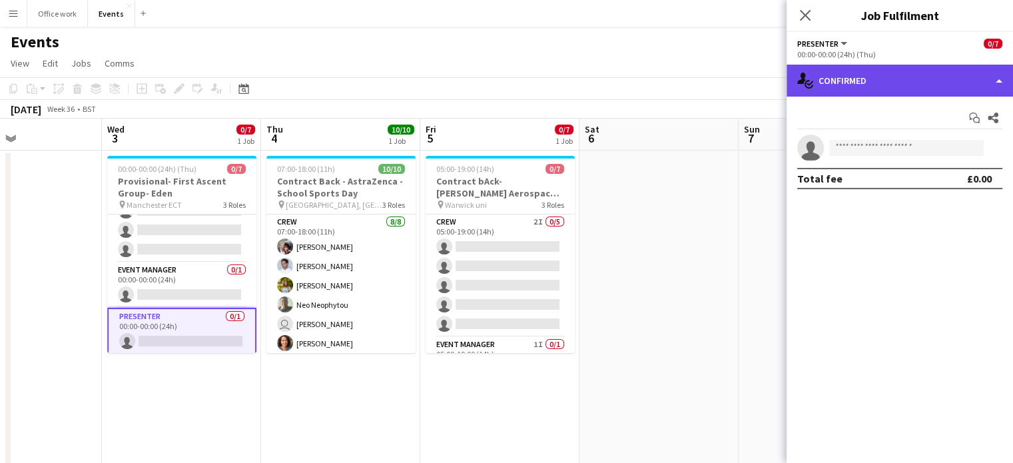
click at [836, 92] on div "single-neutral-actions-check-2 Confirmed" at bounding box center [900, 81] width 226 height 32
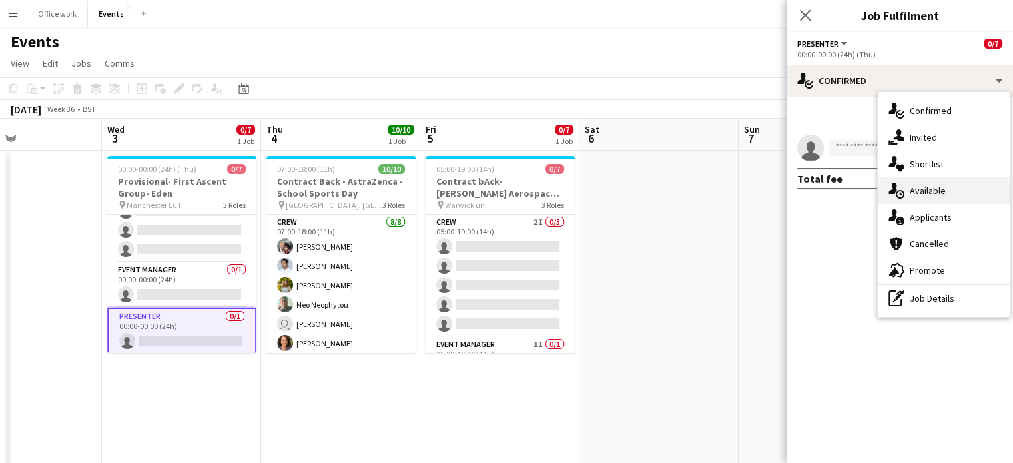
click at [902, 184] on icon "single-neutral-actions-upload" at bounding box center [896, 190] width 16 height 16
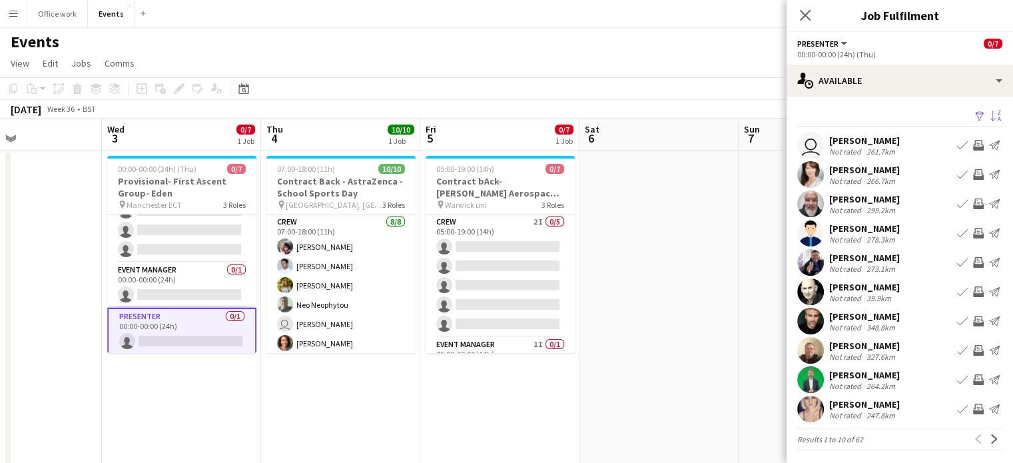
click at [990, 114] on app-icon "Sort asc" at bounding box center [995, 117] width 11 height 13
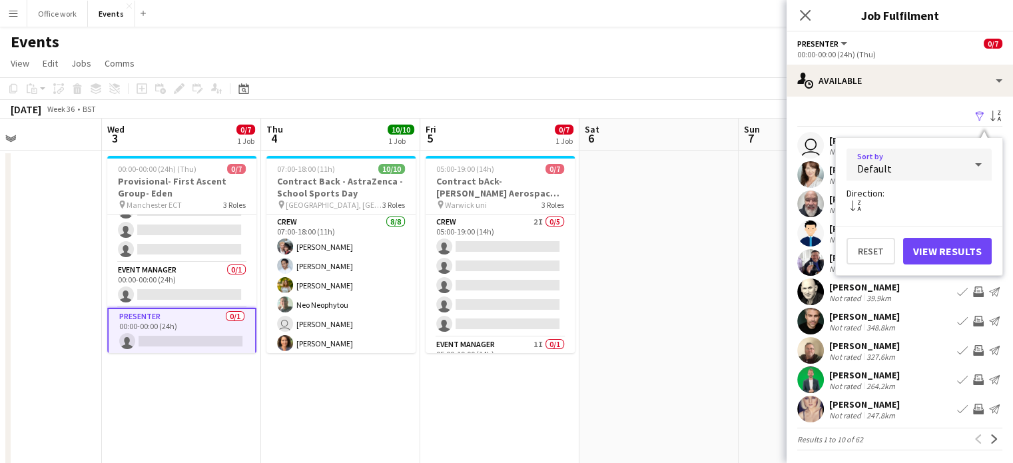
click at [896, 166] on div "Default" at bounding box center [905, 165] width 119 height 32
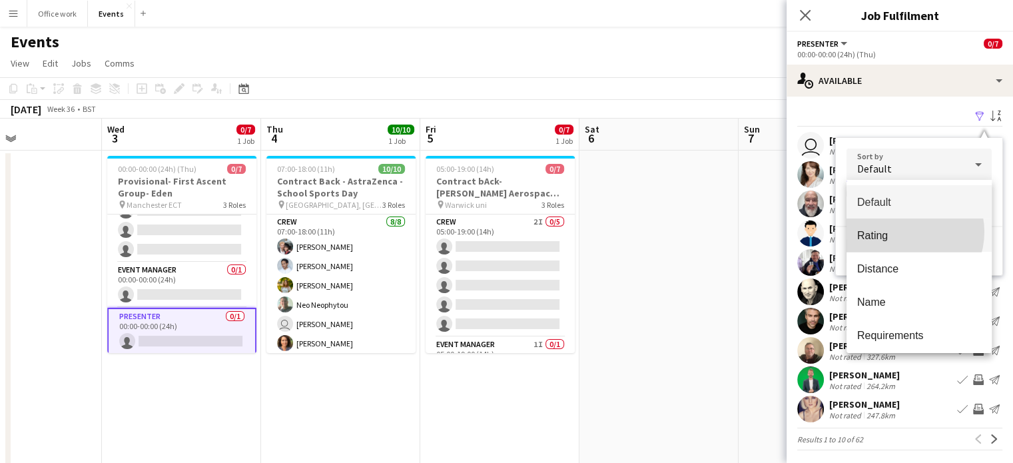
click at [904, 232] on span "Rating" at bounding box center [919, 235] width 124 height 13
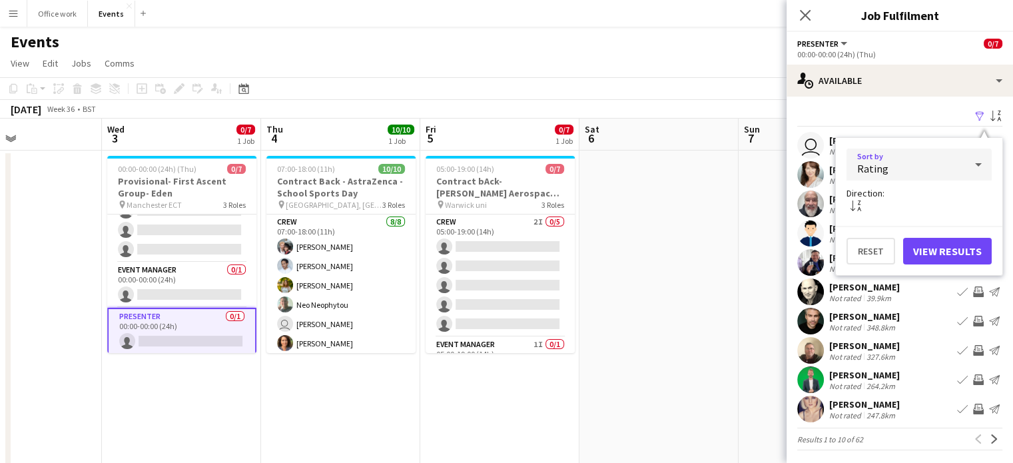
click at [904, 165] on div "Rating" at bounding box center [905, 165] width 119 height 32
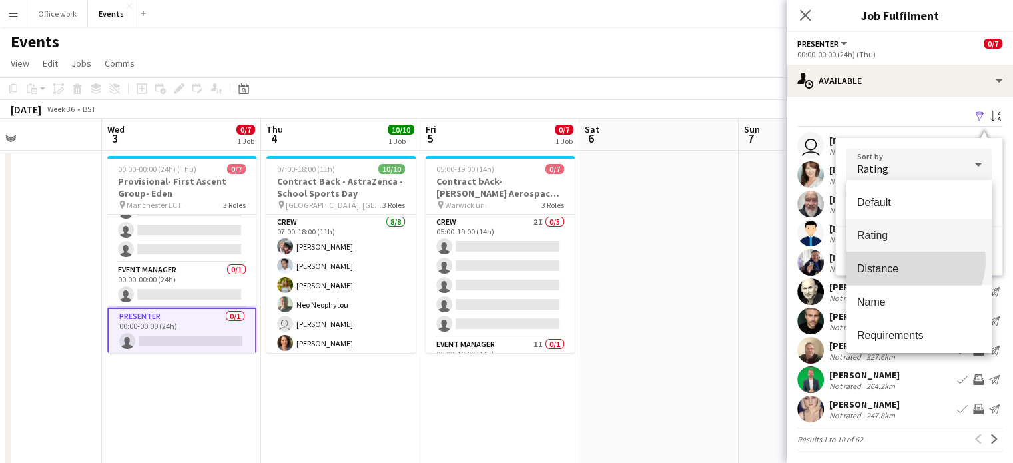
click at [906, 260] on mat-option "Distance" at bounding box center [918, 268] width 145 height 33
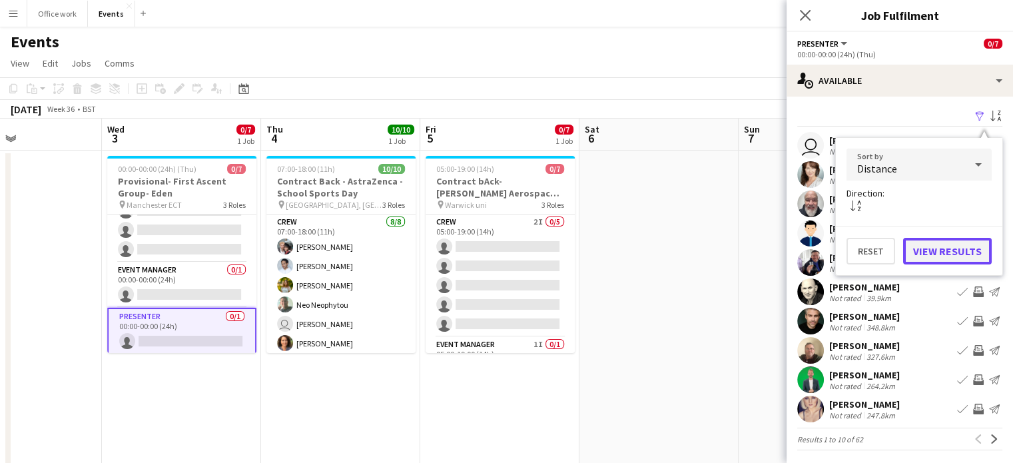
click at [967, 245] on button "View Results" at bounding box center [947, 251] width 89 height 27
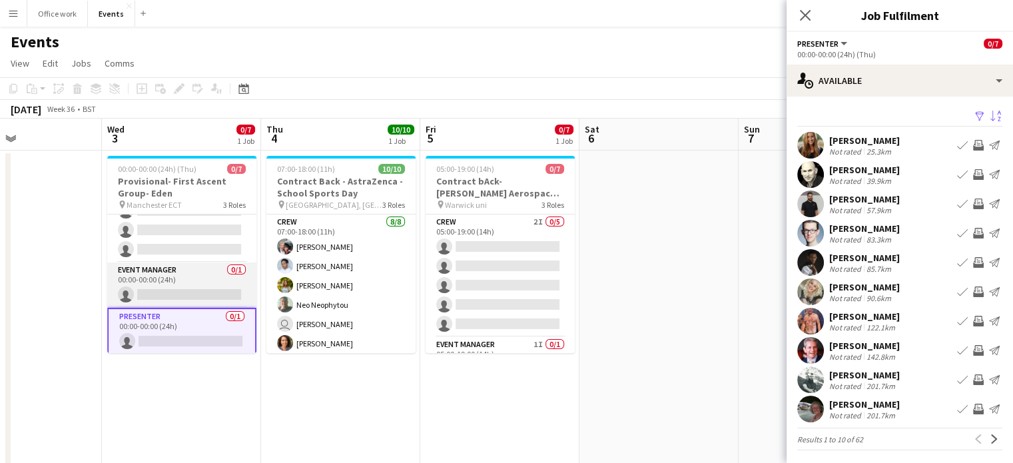
scroll to position [0, 376]
drag, startPoint x: 191, startPoint y: 258, endPoint x: 192, endPoint y: 281, distance: 22.7
click at [192, 281] on div "Crew 3I 0/5 00:00-00:00 (24h) single-neutral-actions single-neutral-actions sin…" at bounding box center [181, 283] width 149 height 139
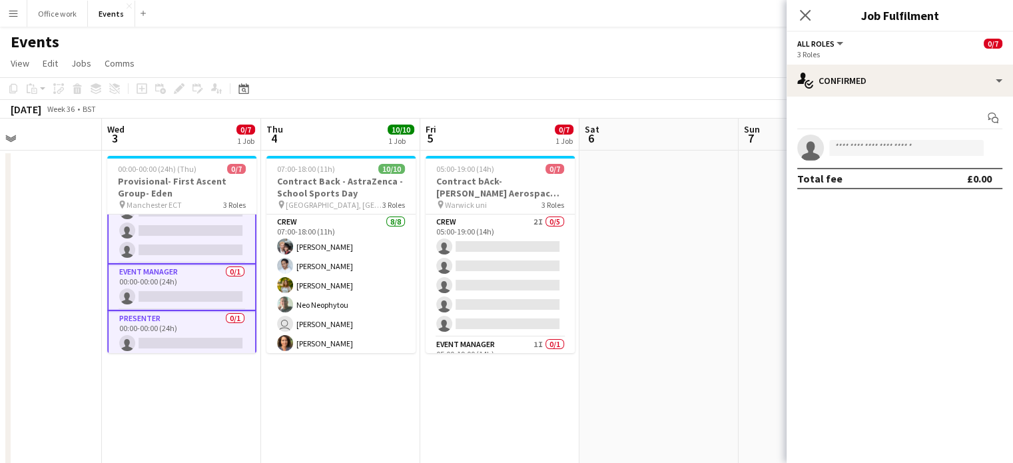
click at [192, 281] on app-card-role "Event Manager 0/1 00:00-00:00 (24h) single-neutral-actions" at bounding box center [181, 287] width 149 height 47
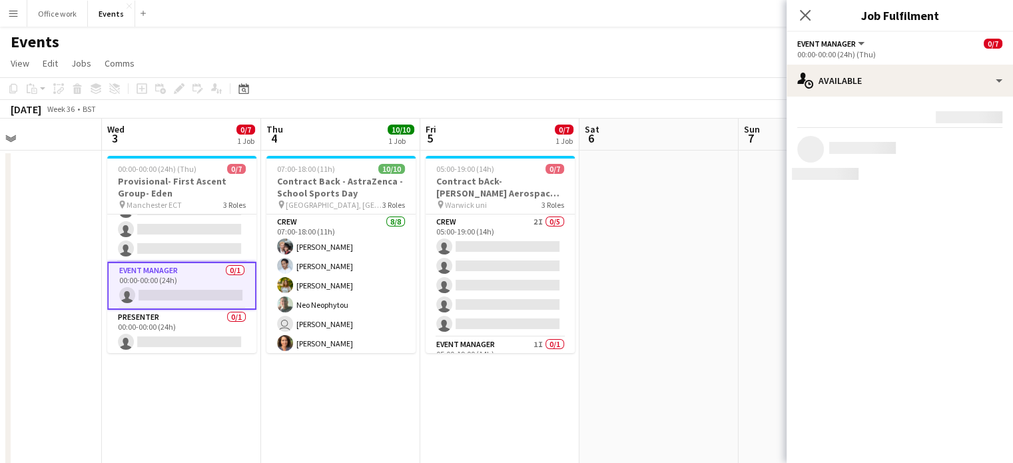
scroll to position [75, 0]
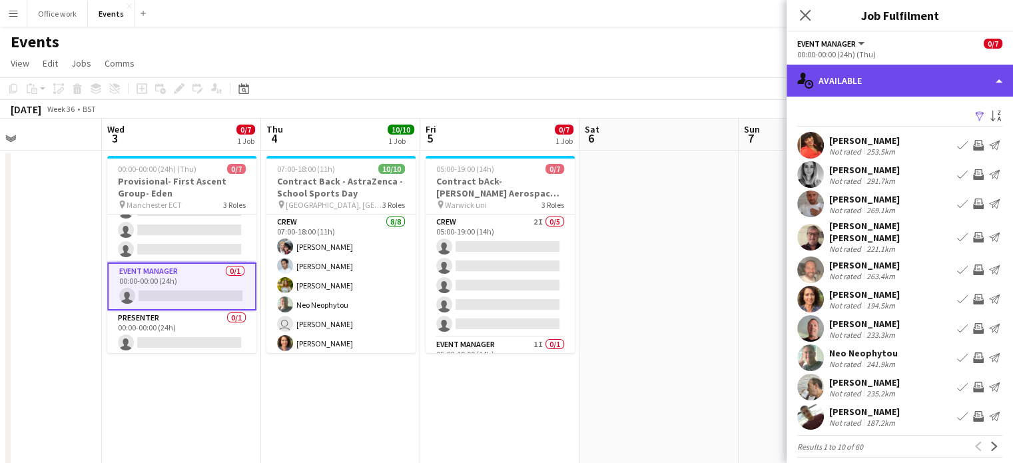
click at [860, 93] on div "single-neutral-actions-upload Available" at bounding box center [900, 81] width 226 height 32
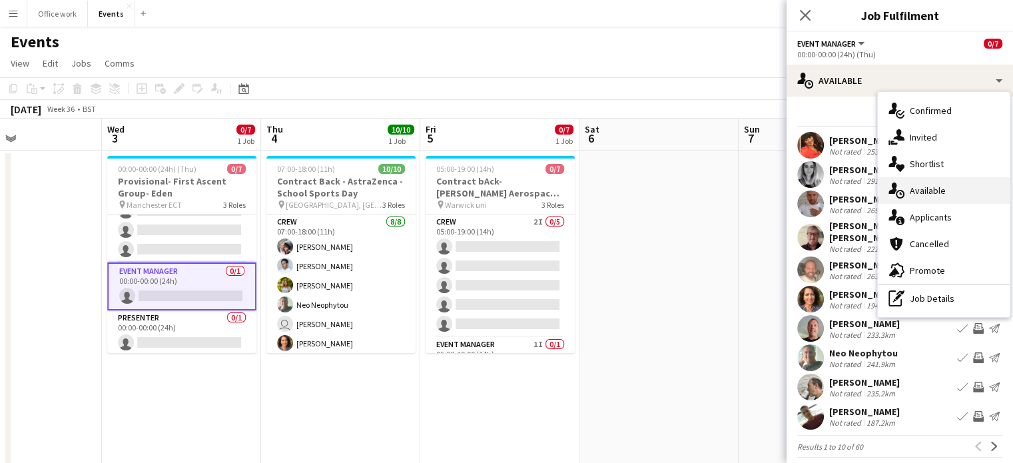
click at [911, 183] on div "single-neutral-actions-upload Available" at bounding box center [944, 190] width 132 height 27
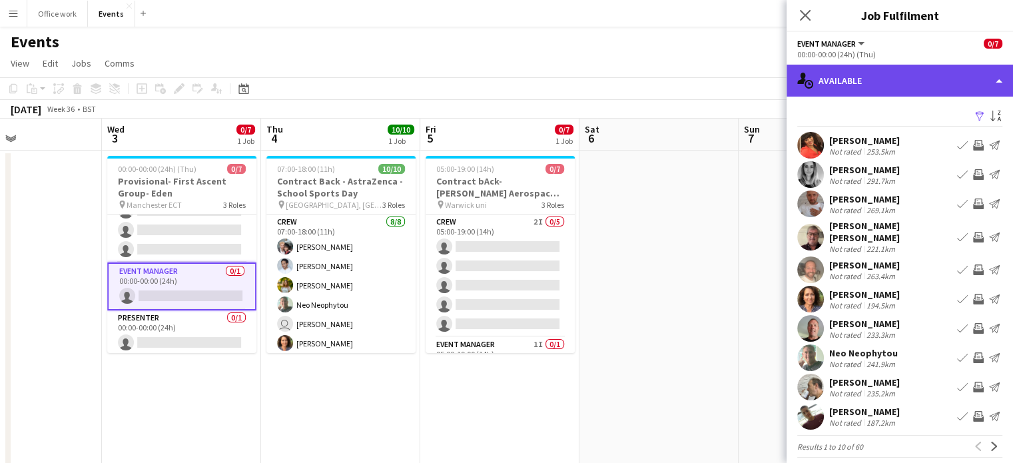
click at [972, 80] on div "single-neutral-actions-upload Available" at bounding box center [900, 81] width 226 height 32
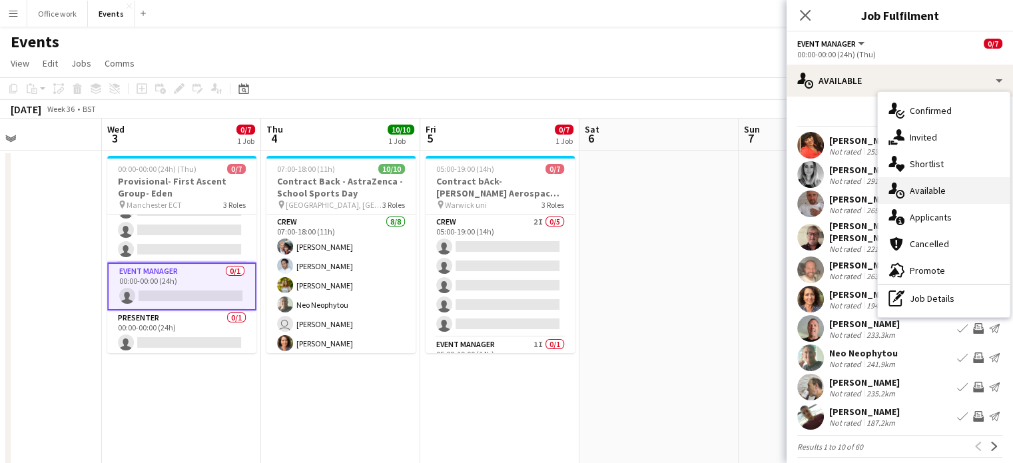
click at [954, 184] on div "single-neutral-actions-upload Available" at bounding box center [944, 190] width 132 height 27
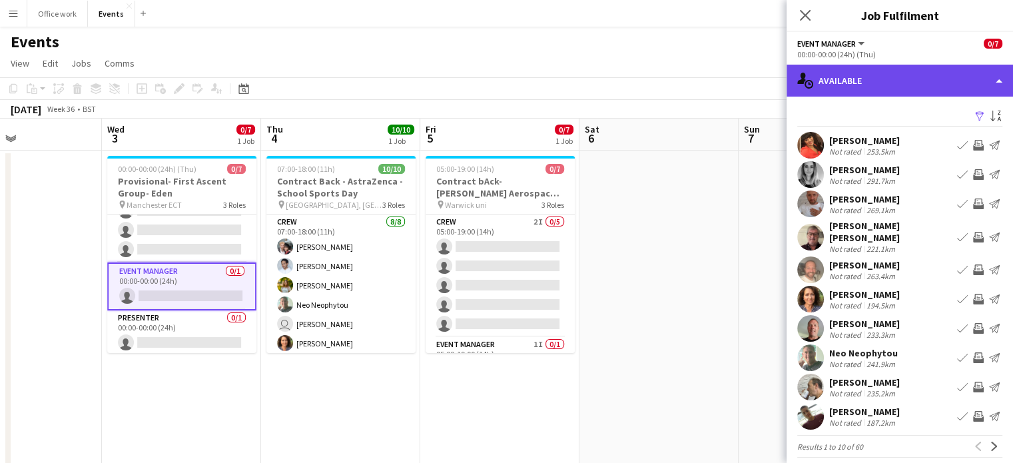
click at [938, 75] on div "single-neutral-actions-upload Available" at bounding box center [900, 81] width 226 height 32
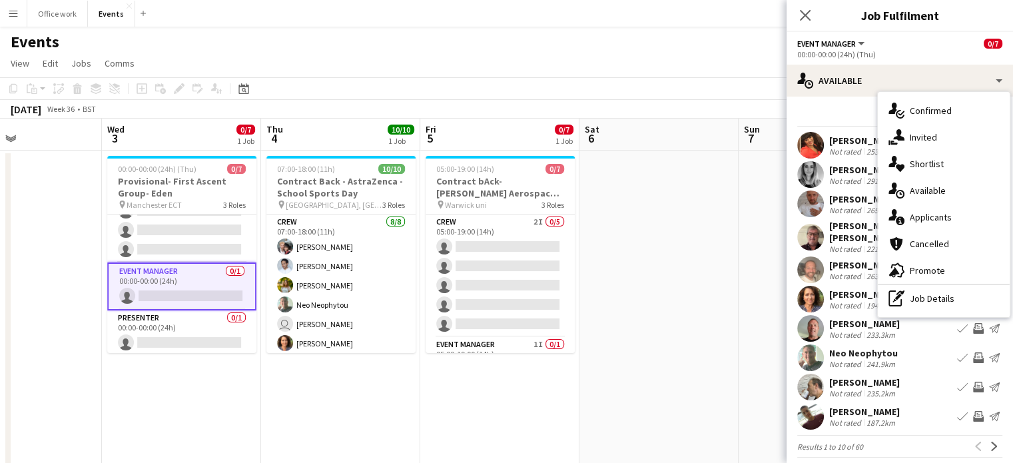
click at [842, 113] on div "Filter Sort asc" at bounding box center [899, 116] width 205 height 19
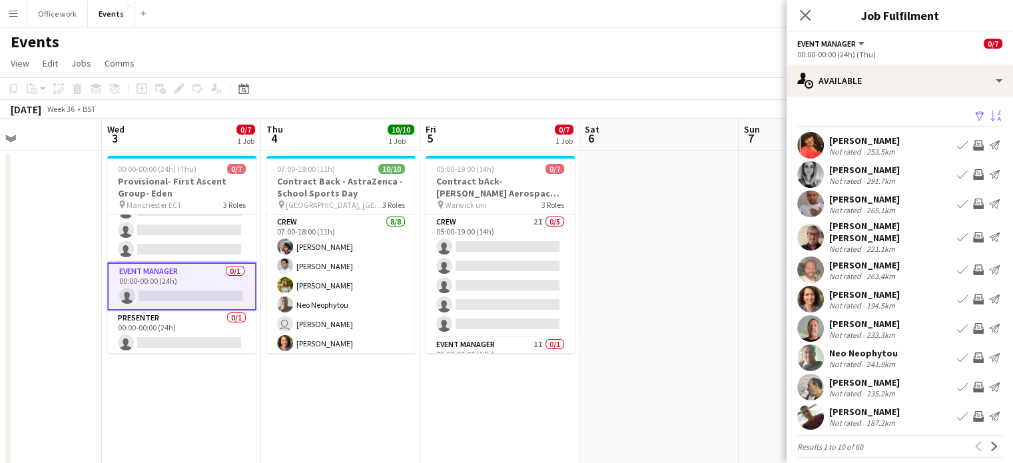
click at [990, 115] on app-icon "Sort asc" at bounding box center [995, 117] width 11 height 13
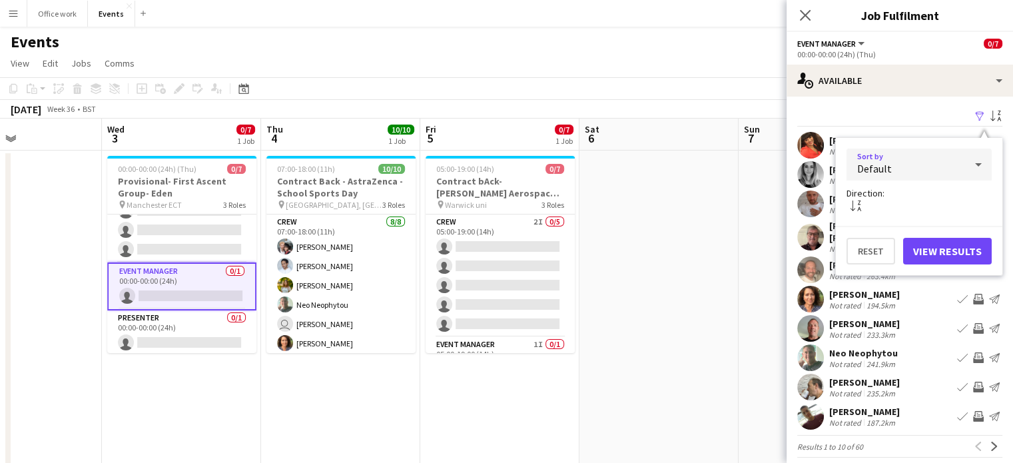
click at [920, 173] on div "Default" at bounding box center [905, 165] width 119 height 32
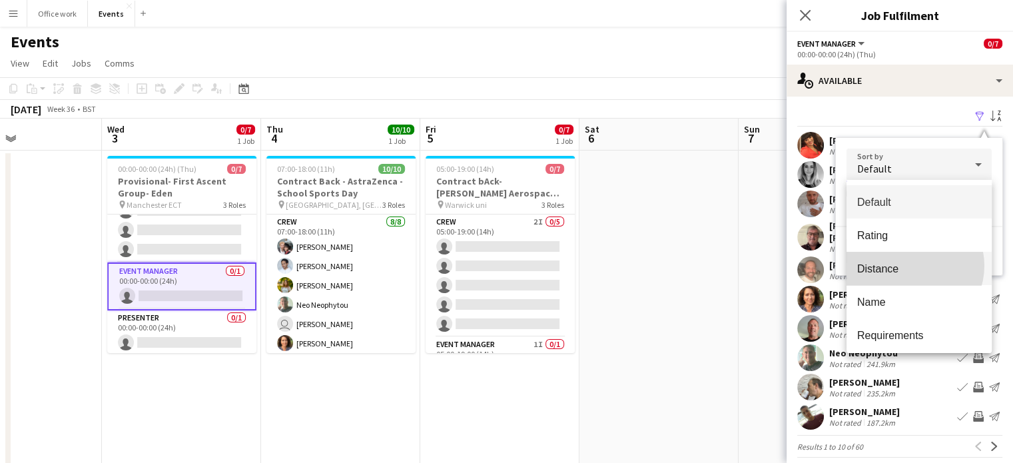
click at [910, 266] on span "Distance" at bounding box center [919, 268] width 124 height 13
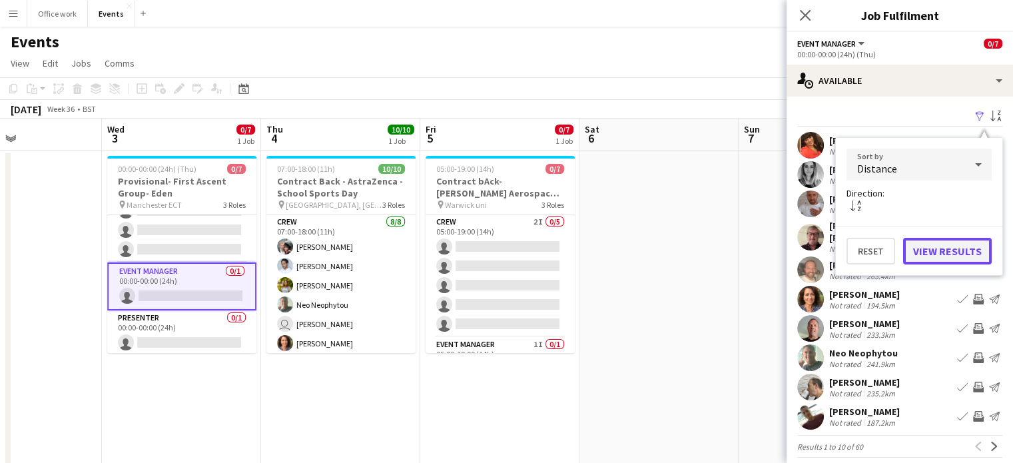
click at [950, 248] on button "View Results" at bounding box center [947, 251] width 89 height 27
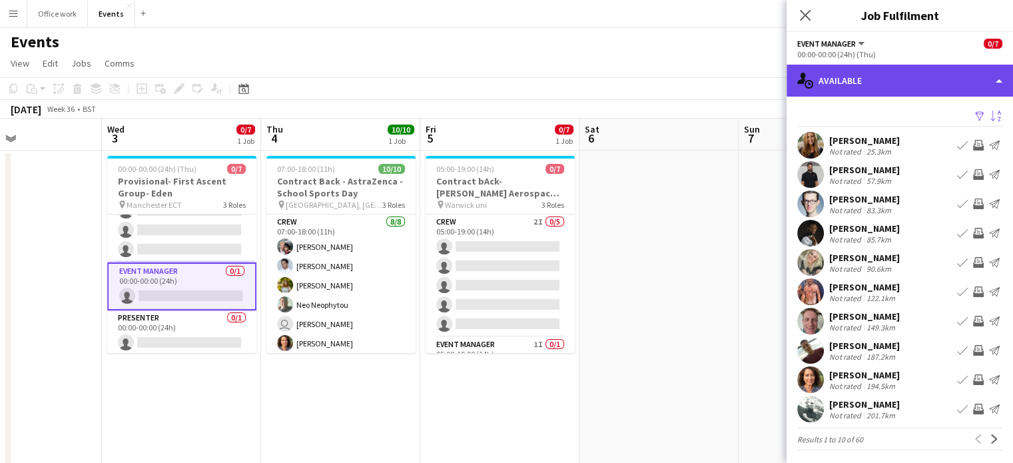
click at [959, 84] on div "single-neutral-actions-upload Available" at bounding box center [900, 81] width 226 height 32
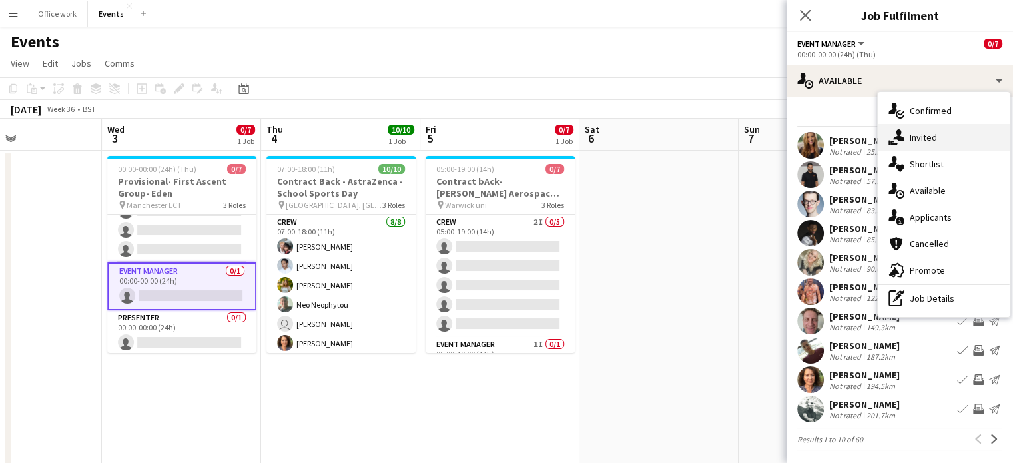
click at [911, 141] on div "single-neutral-actions-share-1 Invited" at bounding box center [944, 137] width 132 height 27
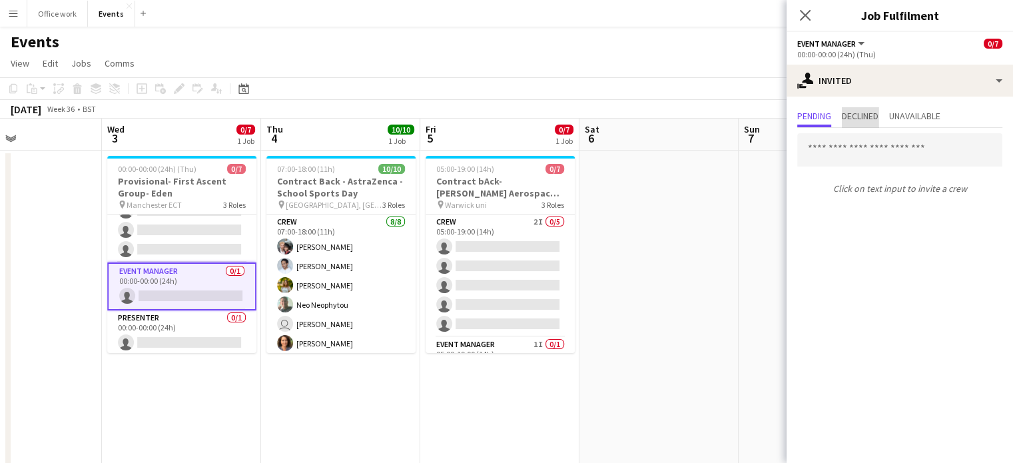
click at [875, 109] on span "Declined" at bounding box center [860, 117] width 37 height 20
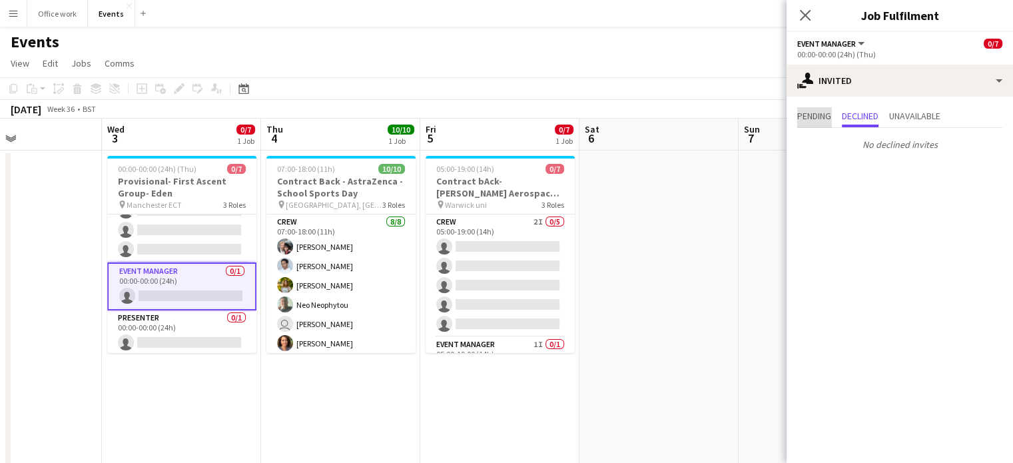
click at [826, 109] on span "Pending" at bounding box center [814, 117] width 34 height 20
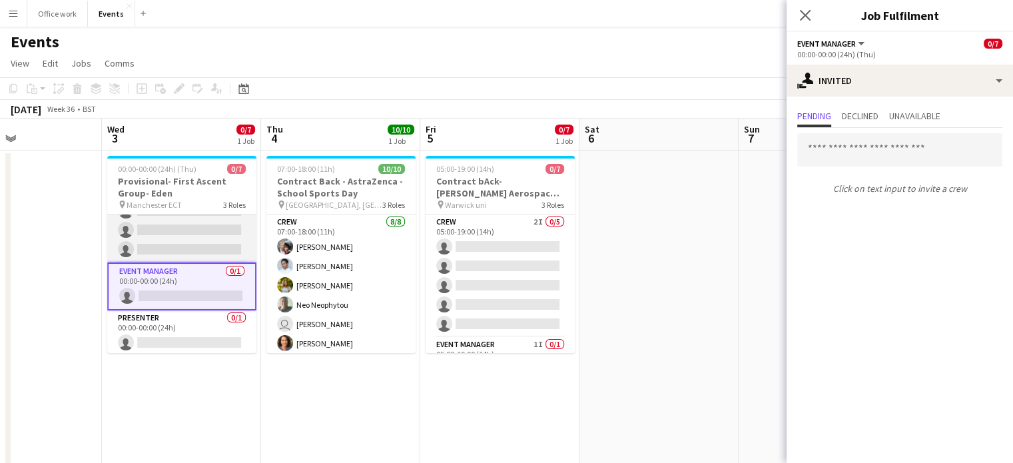
scroll to position [0, 0]
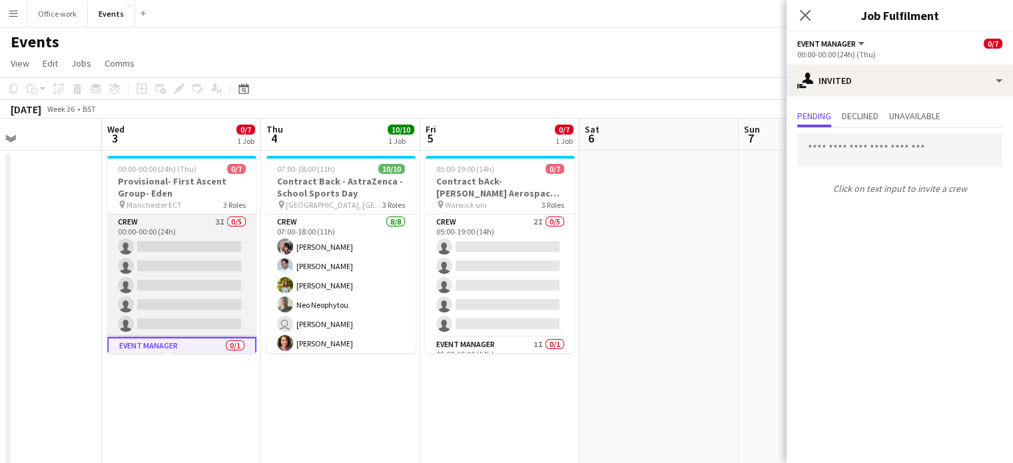
click at [186, 245] on app-card-role "Crew 3I 0/5 00:00-00:00 (24h) single-neutral-actions single-neutral-actions sin…" at bounding box center [181, 275] width 149 height 123
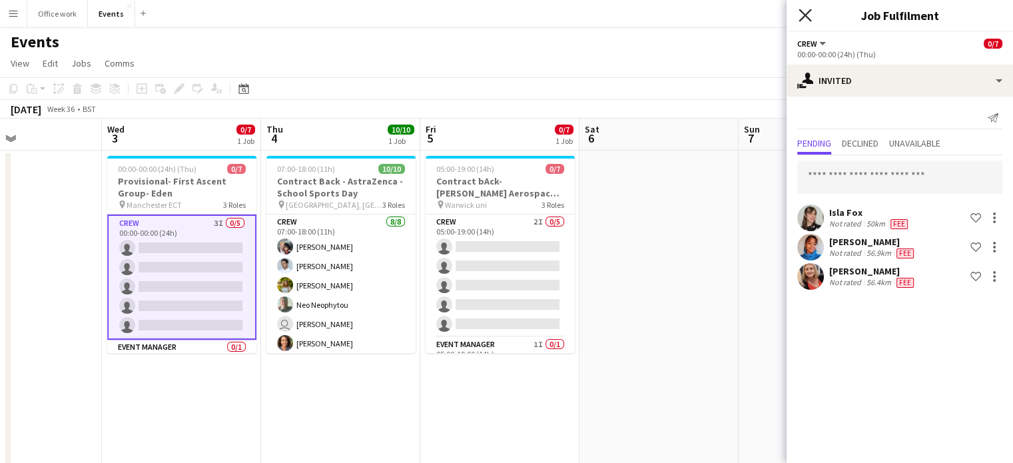
click at [799, 11] on icon "Close pop-in" at bounding box center [805, 15] width 13 height 13
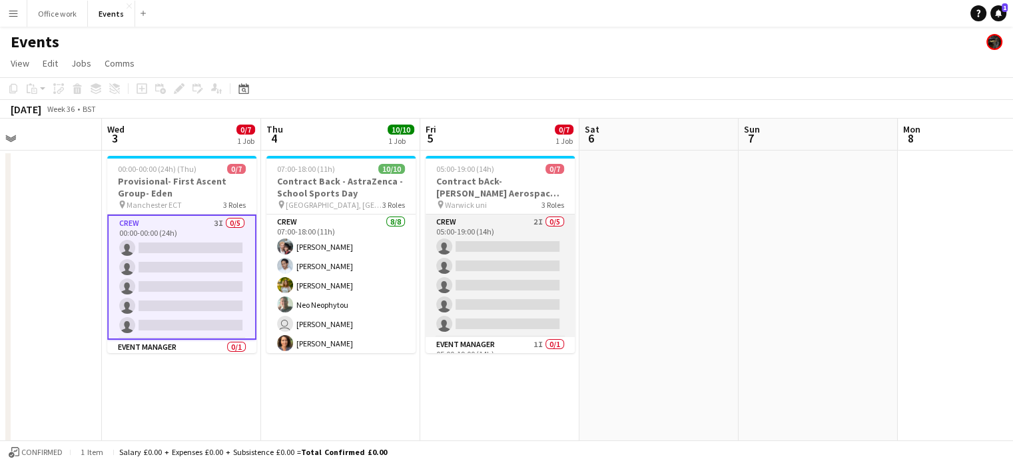
scroll to position [75, 0]
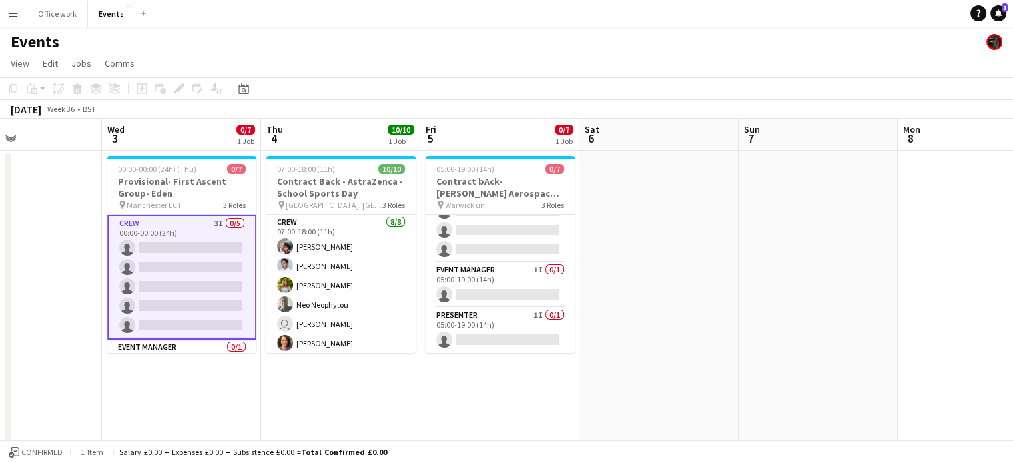
click at [677, 293] on app-date-cell at bounding box center [658, 467] width 159 height 633
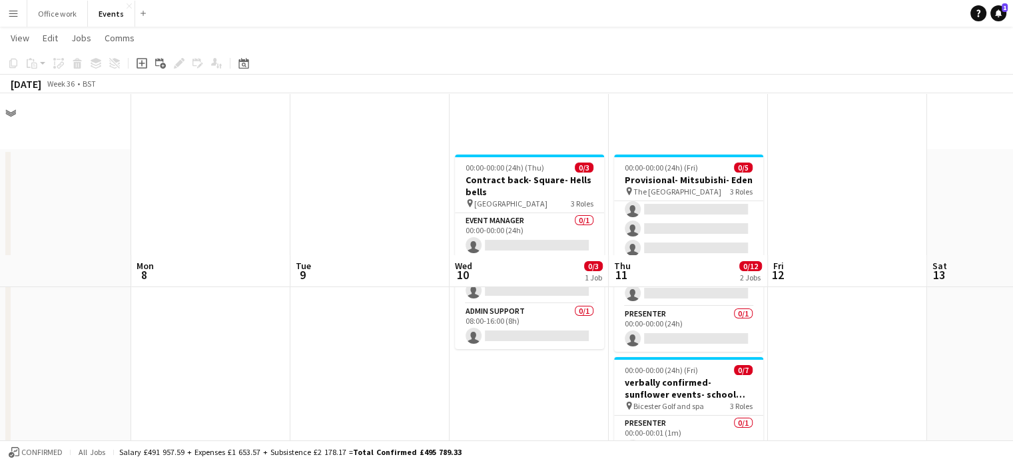
scroll to position [186, 0]
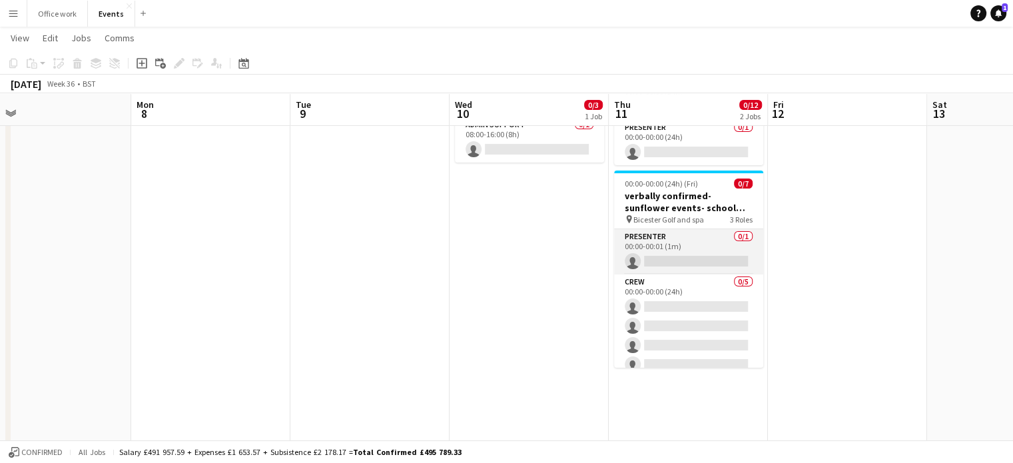
click at [670, 243] on app-card-role "Presenter 0/1 00:00-00:01 (1m) single-neutral-actions" at bounding box center [688, 251] width 149 height 45
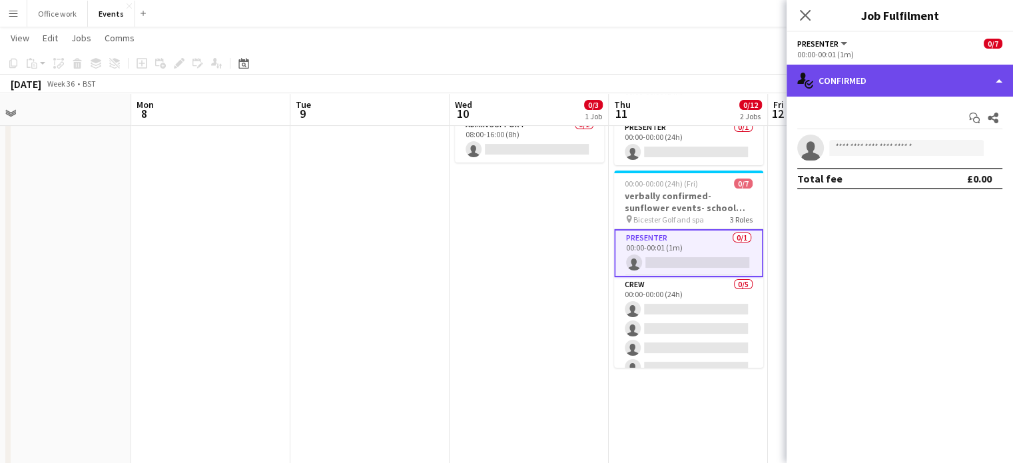
click at [882, 74] on div "single-neutral-actions-check-2 Confirmed" at bounding box center [900, 81] width 226 height 32
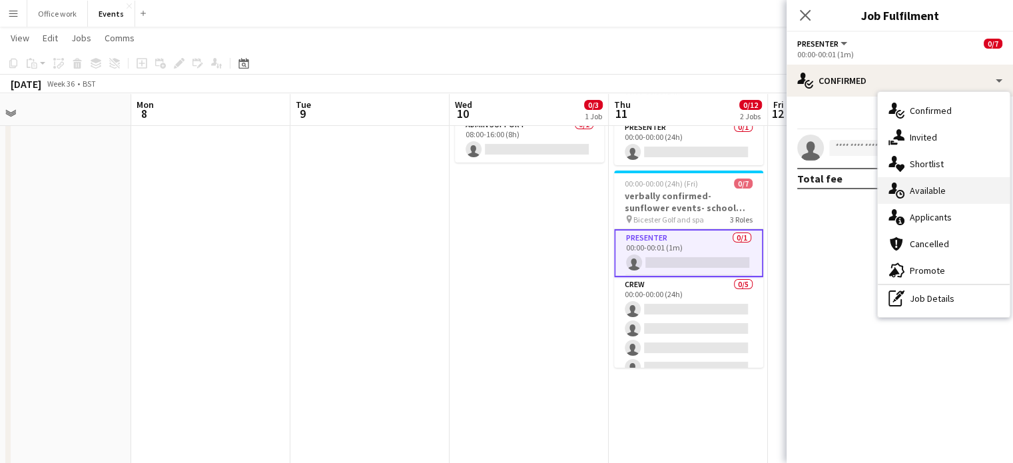
click at [909, 183] on div "single-neutral-actions-upload Available" at bounding box center [944, 190] width 132 height 27
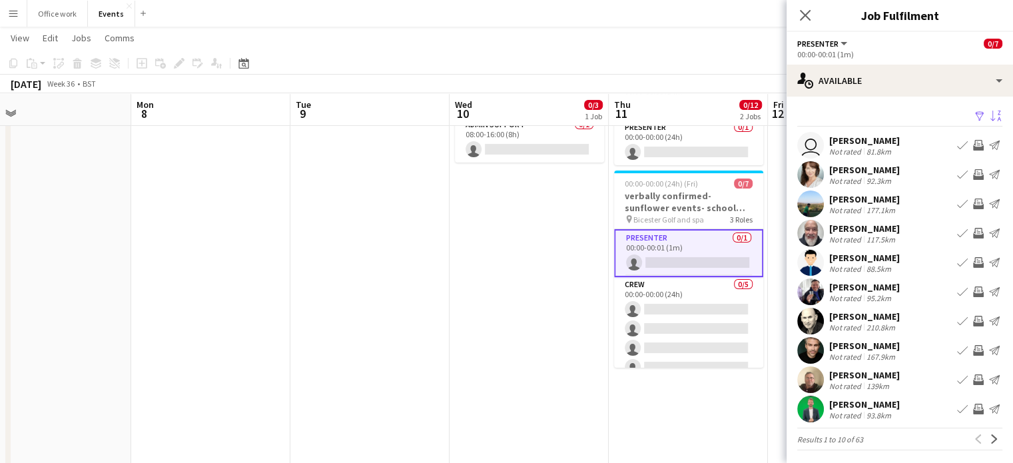
click at [990, 111] on app-icon "Sort asc" at bounding box center [995, 117] width 11 height 13
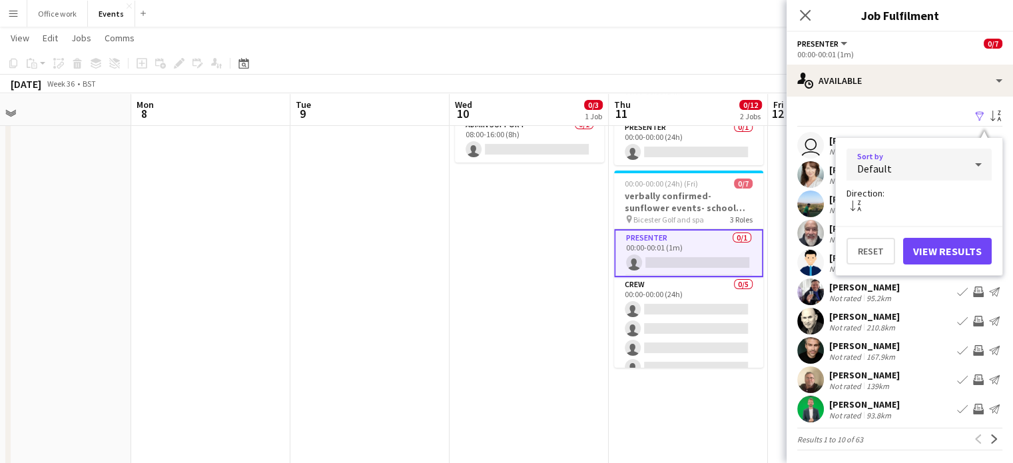
click at [900, 155] on div "Default" at bounding box center [905, 165] width 119 height 32
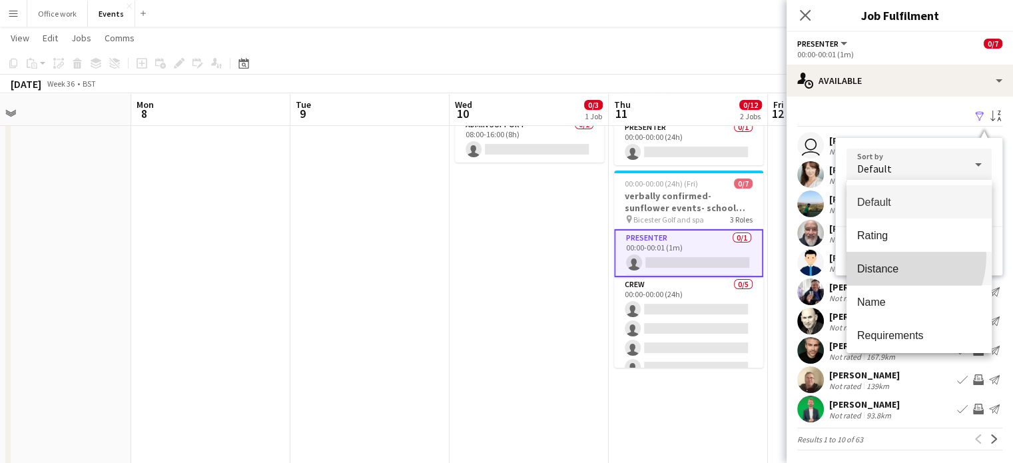
click at [892, 256] on mat-option "Distance" at bounding box center [918, 268] width 145 height 33
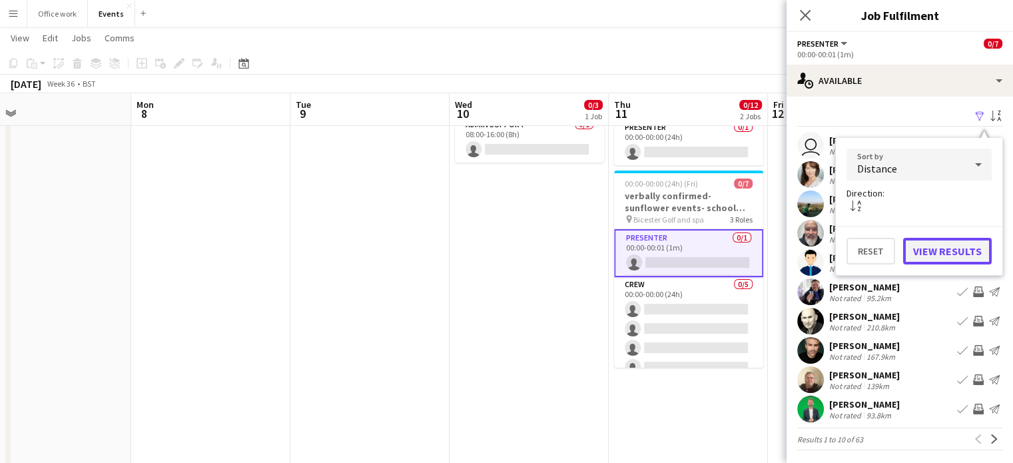
click at [948, 246] on button "View Results" at bounding box center [947, 251] width 89 height 27
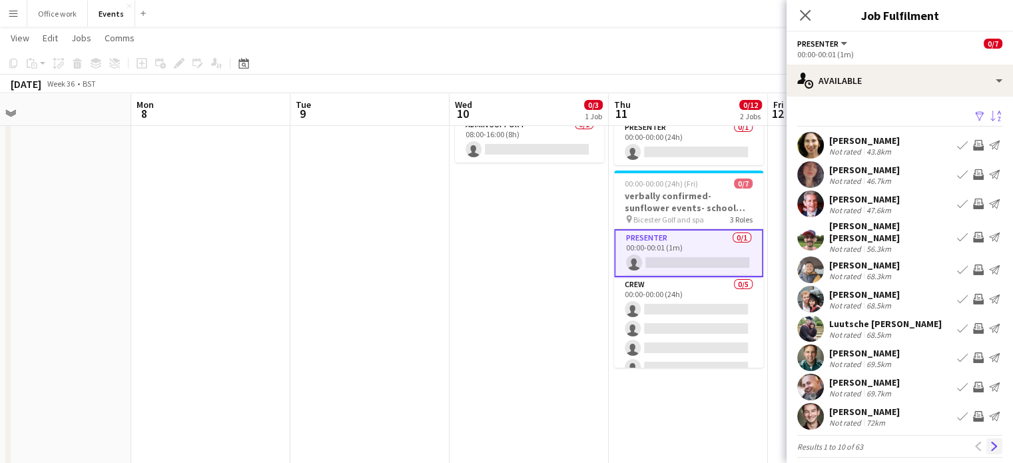
click at [990, 442] on app-icon "Next" at bounding box center [994, 446] width 9 height 9
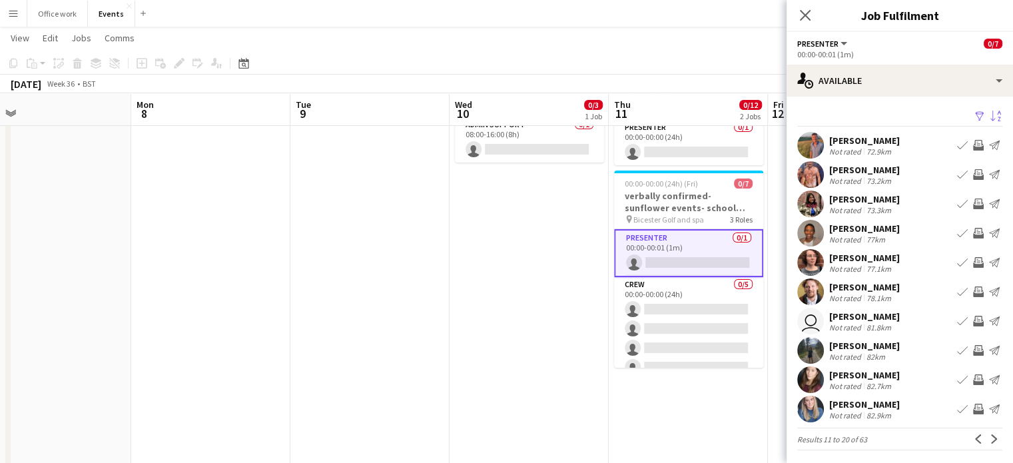
click at [990, 442] on app-icon "Next" at bounding box center [994, 438] width 9 height 9
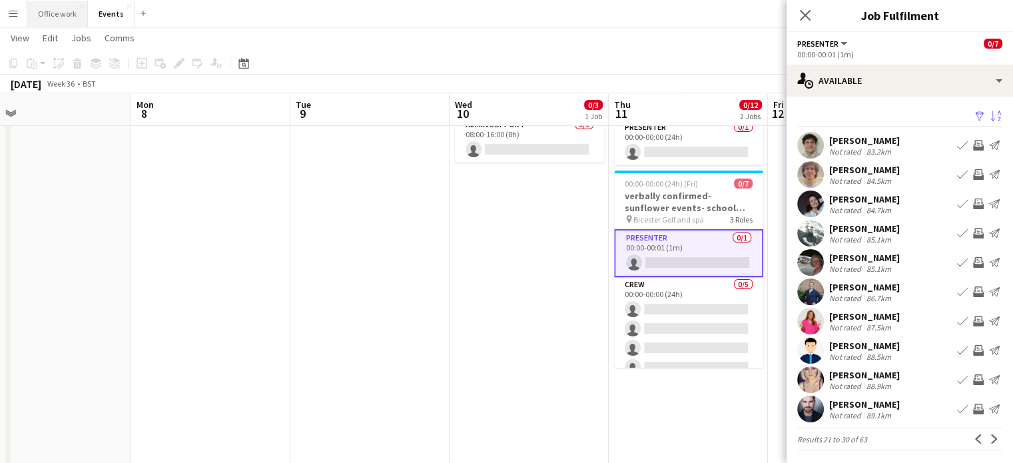
click at [52, 14] on button "Office work Close" at bounding box center [57, 14] width 61 height 26
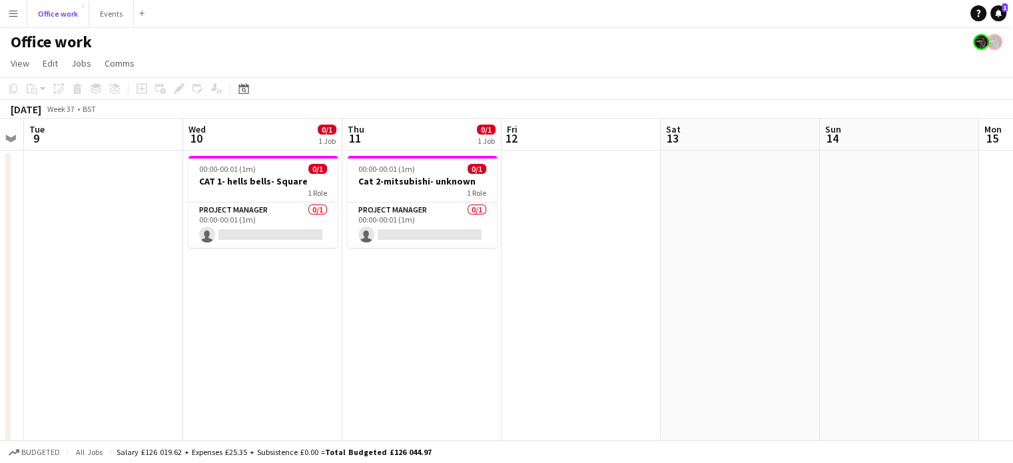
scroll to position [0, 293]
click at [412, 332] on app-date-cell "00:00-00:01 (1m) 0/1 Cat 2-mitsubishi- unknown 1 Role Project Manager 0/1 00:00…" at bounding box center [423, 330] width 159 height 358
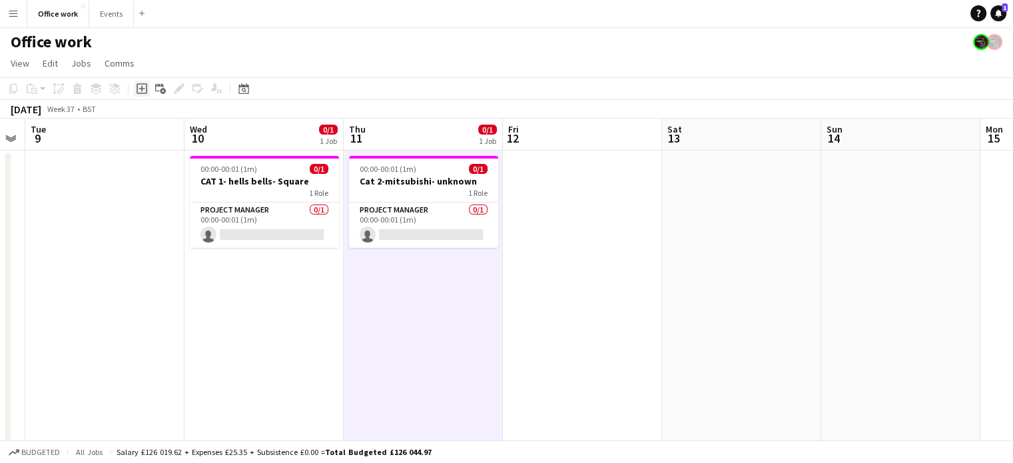
click at [138, 93] on icon at bounding box center [142, 88] width 11 height 11
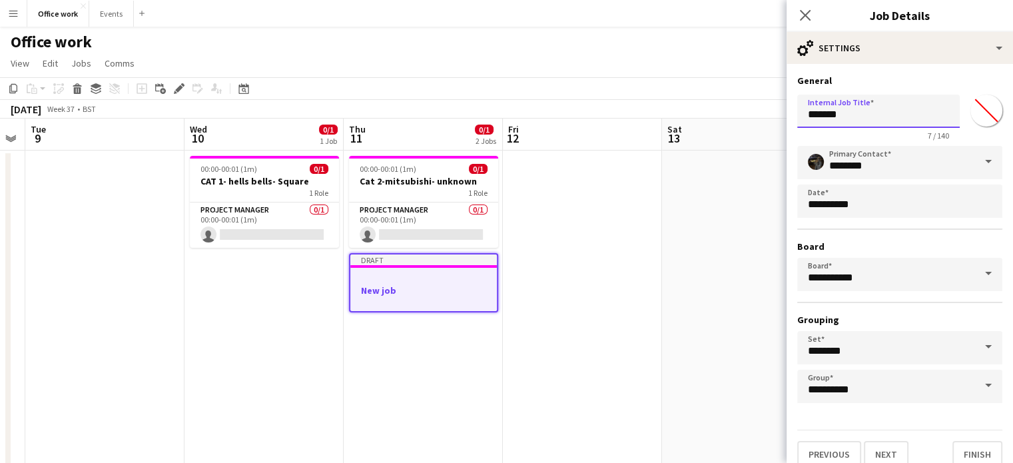
click at [871, 117] on input "*******" at bounding box center [878, 111] width 162 height 33
type input "*"
type input "**********"
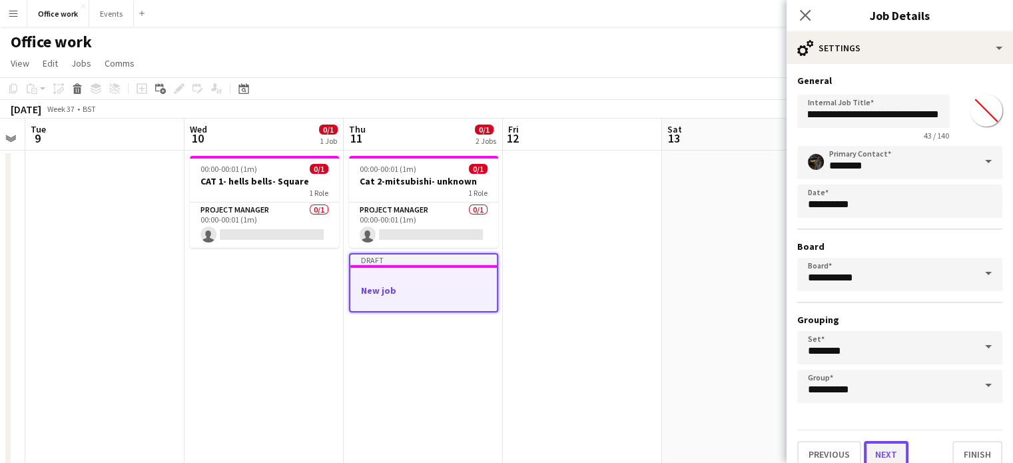
scroll to position [0, 0]
click at [890, 448] on button "Next" at bounding box center [886, 454] width 45 height 27
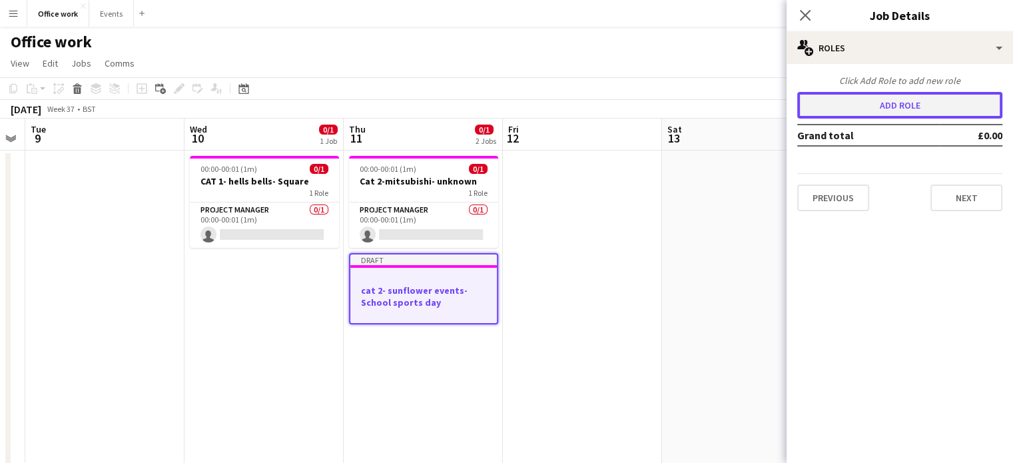
click at [892, 107] on button "Add role" at bounding box center [899, 105] width 205 height 27
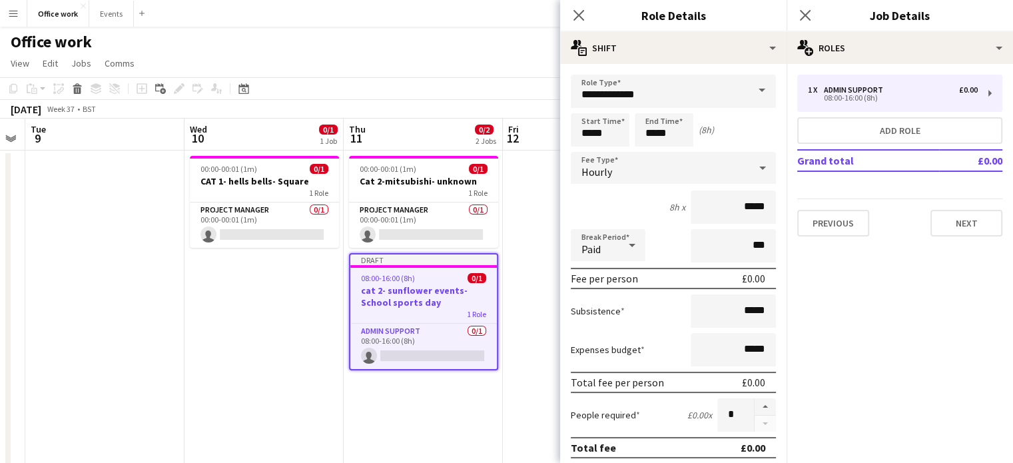
click at [748, 83] on span at bounding box center [762, 91] width 28 height 32
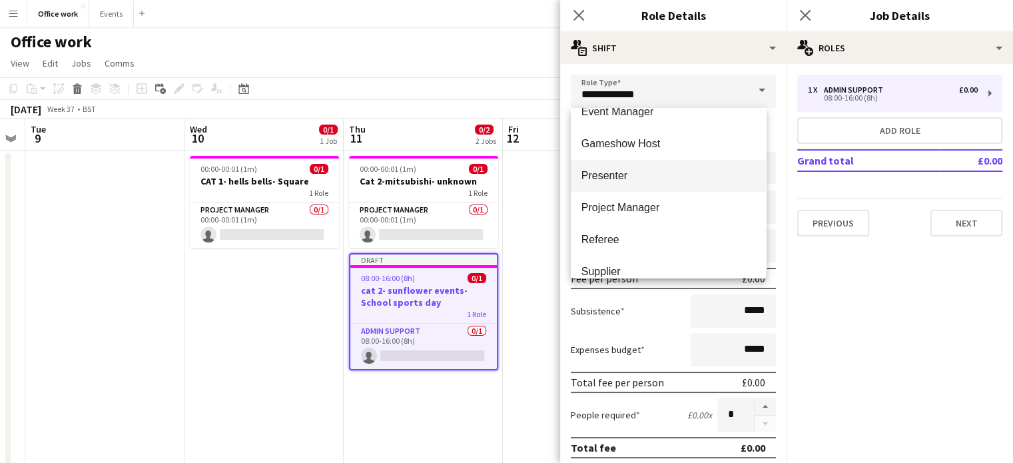
scroll to position [178, 0]
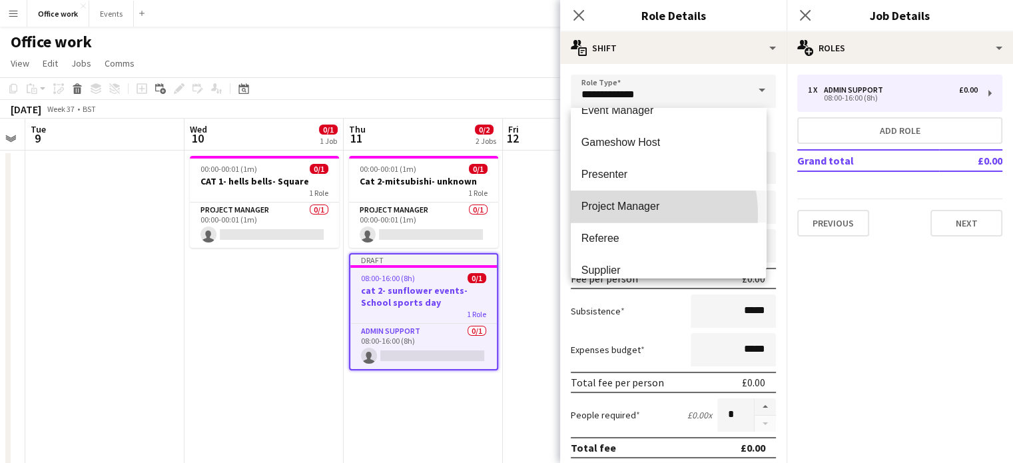
click at [626, 214] on mat-option "Project Manager" at bounding box center [668, 206] width 195 height 32
type input "**********"
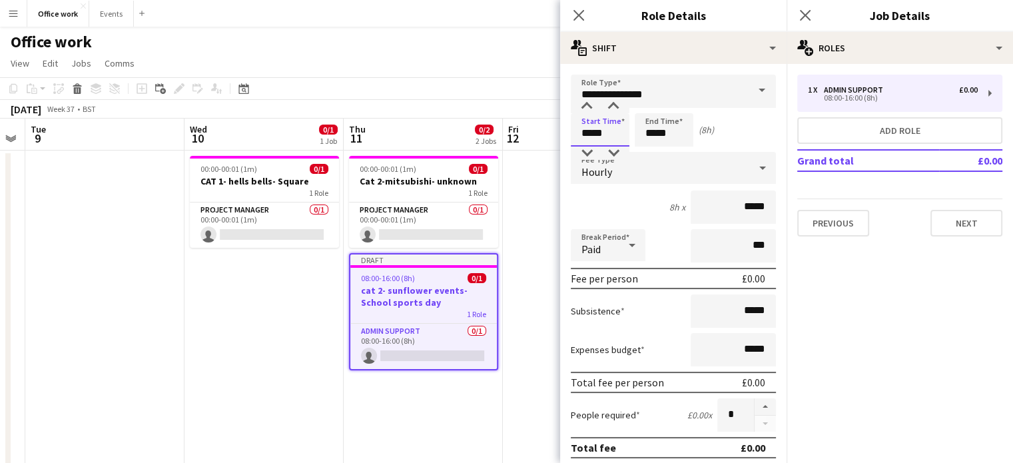
click at [614, 132] on input "*****" at bounding box center [600, 129] width 59 height 33
type input "*****"
click at [654, 135] on input "*****" at bounding box center [664, 129] width 59 height 33
click at [657, 128] on input "*****" at bounding box center [664, 129] width 59 height 33
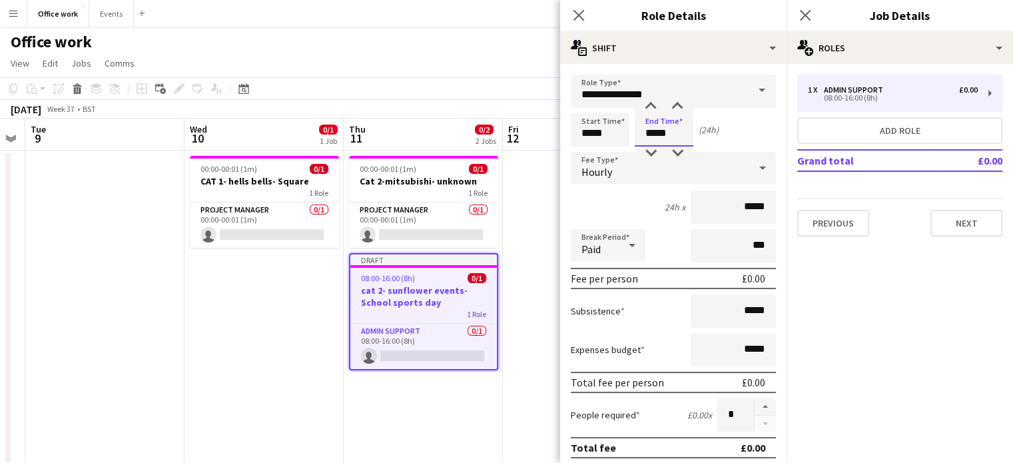
type input "*****"
click at [724, 165] on div "Hourly" at bounding box center [660, 168] width 178 height 32
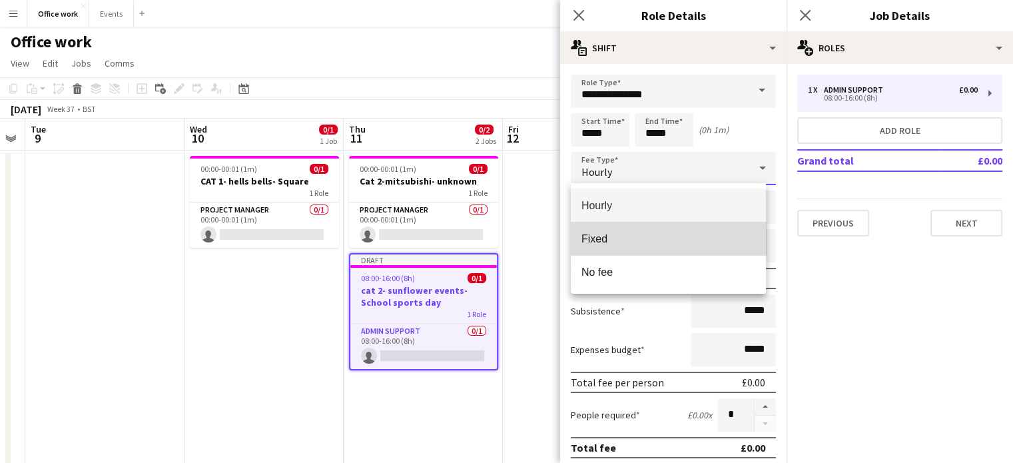
click at [670, 246] on mat-option "Fixed" at bounding box center [668, 238] width 195 height 33
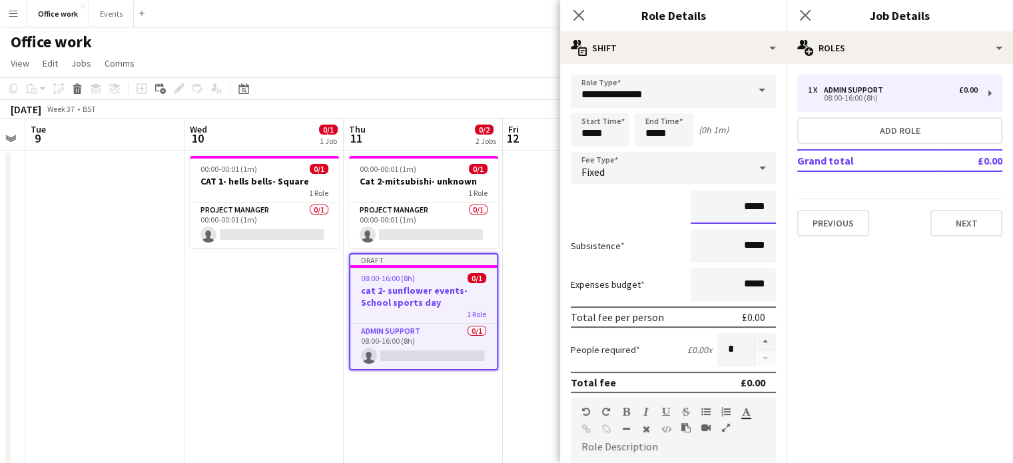
click at [743, 204] on input "*****" at bounding box center [733, 206] width 85 height 33
type input "**"
type input "*******"
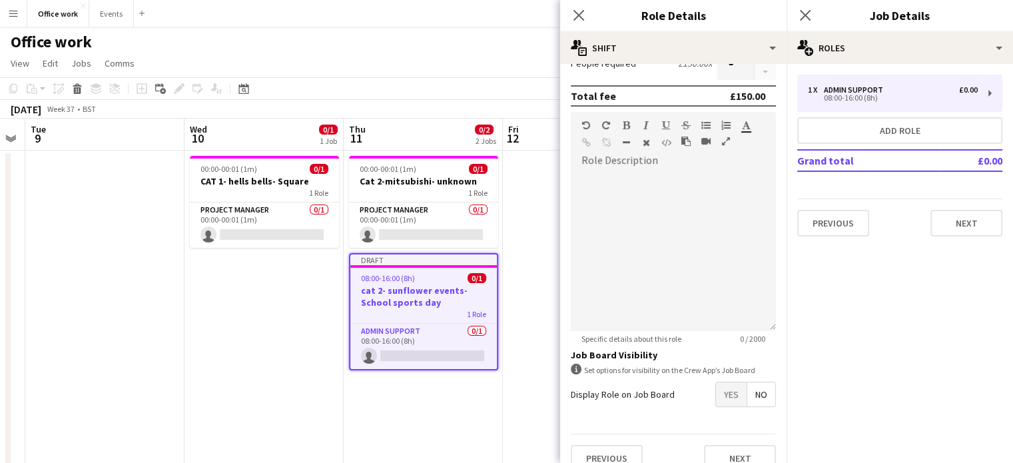
scroll to position [287, 0]
click at [726, 455] on button "Next" at bounding box center [740, 457] width 72 height 27
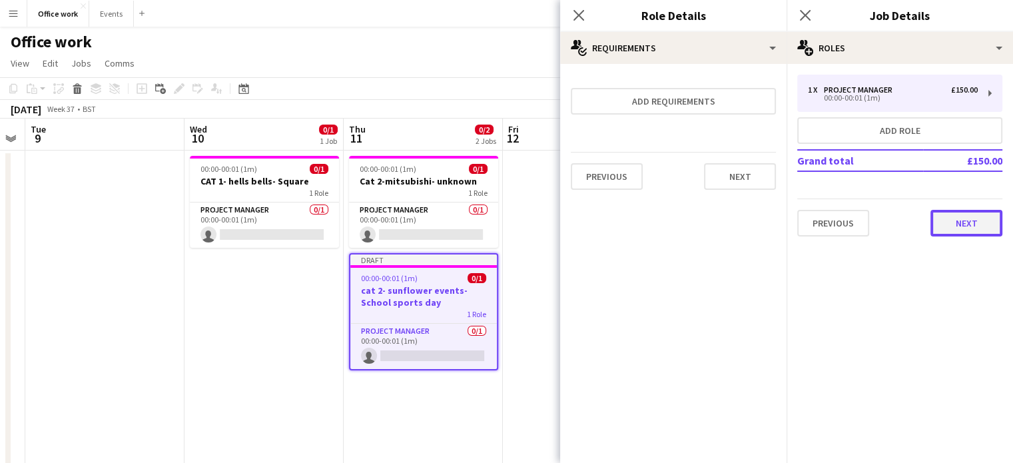
click at [946, 226] on button "Next" at bounding box center [966, 223] width 72 height 27
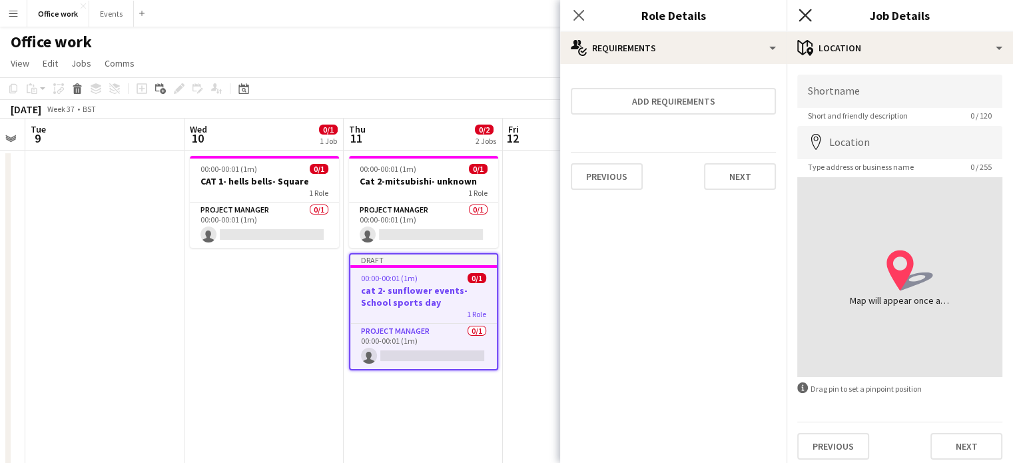
click at [810, 17] on icon "Close pop-in" at bounding box center [805, 15] width 13 height 13
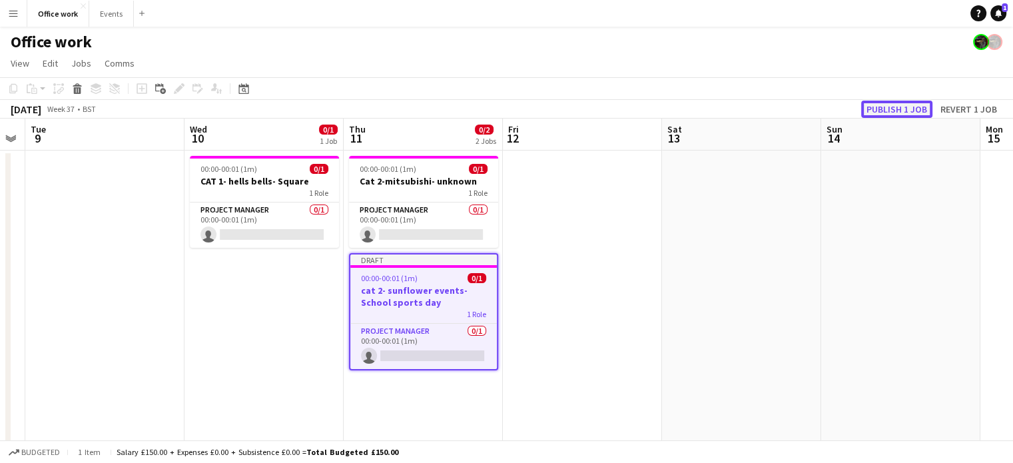
click at [902, 117] on button "Publish 1 job" at bounding box center [896, 109] width 71 height 17
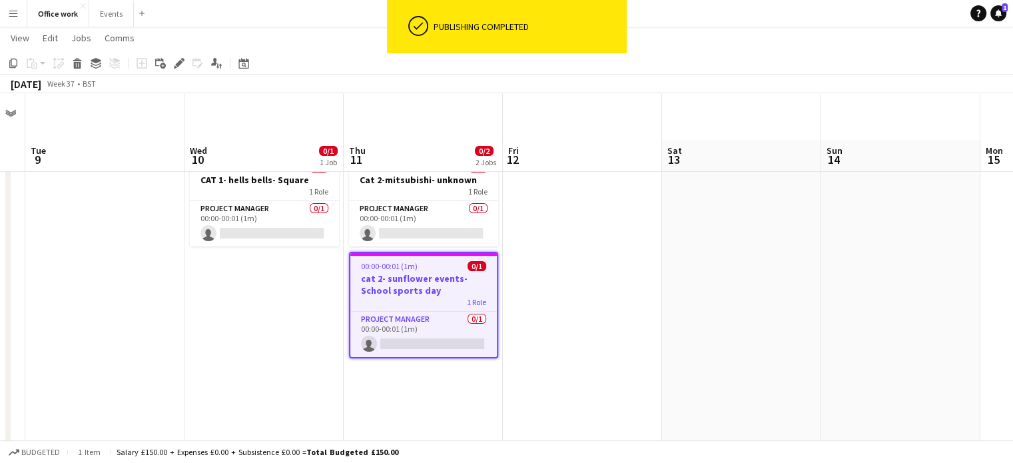
scroll to position [66, 0]
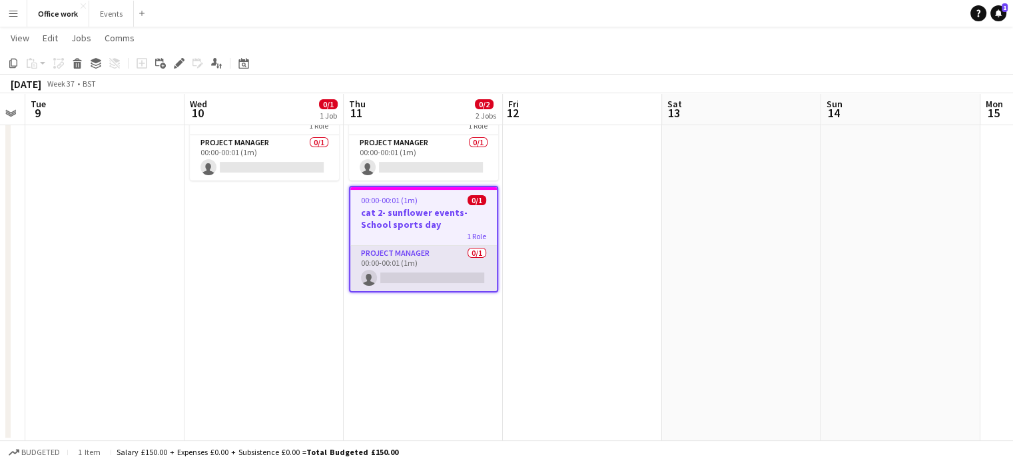
click at [406, 274] on app-card-role "Project Manager 0/1 00:00-00:01 (1m) single-neutral-actions" at bounding box center [423, 268] width 147 height 45
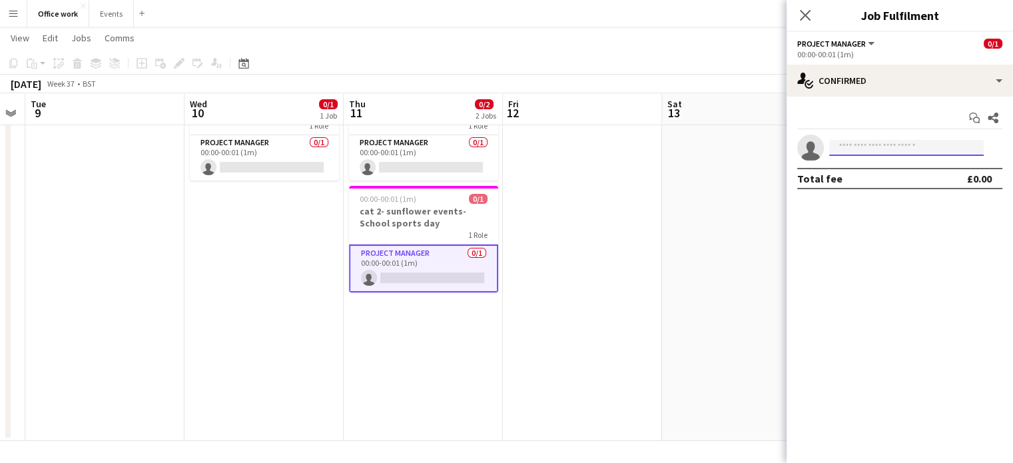
click at [855, 149] on input at bounding box center [906, 148] width 155 height 16
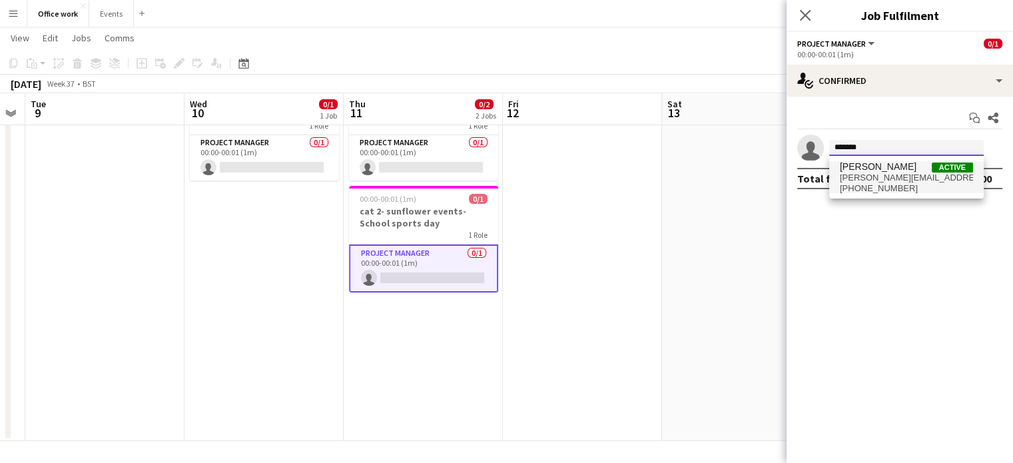
type input "*******"
click at [930, 170] on span "Corinne Tatham Active" at bounding box center [906, 166] width 133 height 11
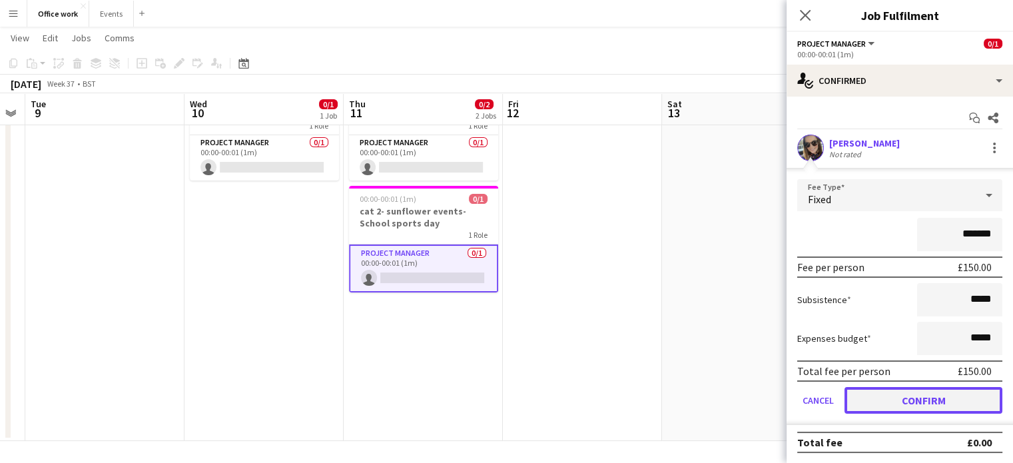
click at [904, 403] on button "Confirm" at bounding box center [923, 400] width 158 height 27
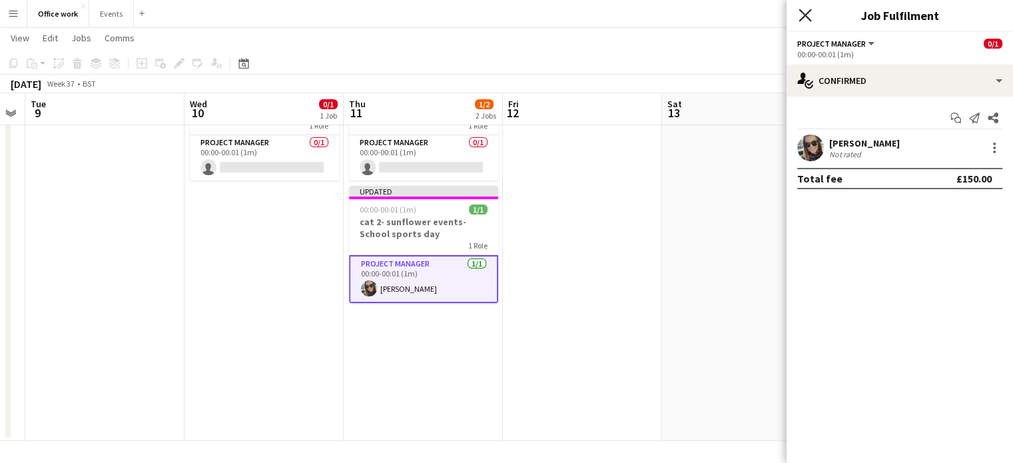
click at [810, 13] on icon "Close pop-in" at bounding box center [805, 15] width 13 height 13
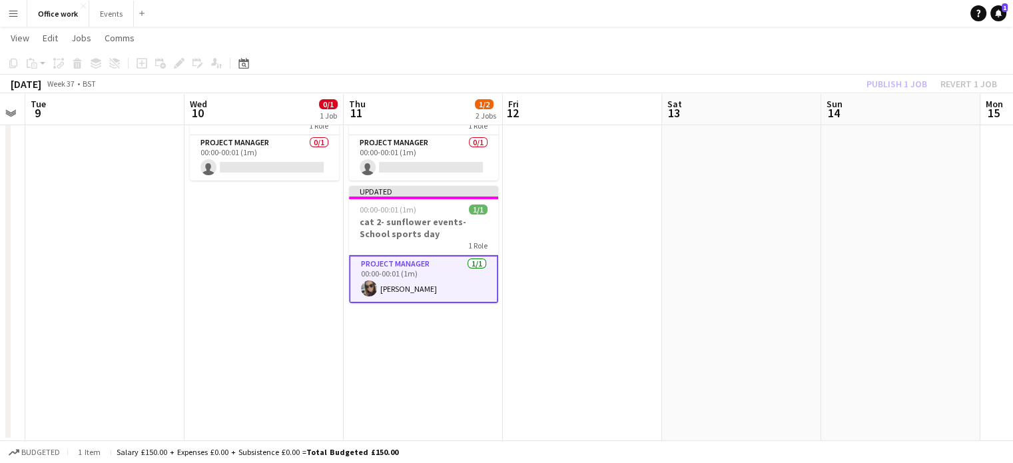
click at [876, 82] on div "Publish 1 job Revert 1 job" at bounding box center [931, 83] width 162 height 17
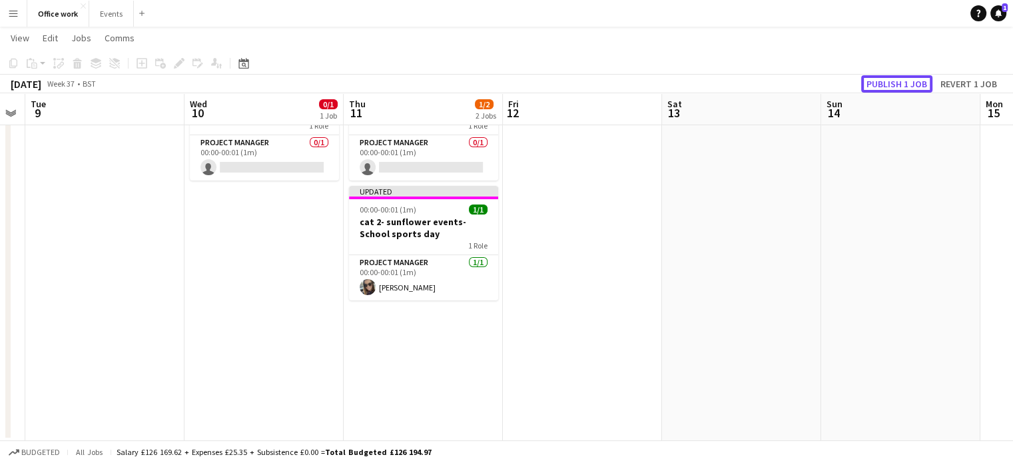
click at [876, 82] on button "Publish 1 job" at bounding box center [896, 83] width 71 height 17
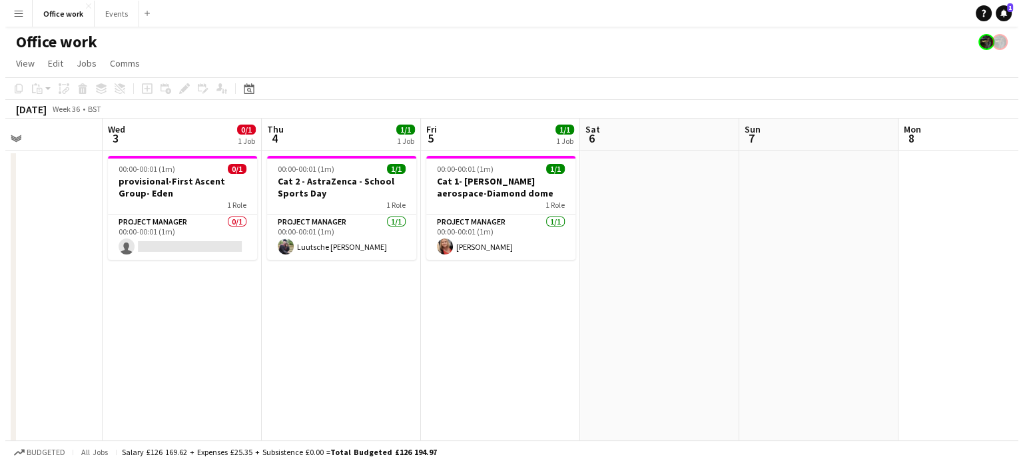
scroll to position [0, 372]
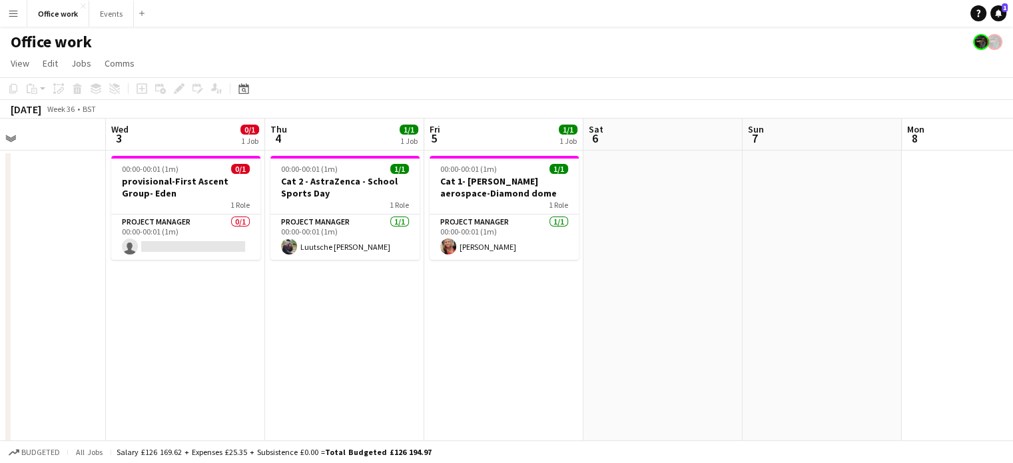
click at [263, 228] on app-date-cell "00:00-00:01 (1m) 0/1 provisional-First Ascent Group- Eden 1 Role Project Manage…" at bounding box center [185, 330] width 159 height 358
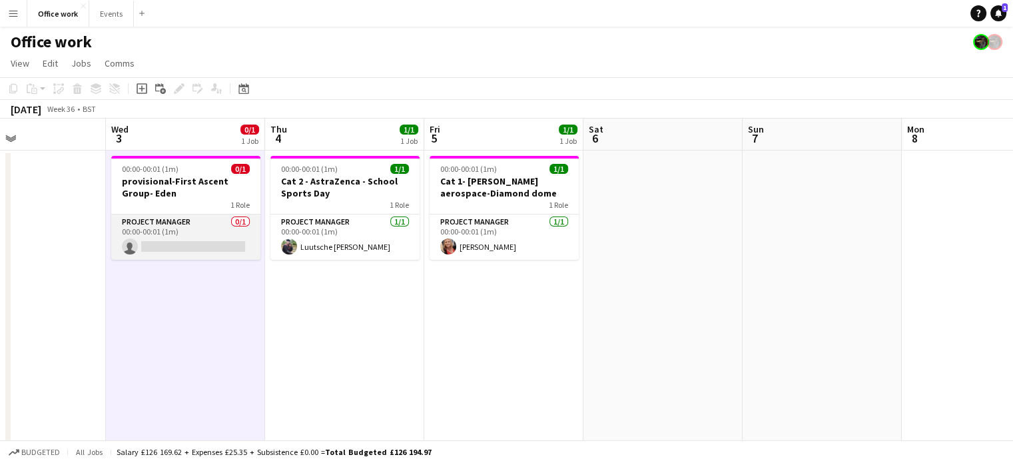
click at [217, 242] on app-card-role "Project Manager 0/1 00:00-00:01 (1m) single-neutral-actions" at bounding box center [185, 236] width 149 height 45
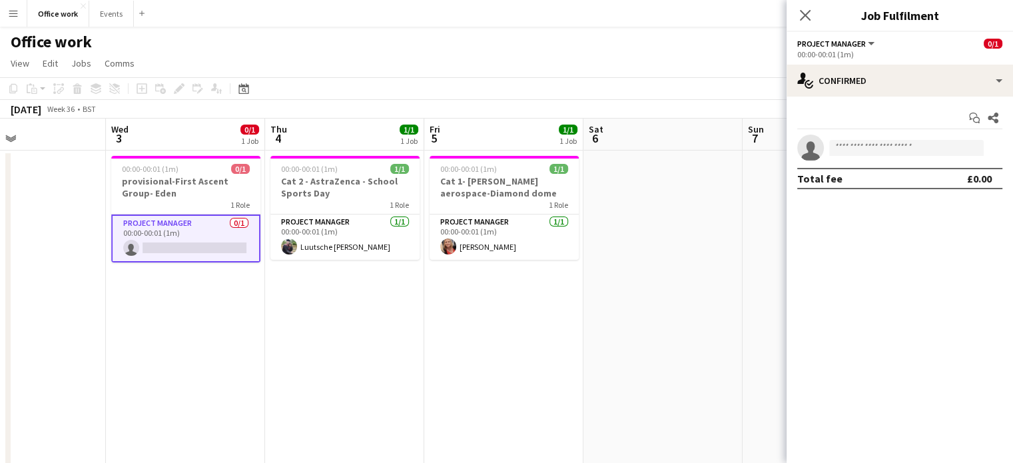
click at [213, 342] on app-date-cell "00:00-00:01 (1m) 0/1 provisional-First Ascent Group- Eden 1 Role Project Manage…" at bounding box center [185, 330] width 159 height 358
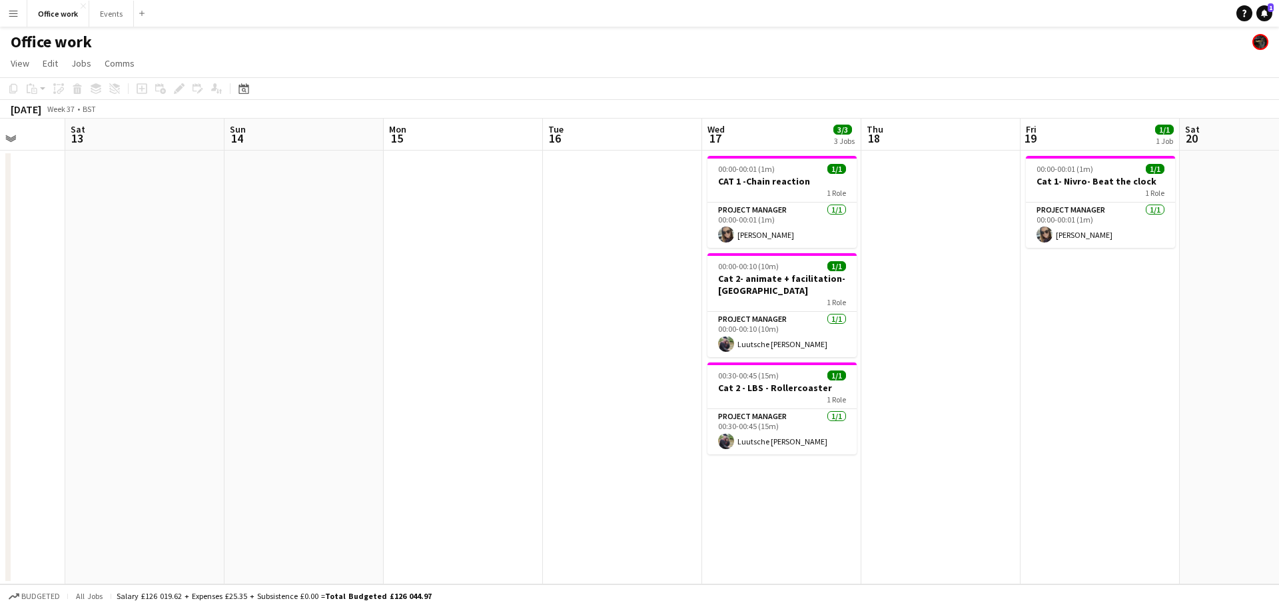
scroll to position [0, 414]
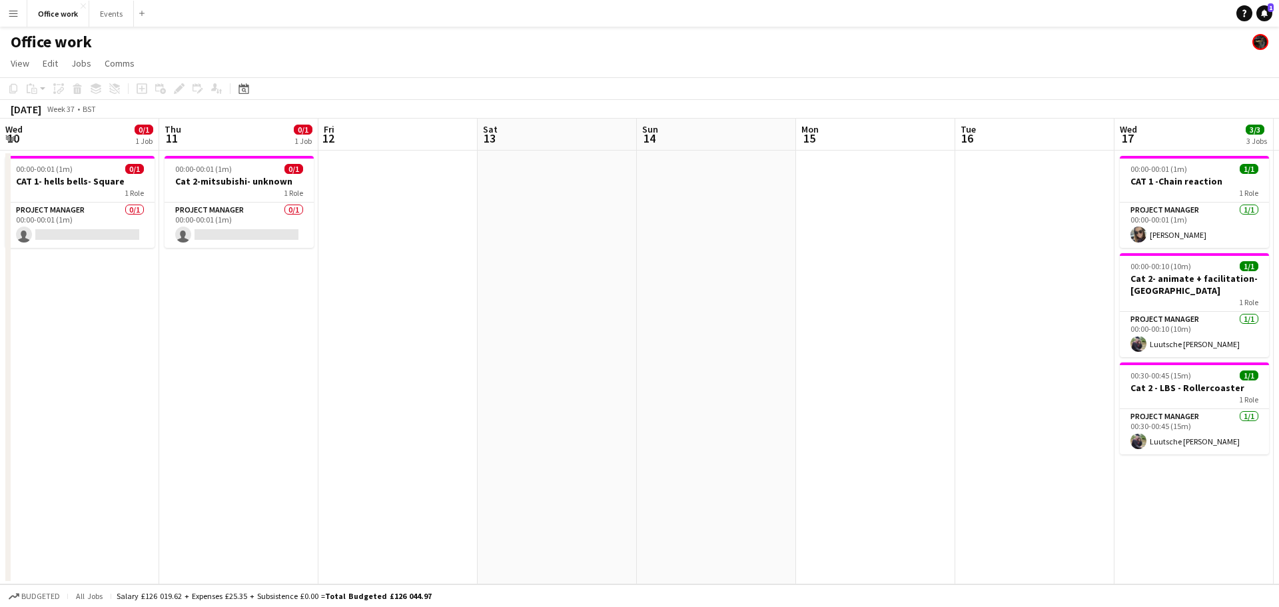
scroll to position [0, 413]
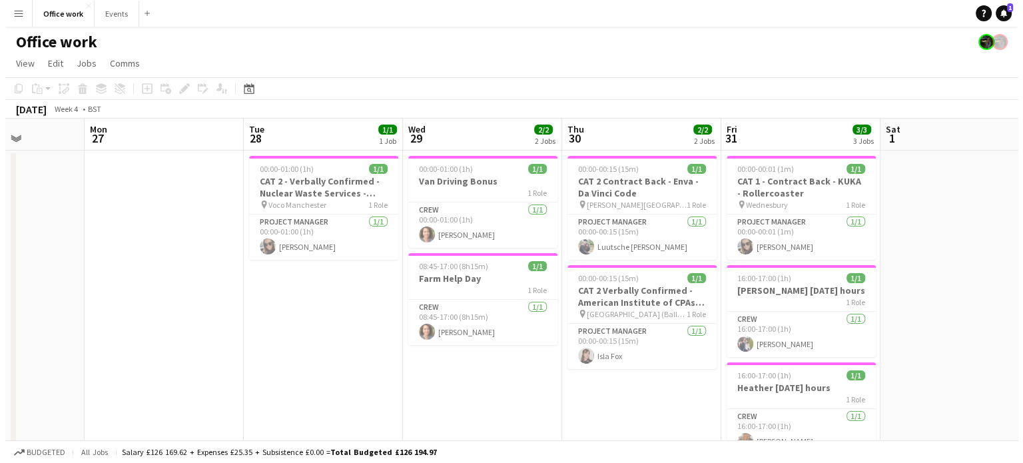
scroll to position [0, 561]
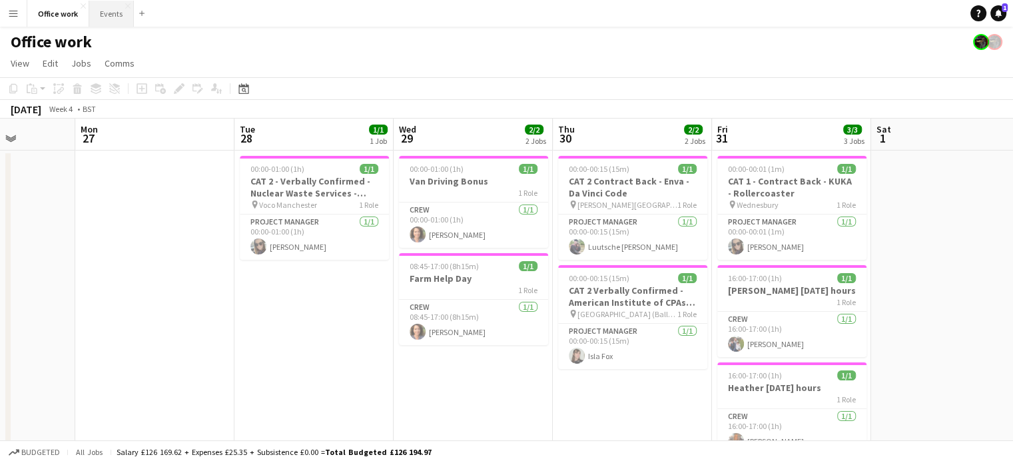
click at [112, 16] on button "Events Close" at bounding box center [111, 14] width 45 height 26
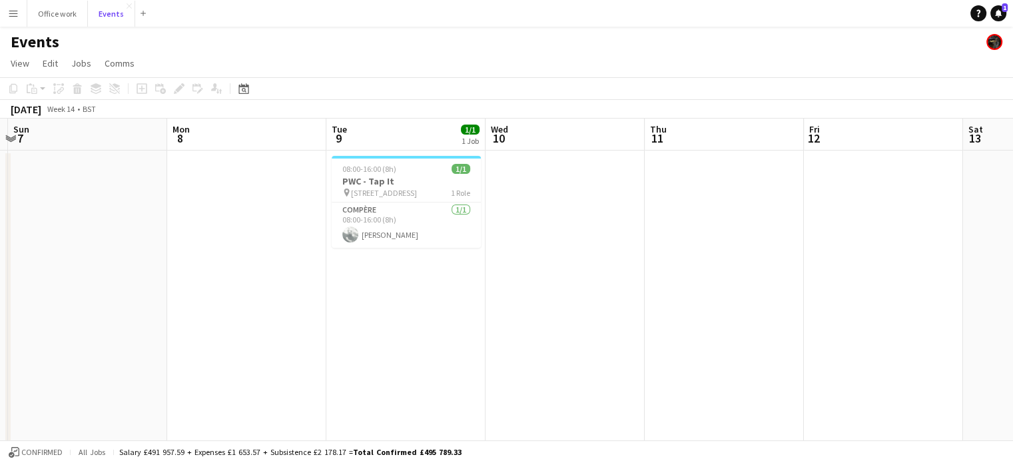
scroll to position [0, 310]
click at [420, 222] on app-card-role "Compère [DATE] 08:00-16:00 (8h) [PERSON_NAME]" at bounding box center [406, 224] width 149 height 45
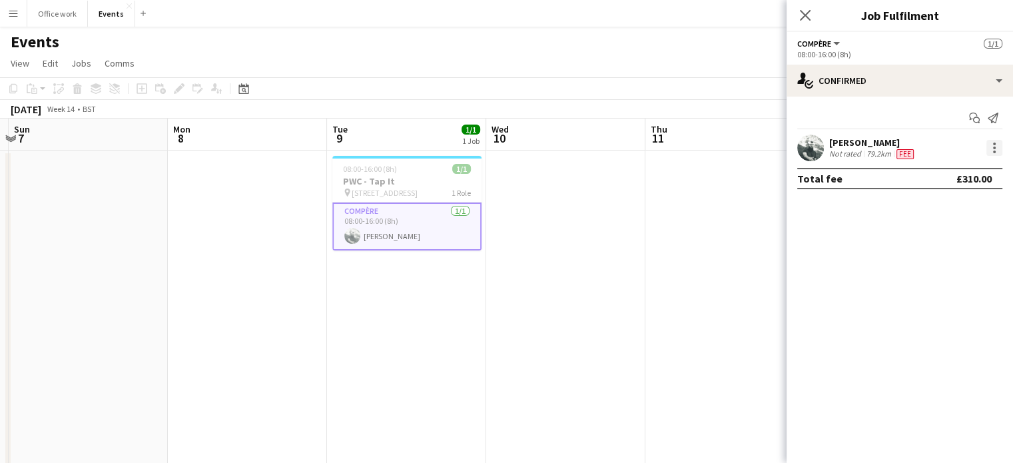
click at [996, 143] on div at bounding box center [994, 148] width 16 height 16
click at [852, 299] on div at bounding box center [506, 231] width 1013 height 463
click at [802, 11] on icon at bounding box center [805, 15] width 13 height 13
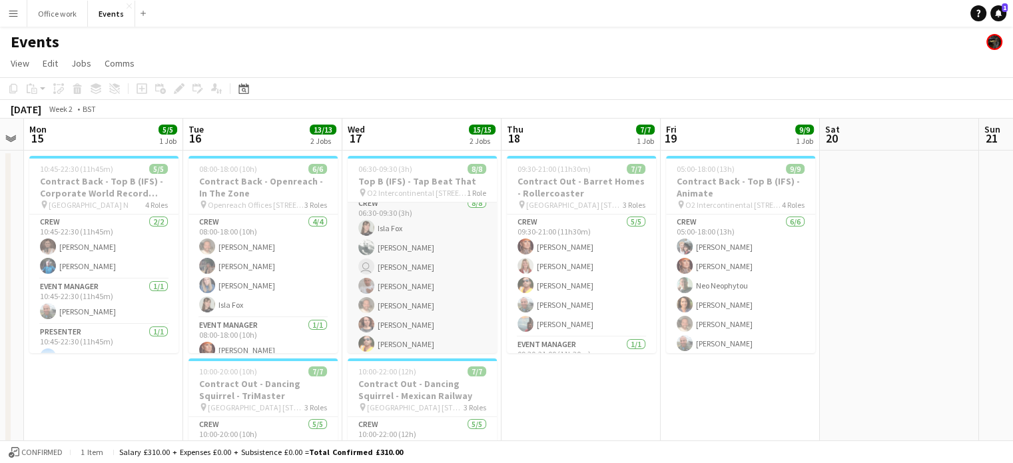
scroll to position [0, 0]
click at [413, 180] on h3 "Top B (IFS) - Tap Beat That" at bounding box center [422, 181] width 149 height 12
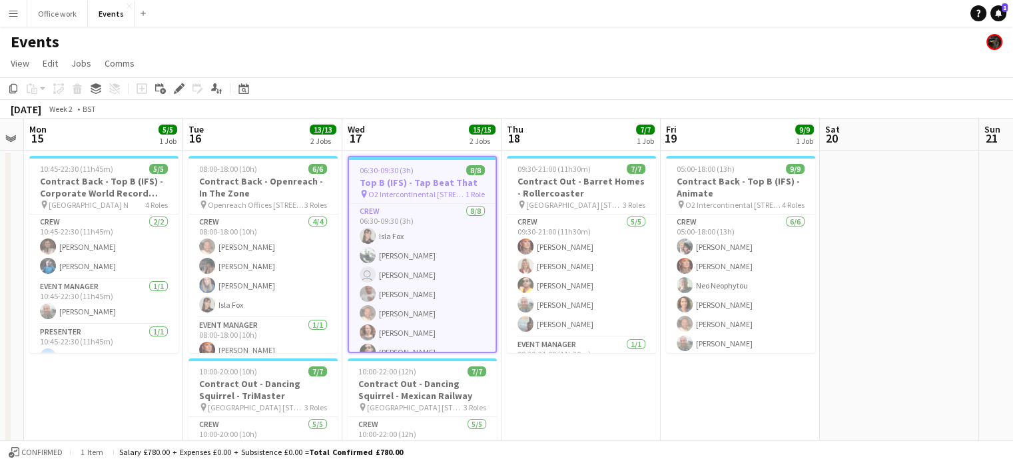
click at [413, 180] on h3 "Top B (IFS) - Tap Beat That" at bounding box center [422, 182] width 147 height 12
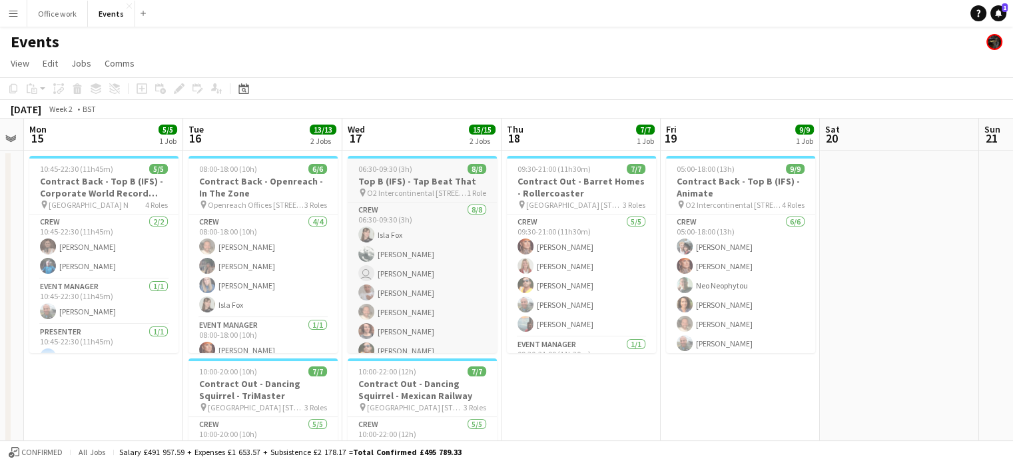
click at [413, 180] on h3 "Top B (IFS) - Tap Beat That" at bounding box center [422, 181] width 149 height 12
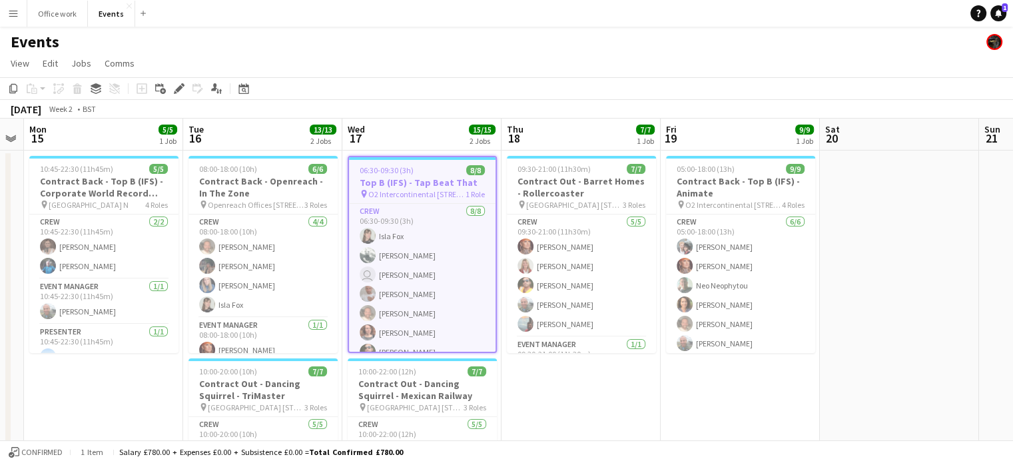
click at [445, 196] on span "O2 Intercontinental [STREET_ADDRESS]" at bounding box center [416, 194] width 97 height 10
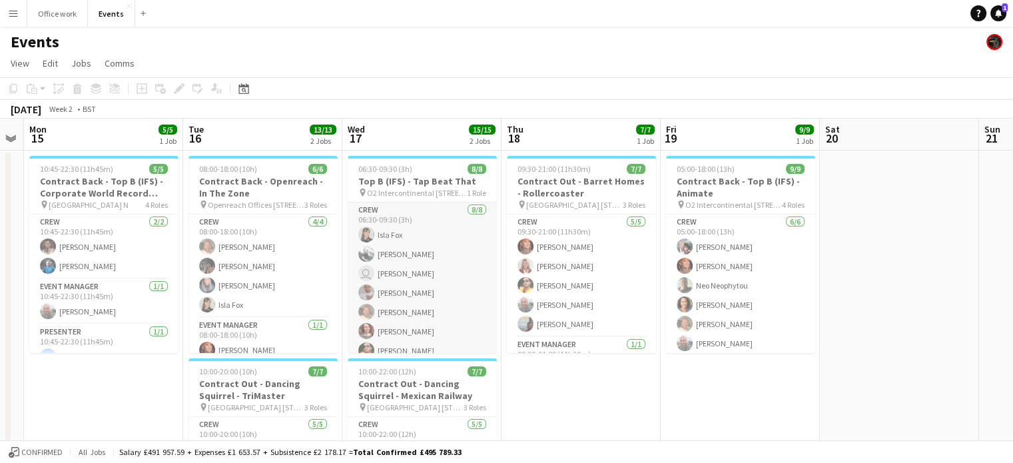
click at [410, 252] on app-card-role "Crew [DATE] 06:30-09:30 (3h) [PERSON_NAME] [PERSON_NAME] user [PERSON_NAME] Jim…" at bounding box center [422, 292] width 149 height 180
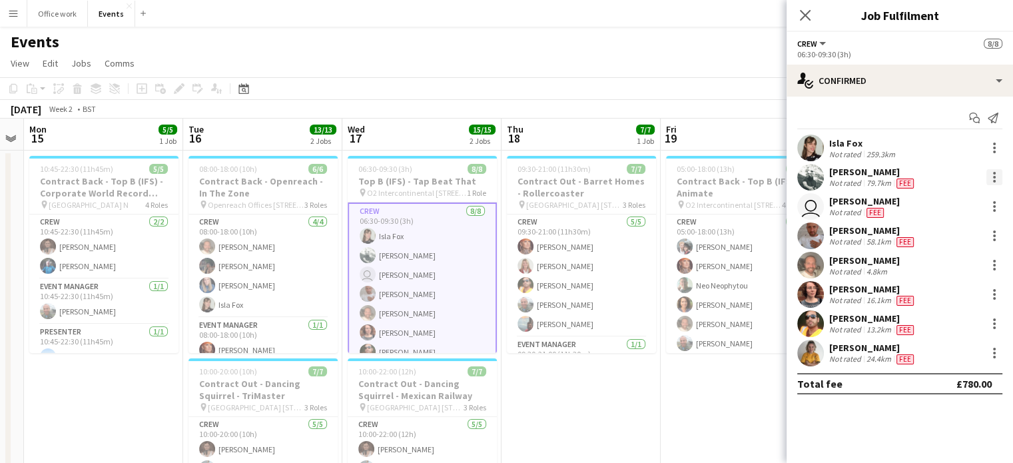
click at [991, 177] on div at bounding box center [994, 177] width 16 height 16
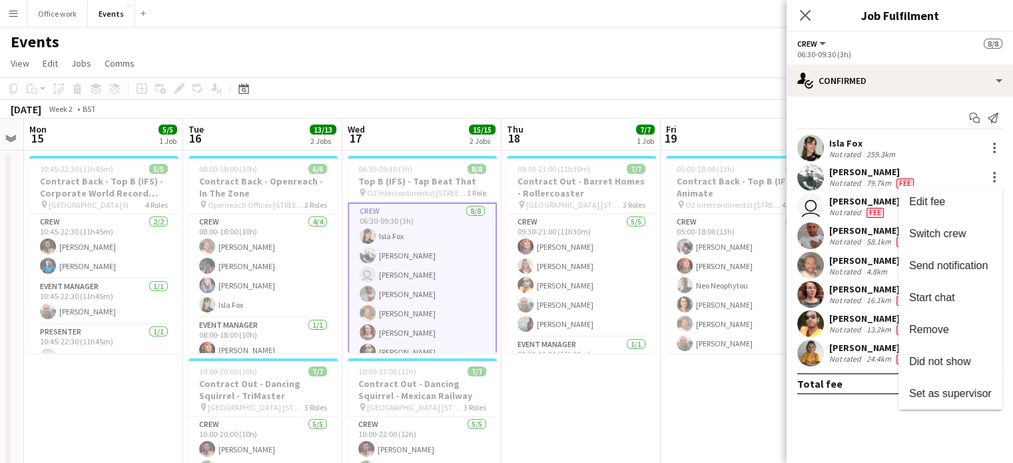
click at [898, 170] on div at bounding box center [506, 231] width 1013 height 463
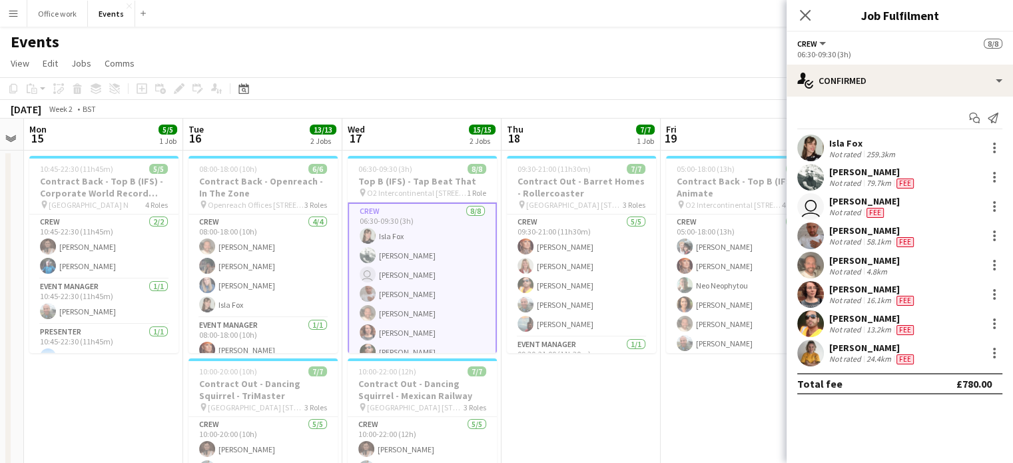
click at [866, 172] on div "[PERSON_NAME]" at bounding box center [872, 172] width 87 height 12
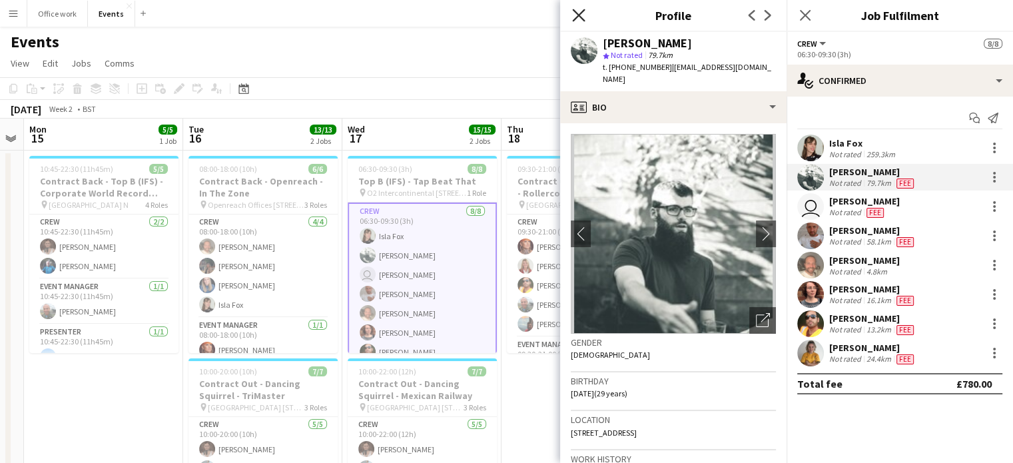
click at [573, 13] on icon "Close pop-in" at bounding box center [578, 15] width 13 height 13
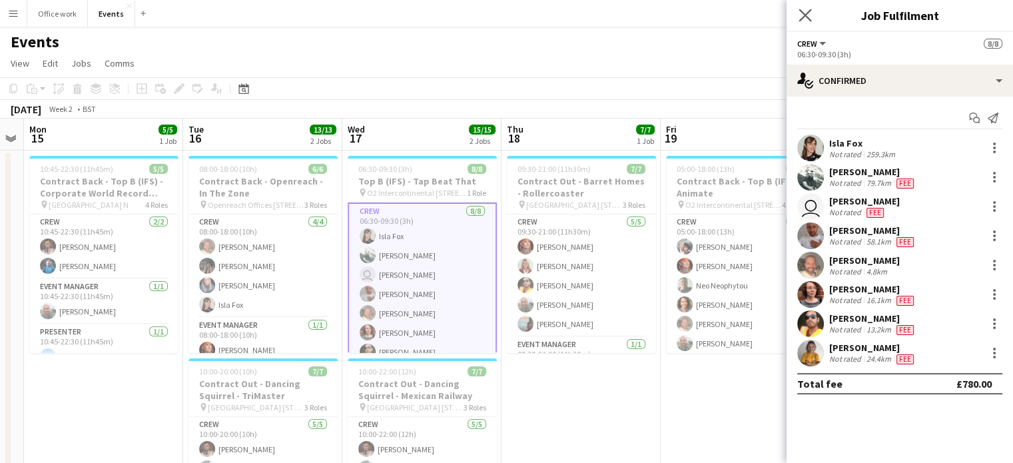
click at [805, 8] on app-icon "Close pop-in" at bounding box center [805, 15] width 19 height 19
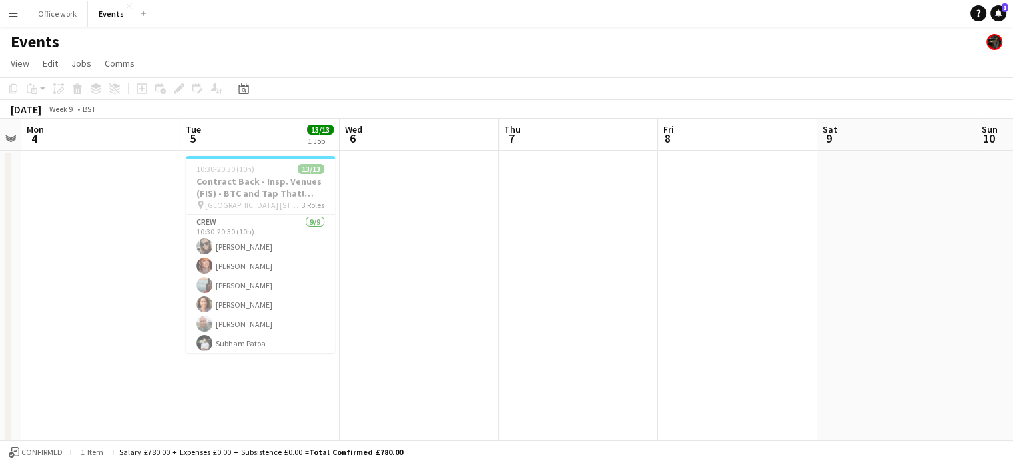
scroll to position [0, 554]
